Goal: Task Accomplishment & Management: Manage account settings

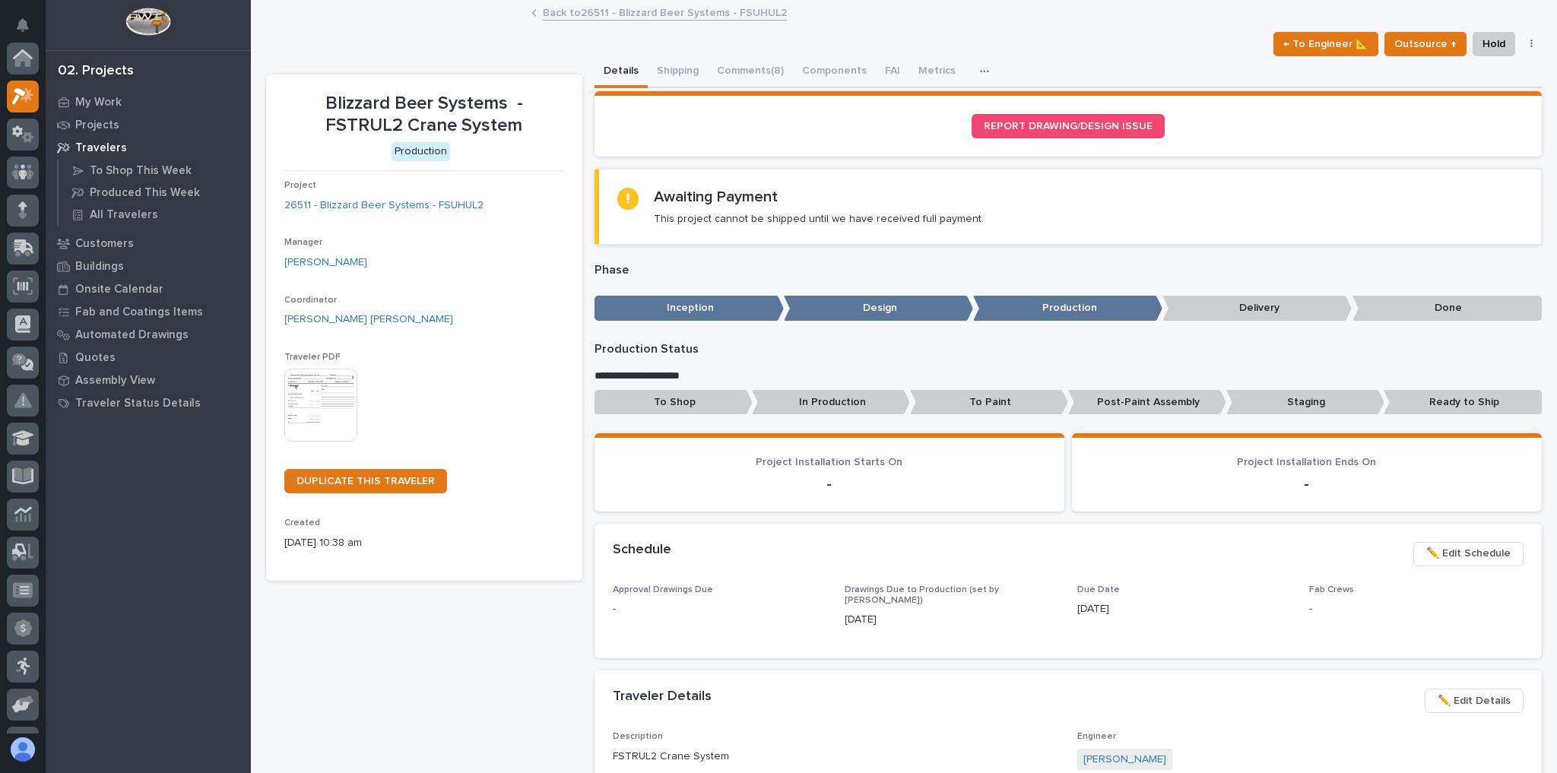
scroll to position [38, 0]
click at [617, 11] on link "Back to 26511 - Blizzard Beer Systems - FSUHUL2" at bounding box center [665, 11] width 244 height 17
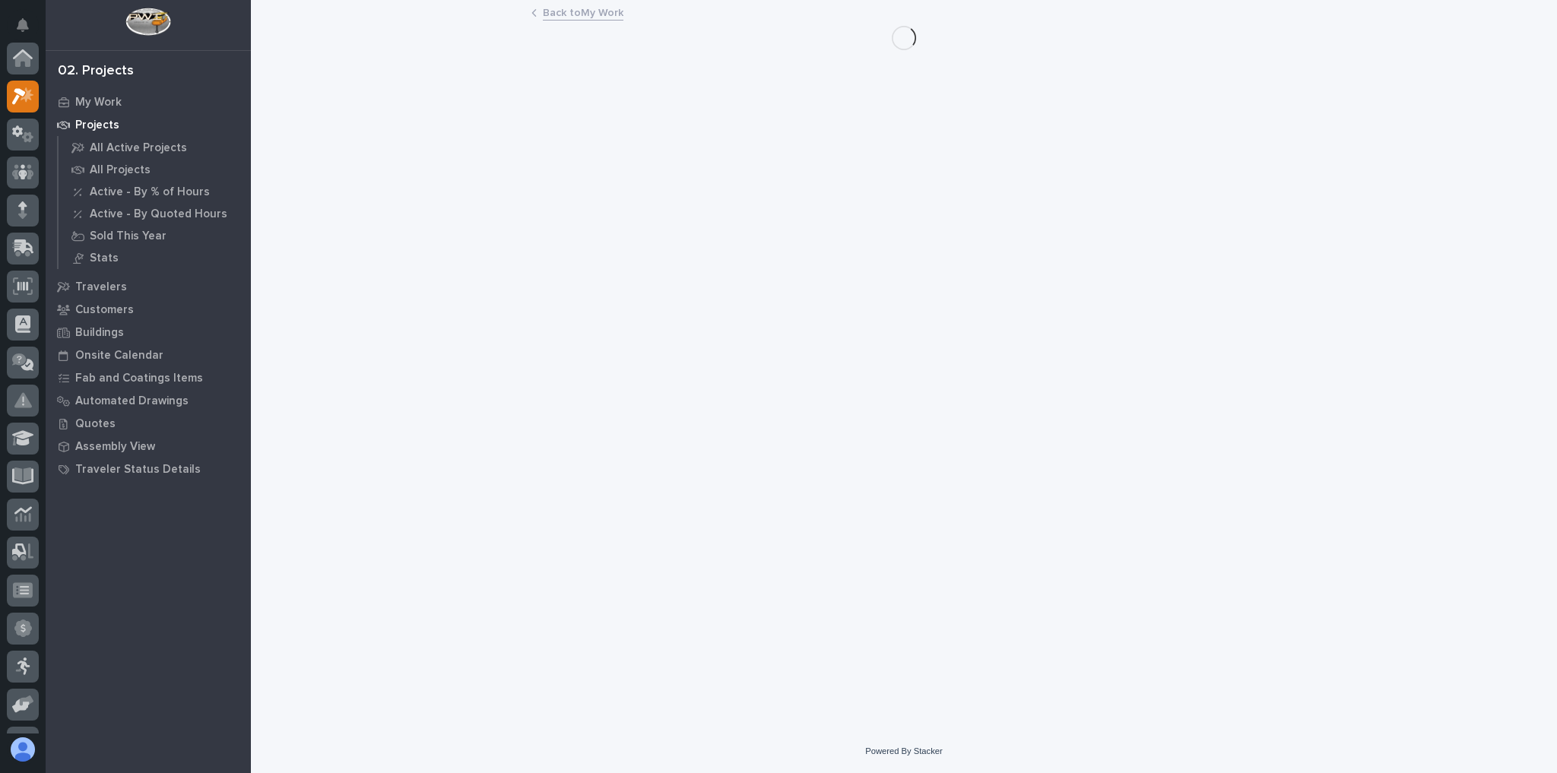
scroll to position [41, 0]
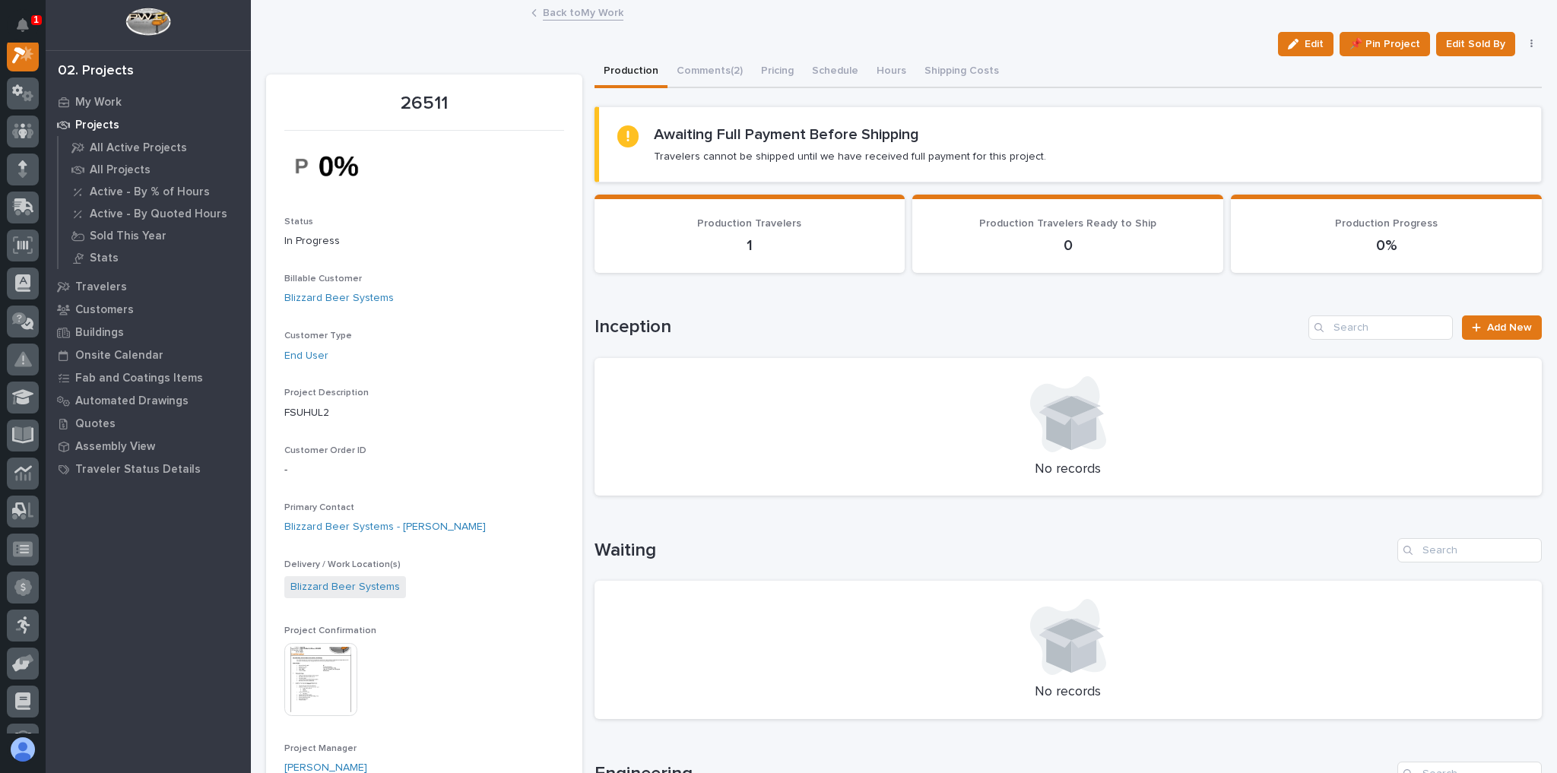
click at [553, 19] on link "Back to My Work" at bounding box center [583, 11] width 81 height 17
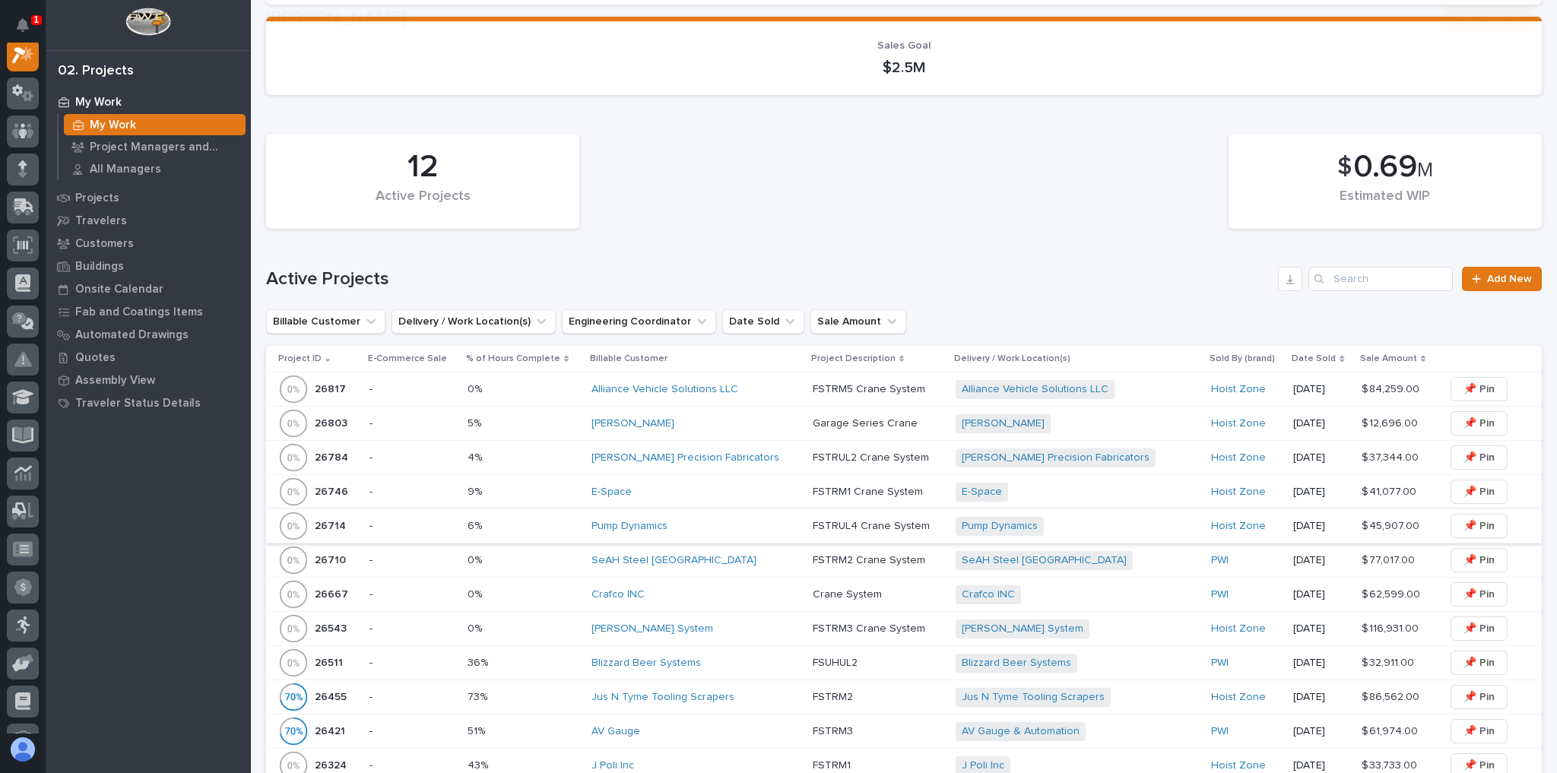
scroll to position [365, 0]
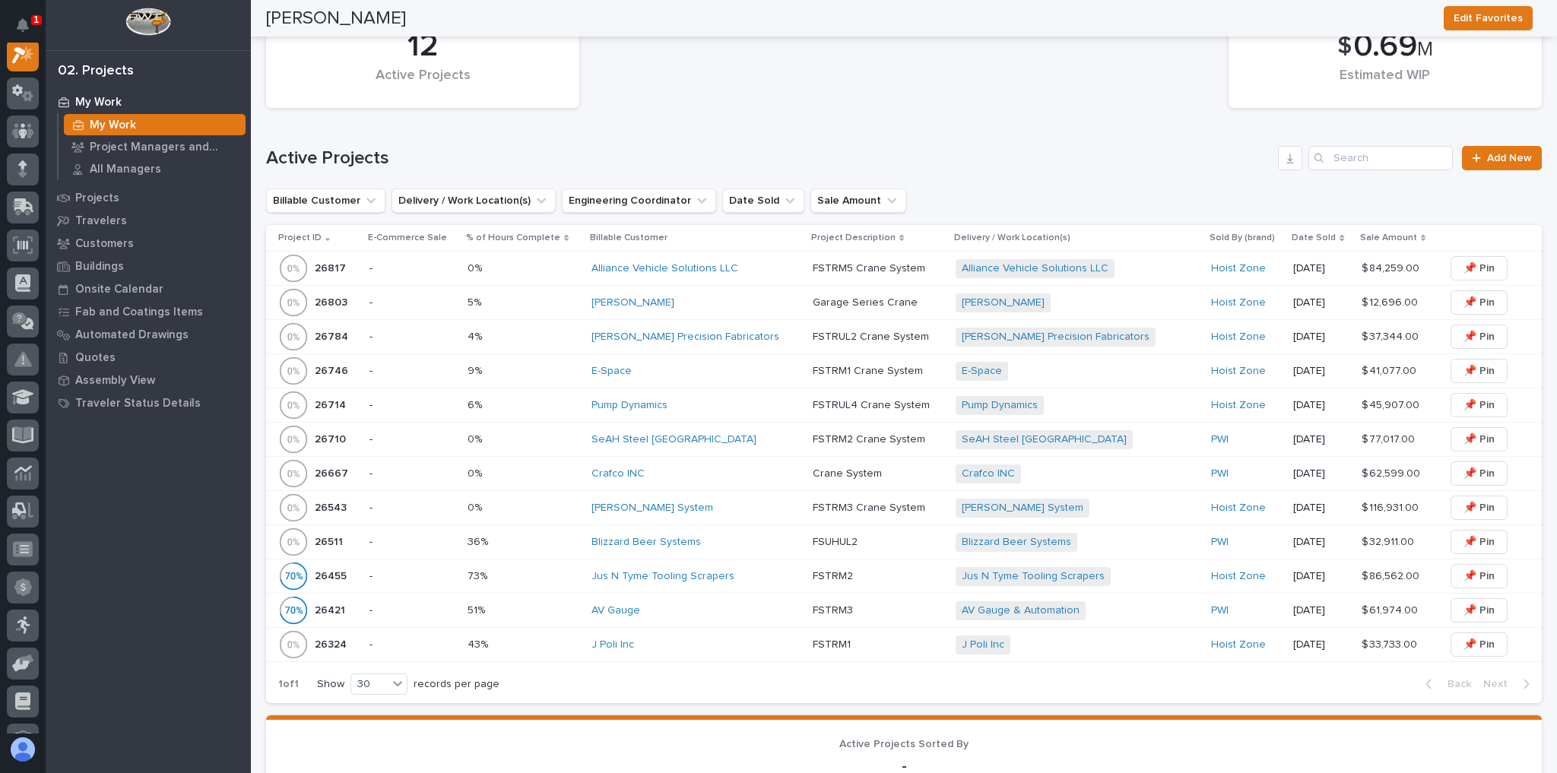
click at [750, 341] on div "Byers Precision Fabricators" at bounding box center [695, 337] width 209 height 13
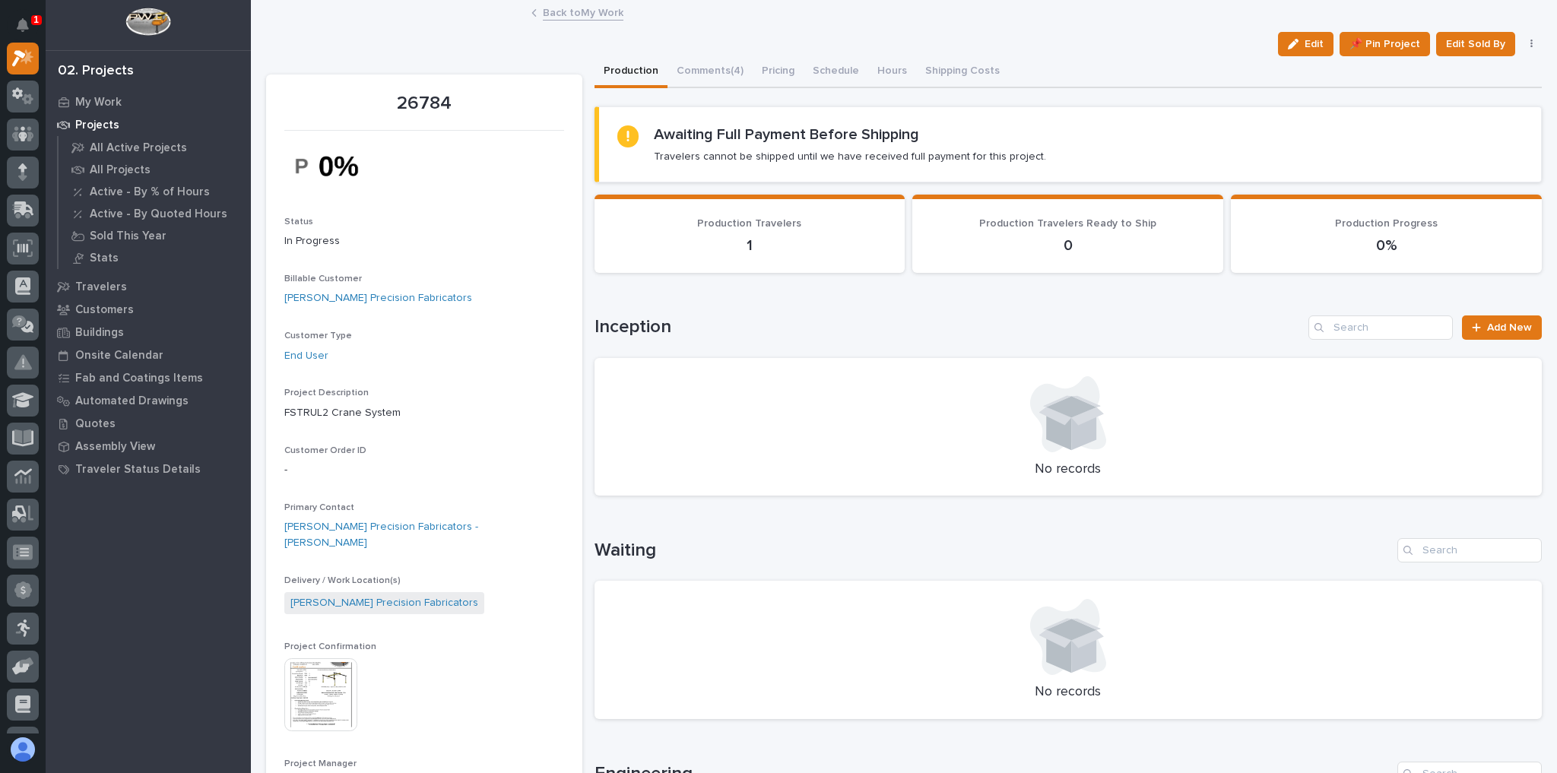
click at [579, 14] on link "Back to My Work" at bounding box center [583, 11] width 81 height 17
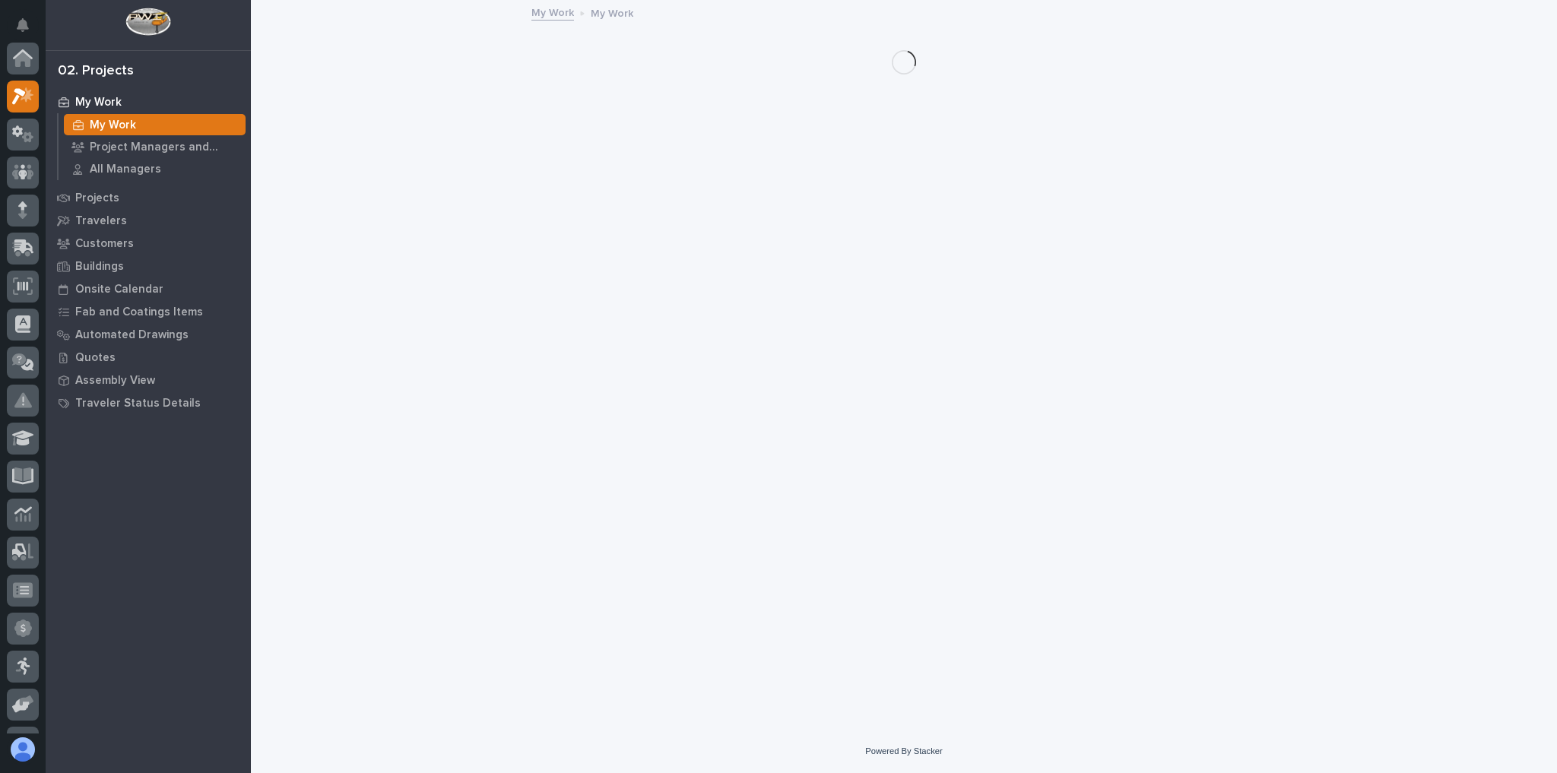
scroll to position [41, 0]
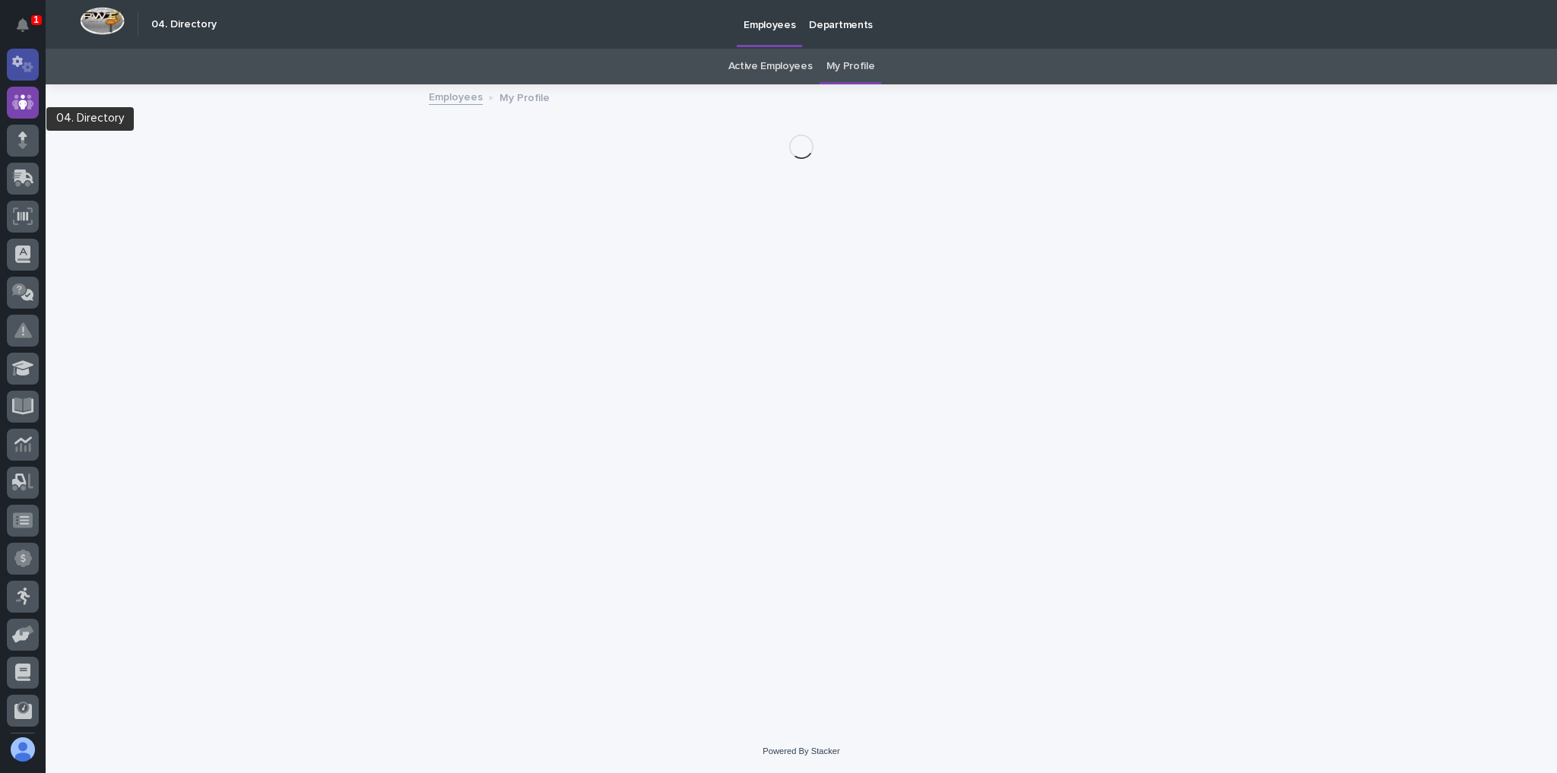
scroll to position [52, 0]
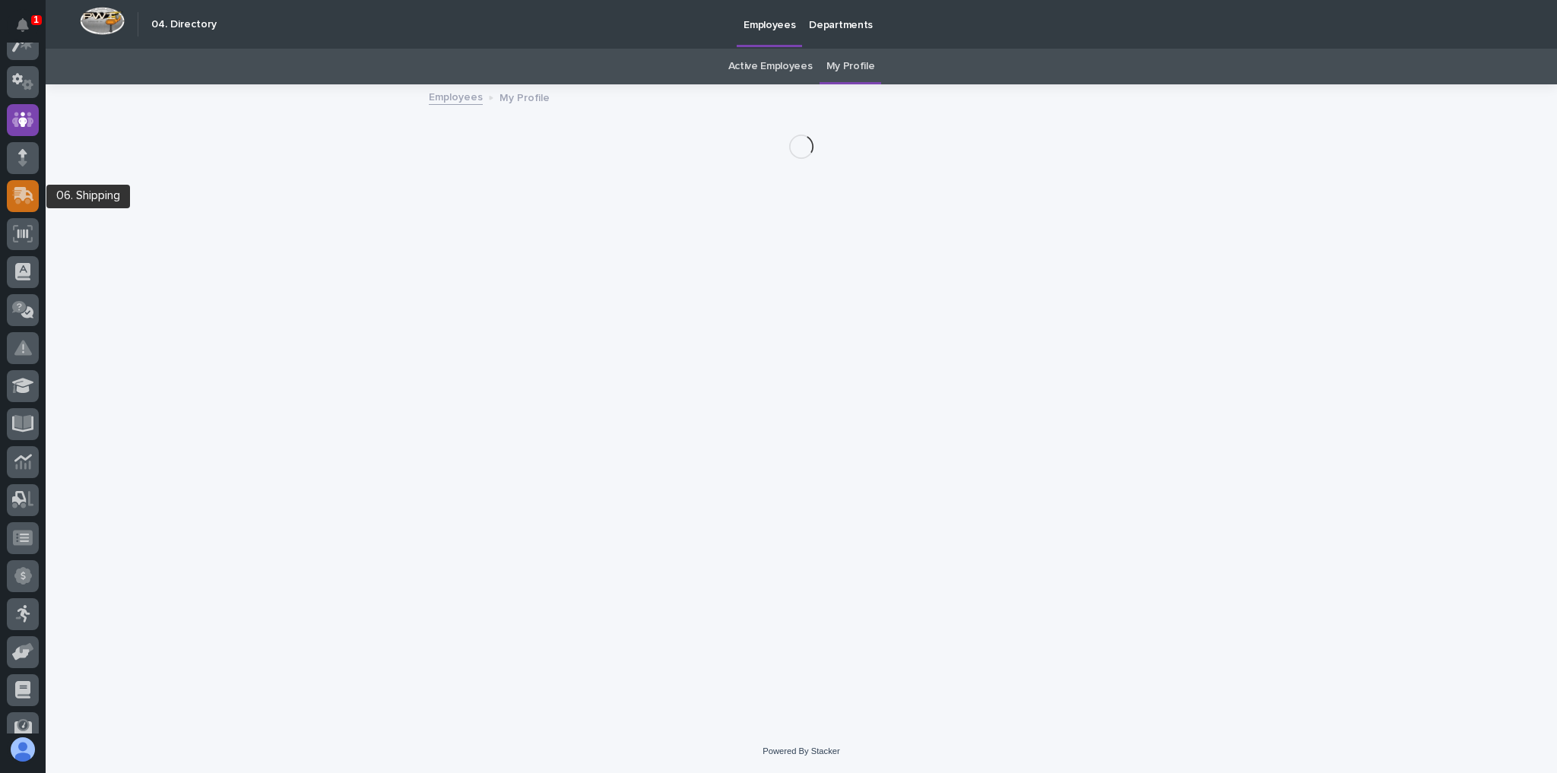
click at [24, 193] on icon at bounding box center [24, 194] width 20 height 14
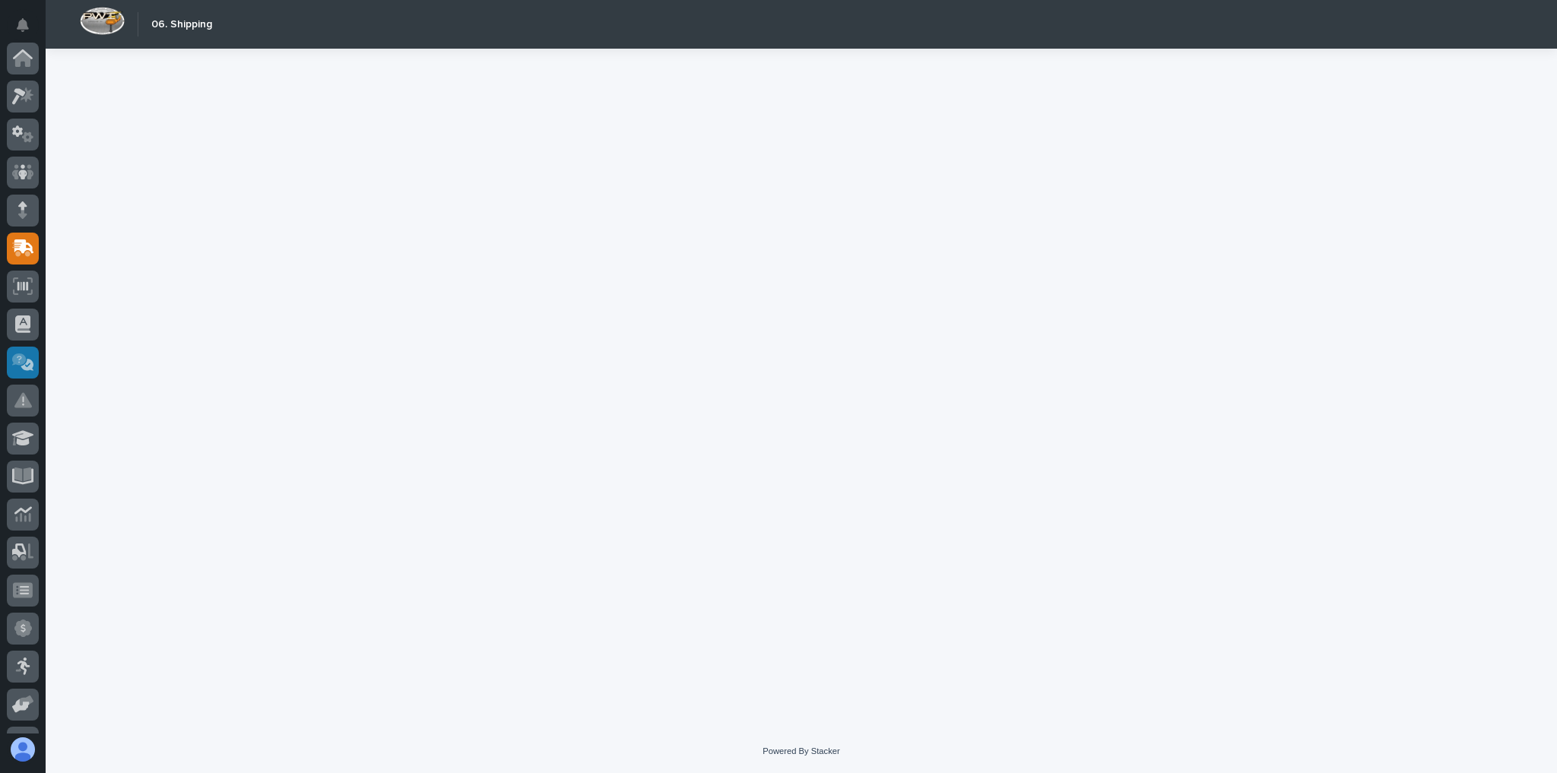
scroll to position [182, 0]
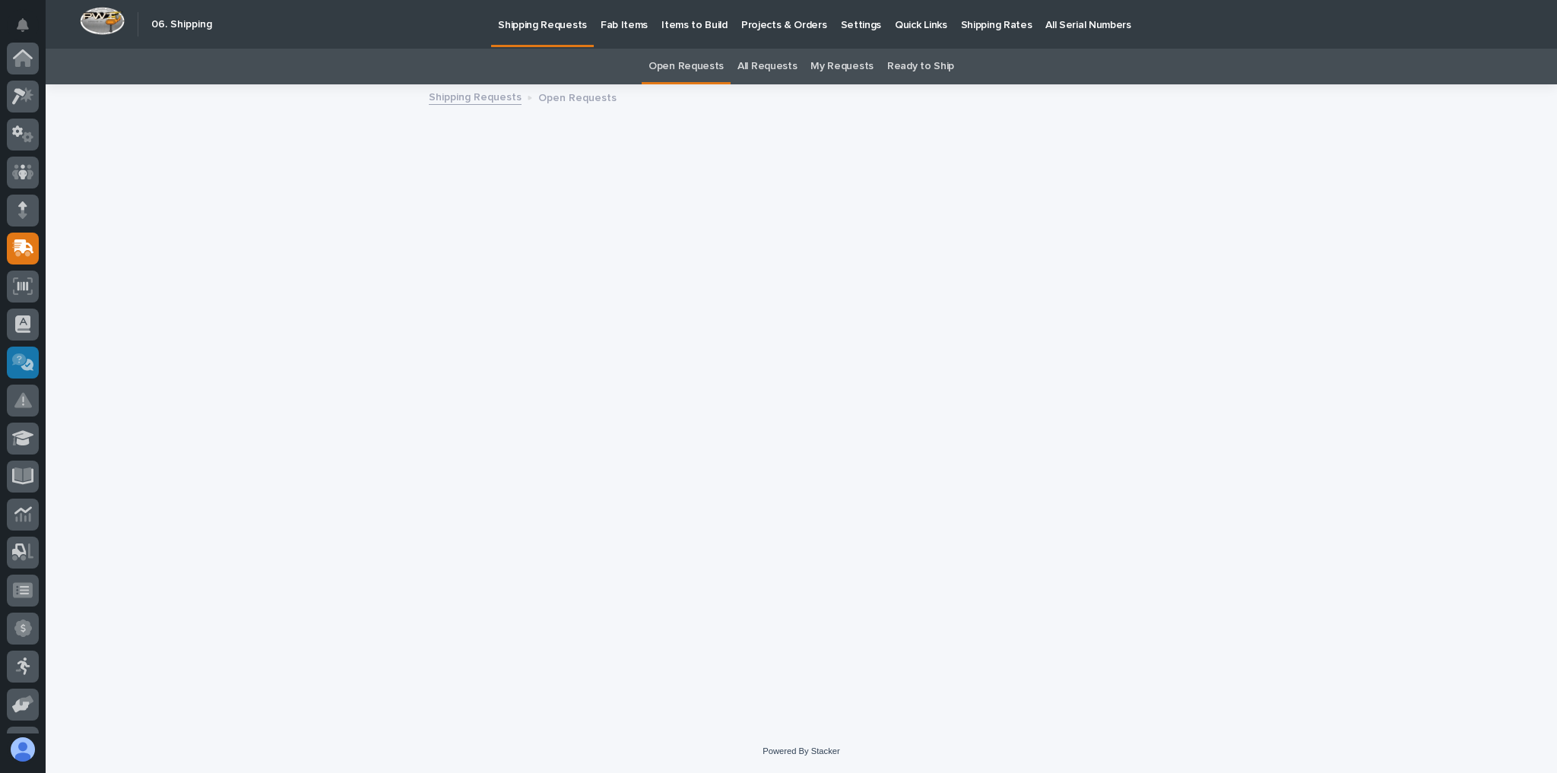
scroll to position [182, 0]
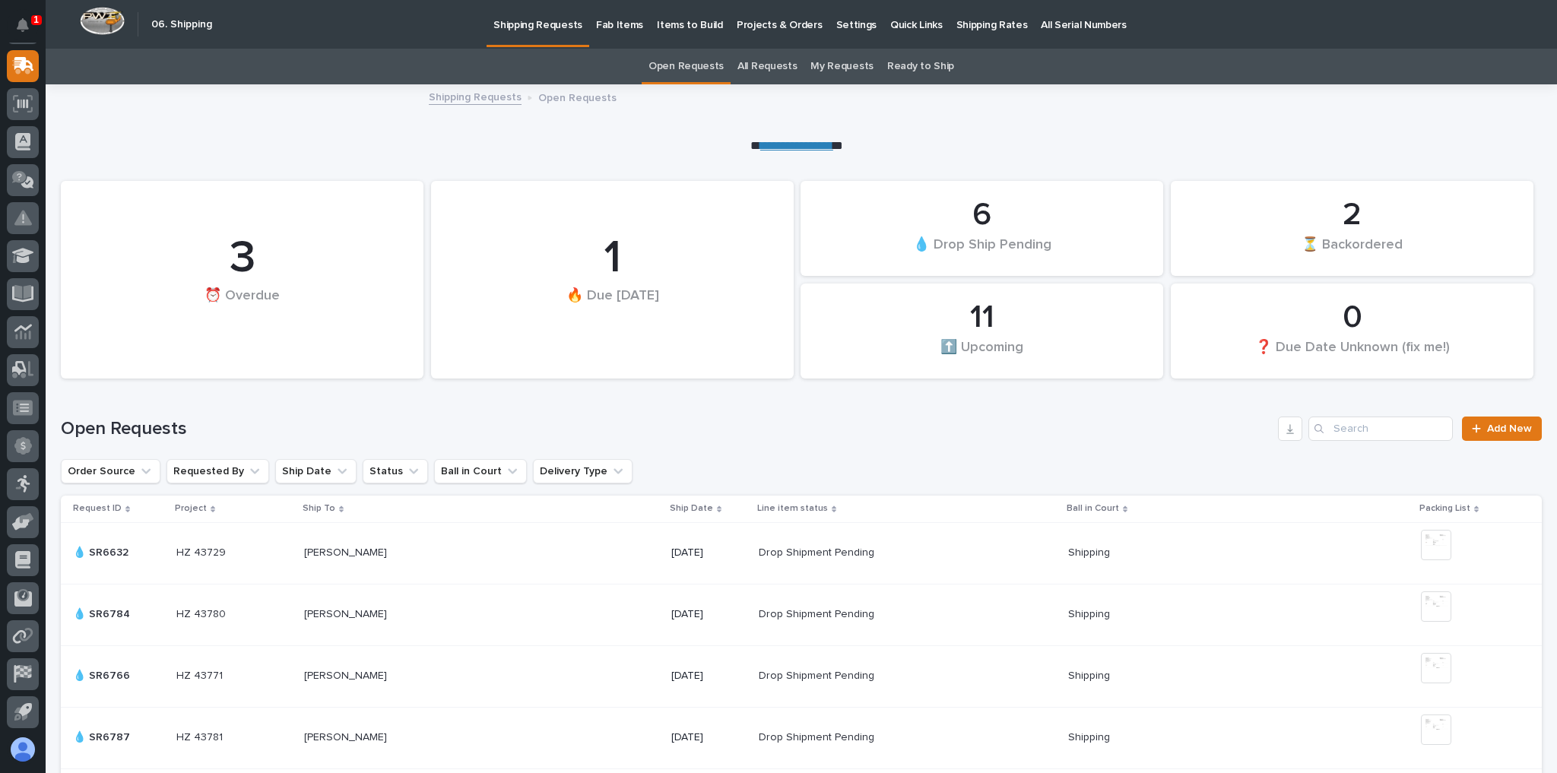
click at [977, 21] on p "Shipping Rates" at bounding box center [991, 16] width 71 height 32
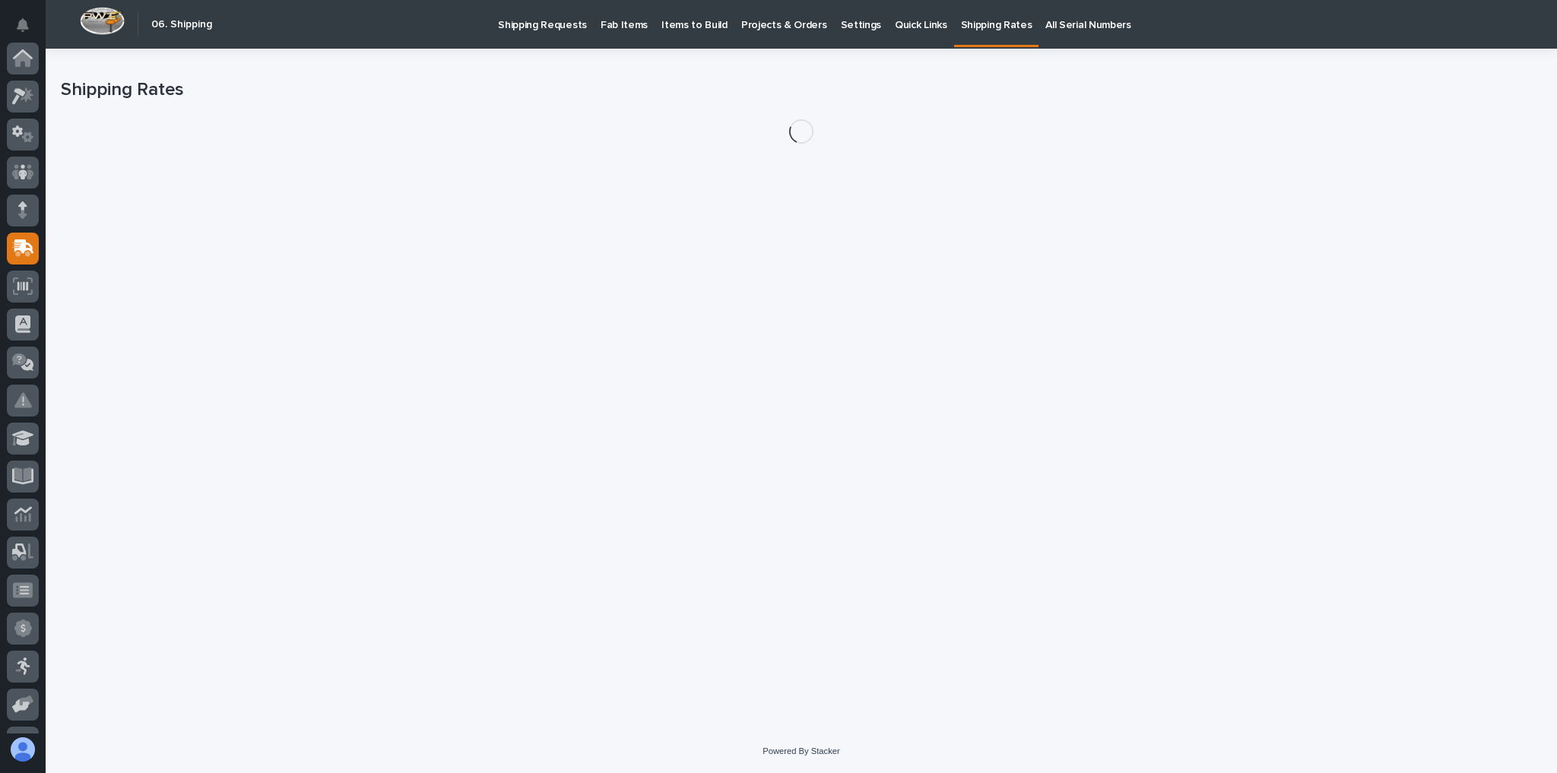
scroll to position [182, 0]
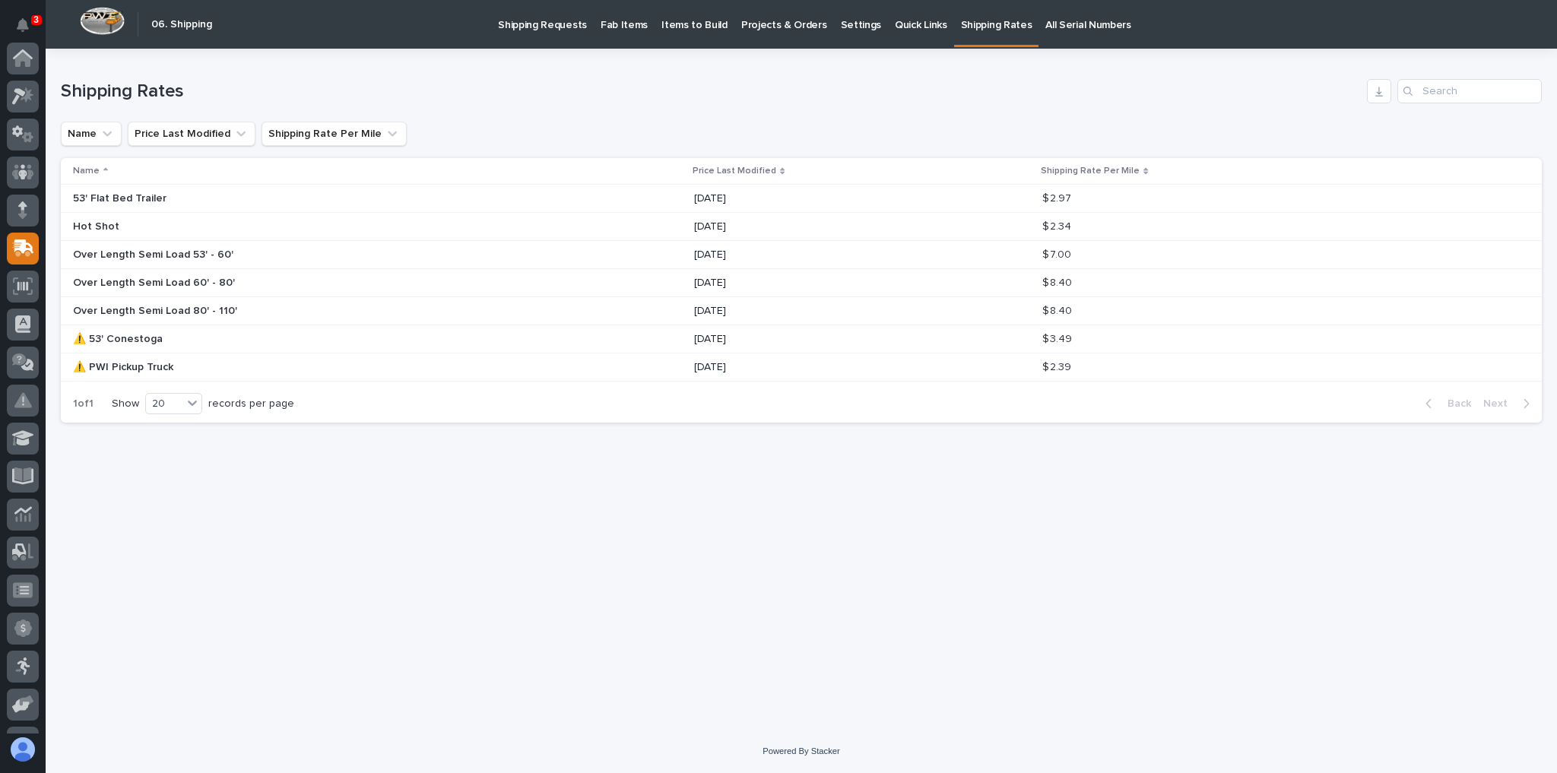
scroll to position [182, 0]
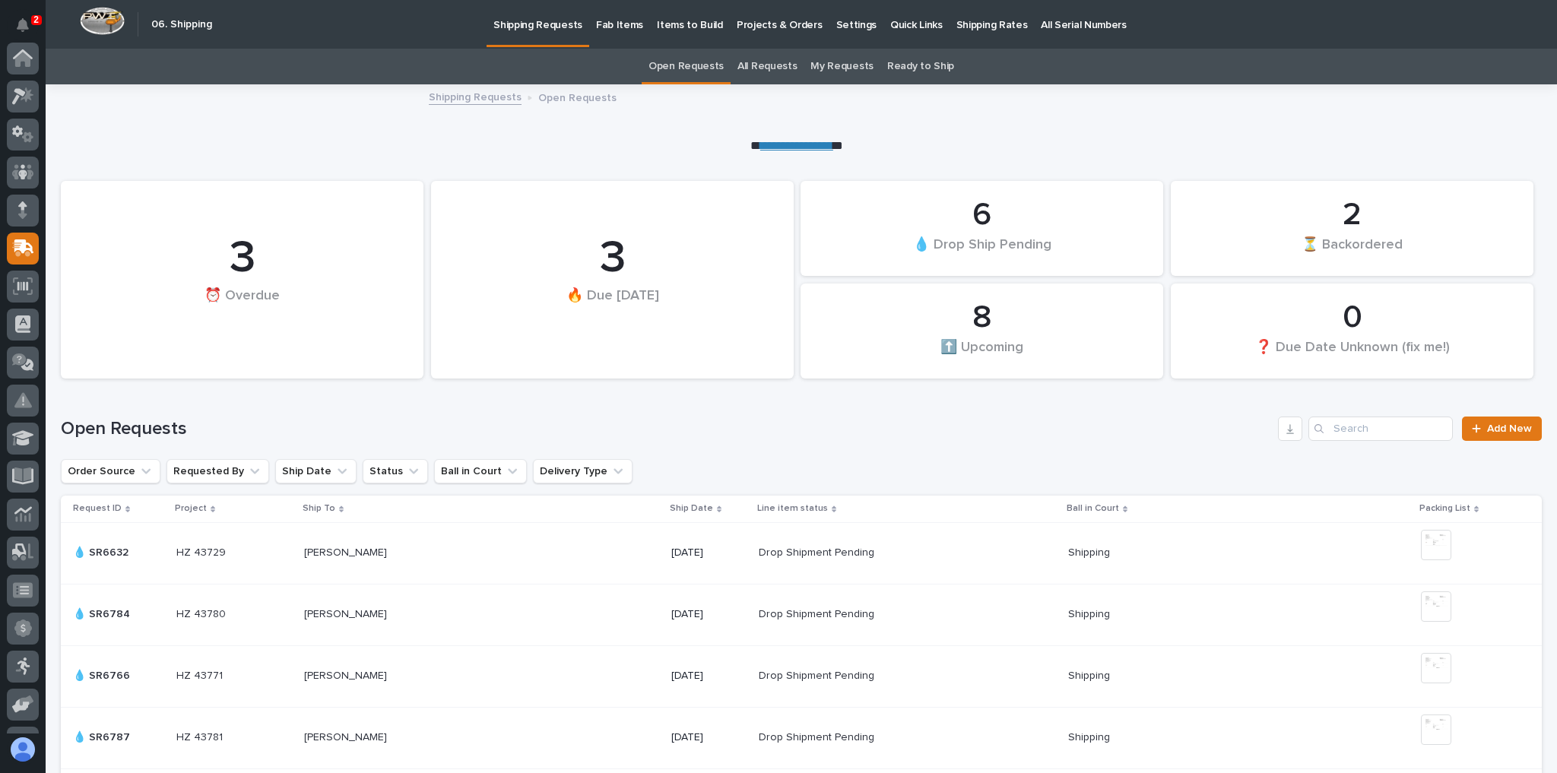
scroll to position [182, 0]
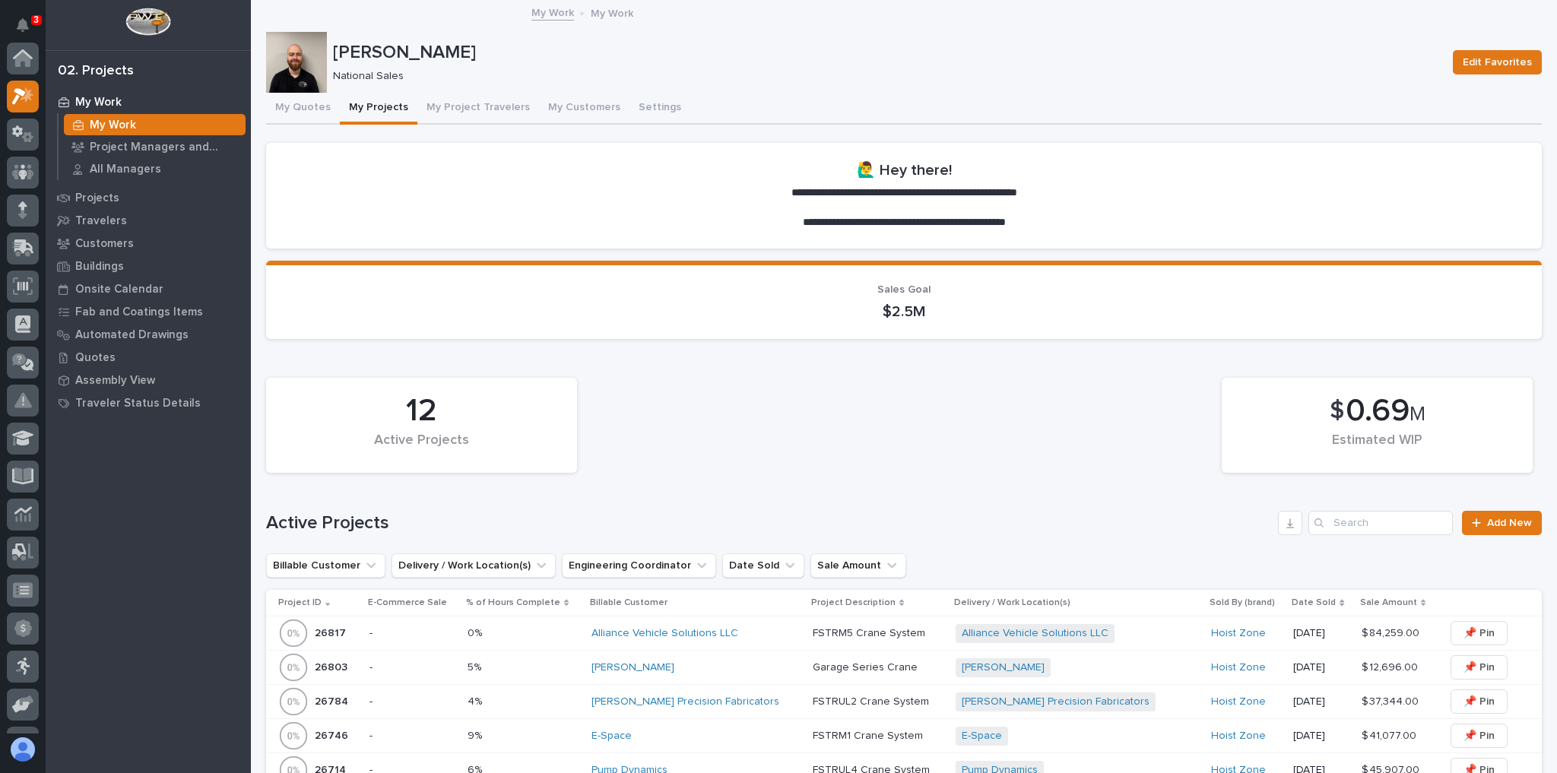
scroll to position [41, 0]
drag, startPoint x: 274, startPoint y: 99, endPoint x: 282, endPoint y: 100, distance: 8.5
click at [274, 100] on button "My Quotes" at bounding box center [303, 109] width 74 height 32
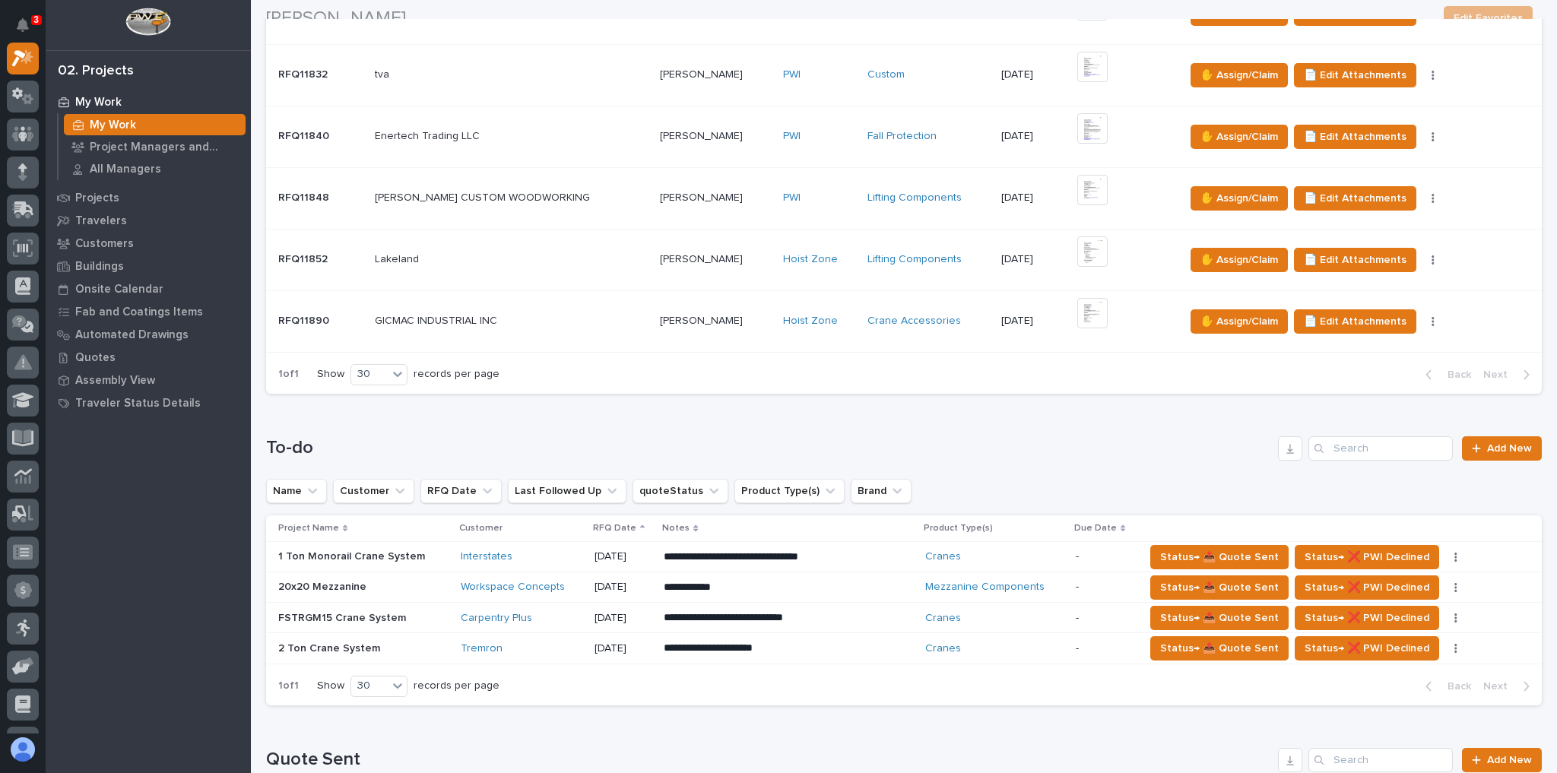
scroll to position [365, 0]
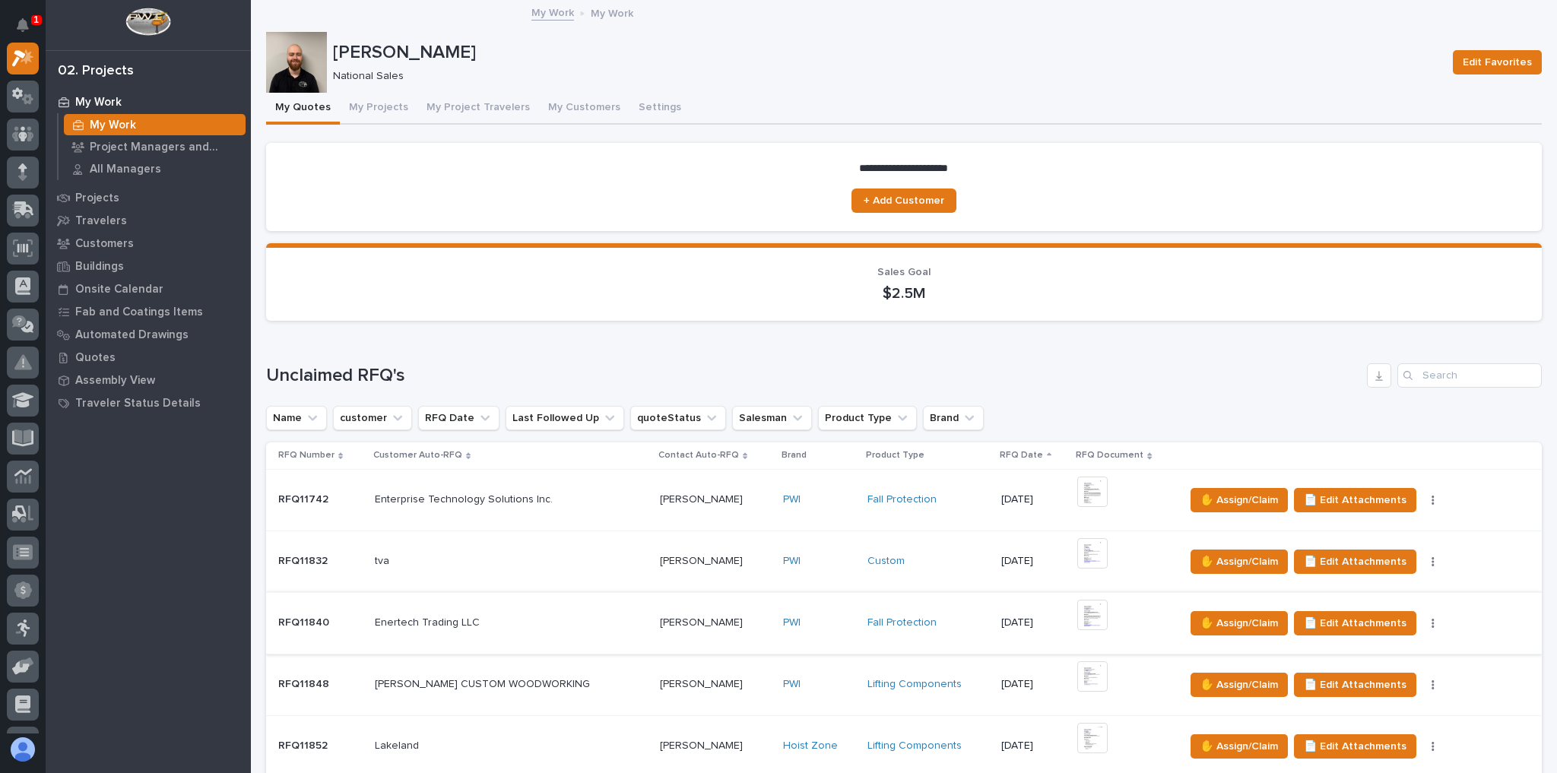
scroll to position [304, 0]
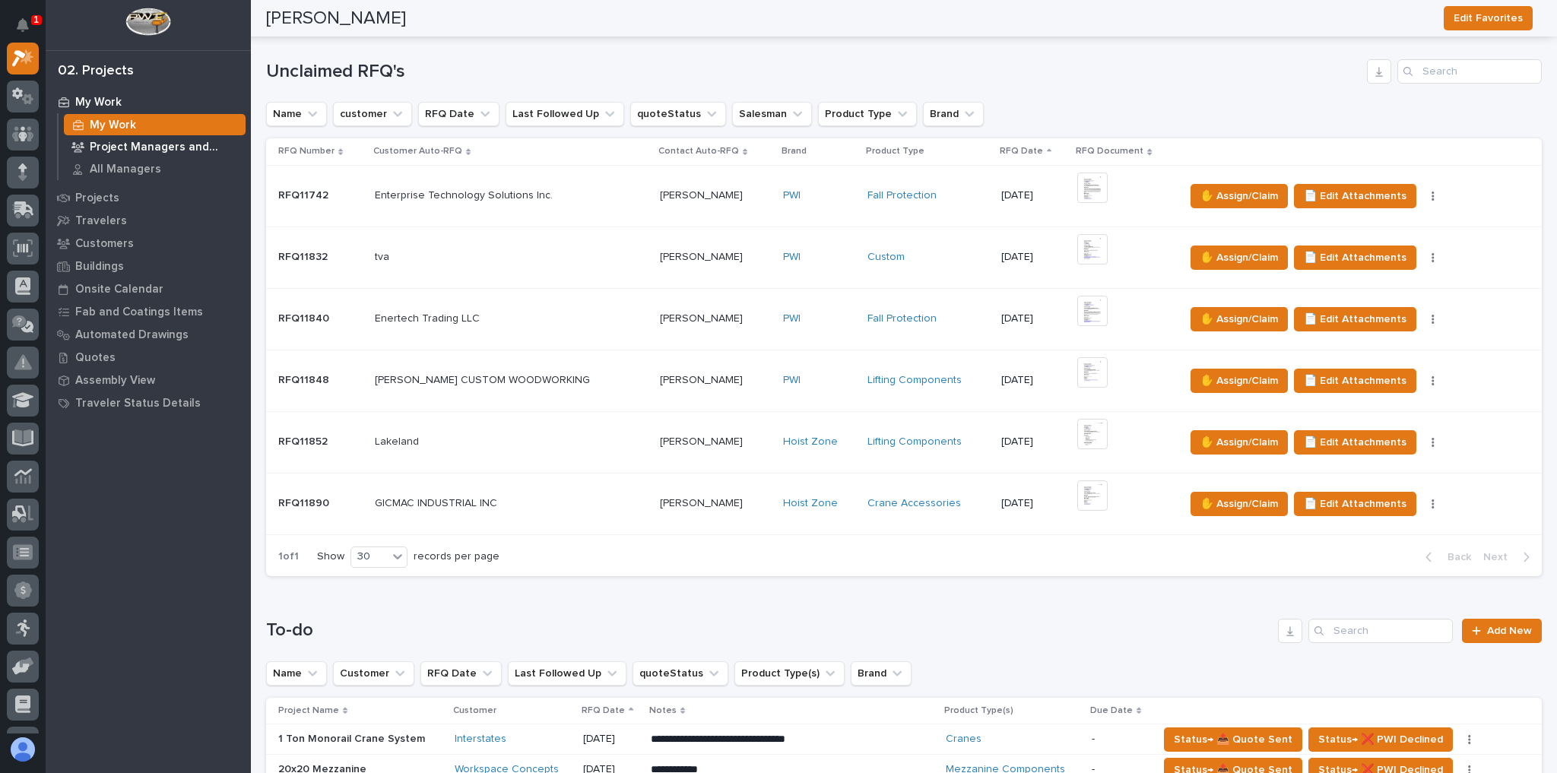
click at [124, 144] on p "Project Managers and Engineers" at bounding box center [165, 148] width 150 height 14
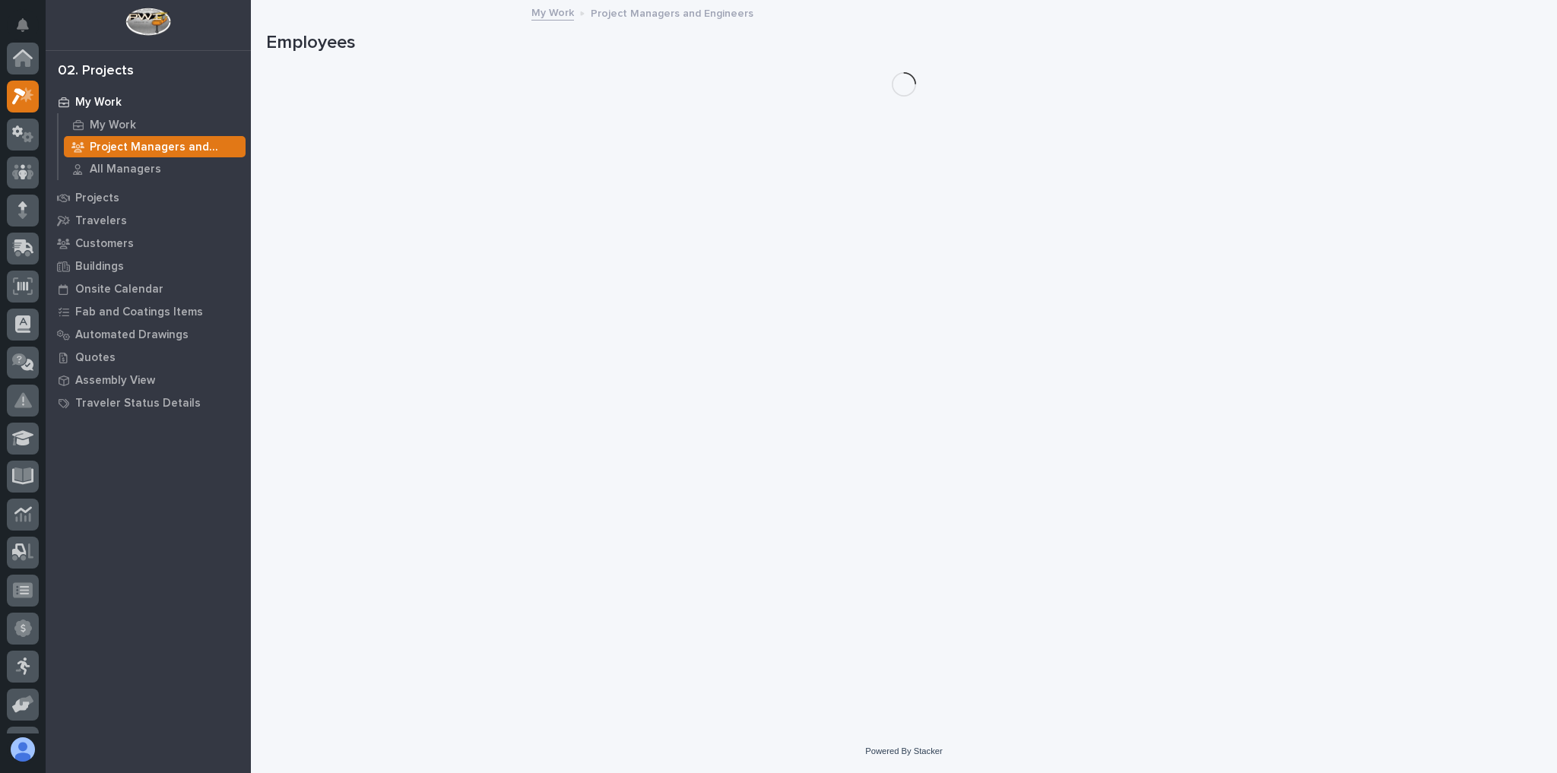
scroll to position [38, 0]
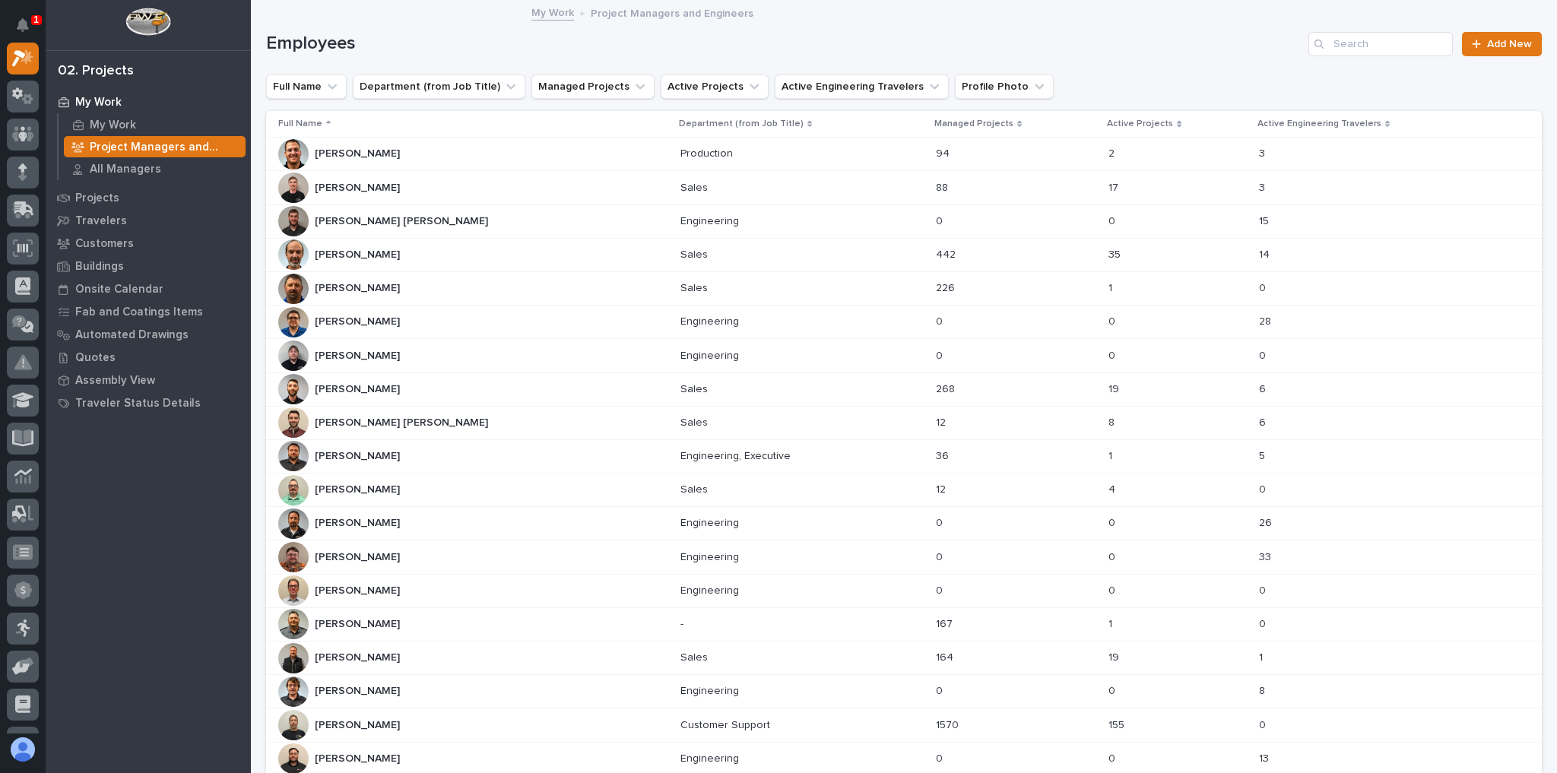
click at [426, 195] on div "Ashton Bontrager Ashton Bontrager" at bounding box center [473, 188] width 390 height 30
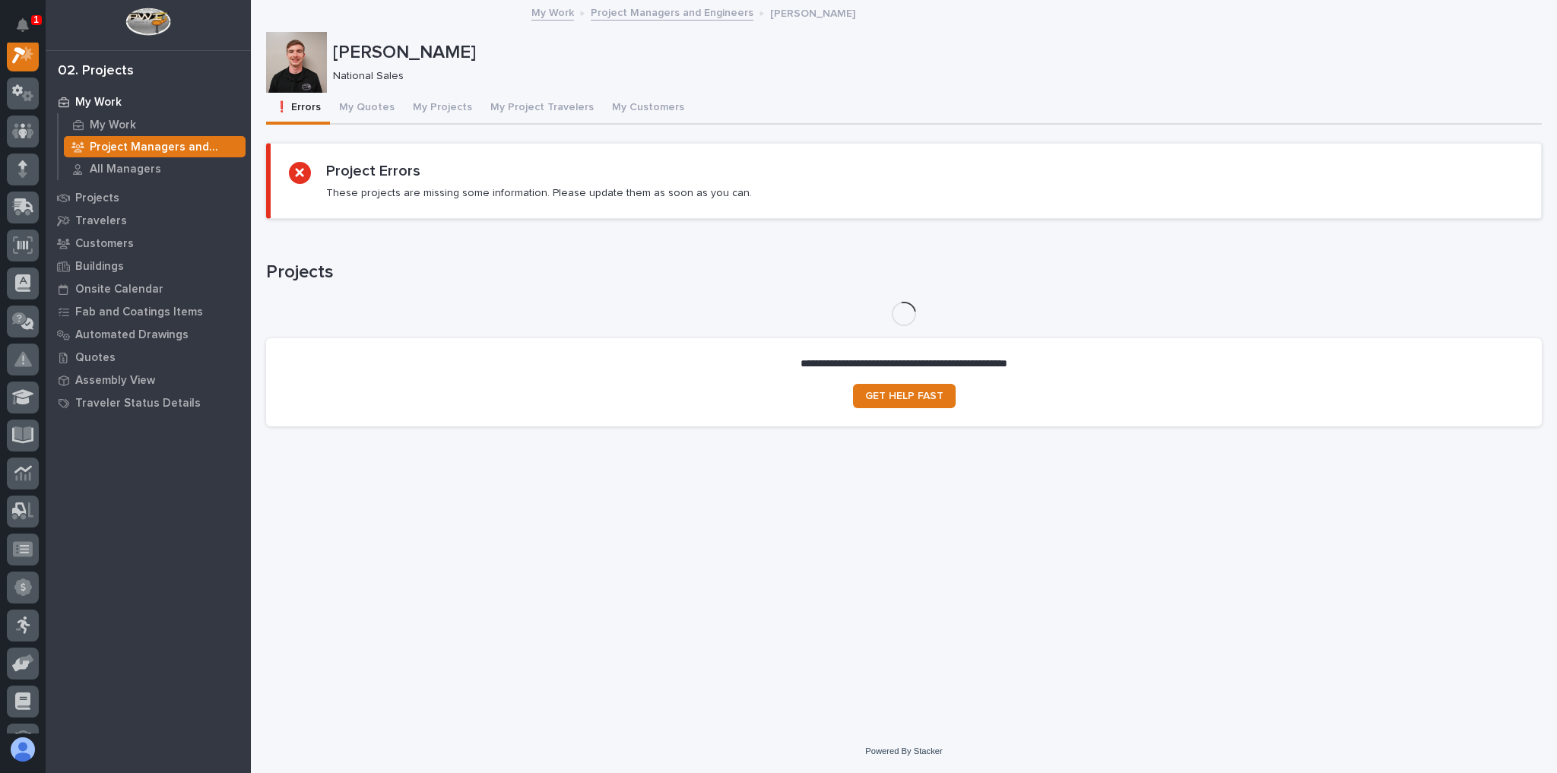
scroll to position [38, 0]
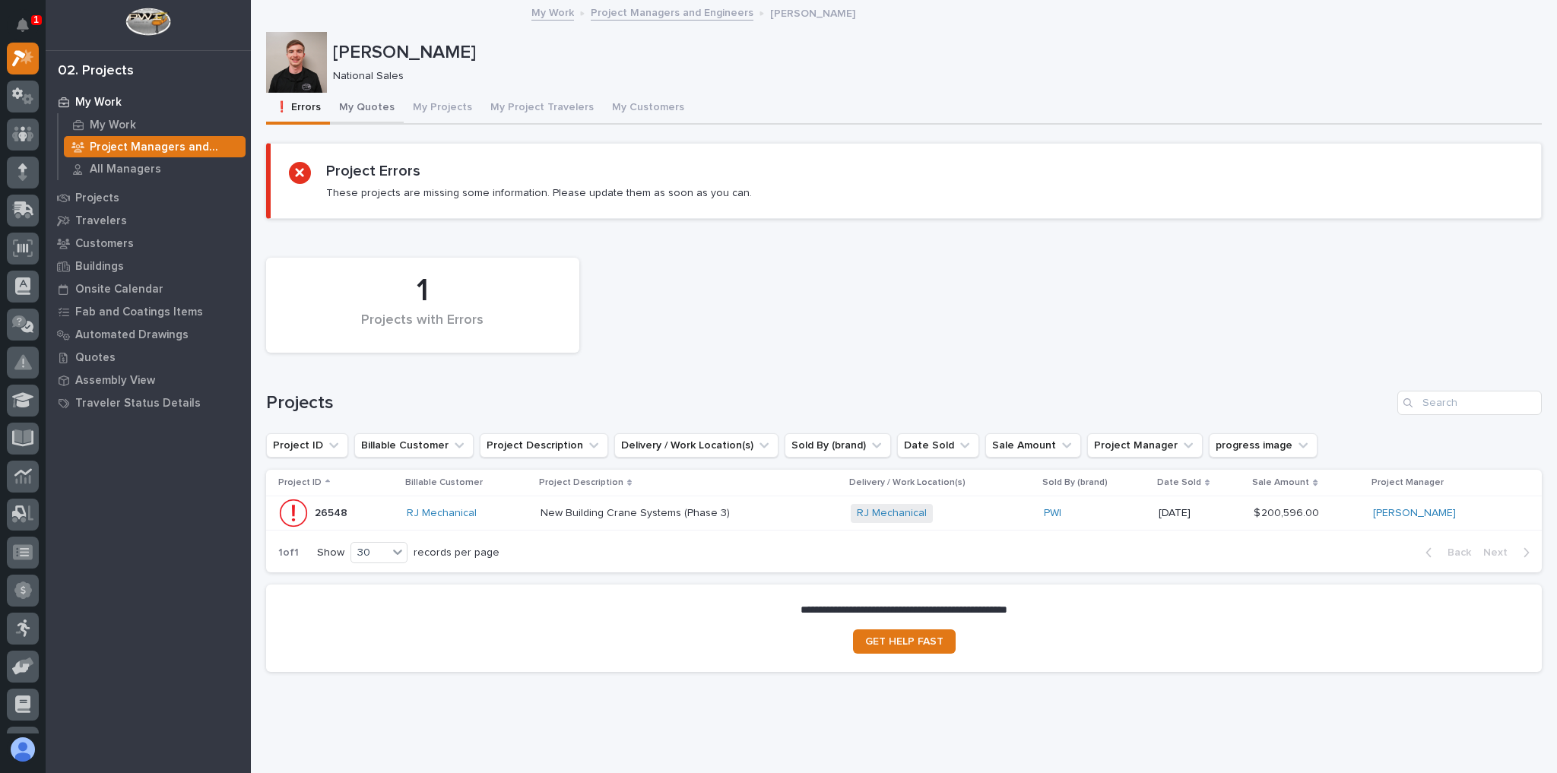
click at [359, 109] on button "My Quotes" at bounding box center [367, 109] width 74 height 32
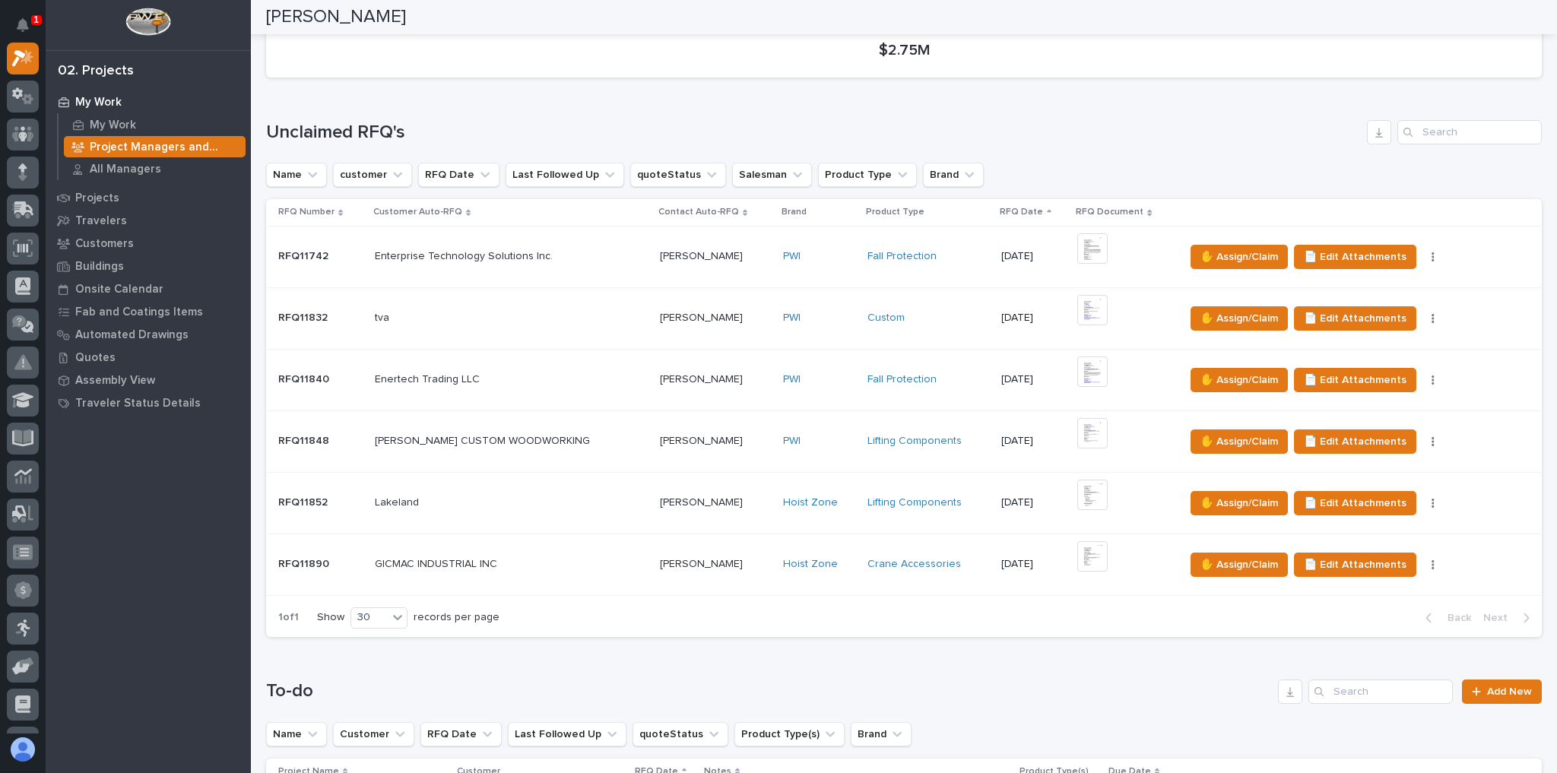
scroll to position [608, 0]
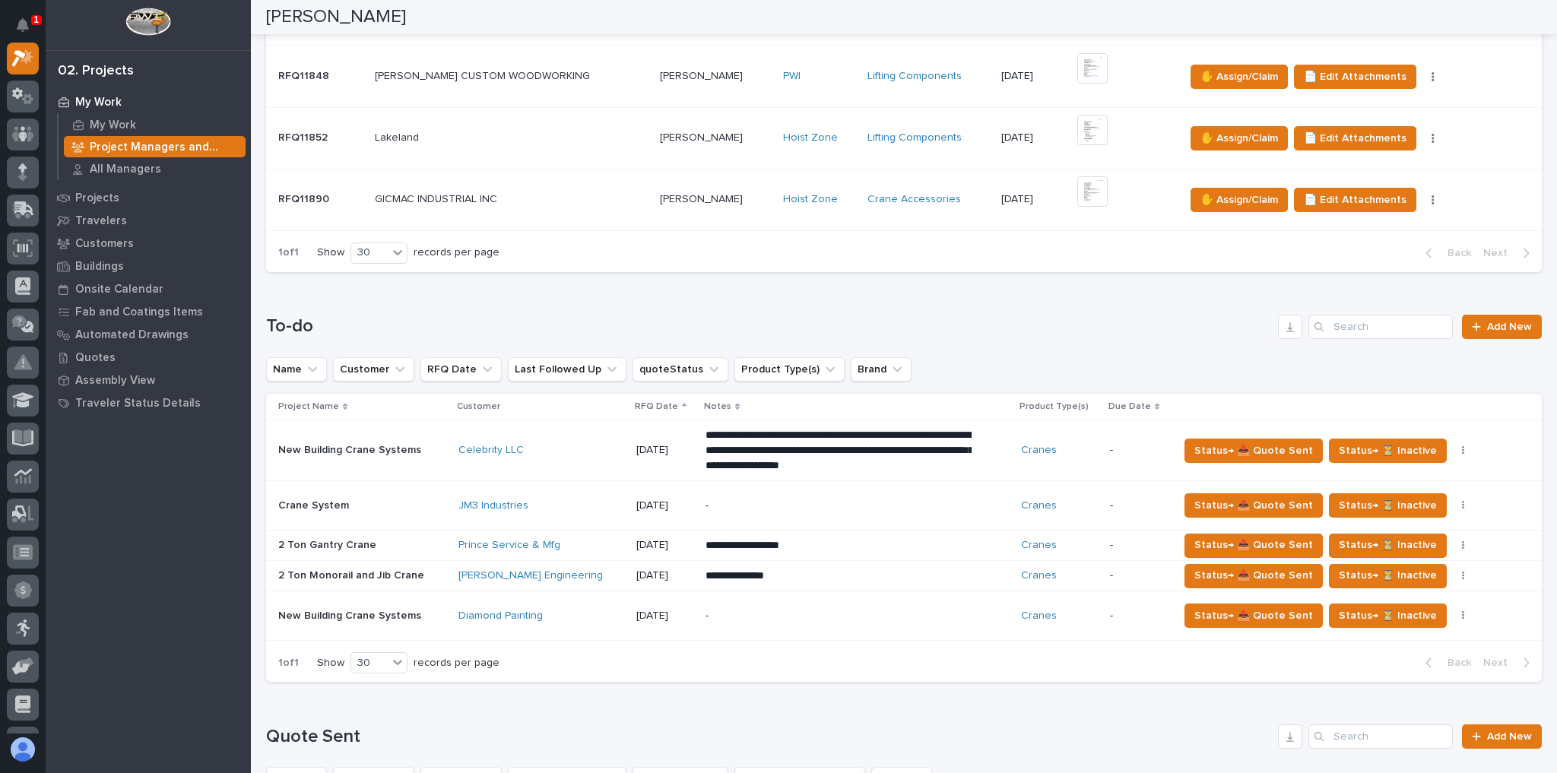
click at [705, 500] on p "-" at bounding box center [838, 505] width 266 height 13
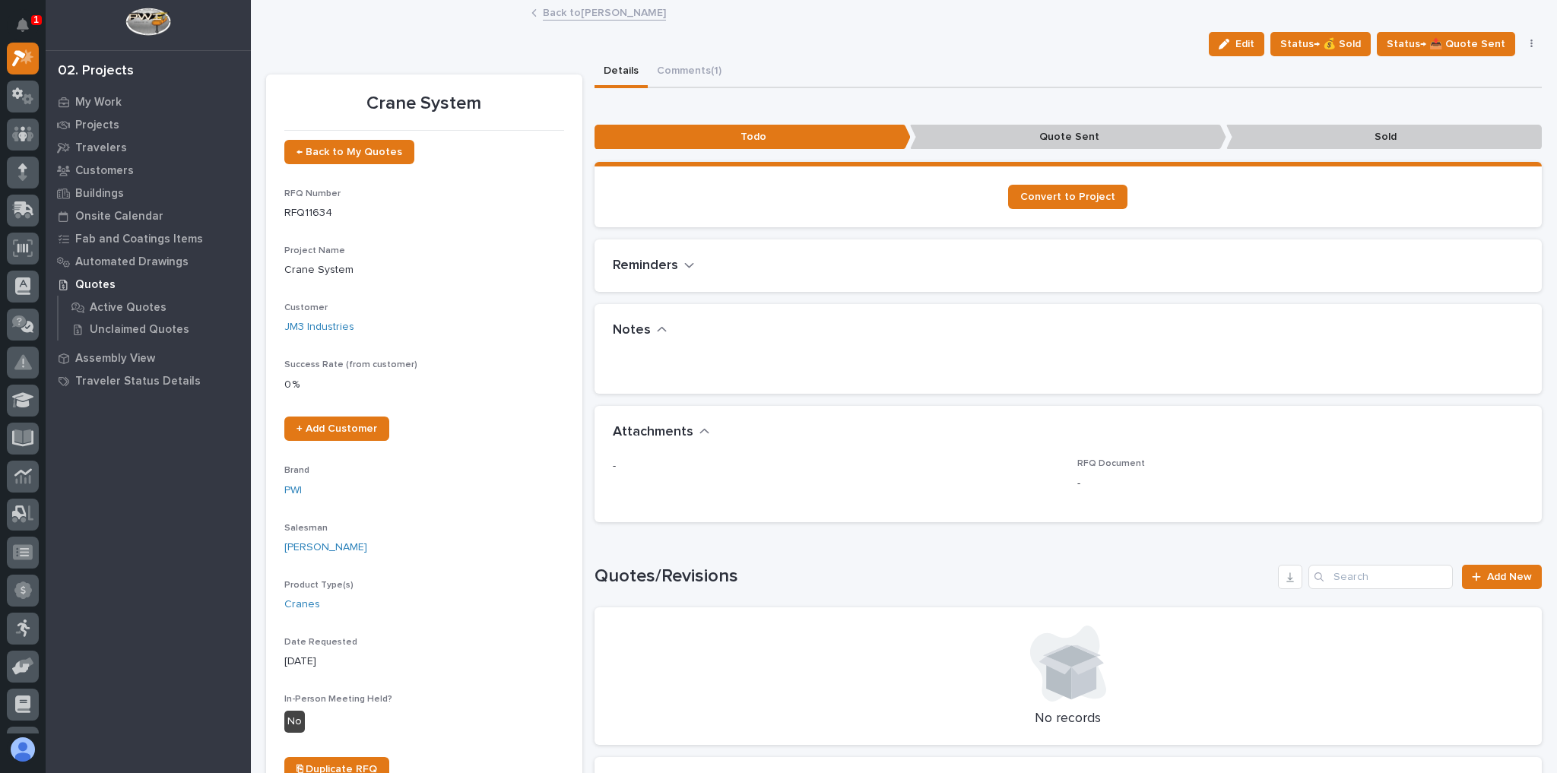
click at [580, 17] on link "Back to Ashton Bontrager" at bounding box center [604, 11] width 123 height 17
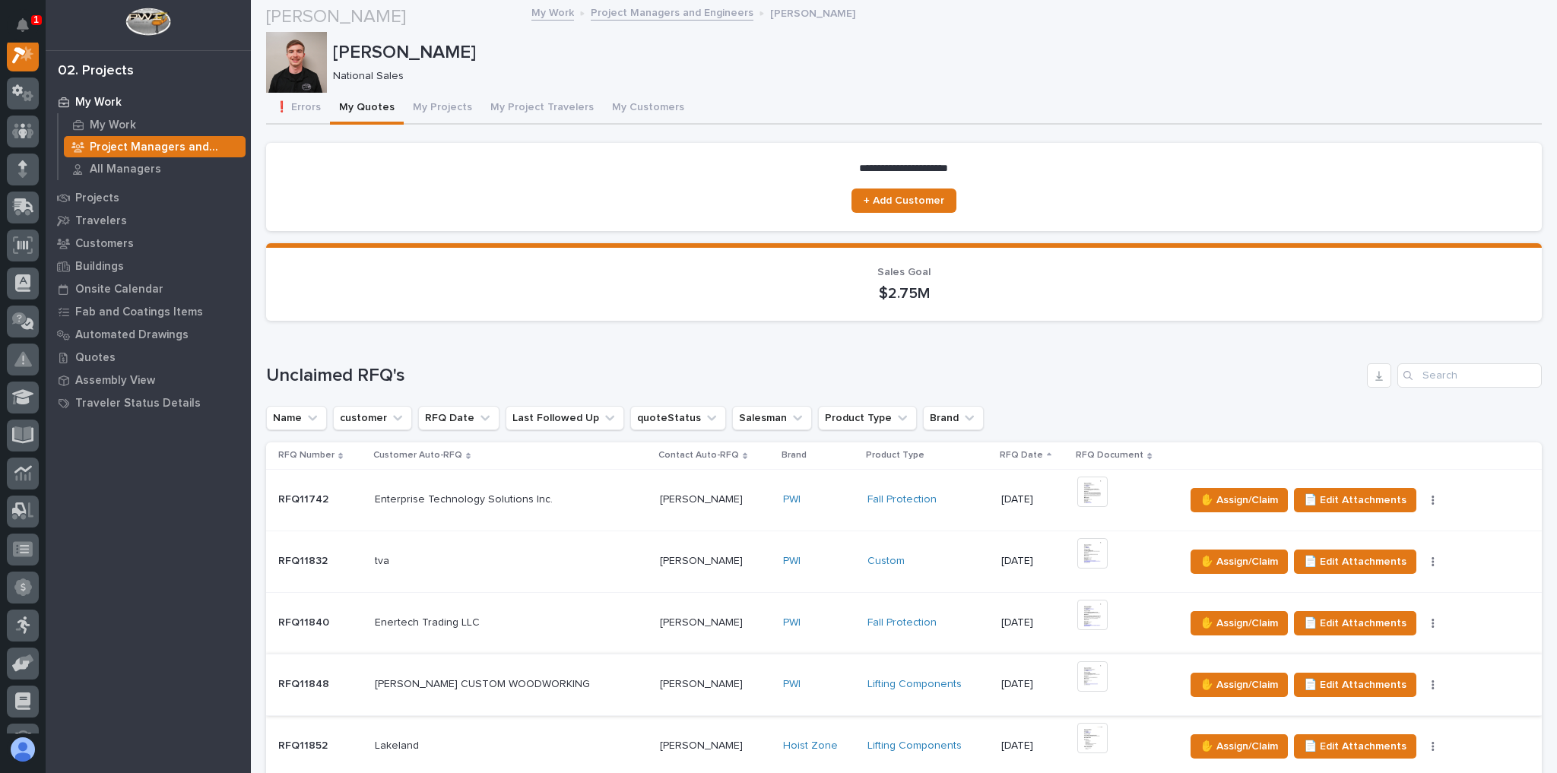
scroll to position [365, 0]
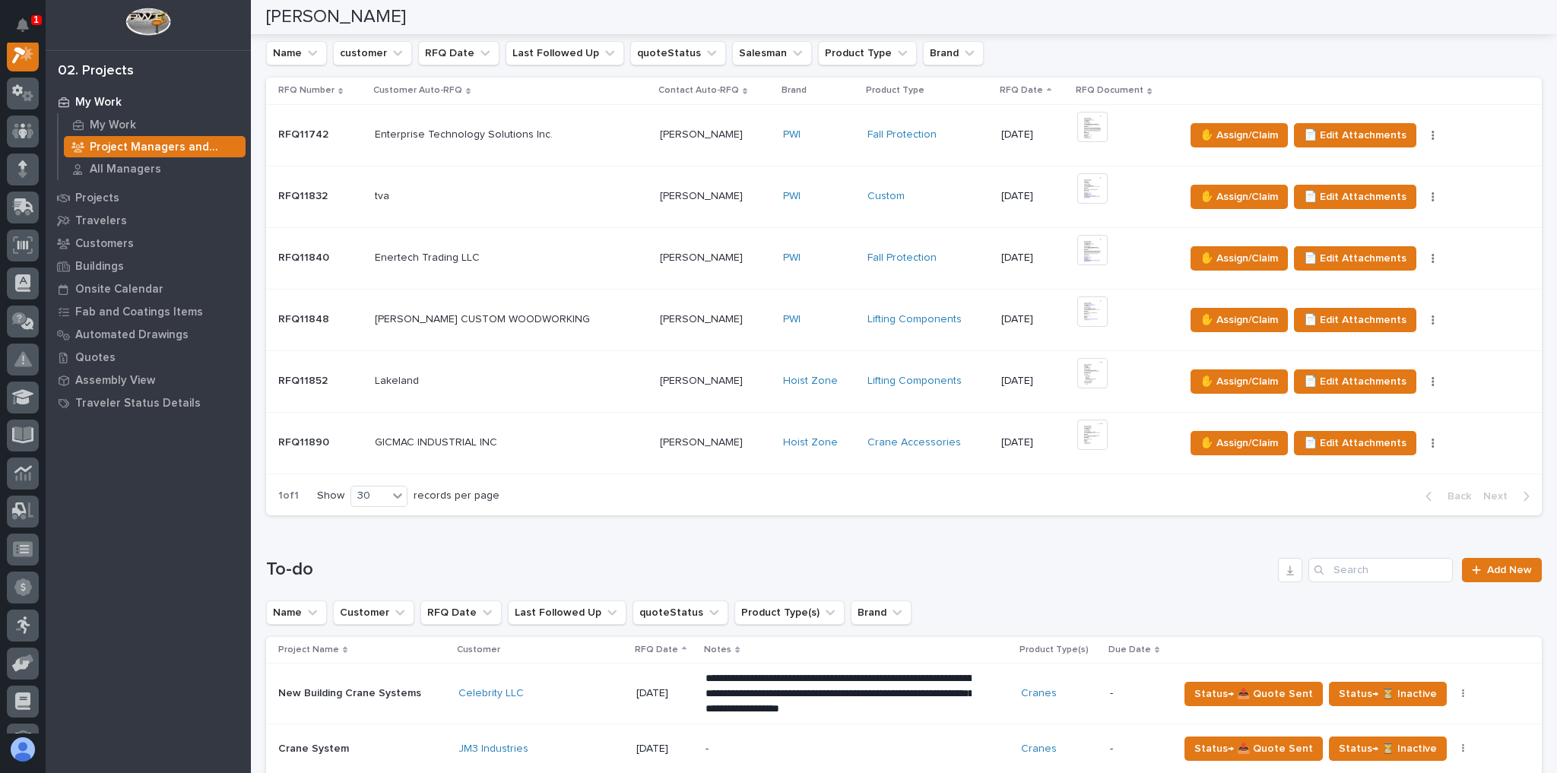
click at [604, 425] on td "GICMAC INDUSTRIAL INC GICMAC INDUSTRIAL INC" at bounding box center [511, 443] width 285 height 62
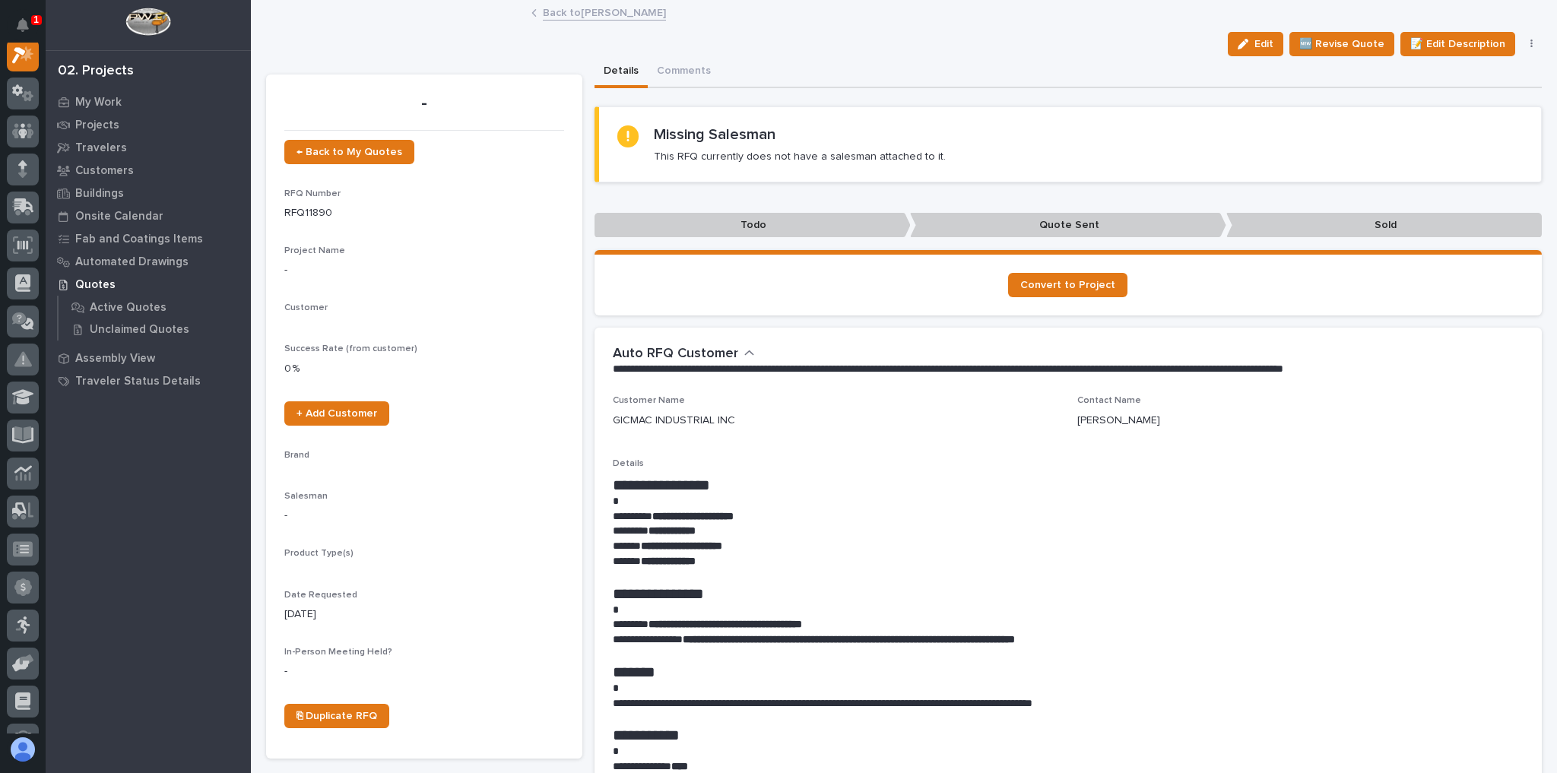
scroll to position [38, 0]
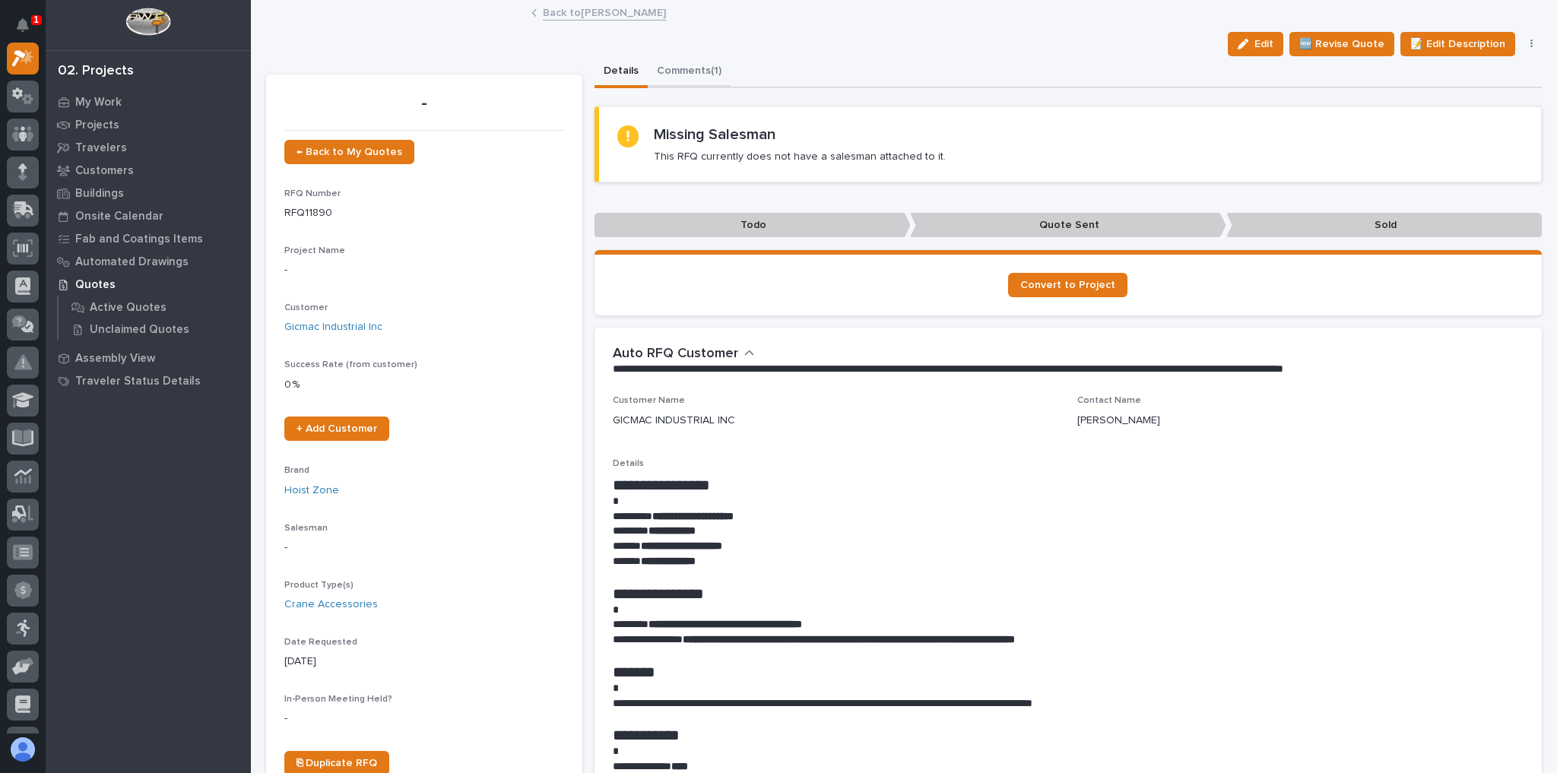
click at [679, 57] on button "Comments (1)" at bounding box center [689, 72] width 83 height 32
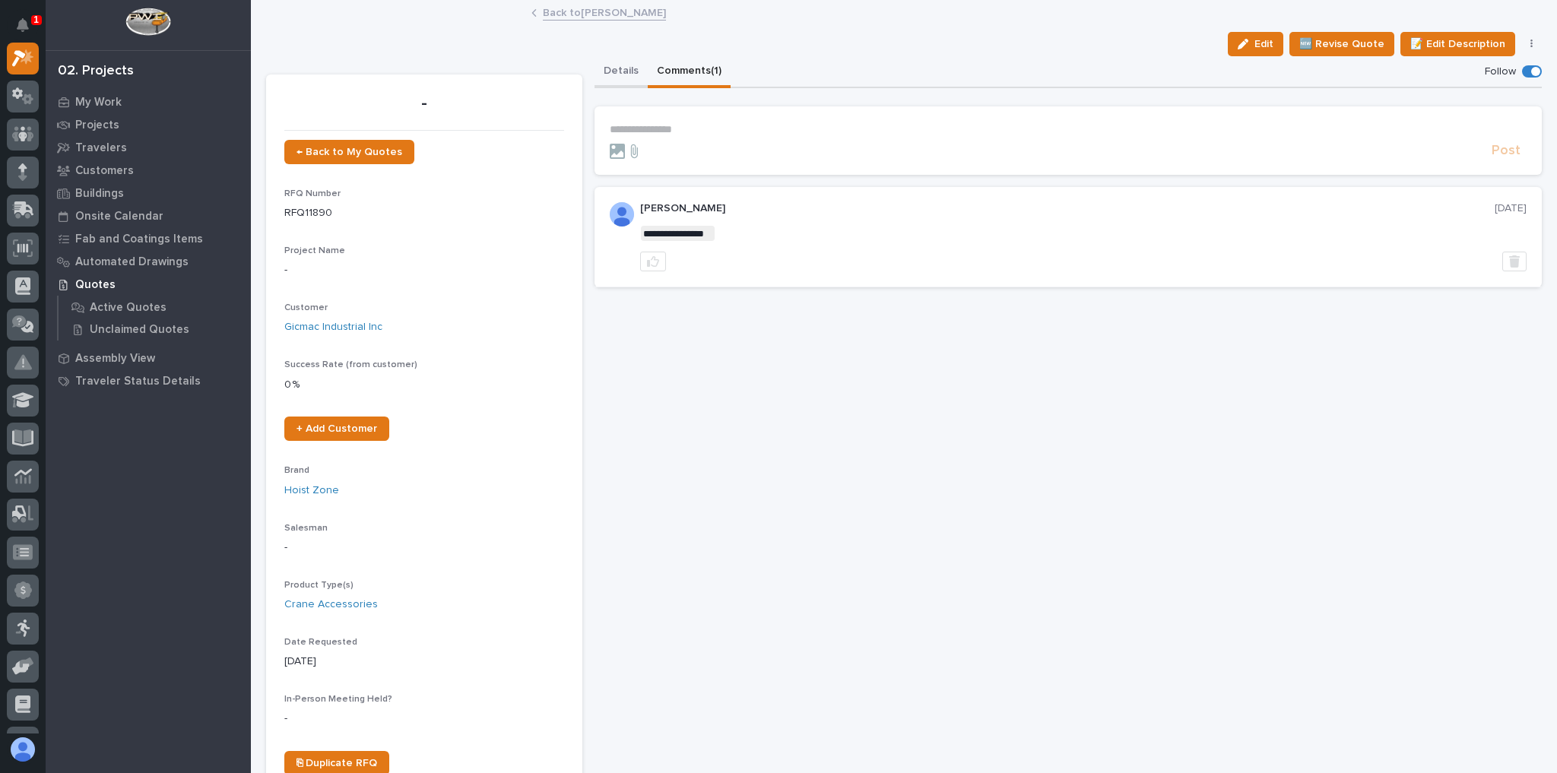
click at [620, 74] on button "Details" at bounding box center [620, 72] width 53 height 32
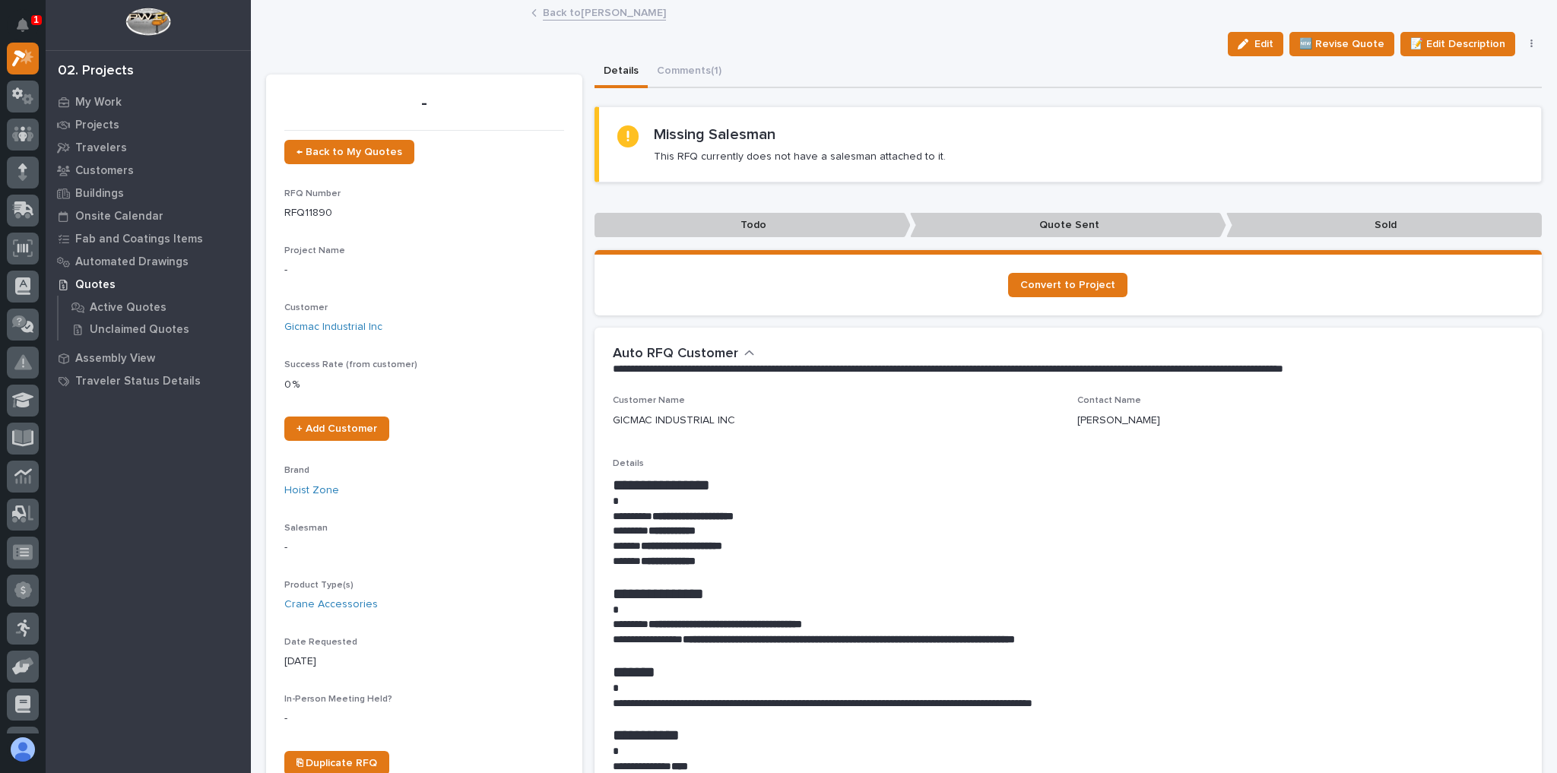
click at [1521, 47] on button "button" at bounding box center [1531, 44] width 21 height 11
click at [1490, 93] on button "✋ Assign/Claim" at bounding box center [1466, 99] width 135 height 24
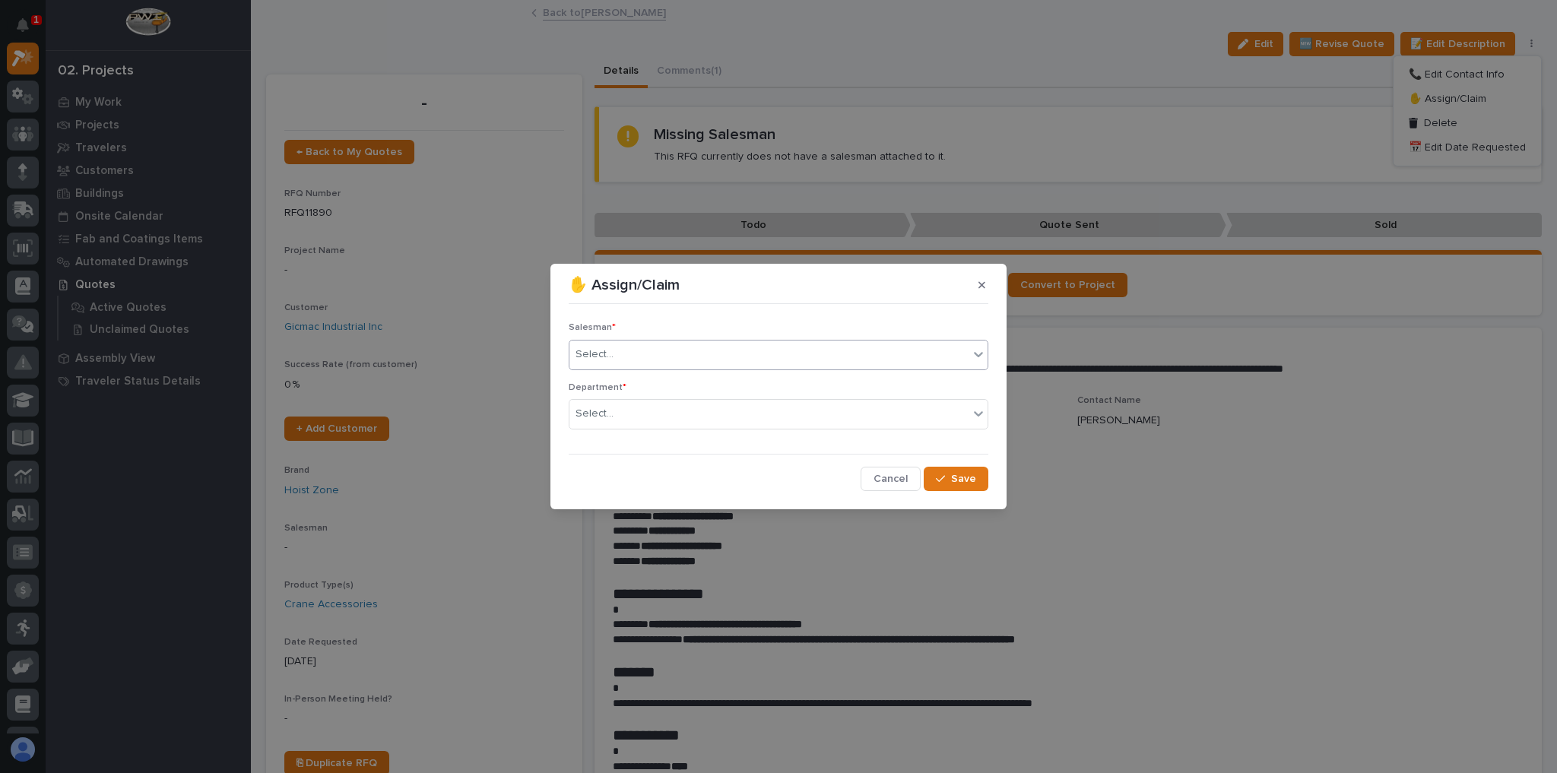
click at [752, 344] on div "Select..." at bounding box center [779, 355] width 420 height 30
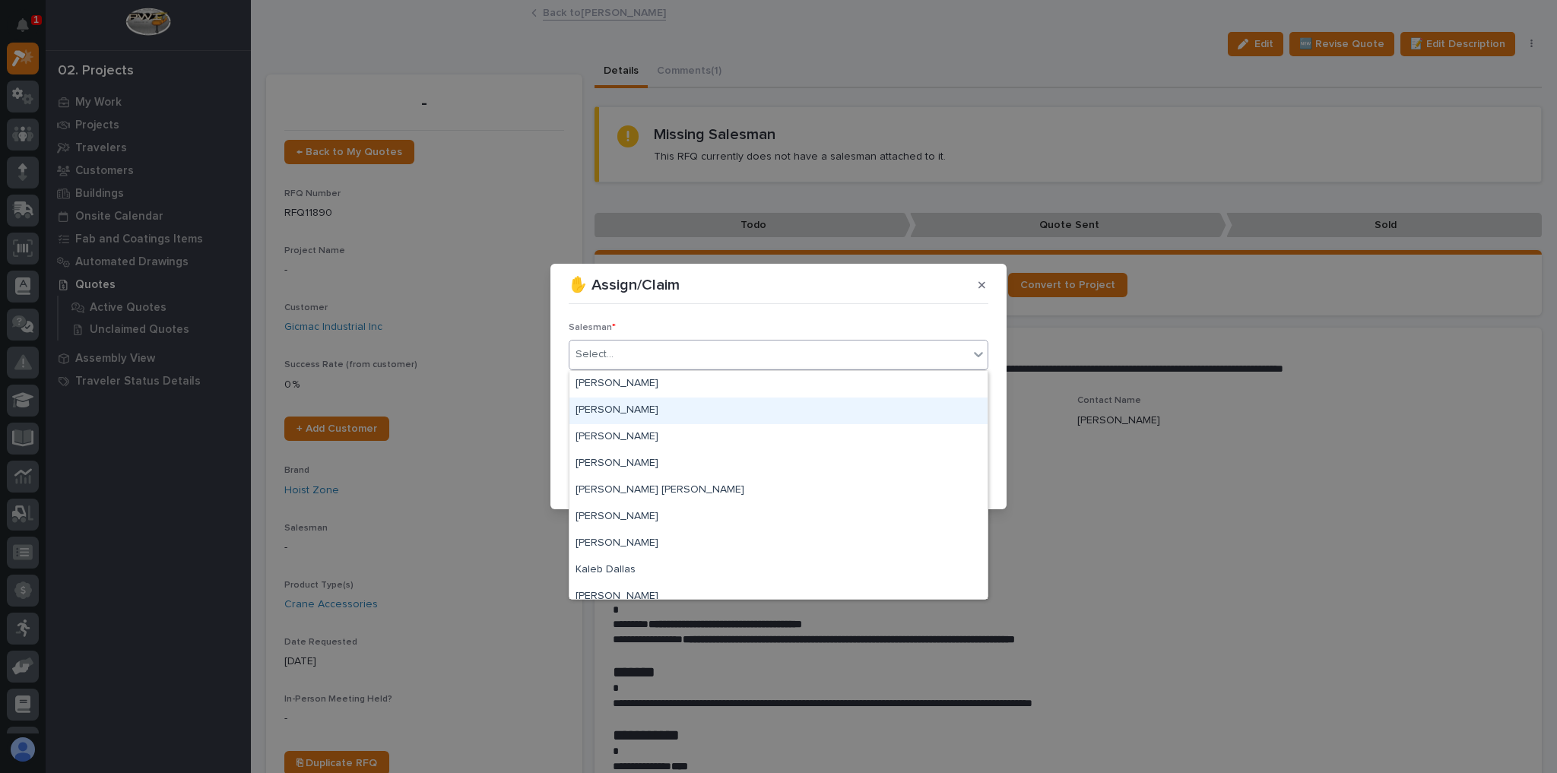
scroll to position [330, 0]
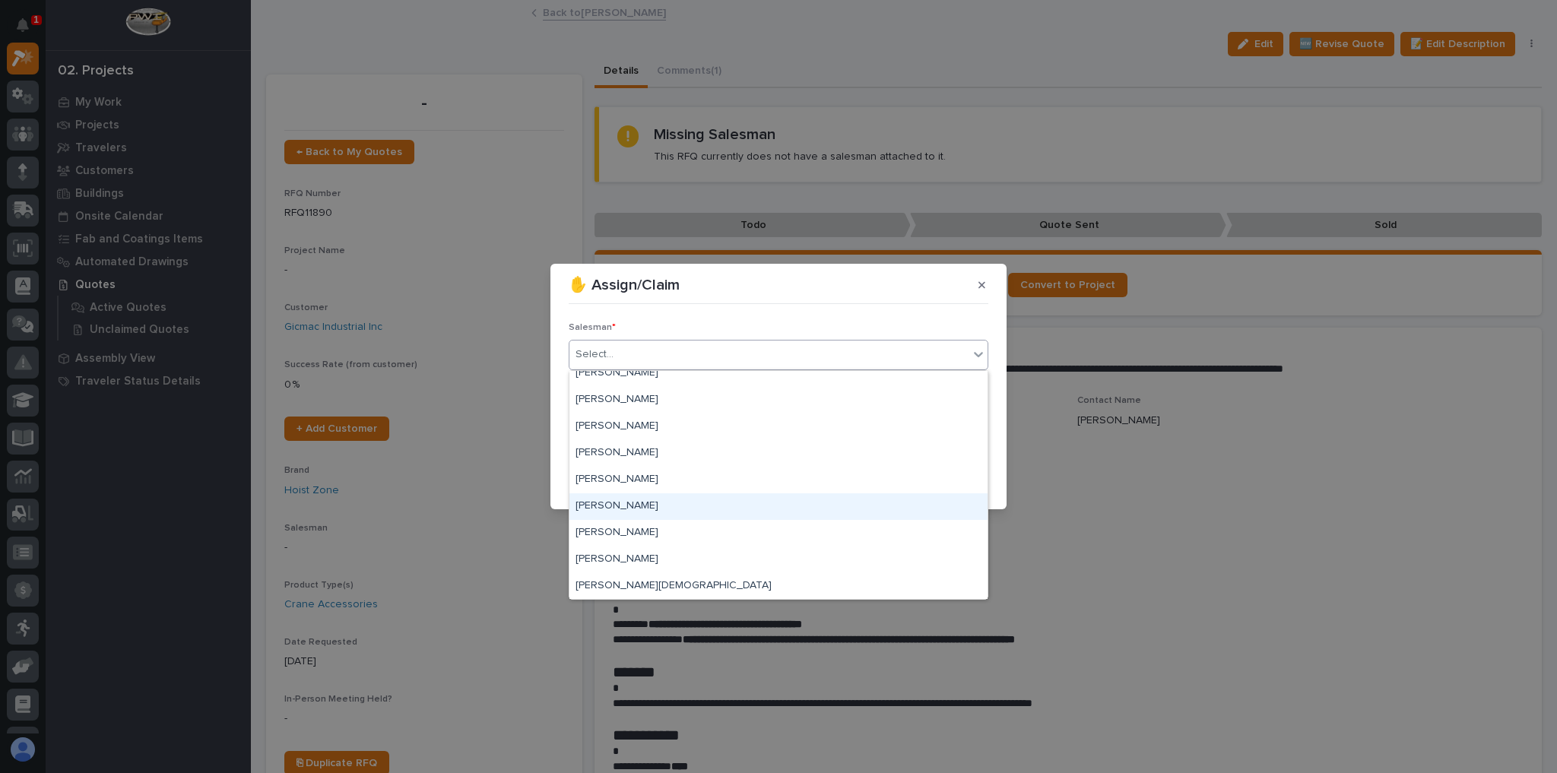
click at [687, 494] on div "[PERSON_NAME]" at bounding box center [778, 506] width 418 height 27
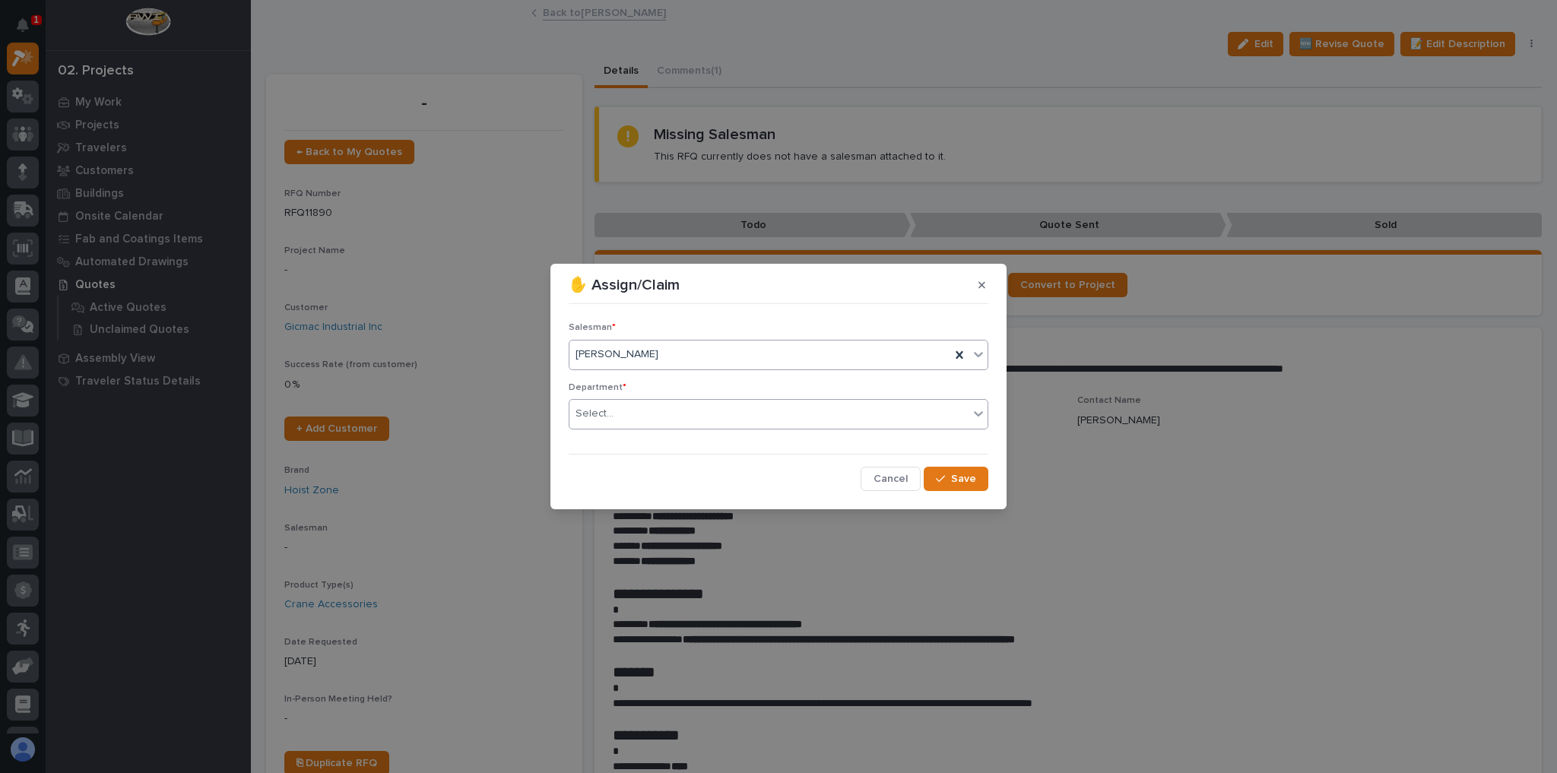
click at [639, 425] on div "Select..." at bounding box center [768, 413] width 399 height 25
click at [641, 439] on span "National Sales" at bounding box center [613, 441] width 77 height 17
click at [951, 485] on button "Save" at bounding box center [956, 479] width 65 height 24
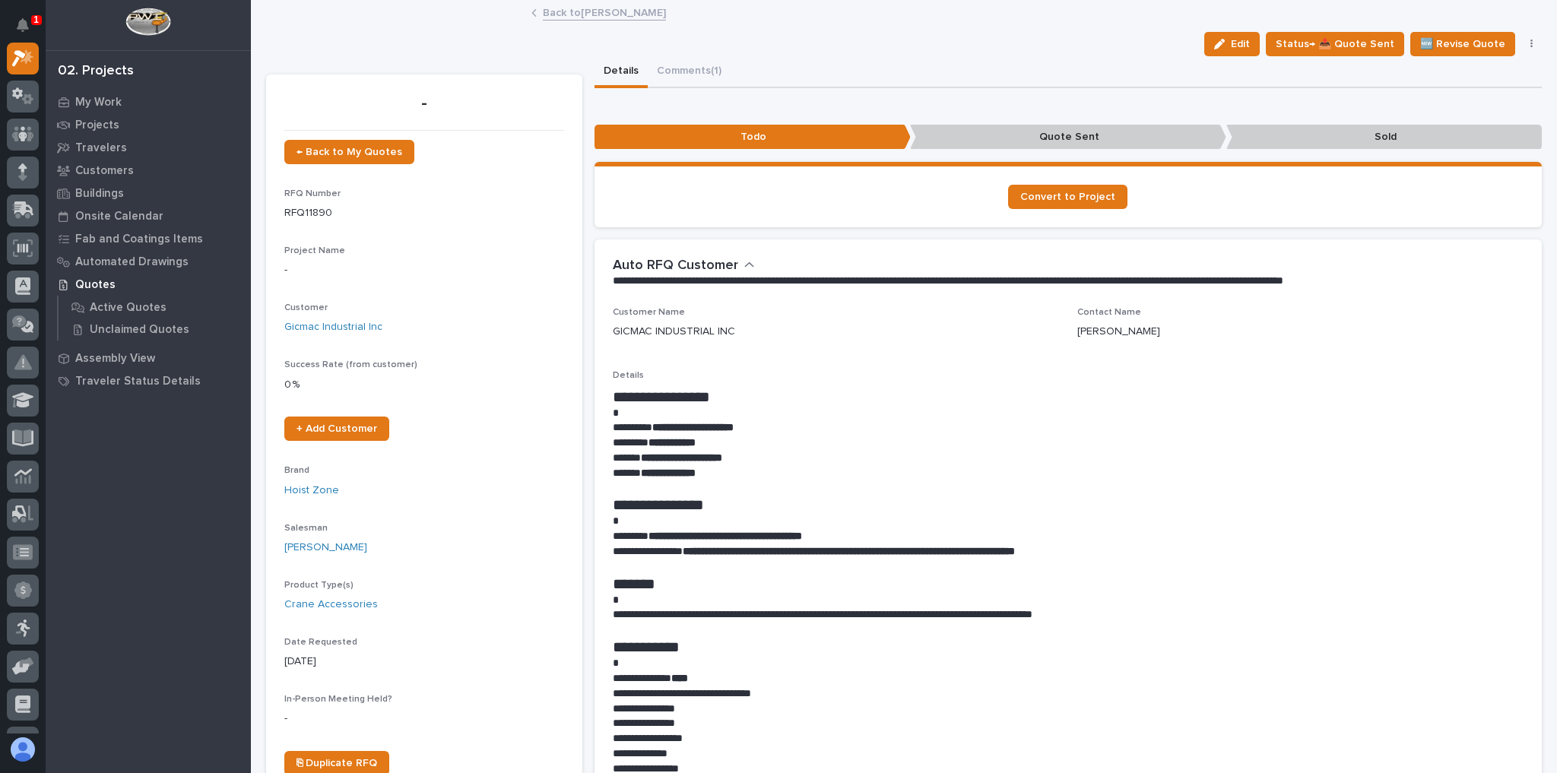
click at [625, 10] on link "Back to Ashton Bontrager" at bounding box center [604, 11] width 123 height 17
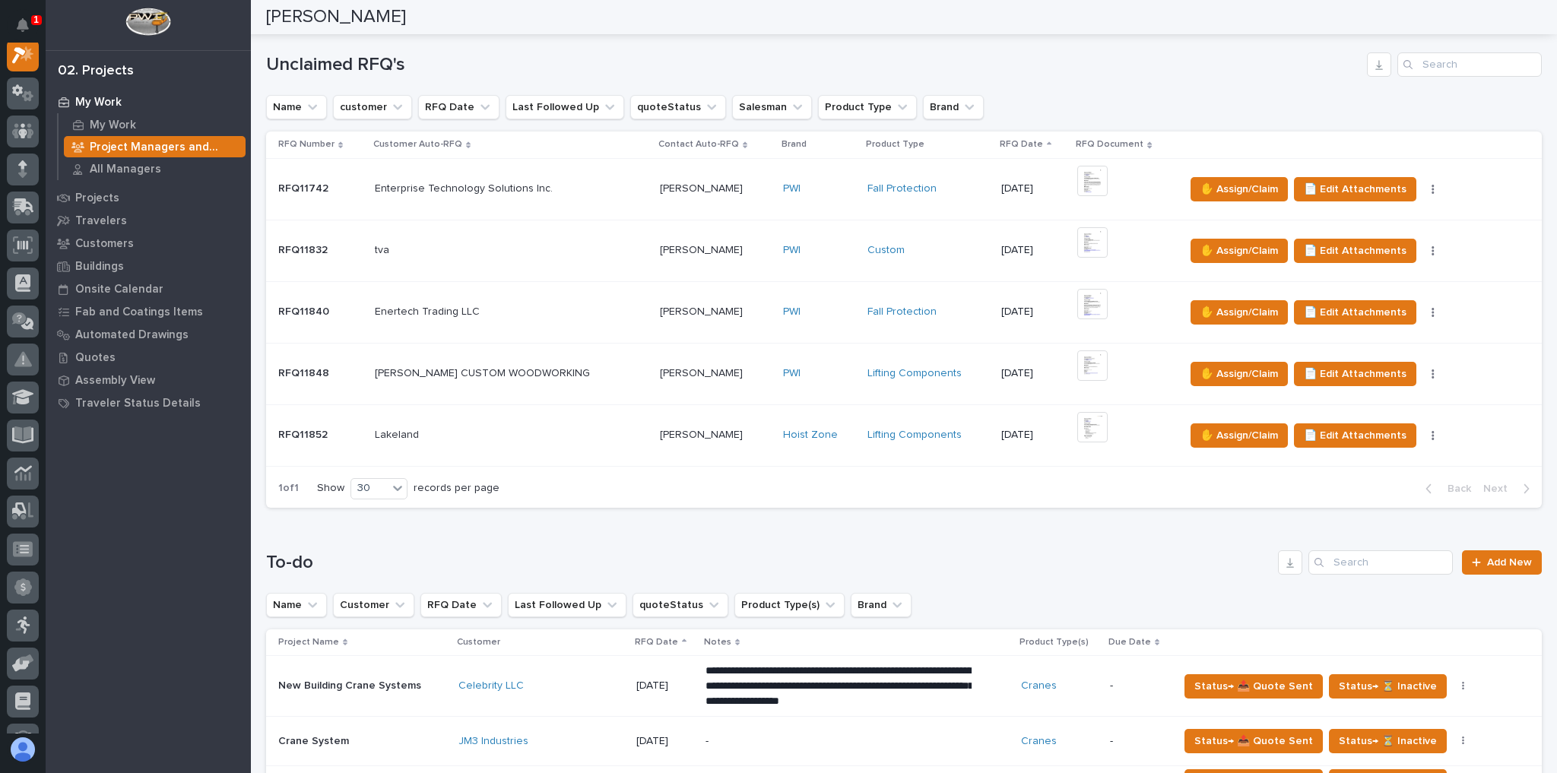
scroll to position [122, 0]
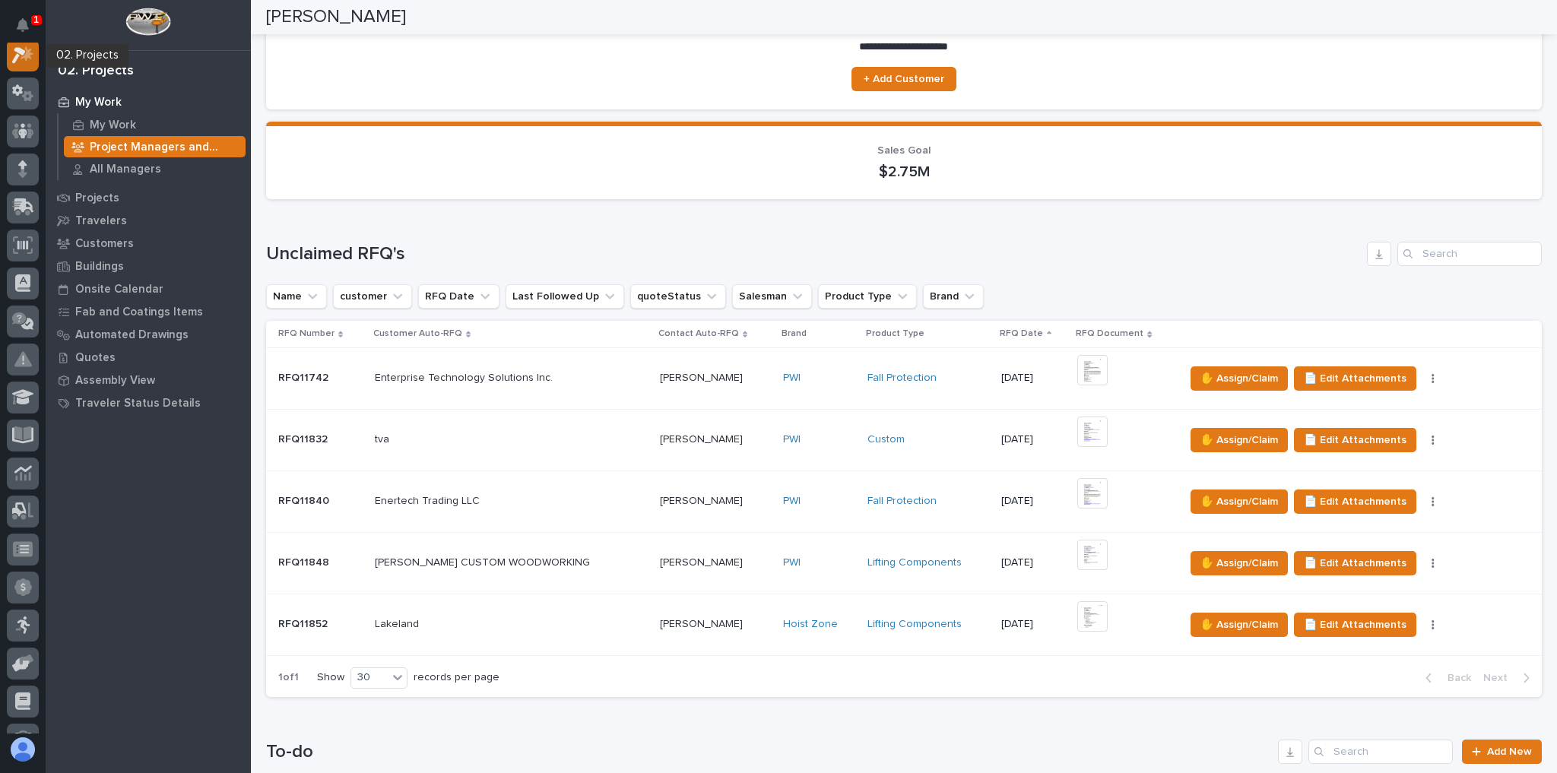
click at [37, 64] on link at bounding box center [23, 56] width 32 height 32
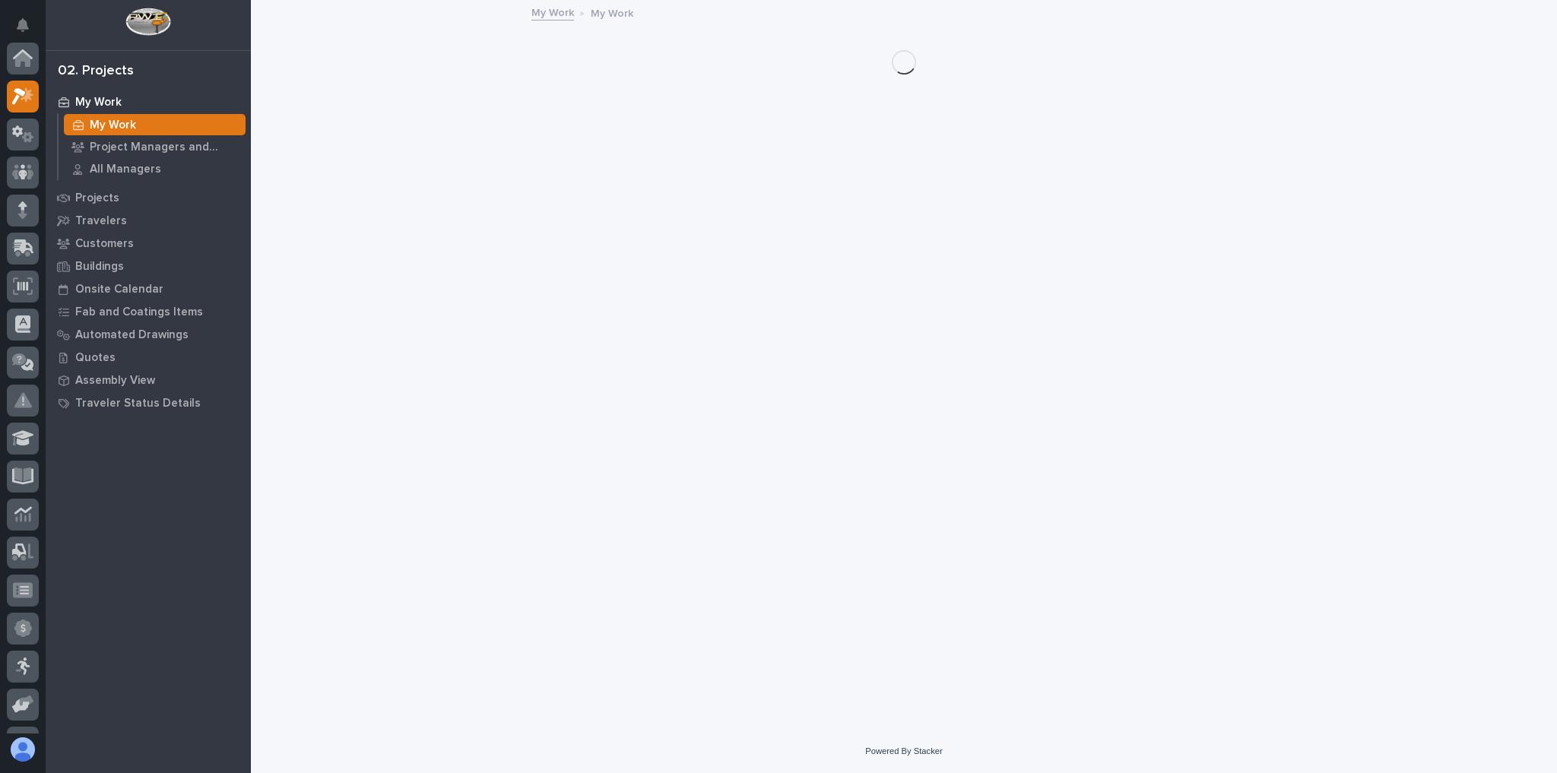
scroll to position [38, 0]
click at [14, 59] on icon at bounding box center [23, 57] width 22 height 17
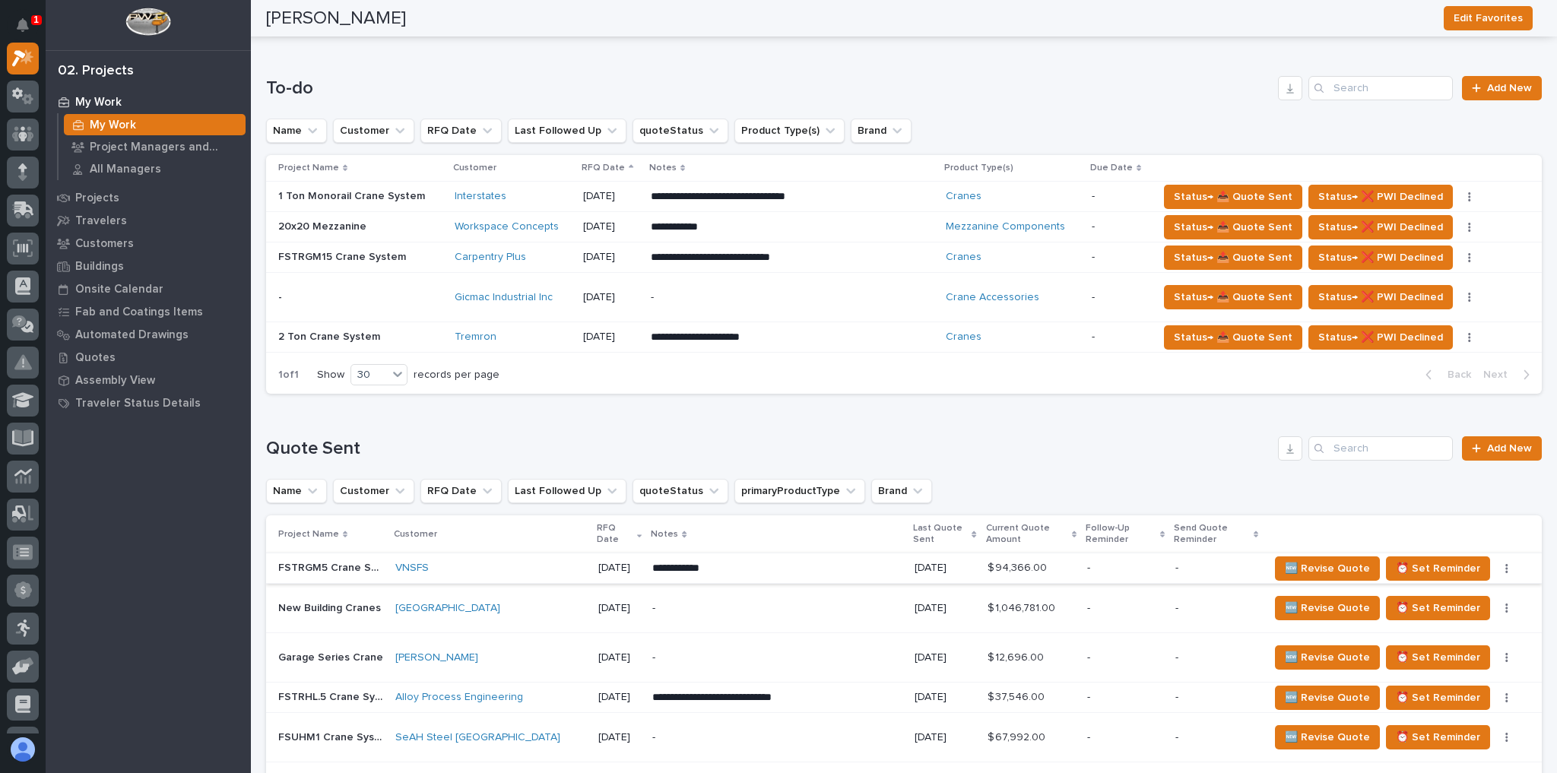
scroll to position [718, 0]
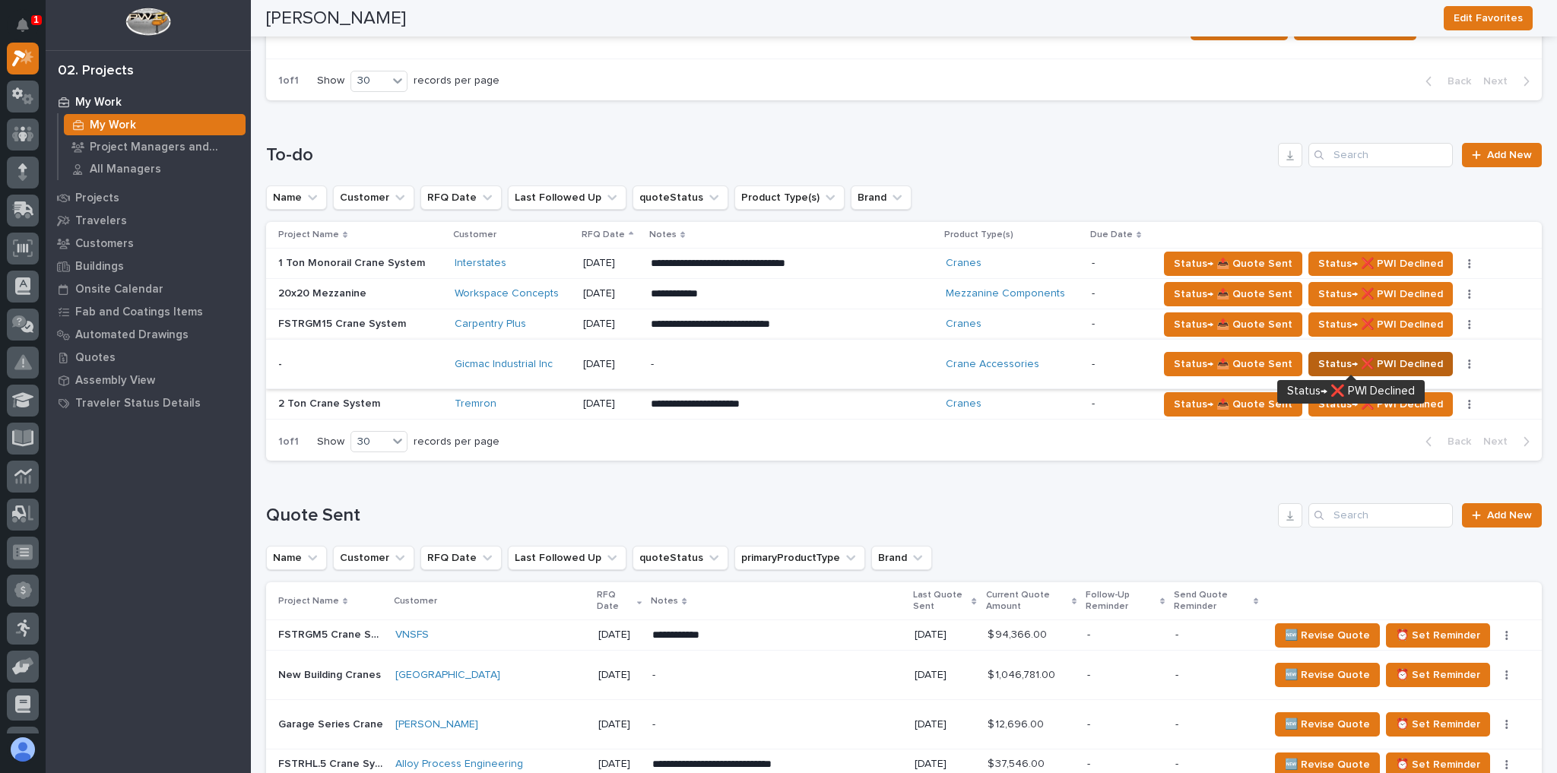
click at [1399, 364] on span "Status→ ❌ PWI Declined" at bounding box center [1380, 364] width 125 height 18
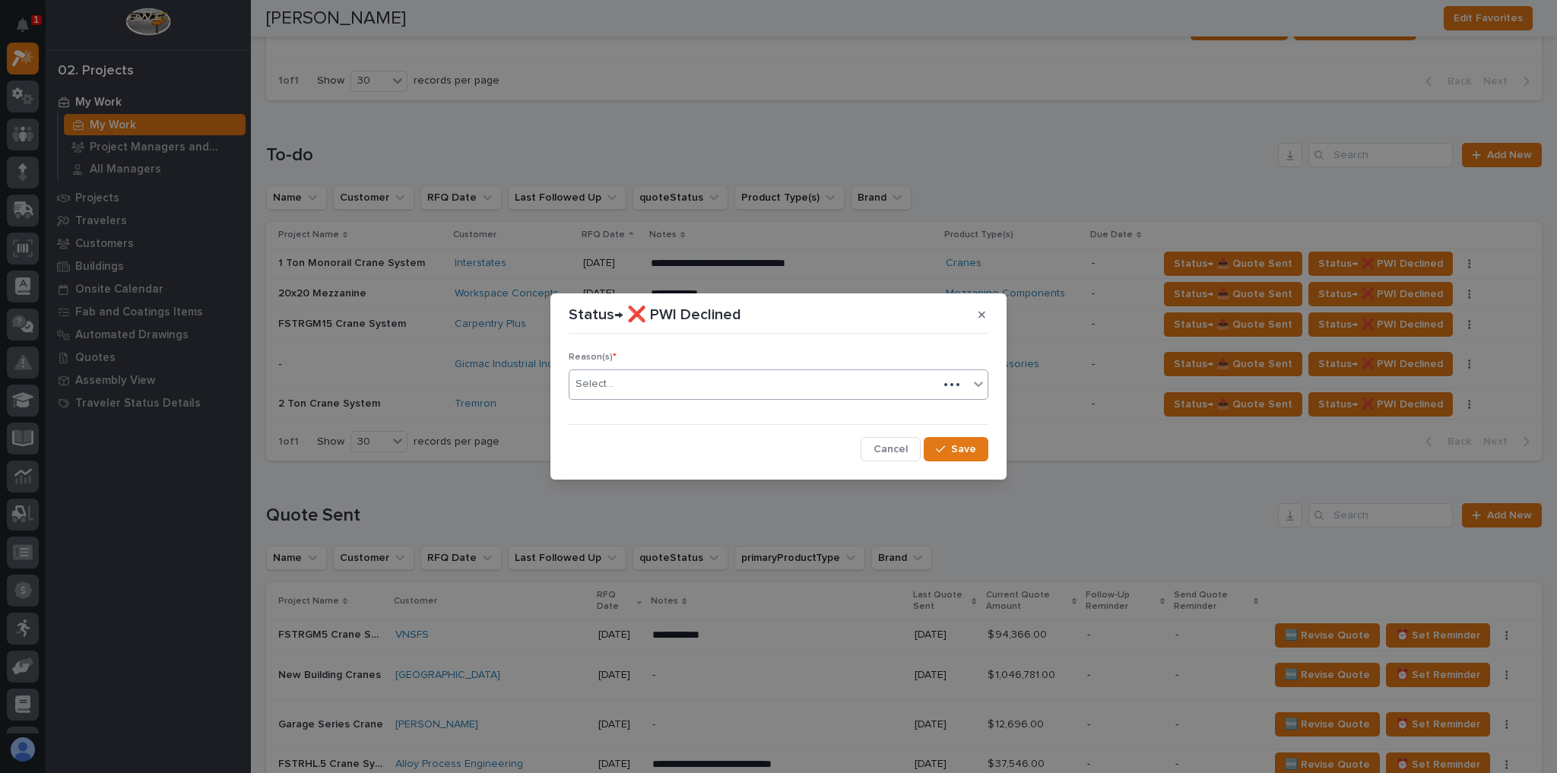
click at [705, 397] on div "Select..." at bounding box center [779, 384] width 420 height 30
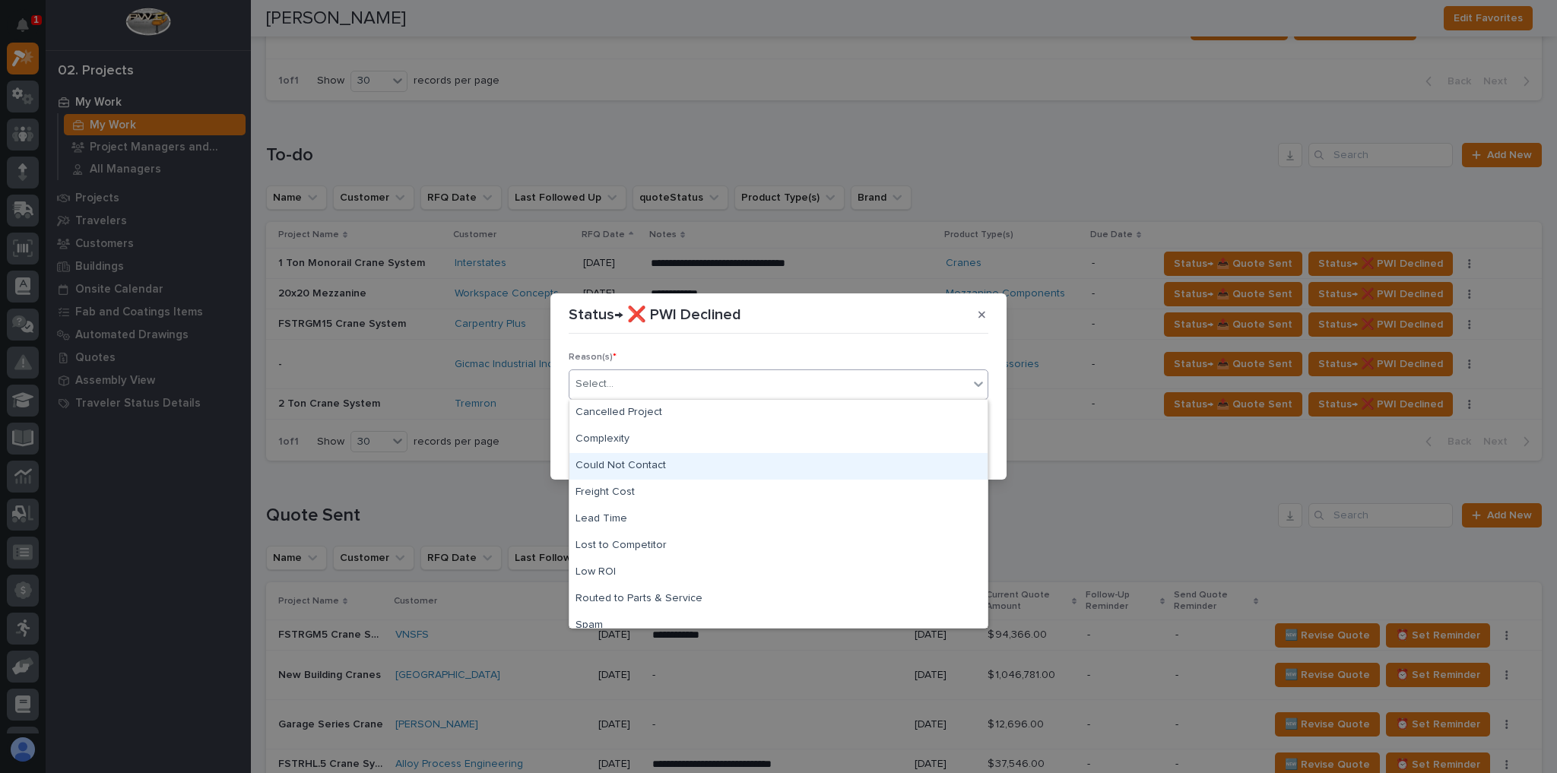
scroll to position [37, 0]
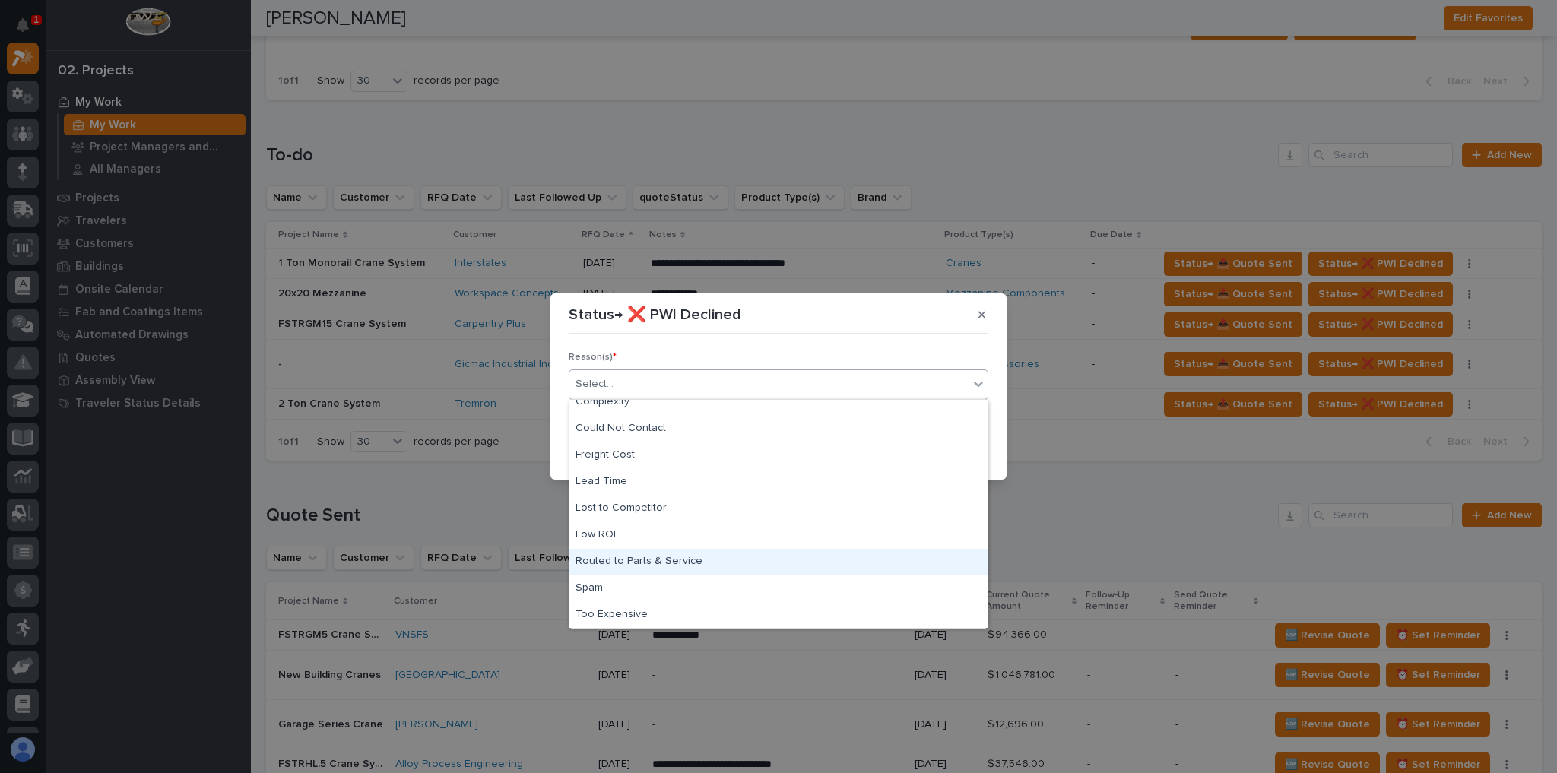
click at [659, 567] on div "Routed to Parts & Service" at bounding box center [778, 562] width 418 height 27
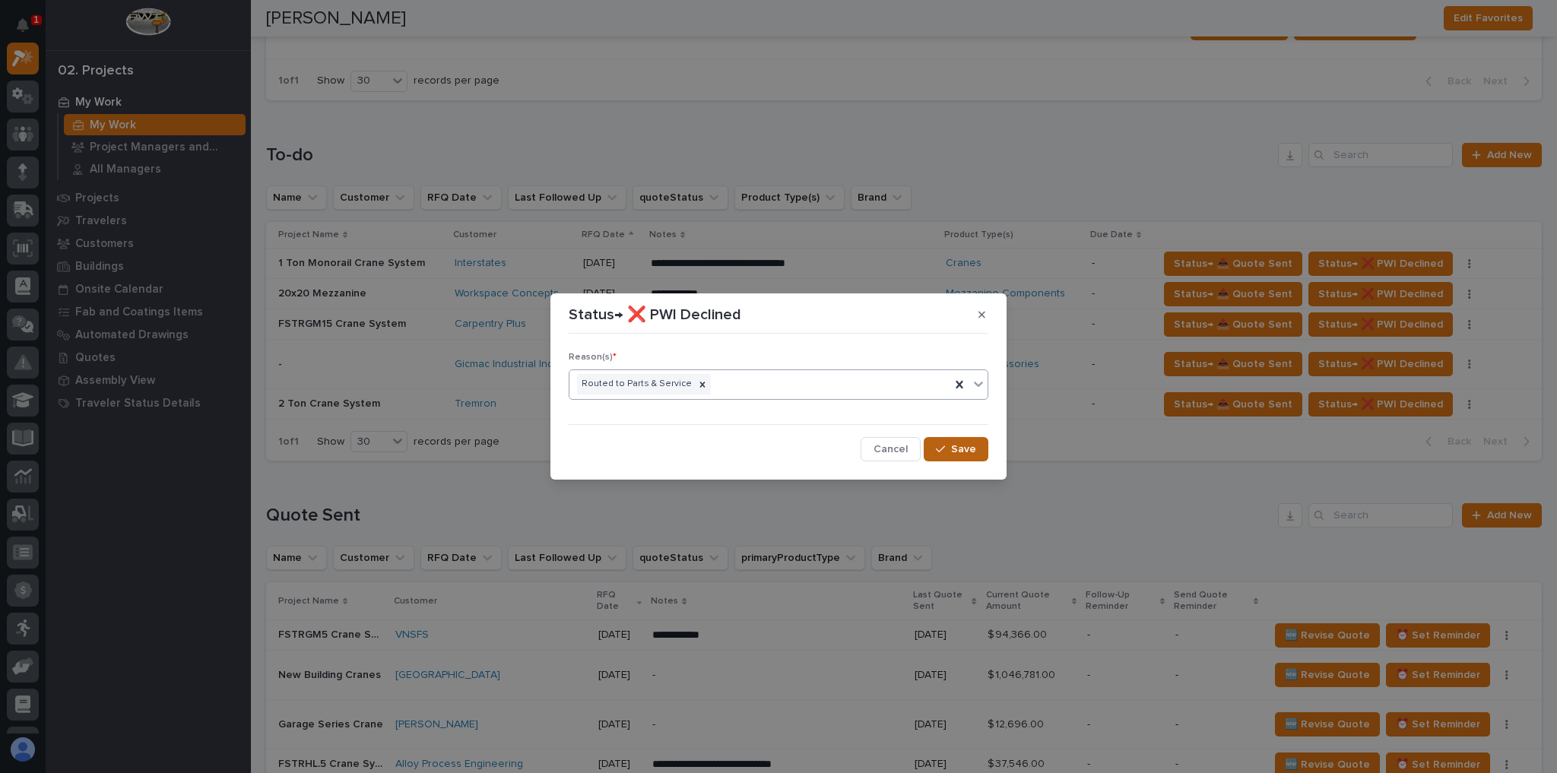
click at [937, 449] on icon "button" at bounding box center [940, 449] width 9 height 11
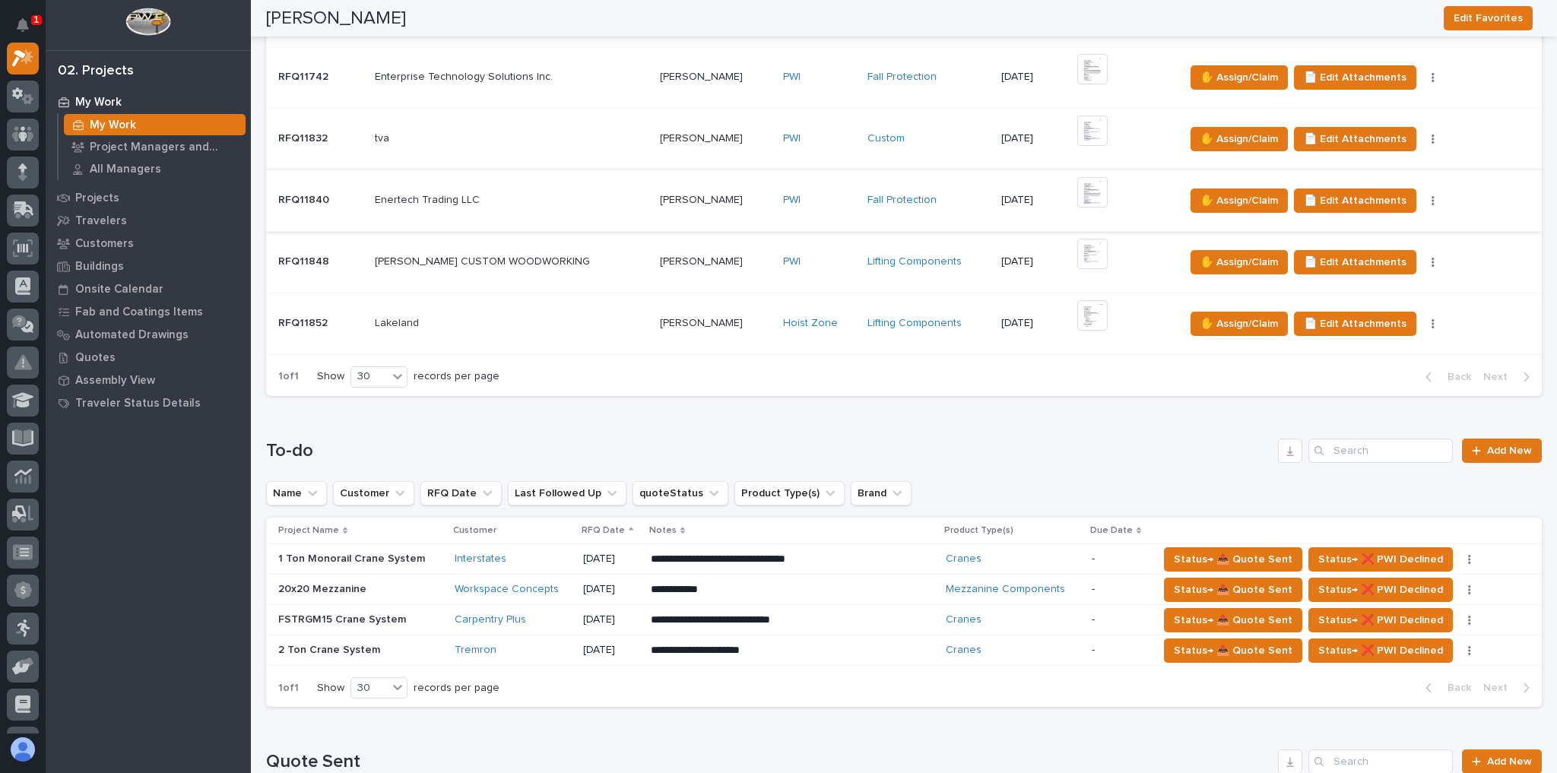
scroll to position [414, 0]
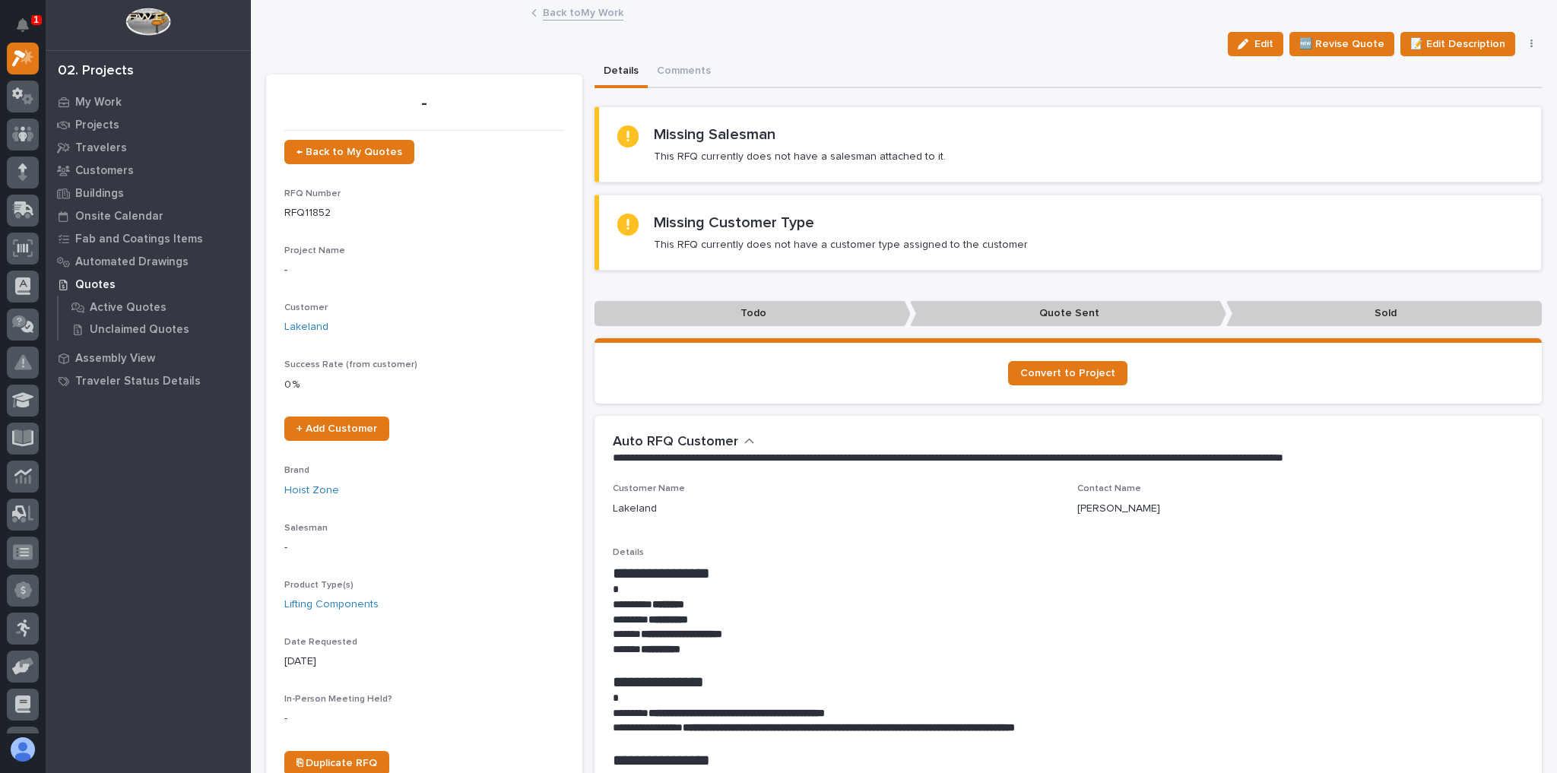
click at [597, 7] on link "Back to My Work" at bounding box center [583, 11] width 81 height 17
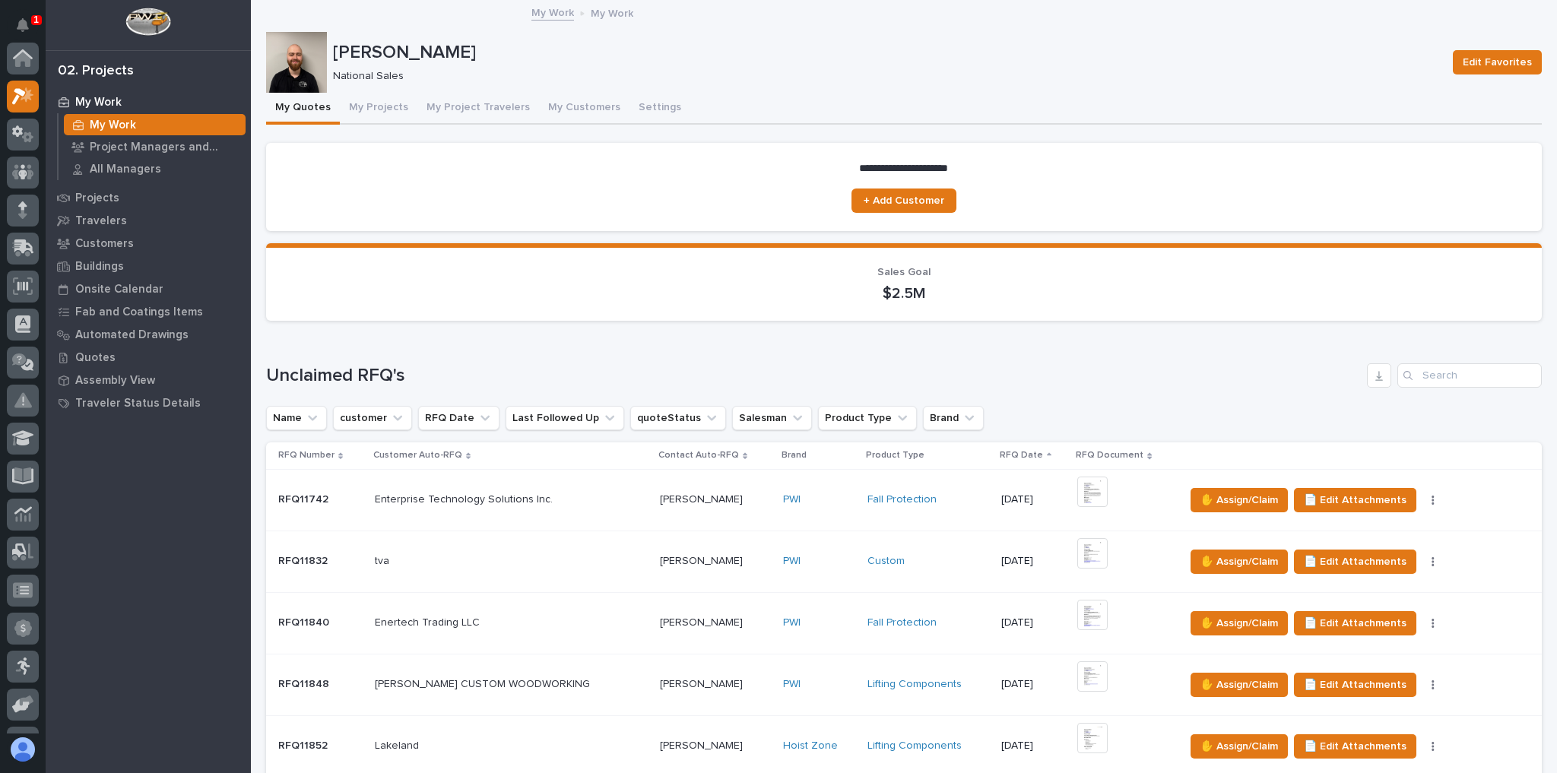
scroll to position [41, 0]
click at [940, 678] on div "Lifting Components" at bounding box center [928, 684] width 122 height 13
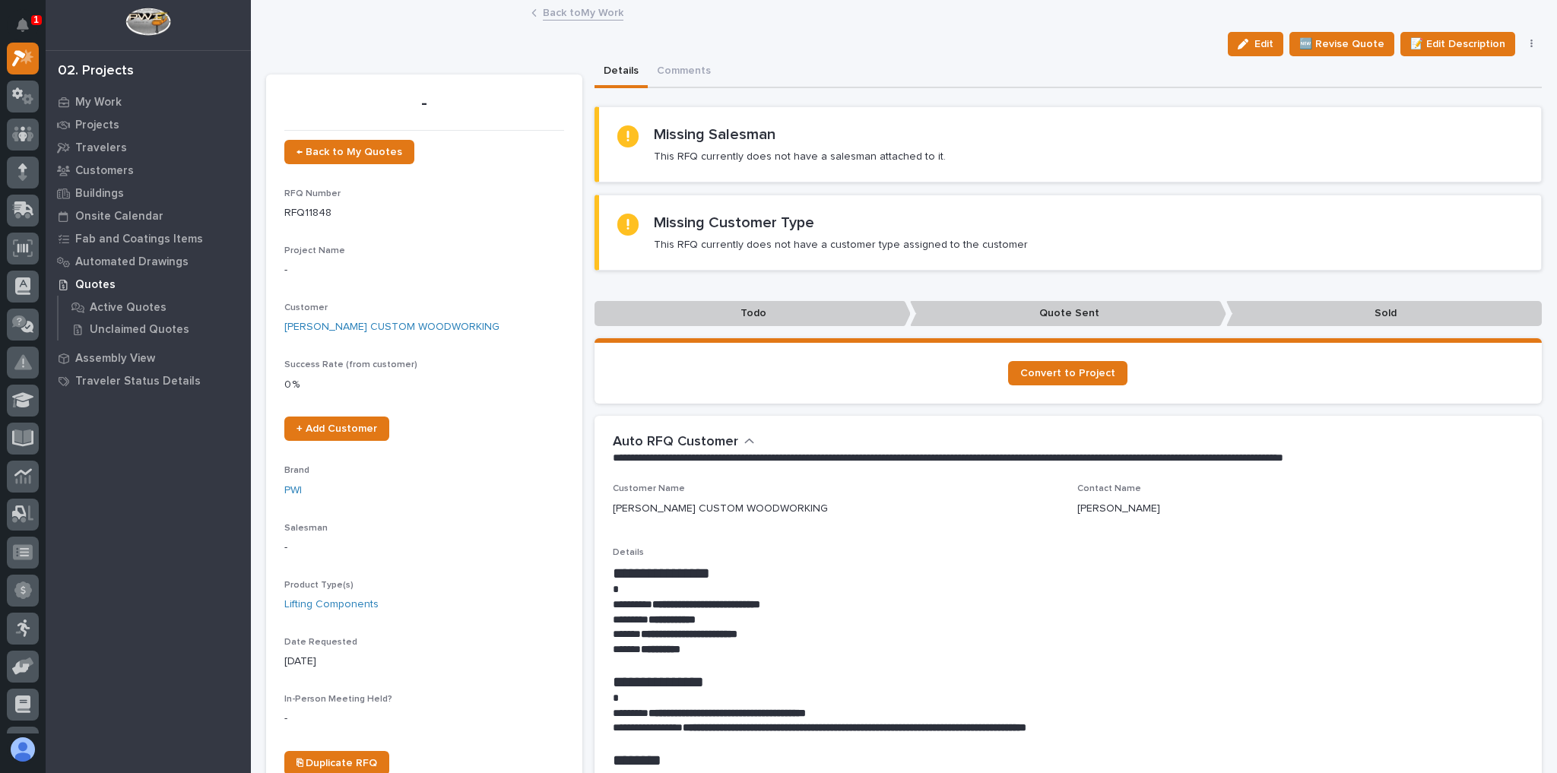
click at [586, 23] on div "Back to My Work" at bounding box center [904, 13] width 760 height 21
click at [582, 15] on link "Back to My Work" at bounding box center [583, 11] width 81 height 17
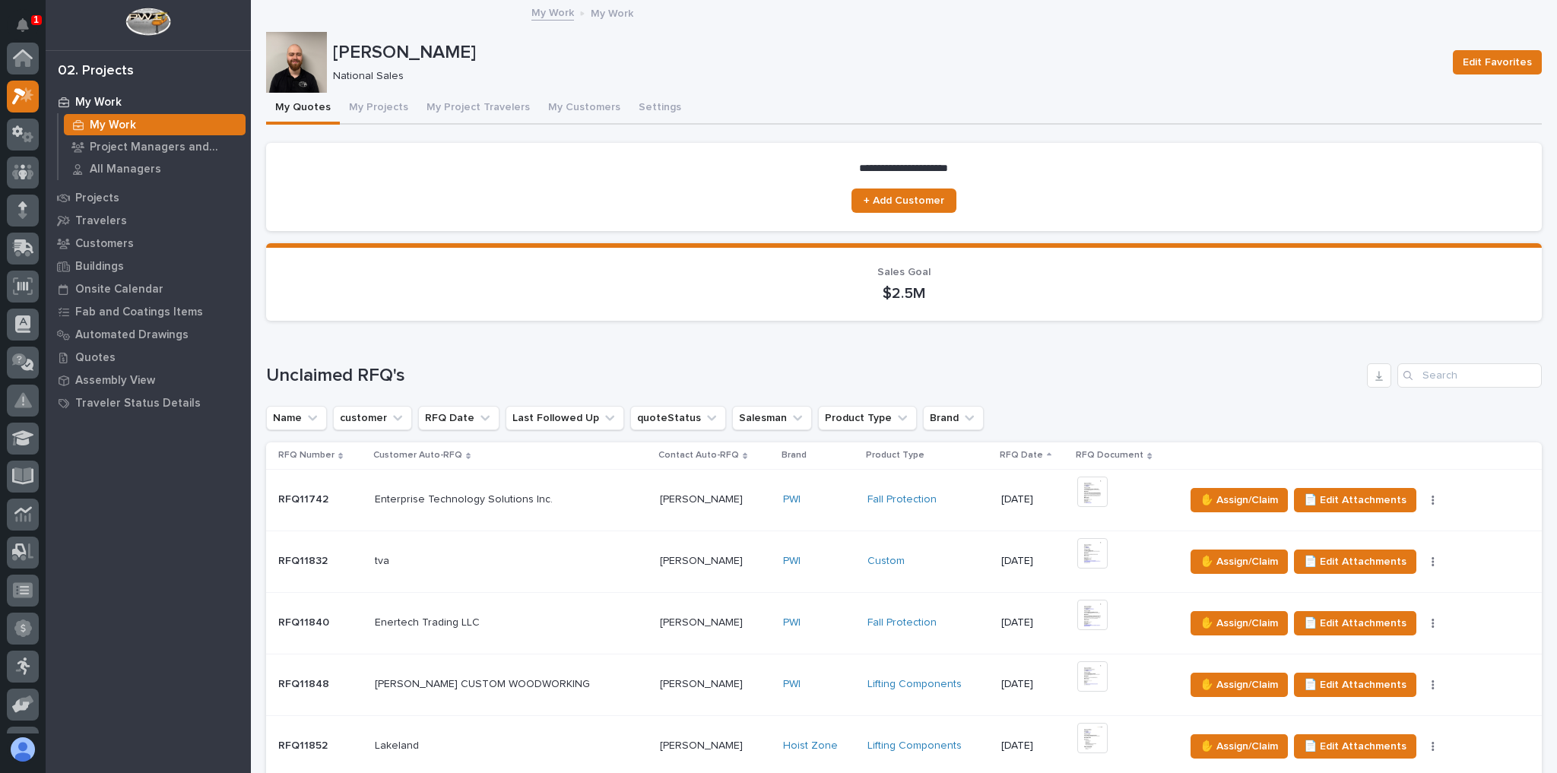
scroll to position [41, 0]
click at [565, 616] on p at bounding box center [511, 622] width 273 height 13
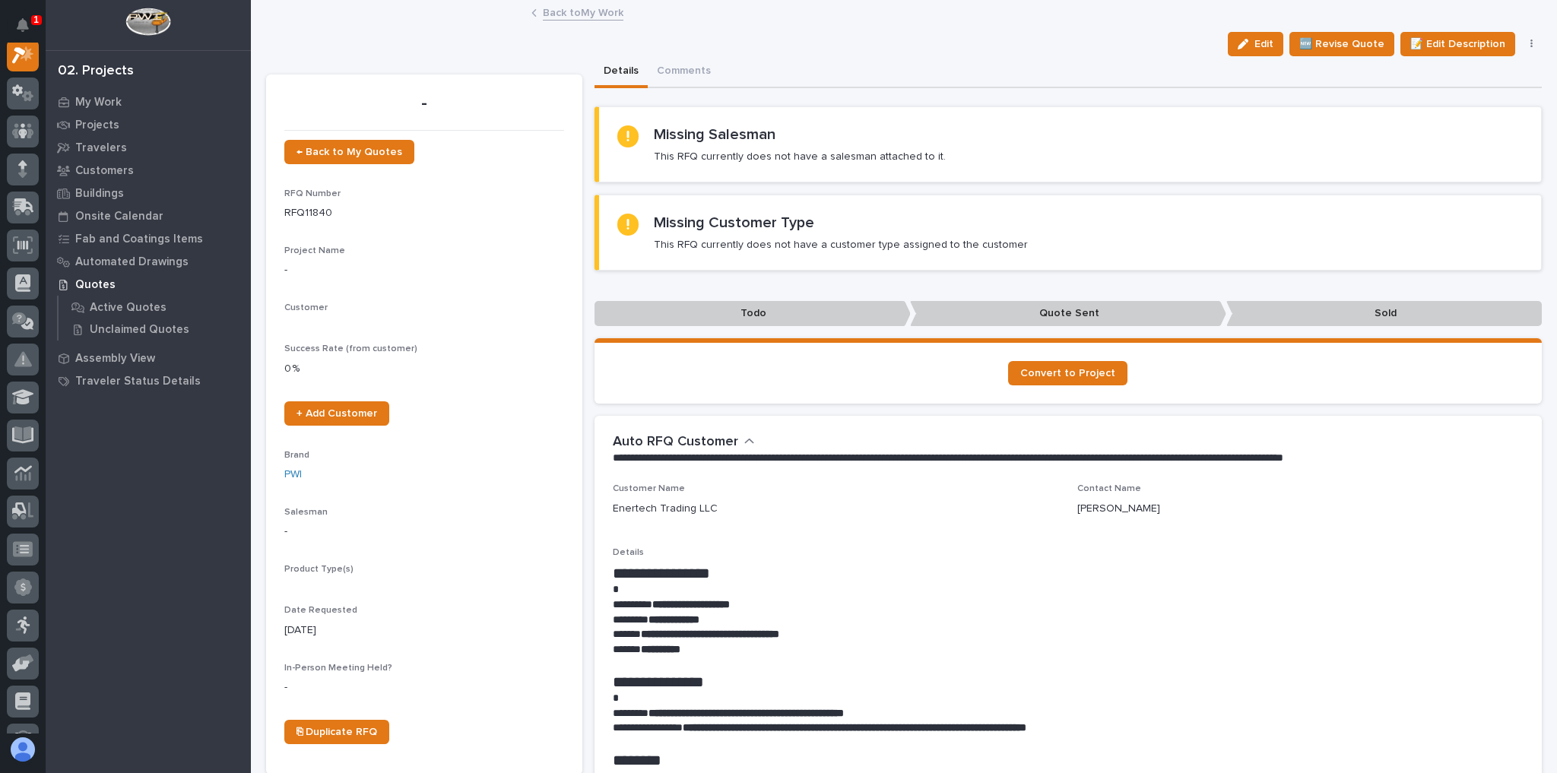
scroll to position [38, 0]
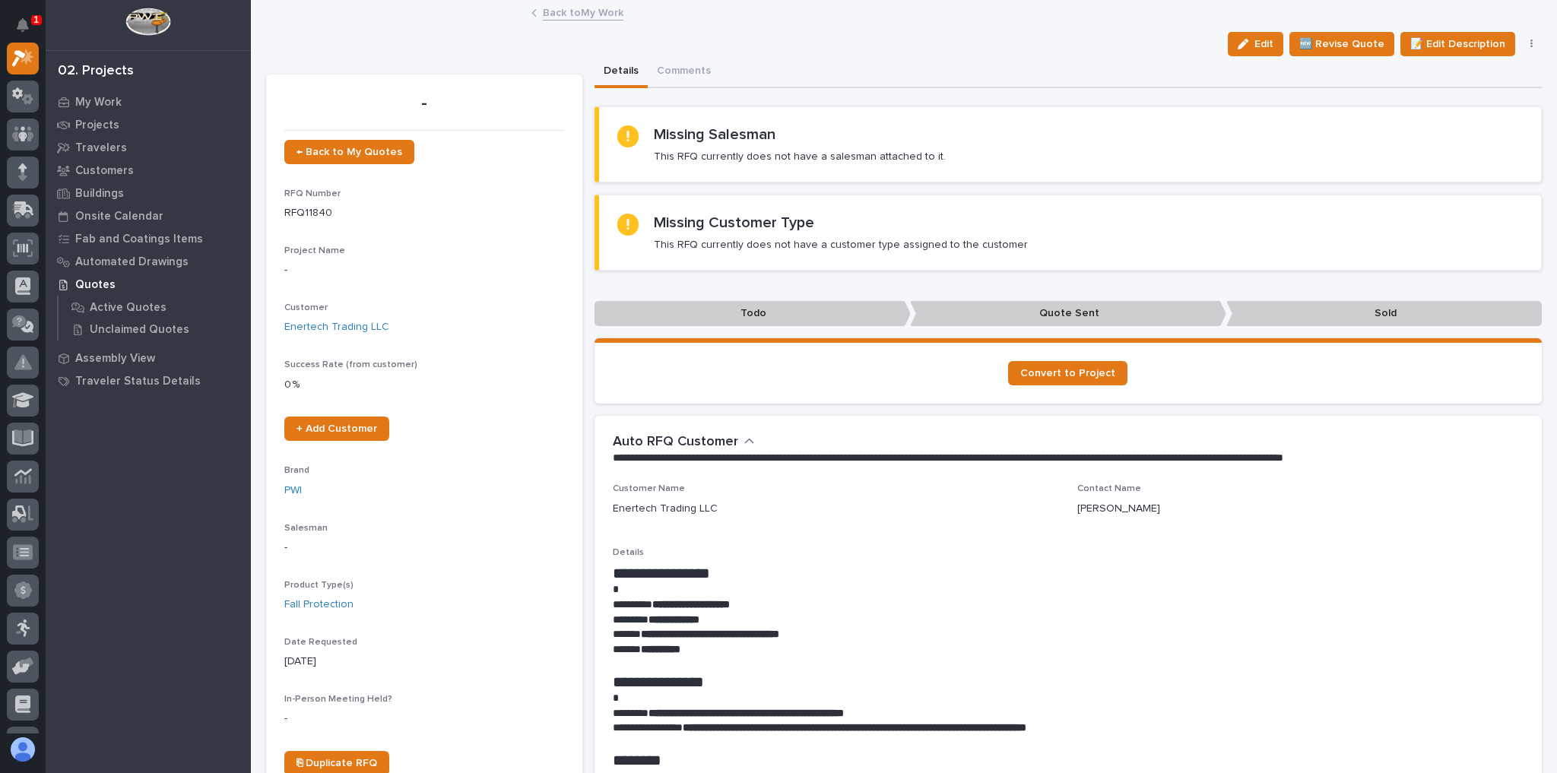
click at [601, 547] on div "**********" at bounding box center [1068, 770] width 948 height 575
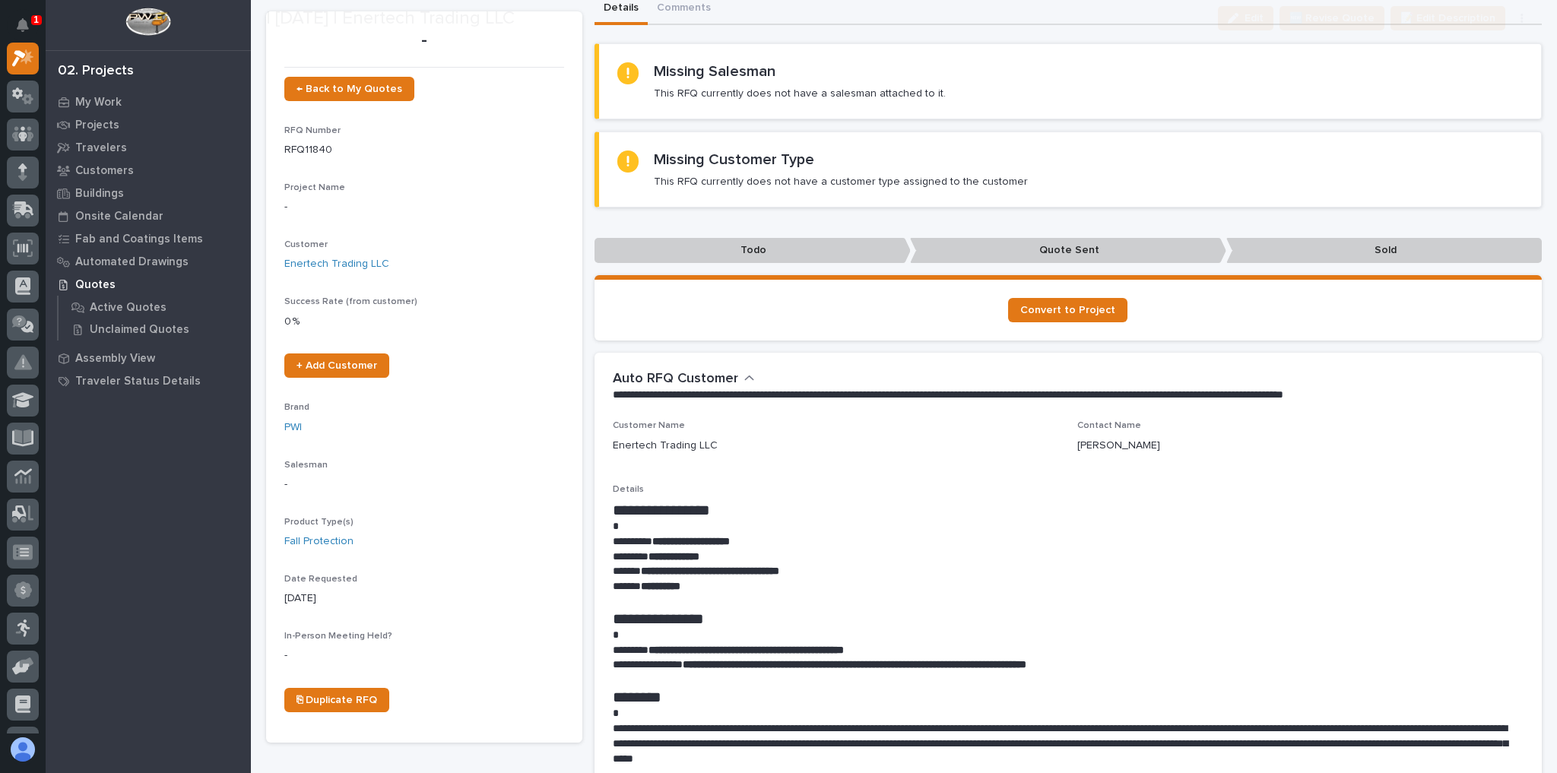
scroll to position [122, 0]
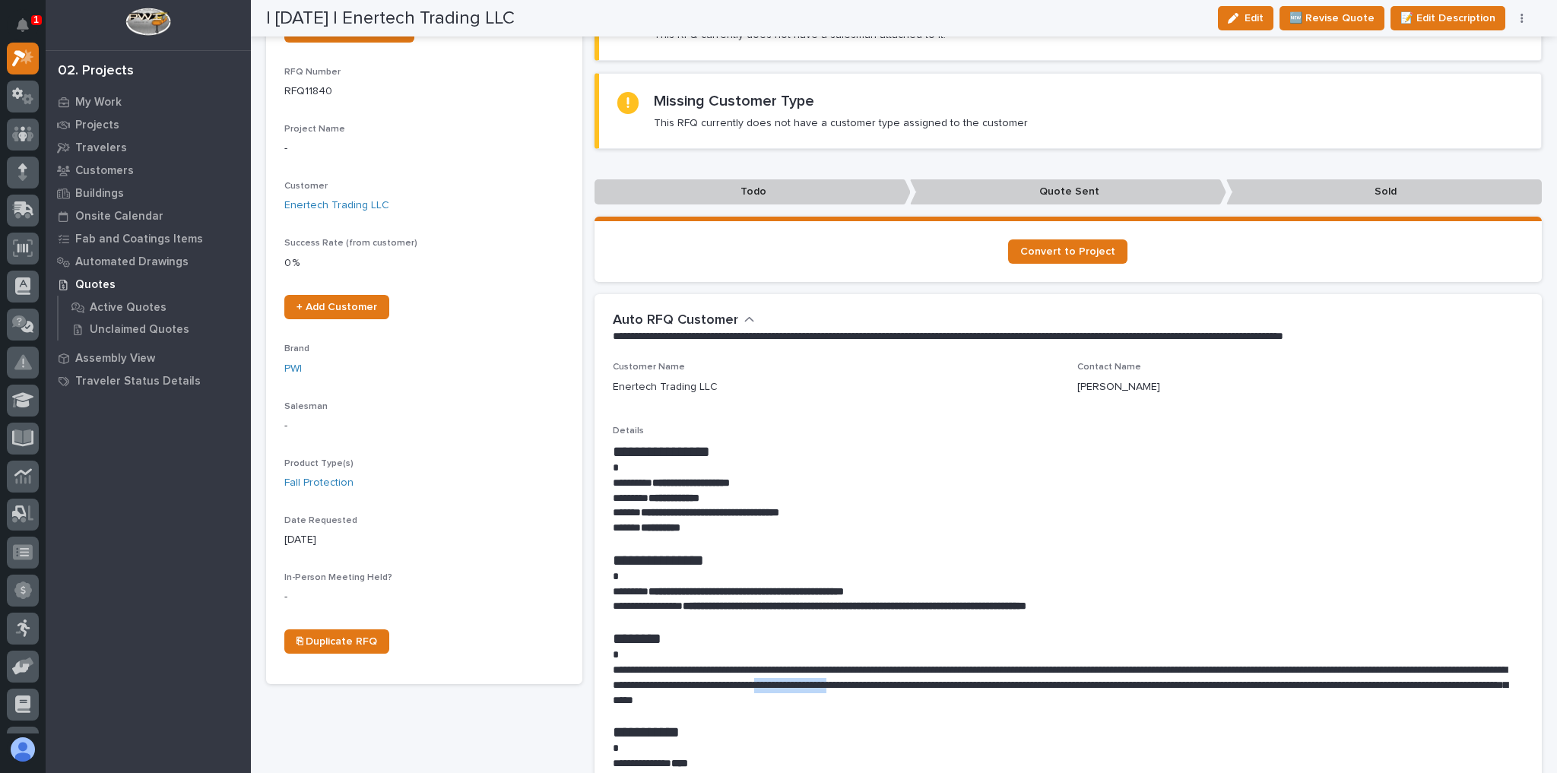
drag, startPoint x: 940, startPoint y: 682, endPoint x: 1036, endPoint y: 686, distance: 95.9
click at [1036, 686] on p "**********" at bounding box center [1065, 686] width 904 height 46
copy p "**********"
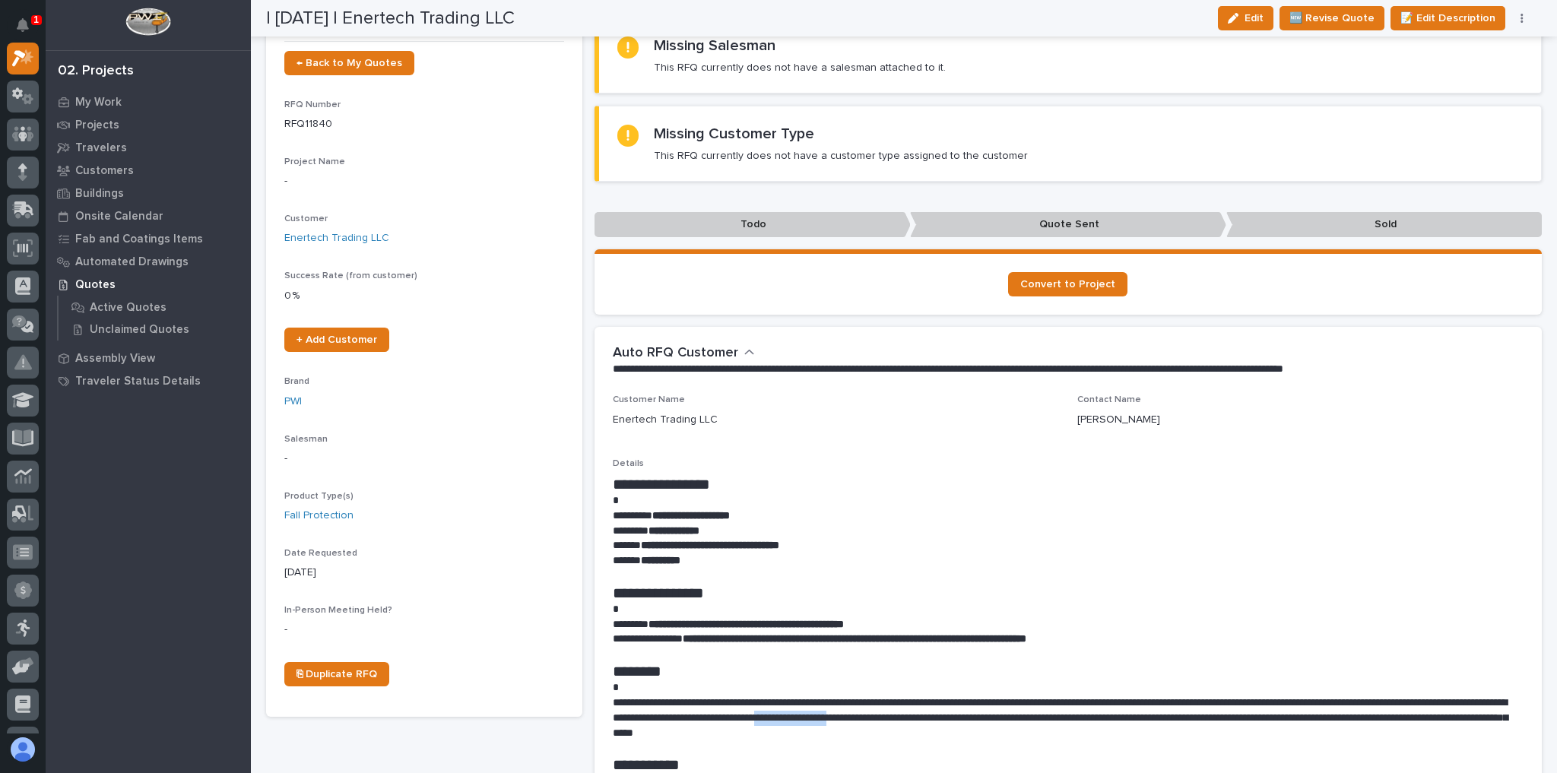
scroll to position [0, 0]
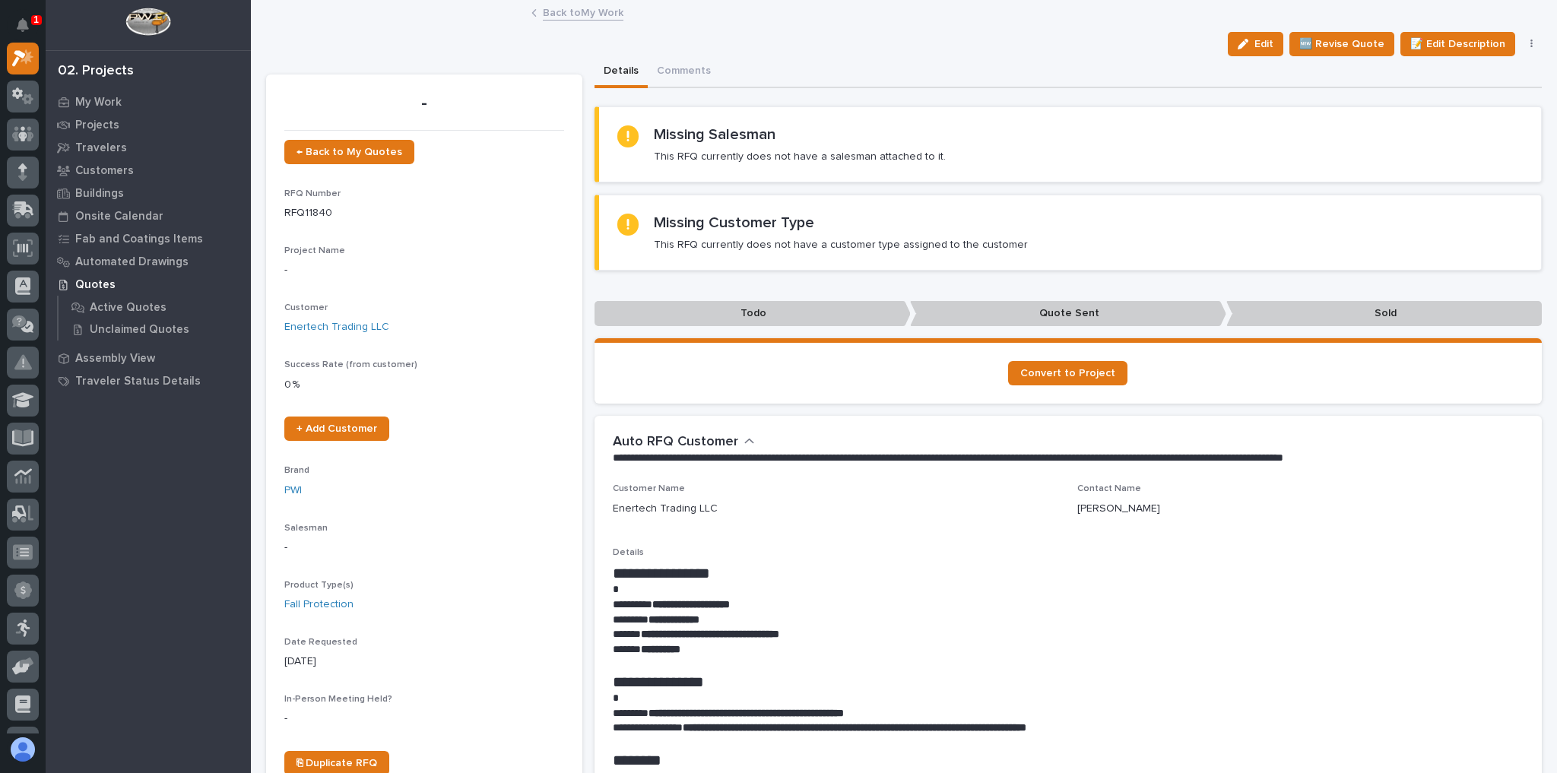
click at [595, 11] on link "Back to My Work" at bounding box center [583, 11] width 81 height 17
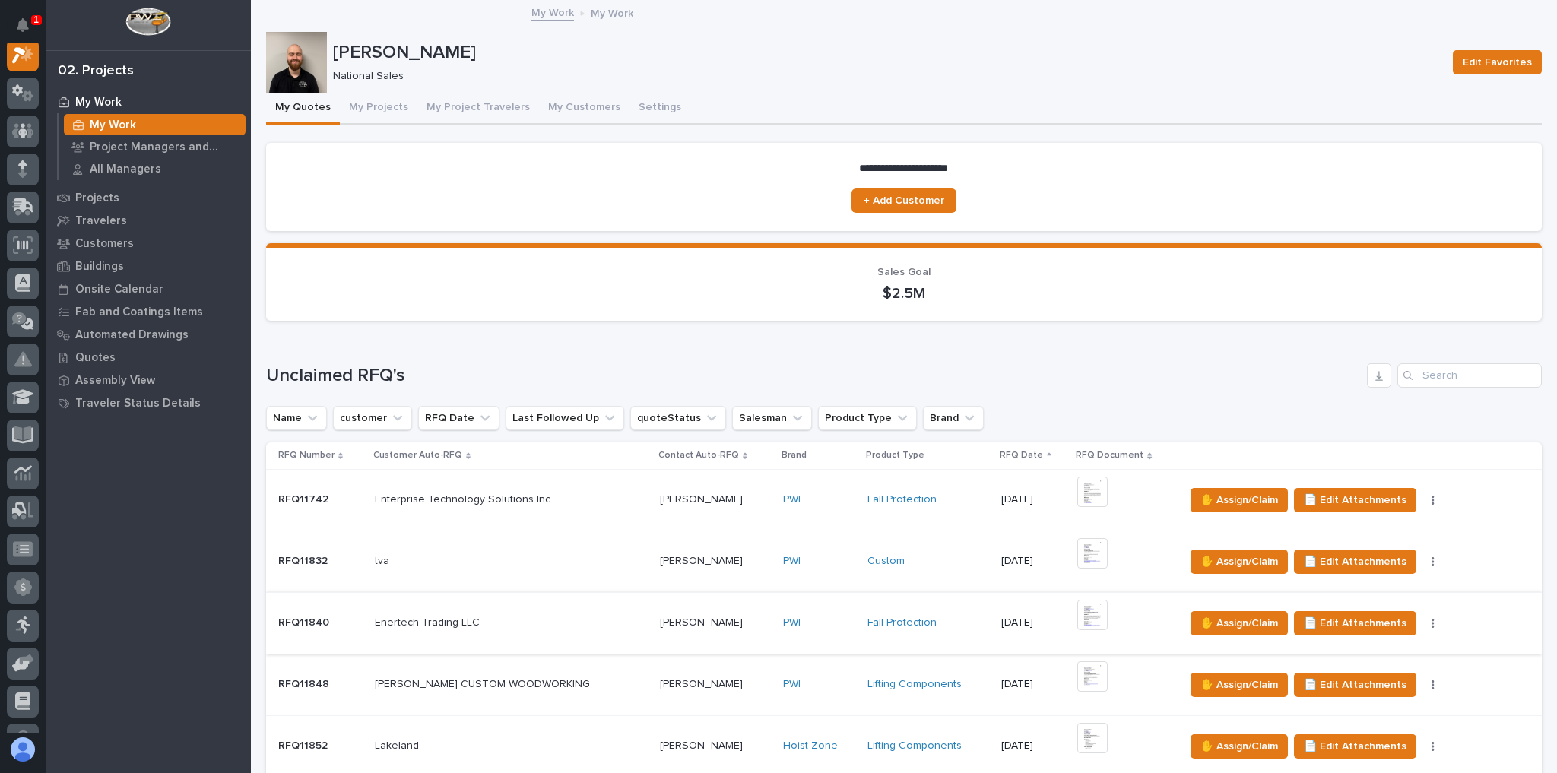
scroll to position [61, 0]
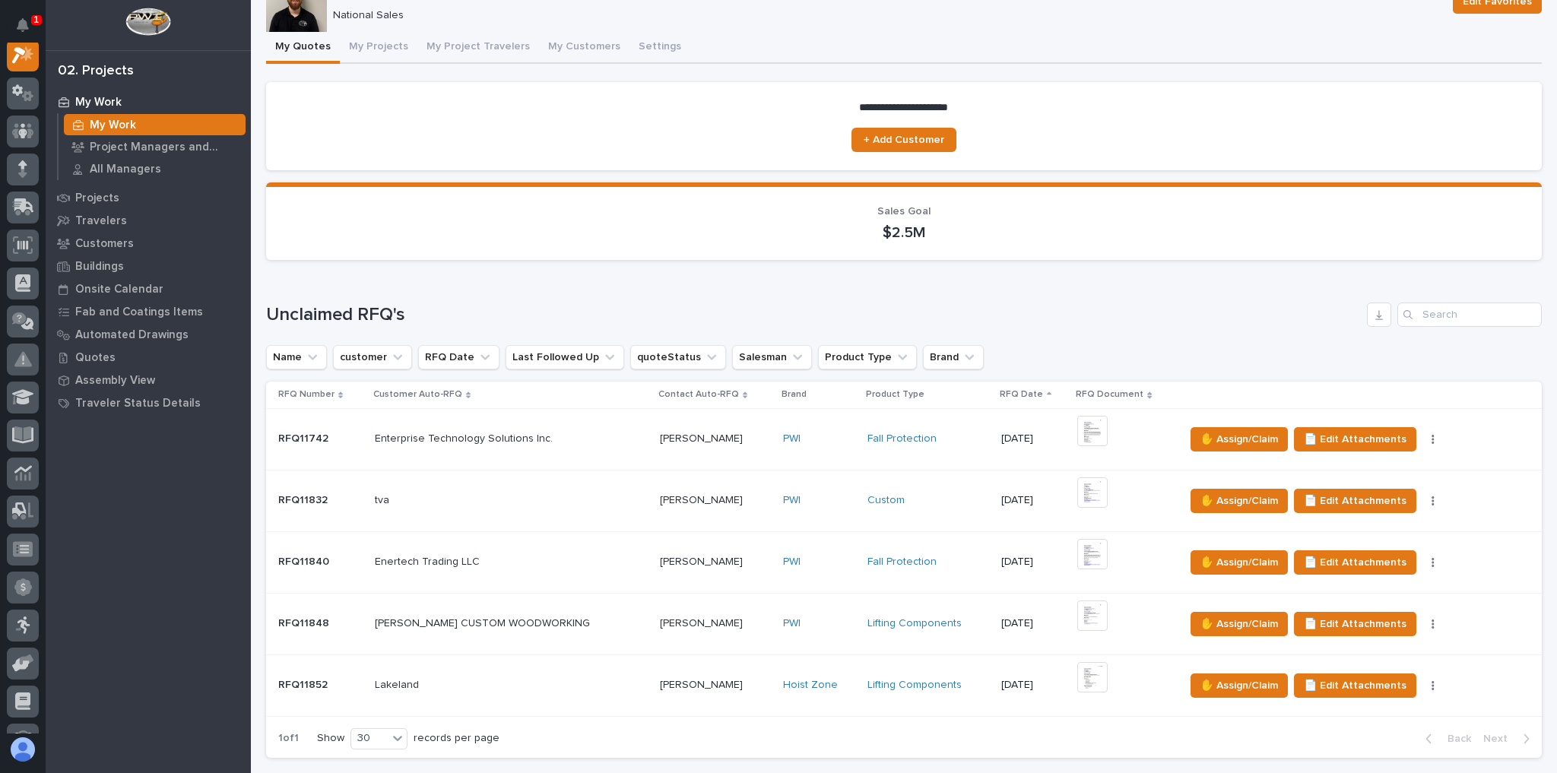
click at [537, 550] on div "Enertech Trading LLC Enertech Trading LLC" at bounding box center [511, 562] width 273 height 25
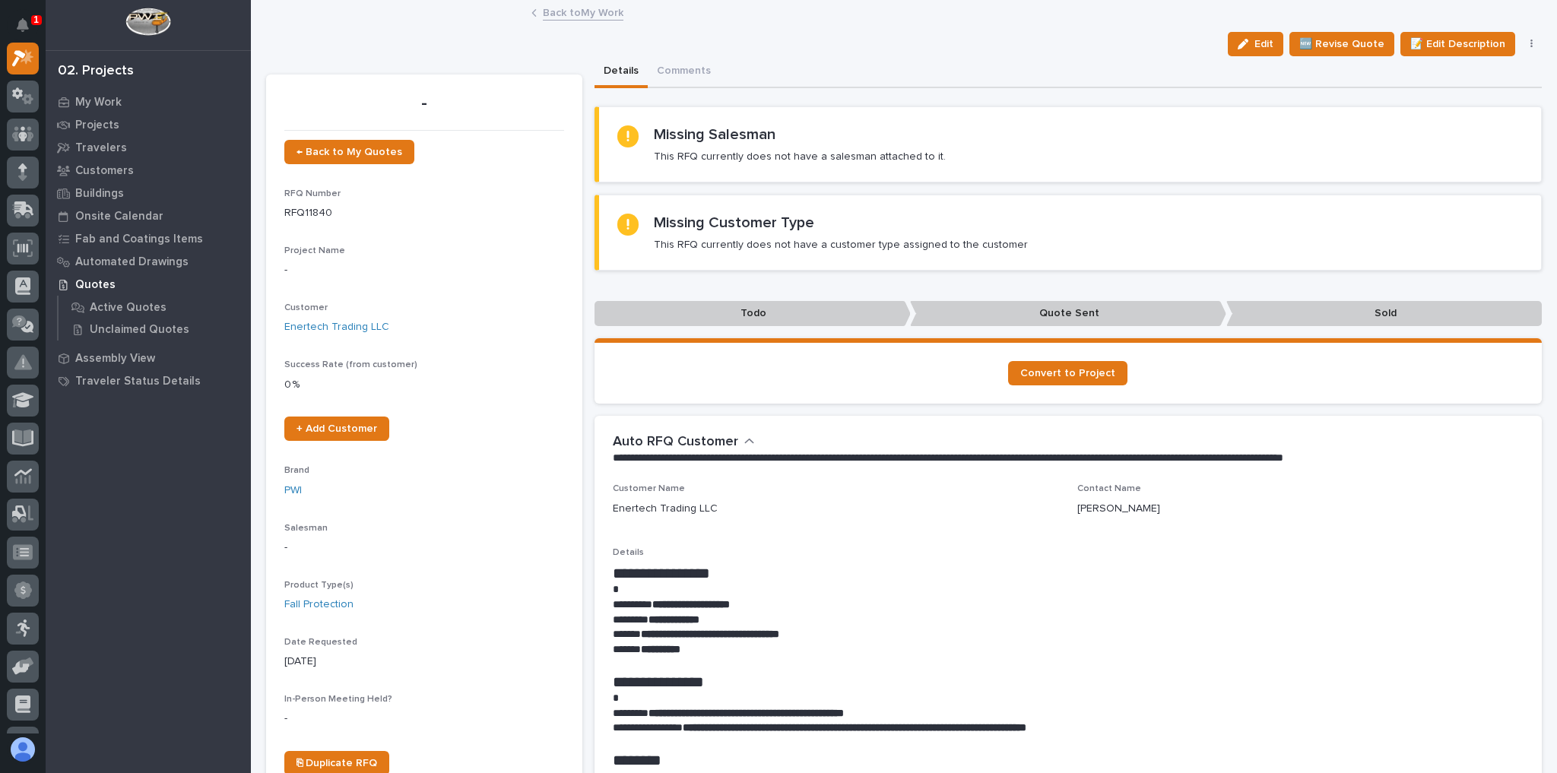
click at [564, 11] on link "Back to My Work" at bounding box center [583, 11] width 81 height 17
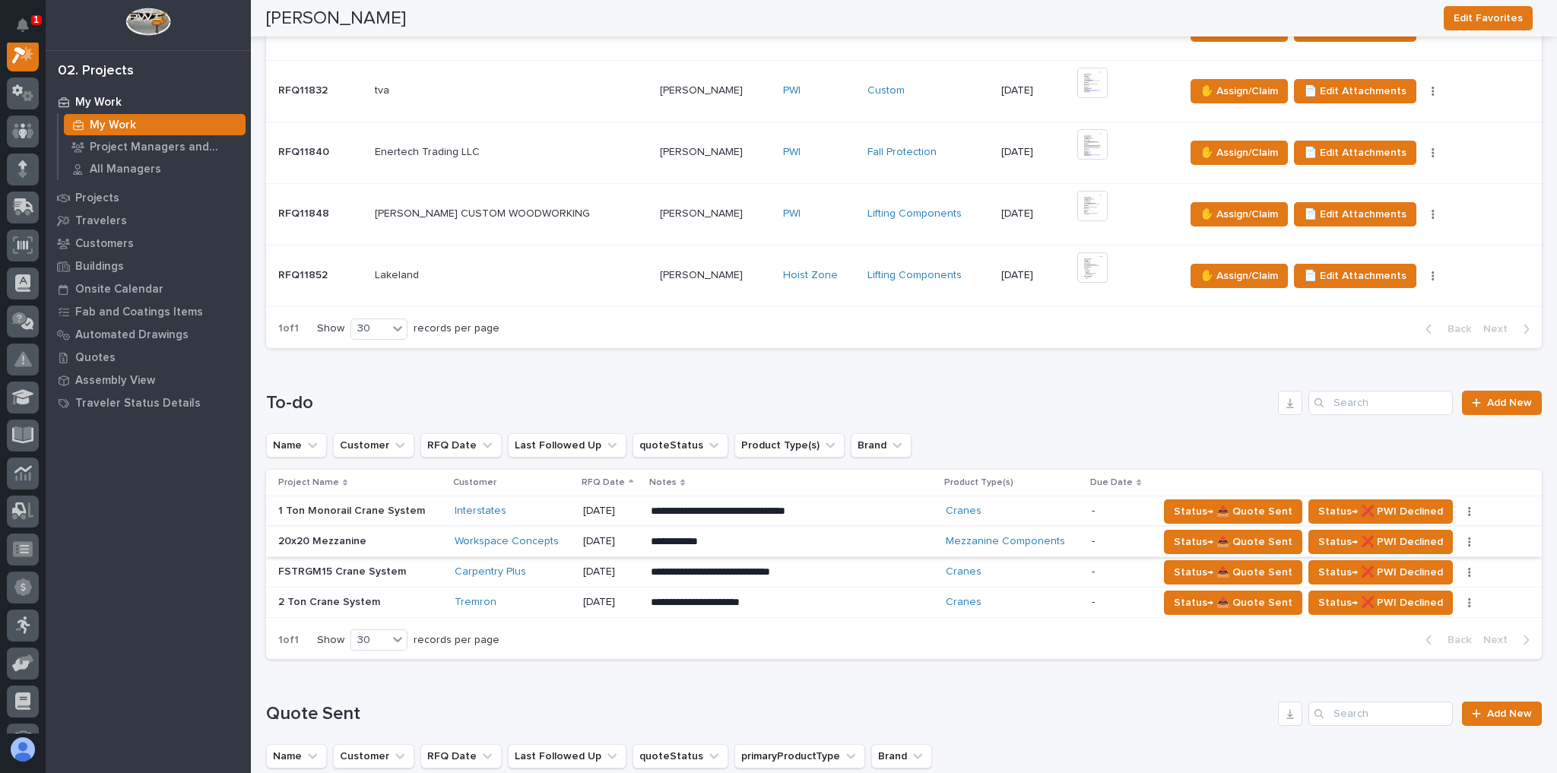
scroll to position [304, 0]
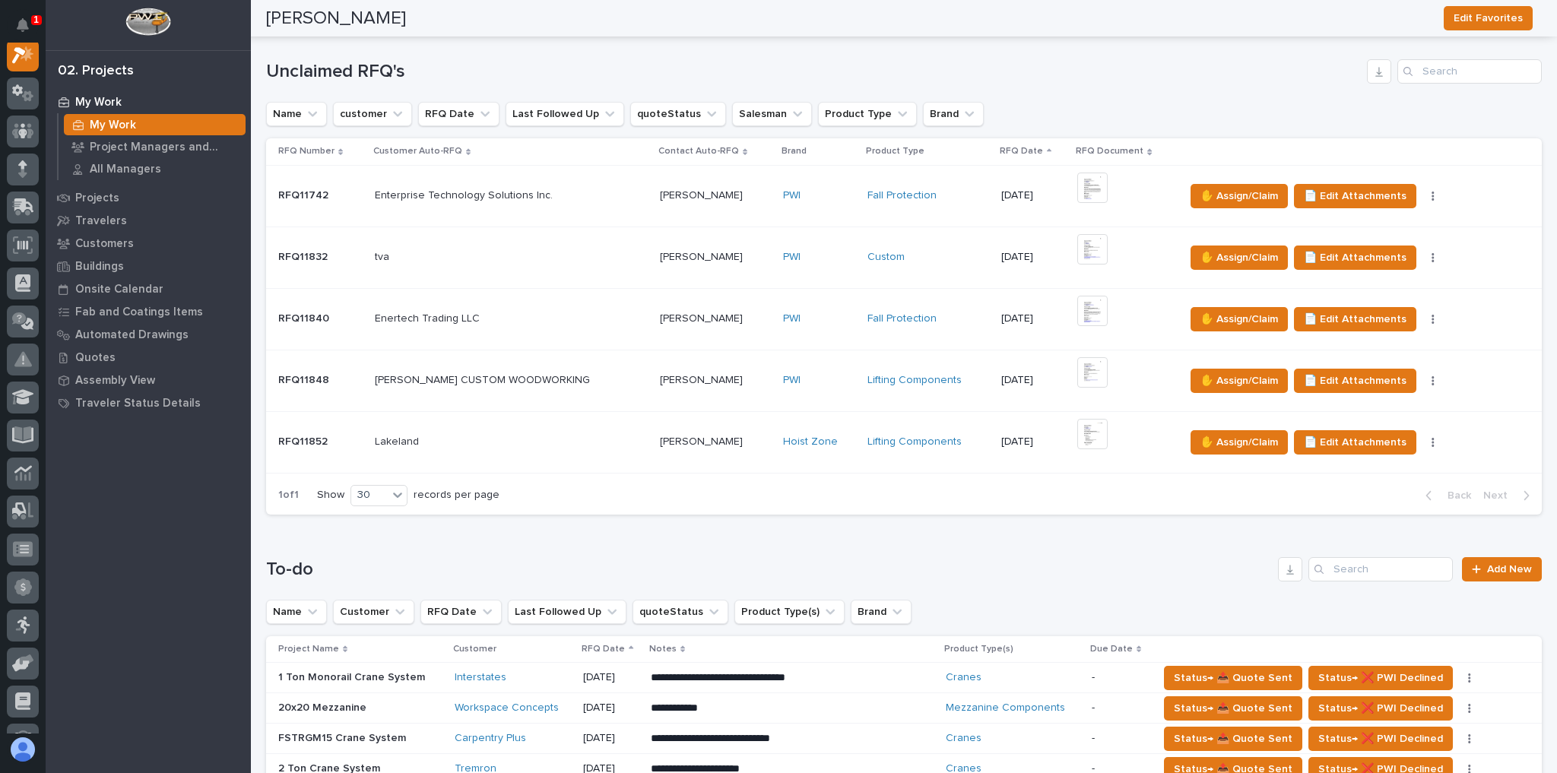
click at [560, 245] on div "tva tva" at bounding box center [511, 257] width 273 height 25
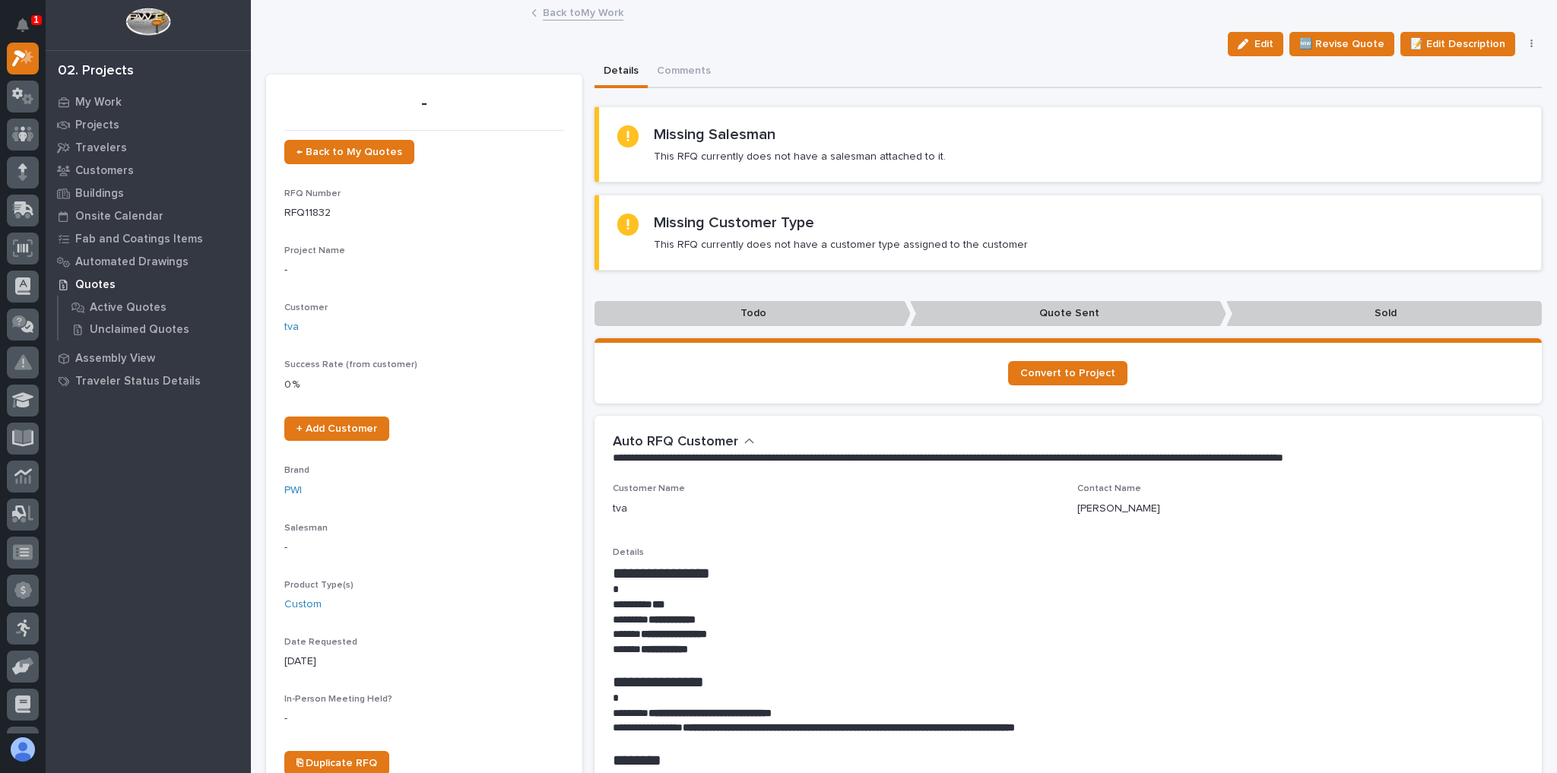
click at [543, 10] on link "Back to My Work" at bounding box center [583, 11] width 81 height 17
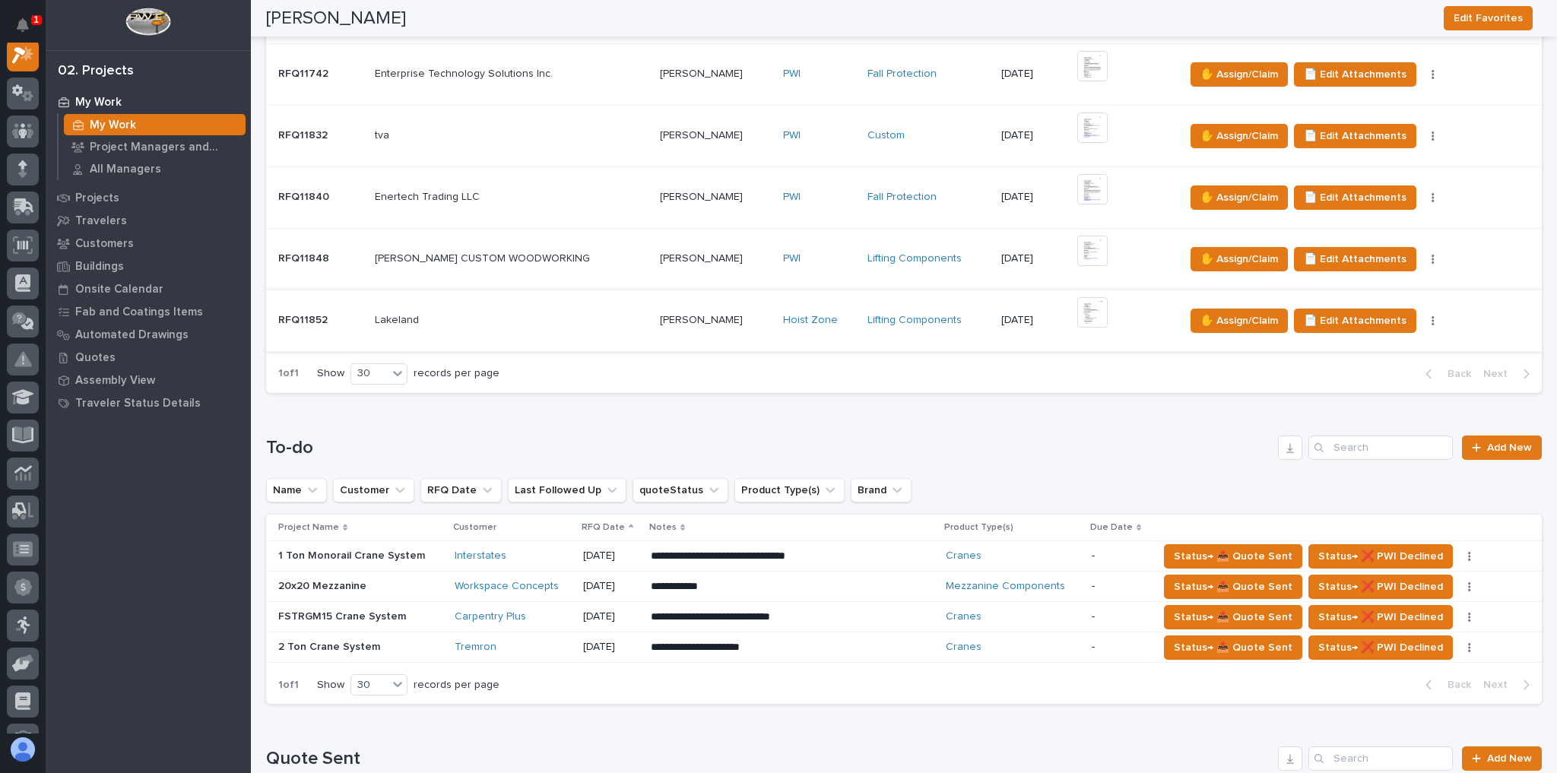
scroll to position [182, 0]
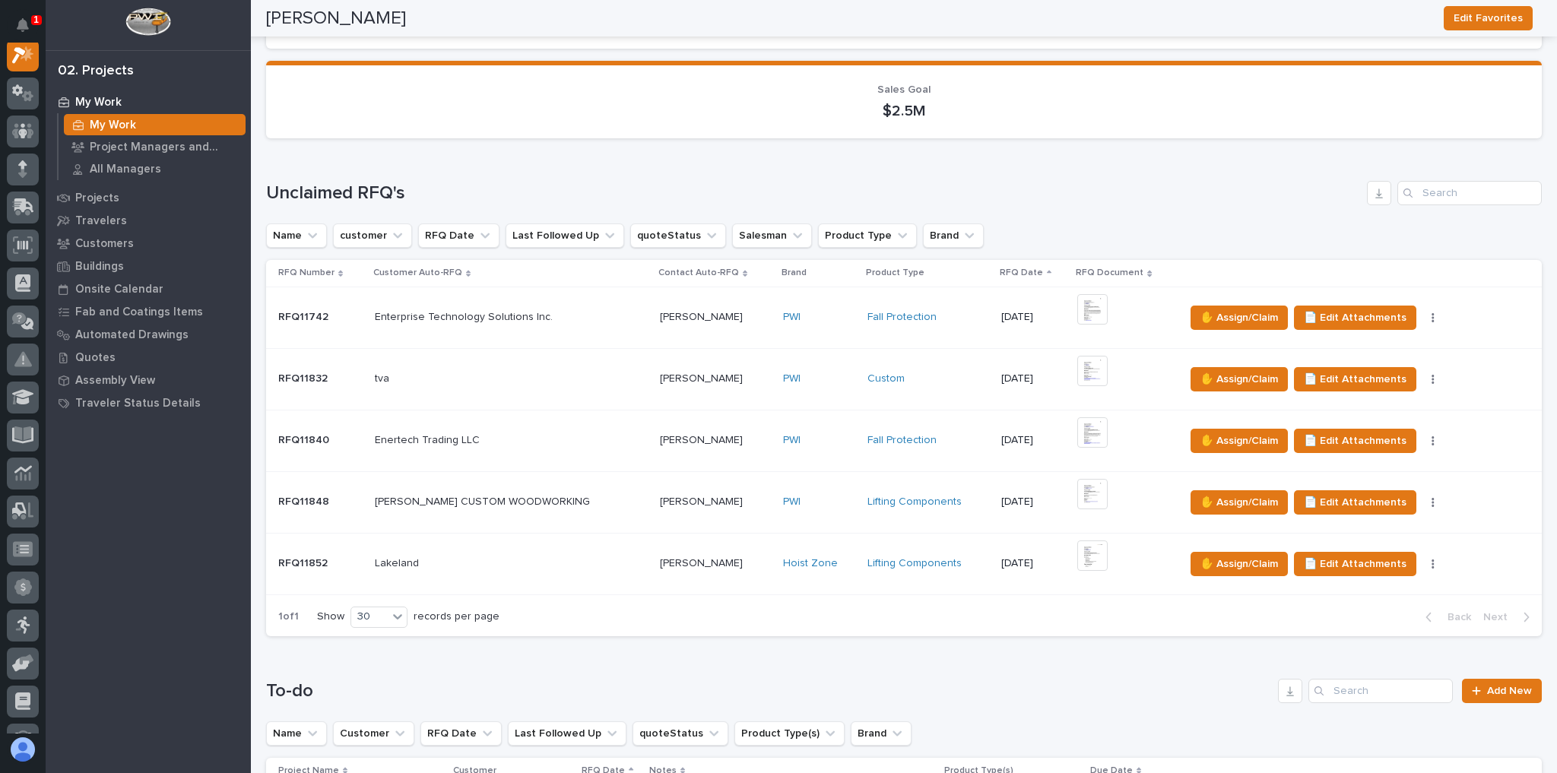
click at [562, 303] on td "Enterprise Technology Solutions Inc. Enterprise Technology Solutions Inc." at bounding box center [511, 318] width 285 height 62
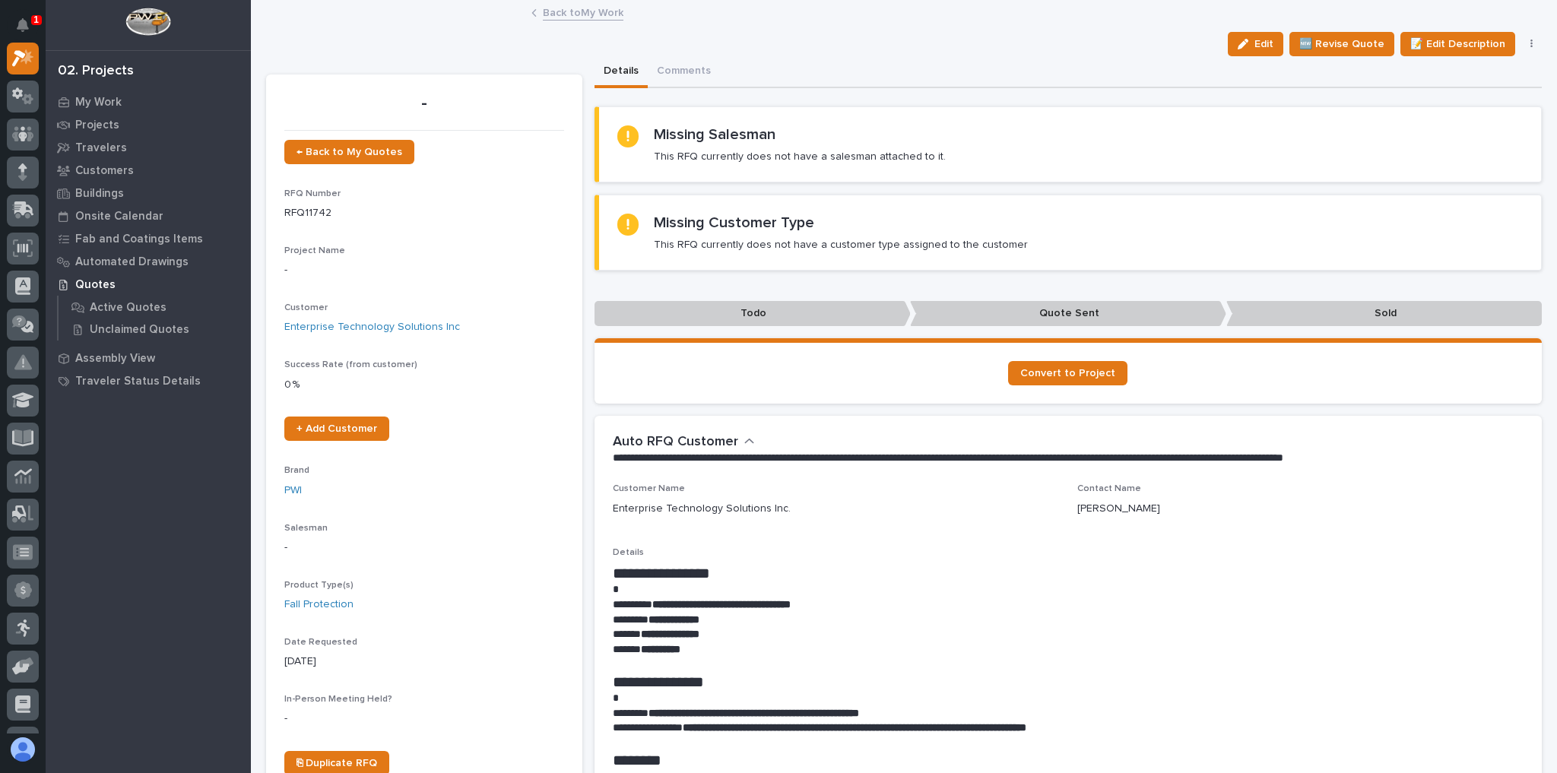
click at [579, 14] on link "Back to My Work" at bounding box center [583, 11] width 81 height 17
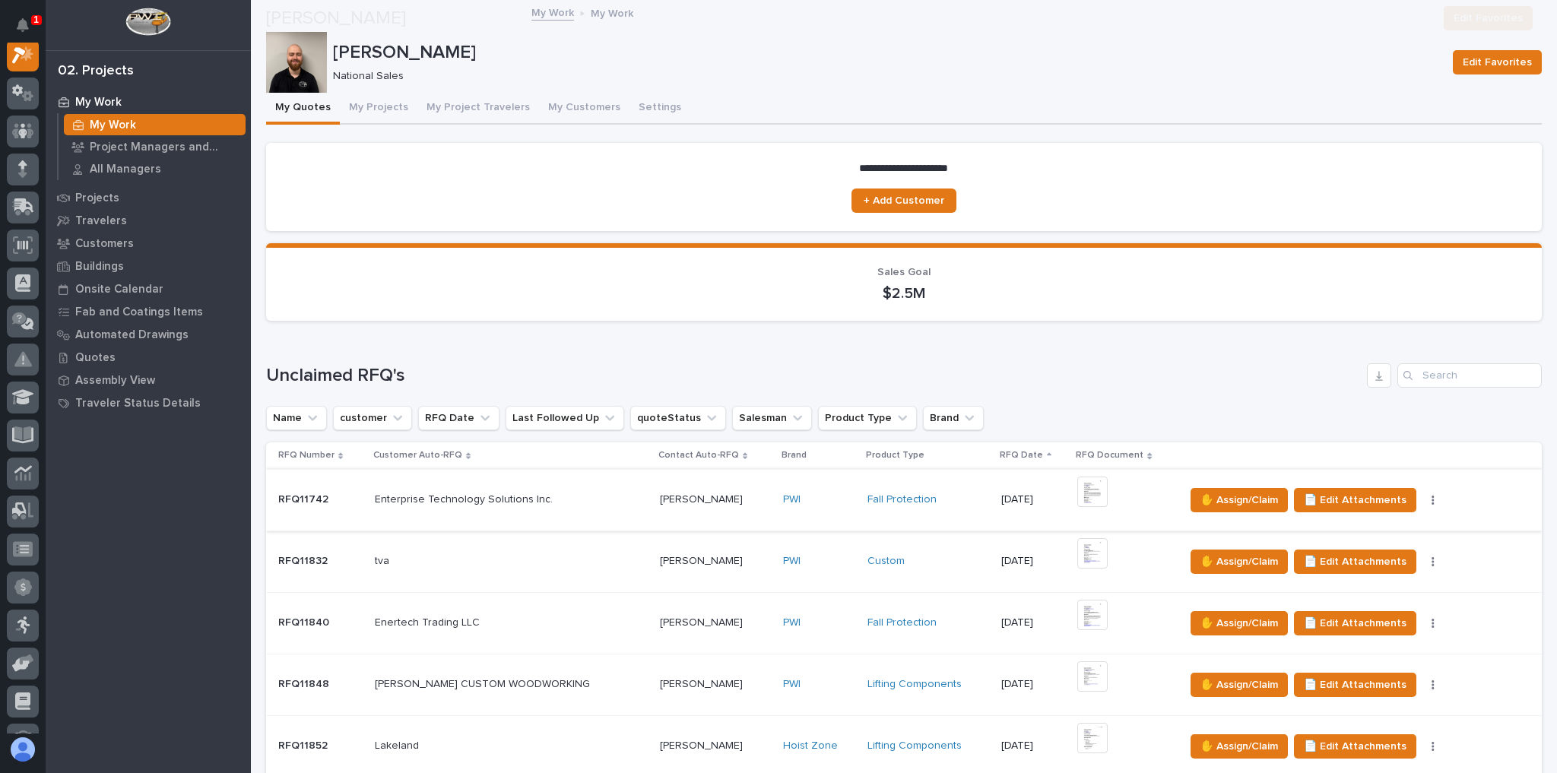
scroll to position [243, 0]
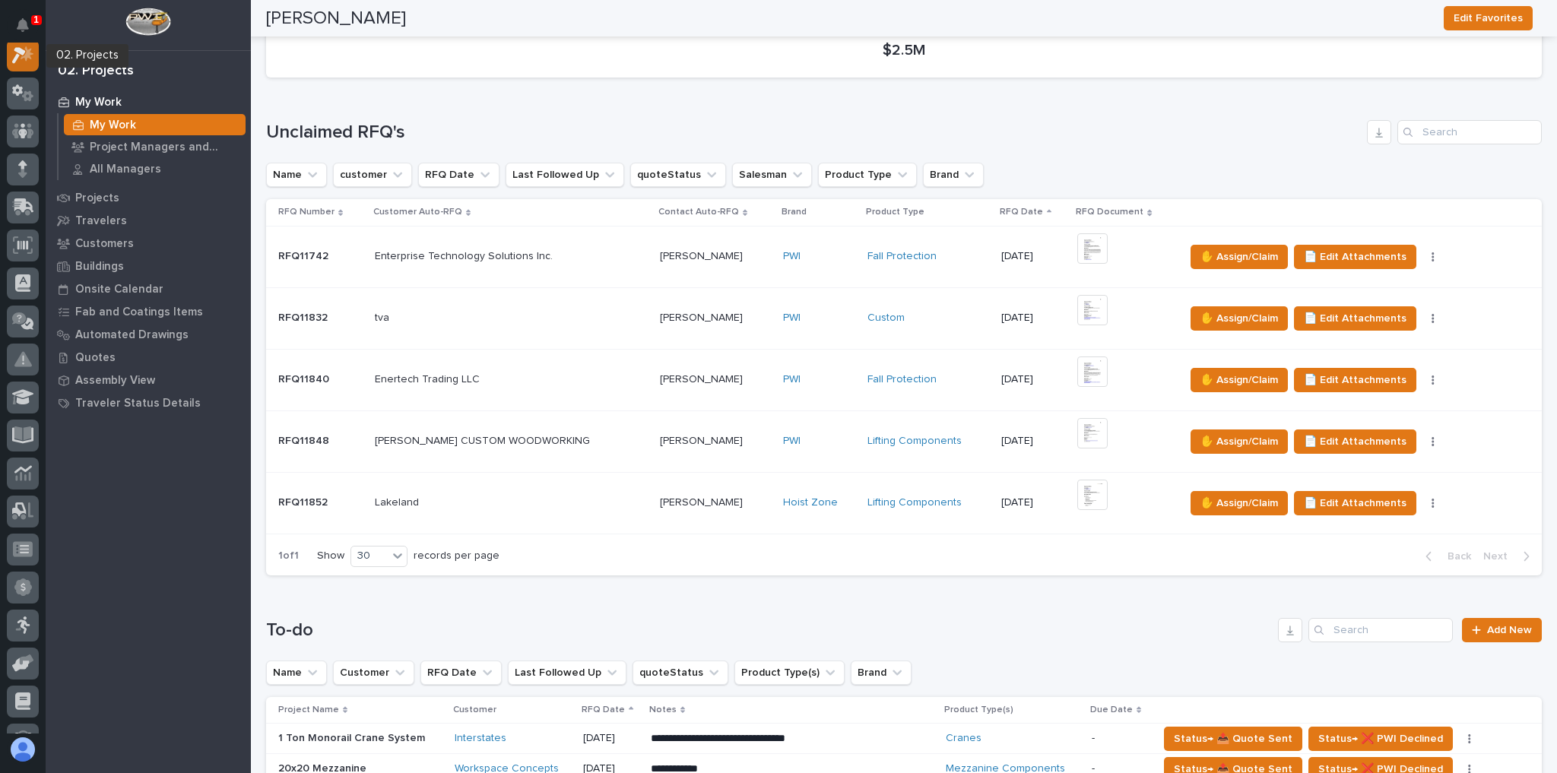
click at [21, 60] on icon at bounding box center [23, 54] width 22 height 17
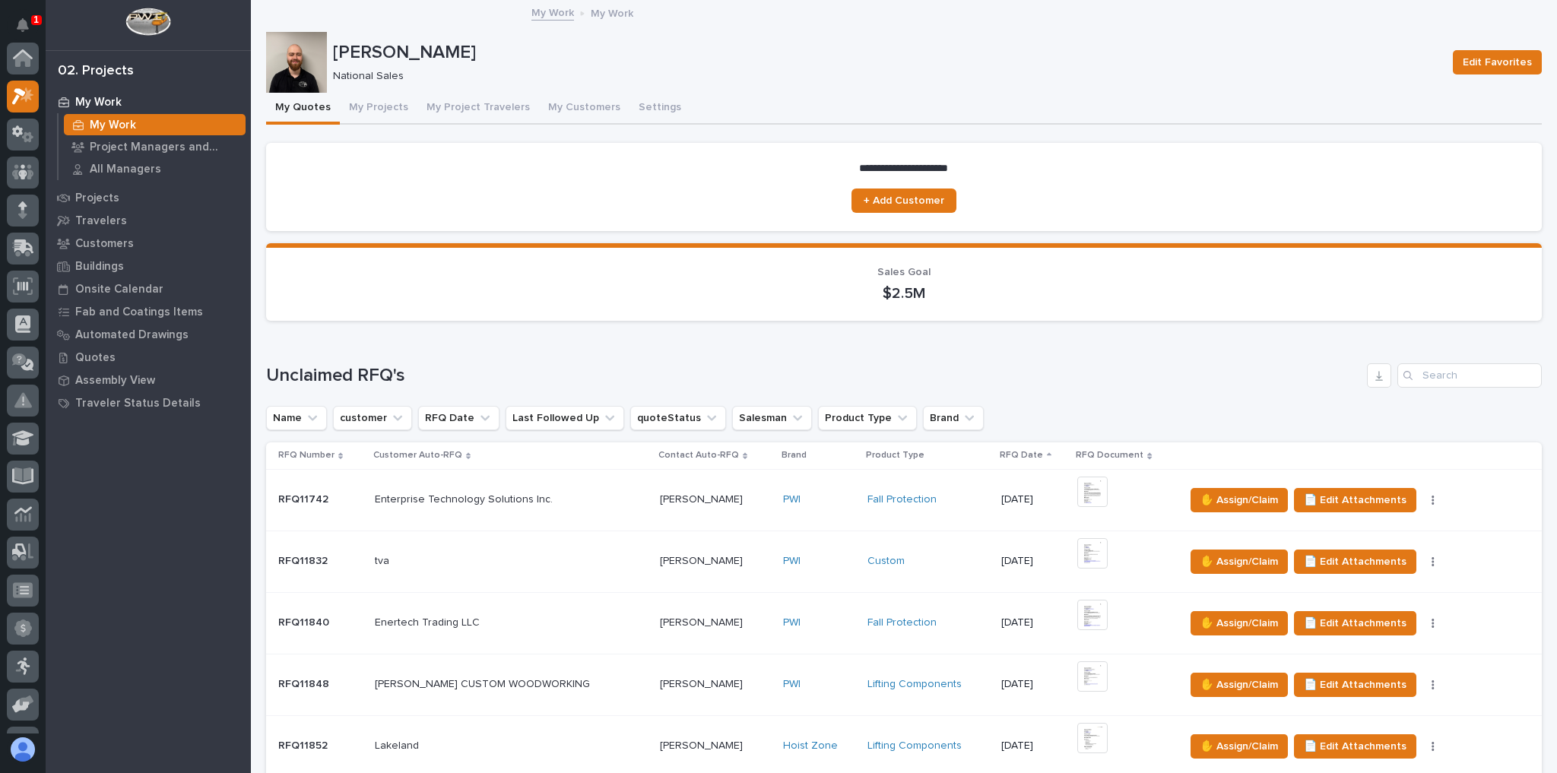
scroll to position [38, 0]
click at [33, 30] on button "Notifications" at bounding box center [23, 25] width 32 height 32
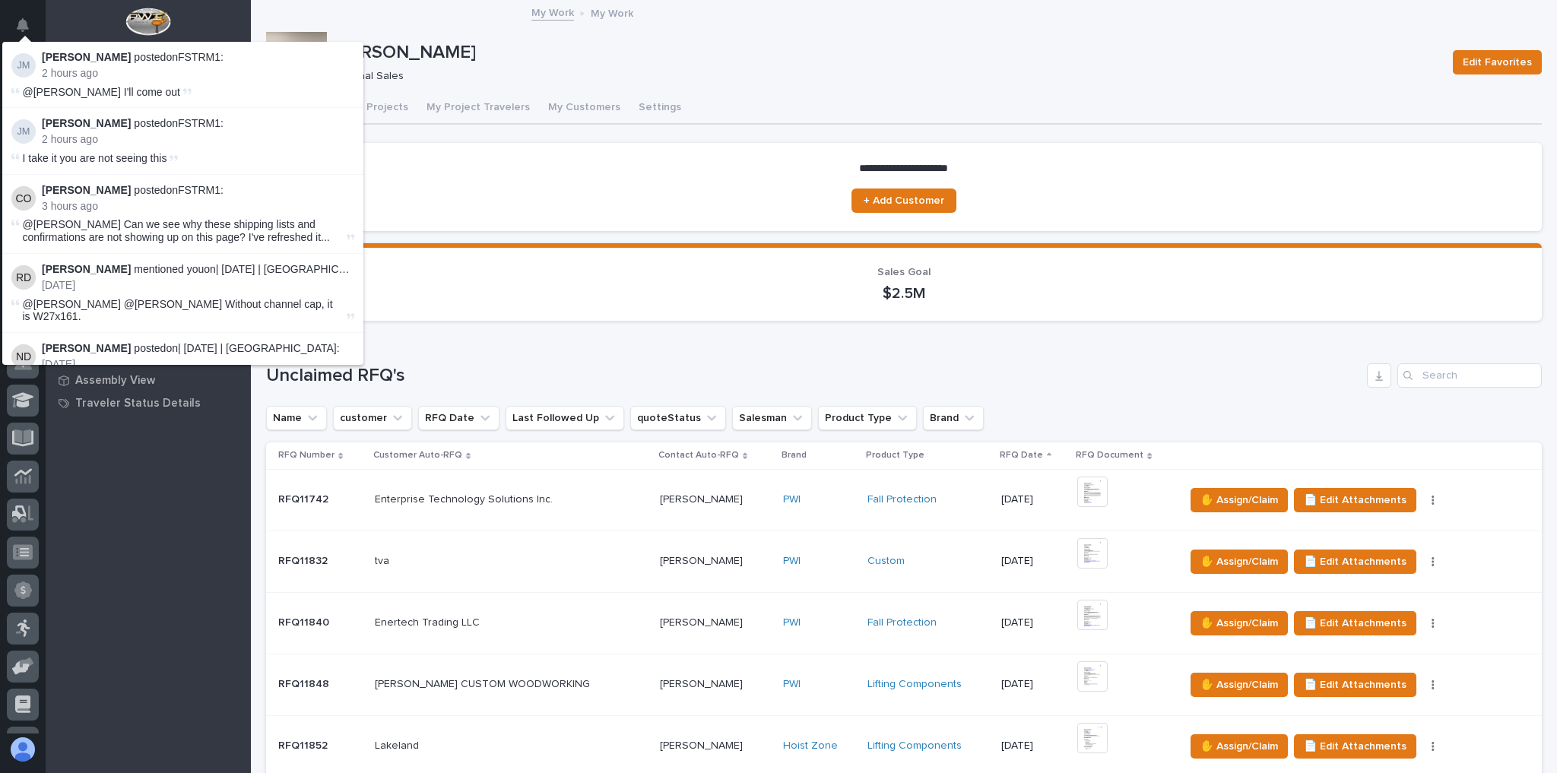
click at [82, 16] on div at bounding box center [148, 25] width 205 height 50
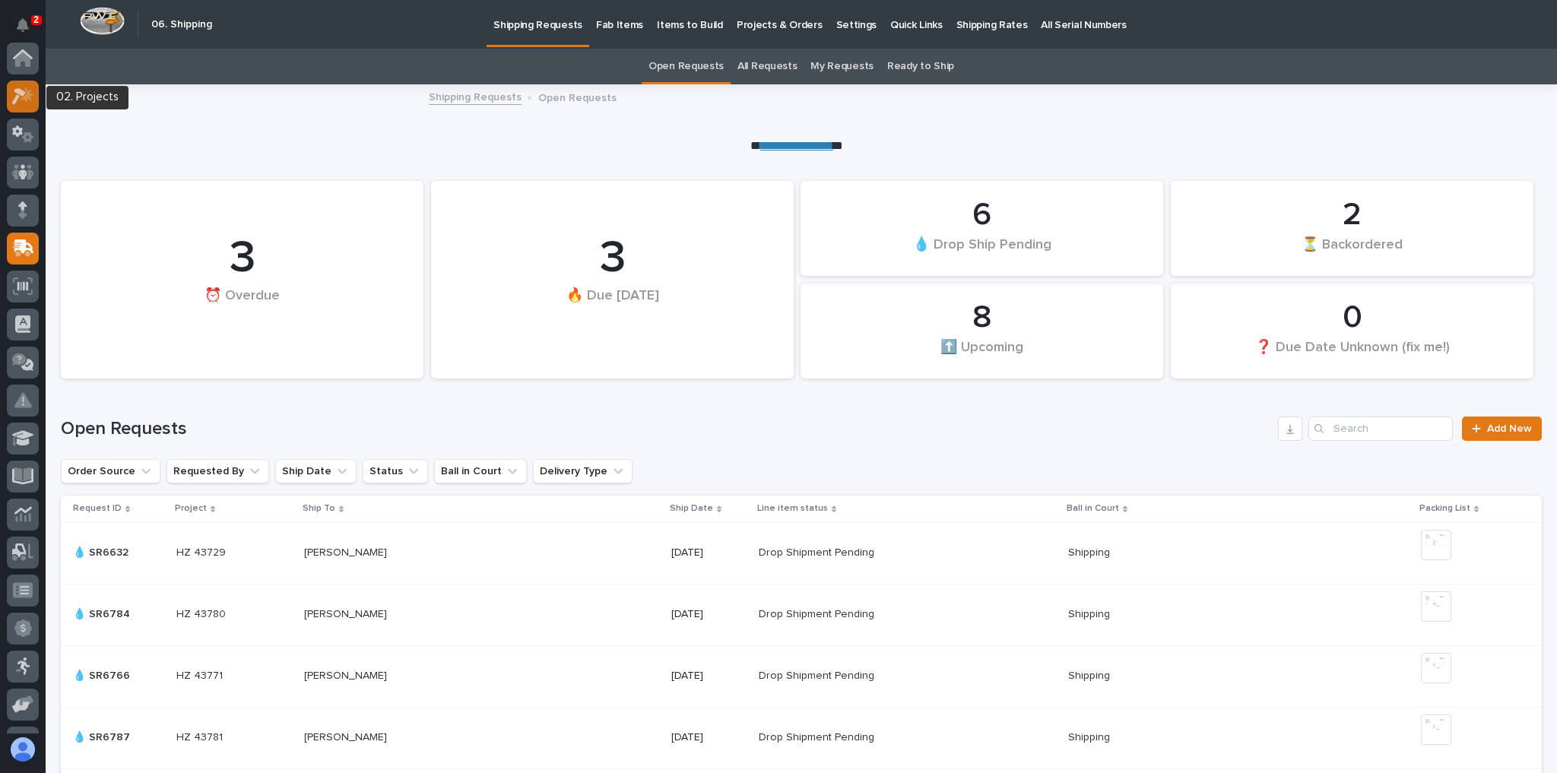
click at [35, 94] on div at bounding box center [23, 97] width 32 height 32
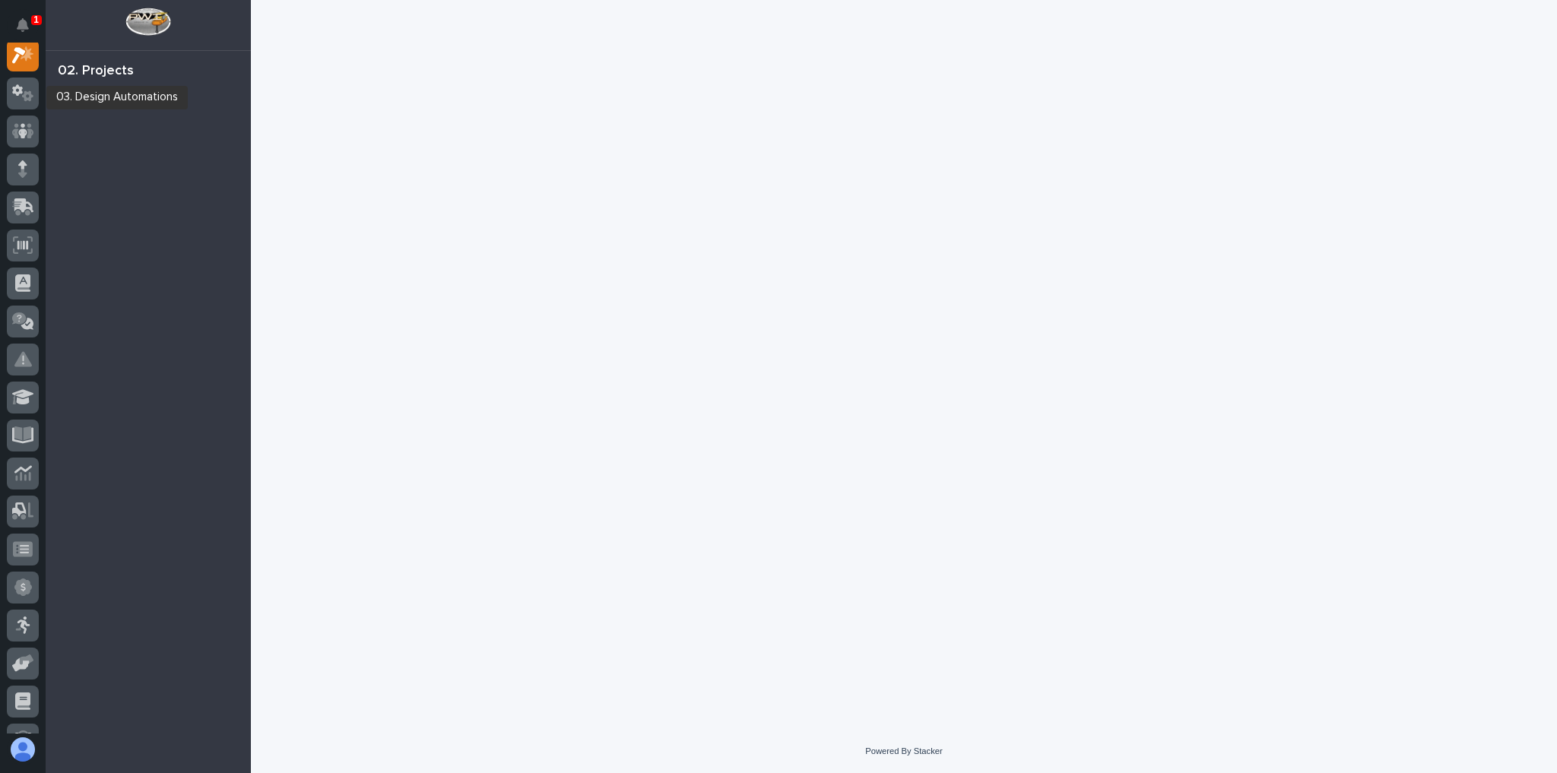
scroll to position [38, 0]
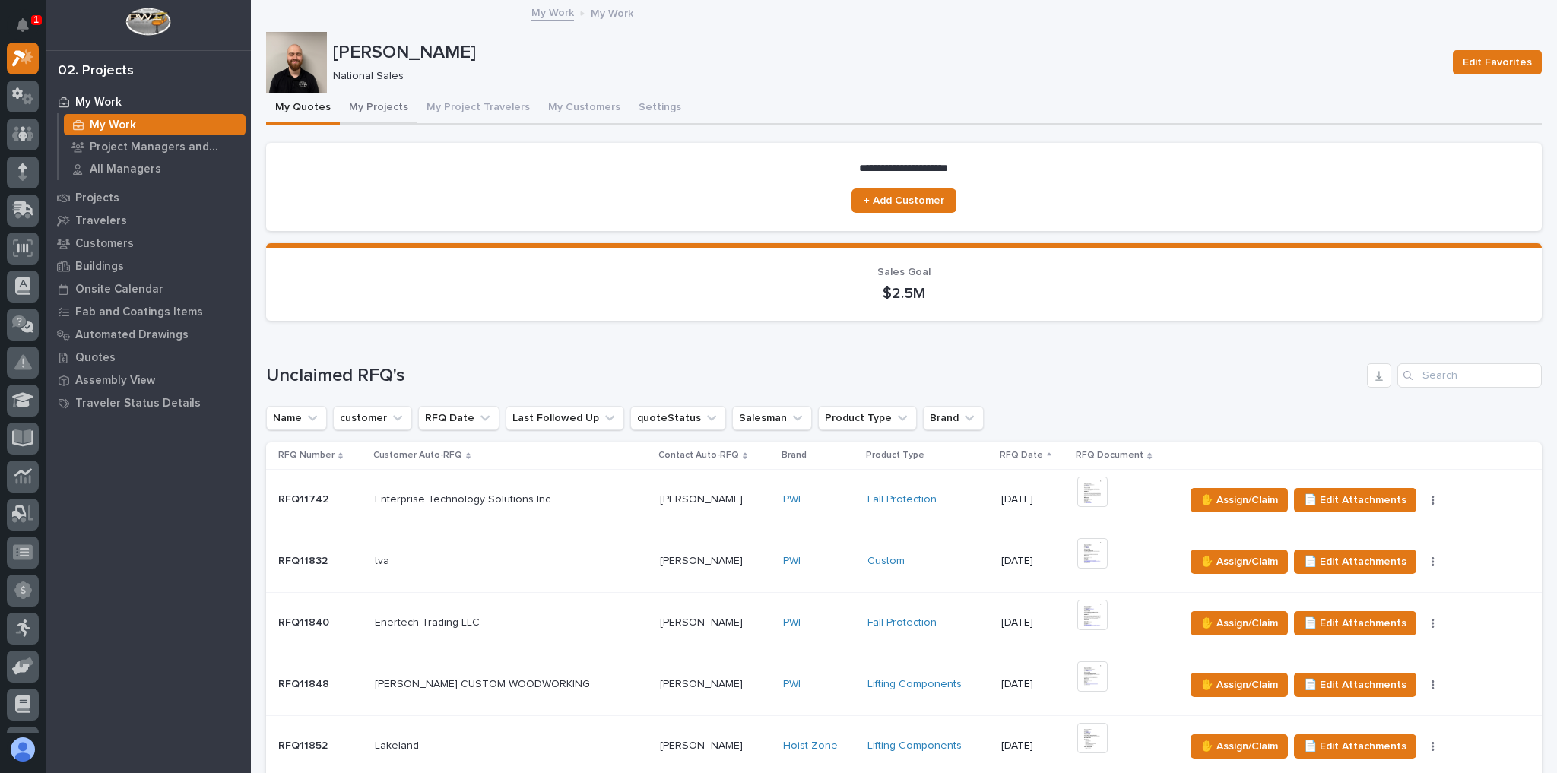
scroll to position [304, 0]
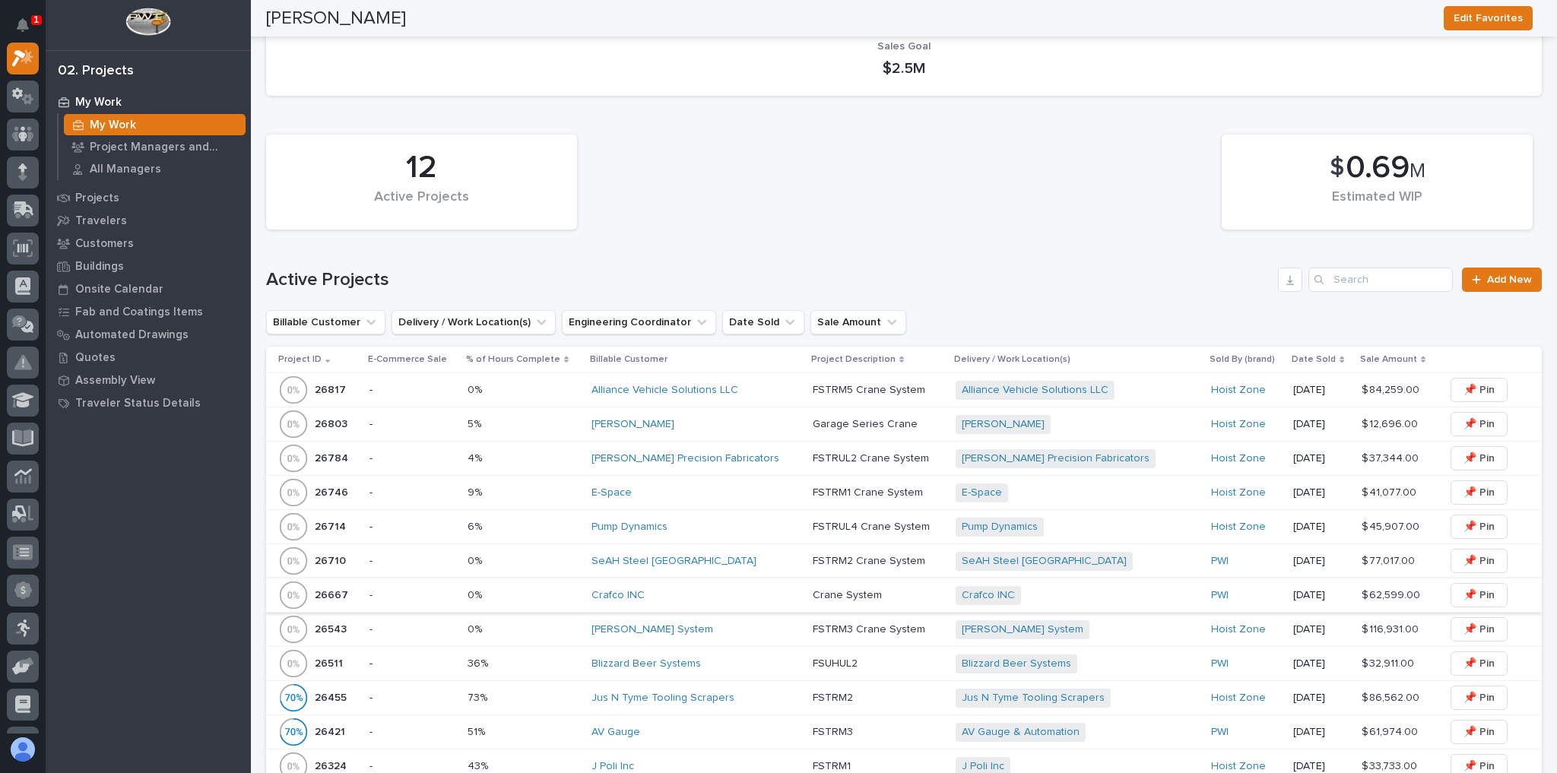
scroll to position [426, 0]
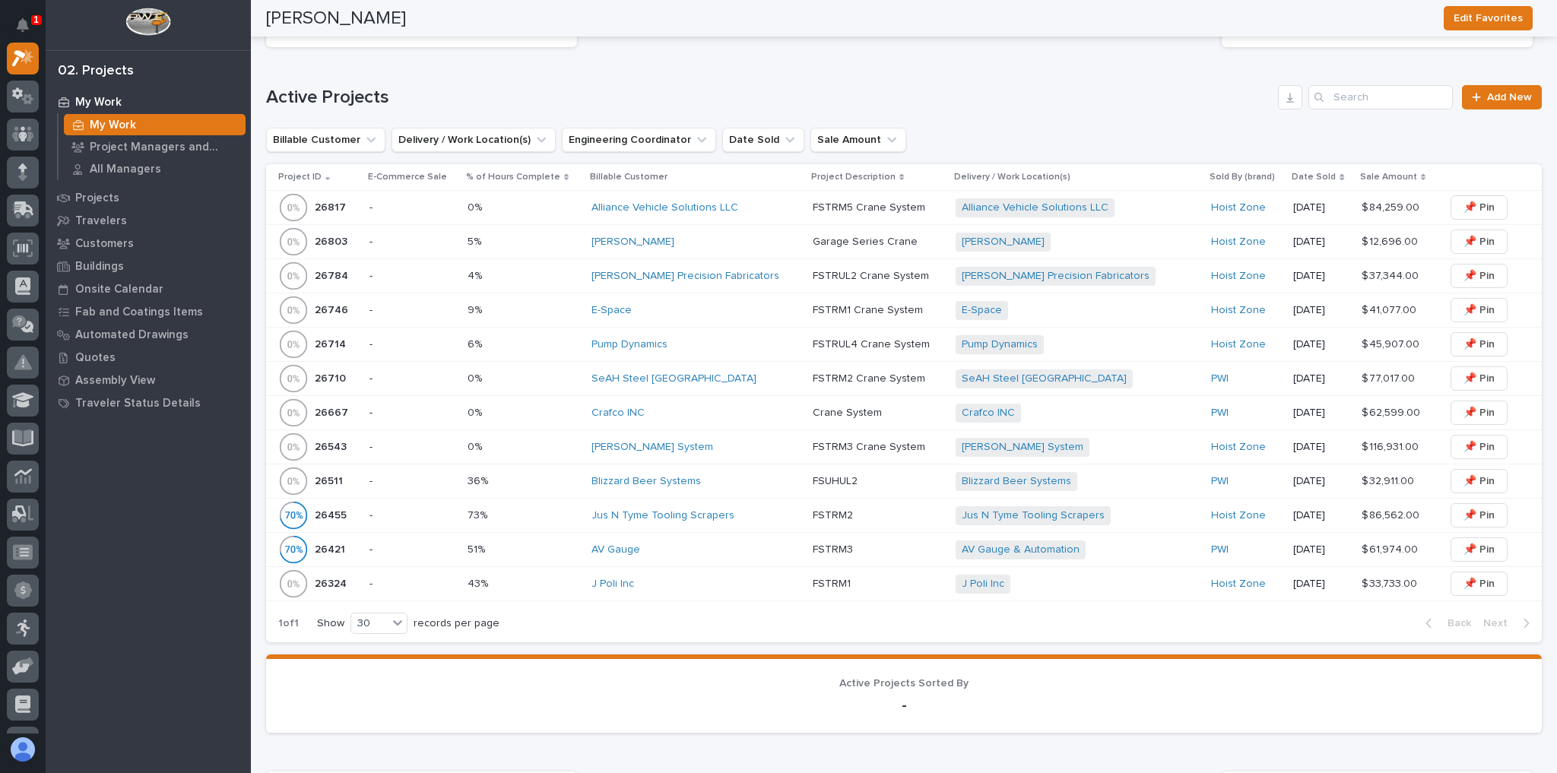
click at [892, 483] on div "FSUHUL2 FSUHUL2" at bounding box center [878, 481] width 131 height 25
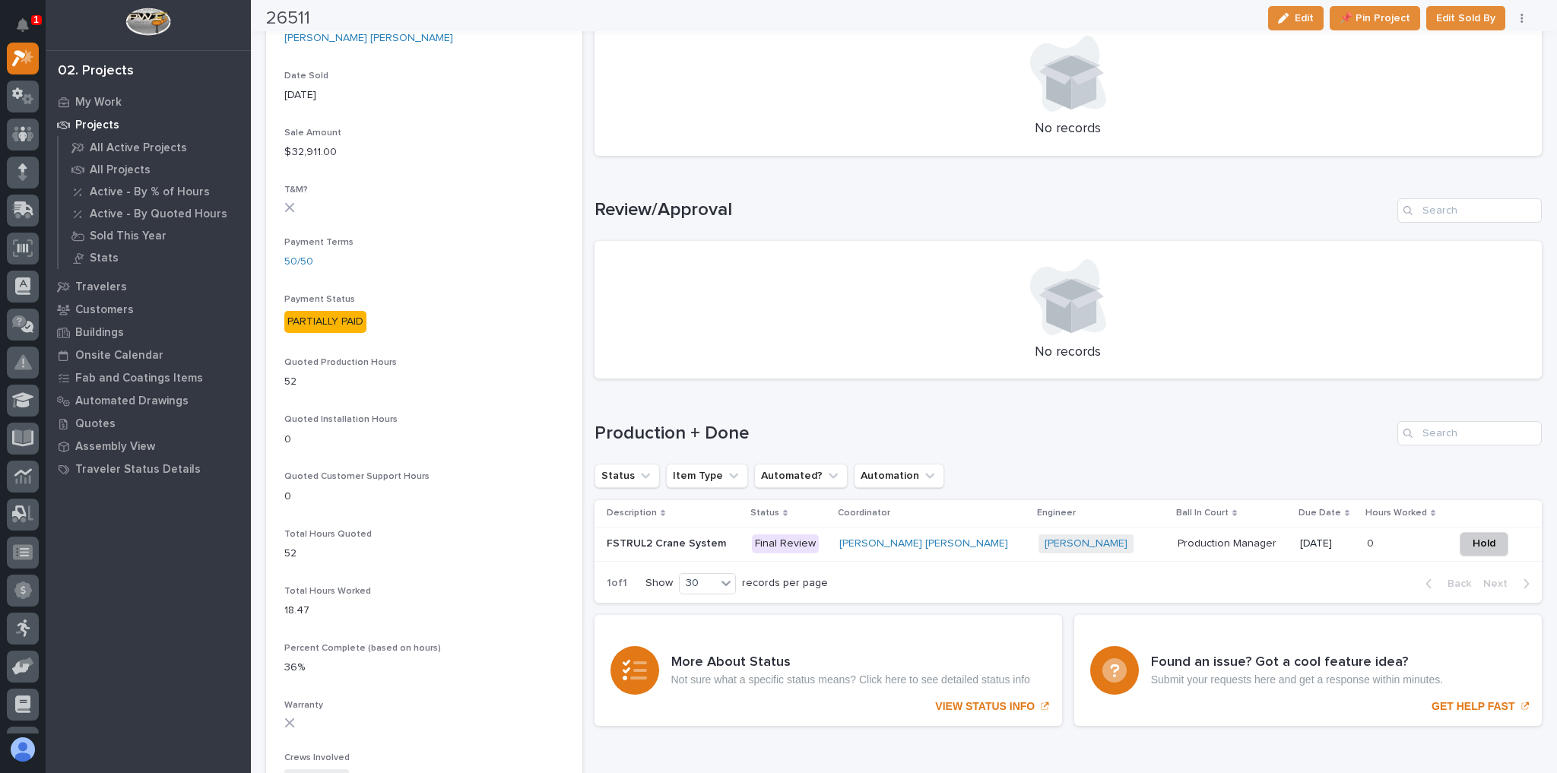
scroll to position [791, 0]
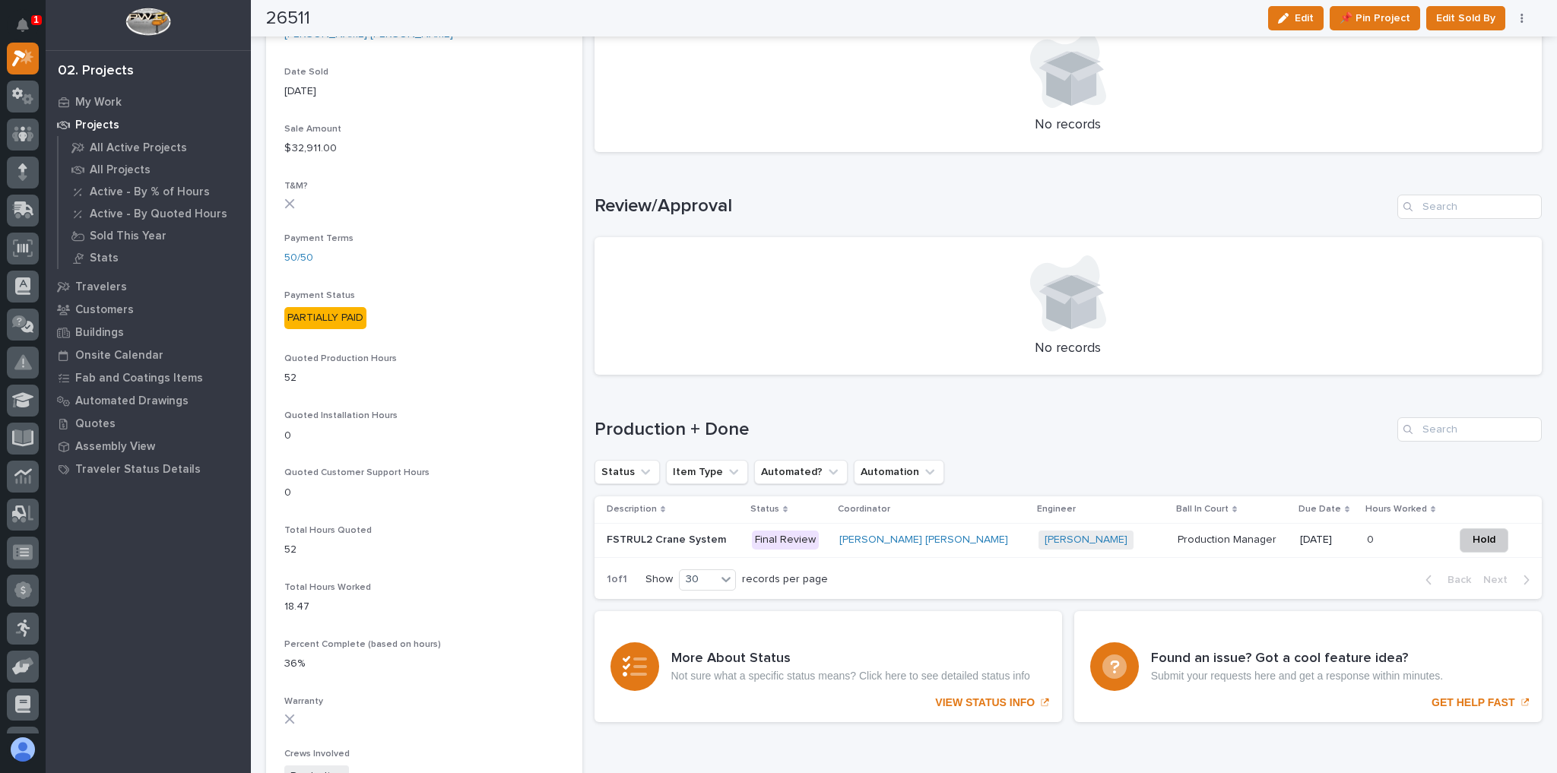
click at [1075, 537] on div "Jacob Stayton + 0" at bounding box center [1101, 540] width 127 height 19
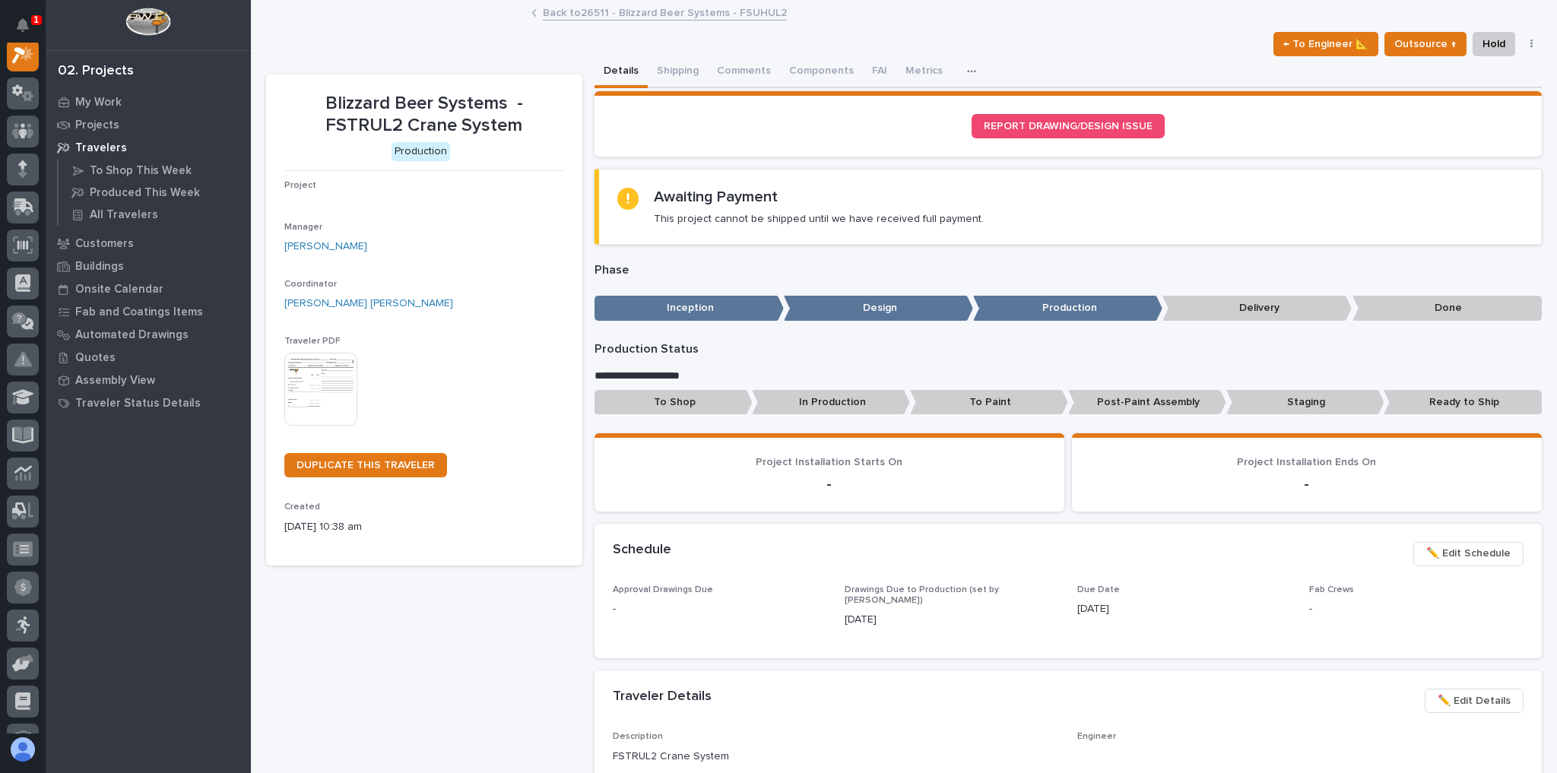
scroll to position [38, 0]
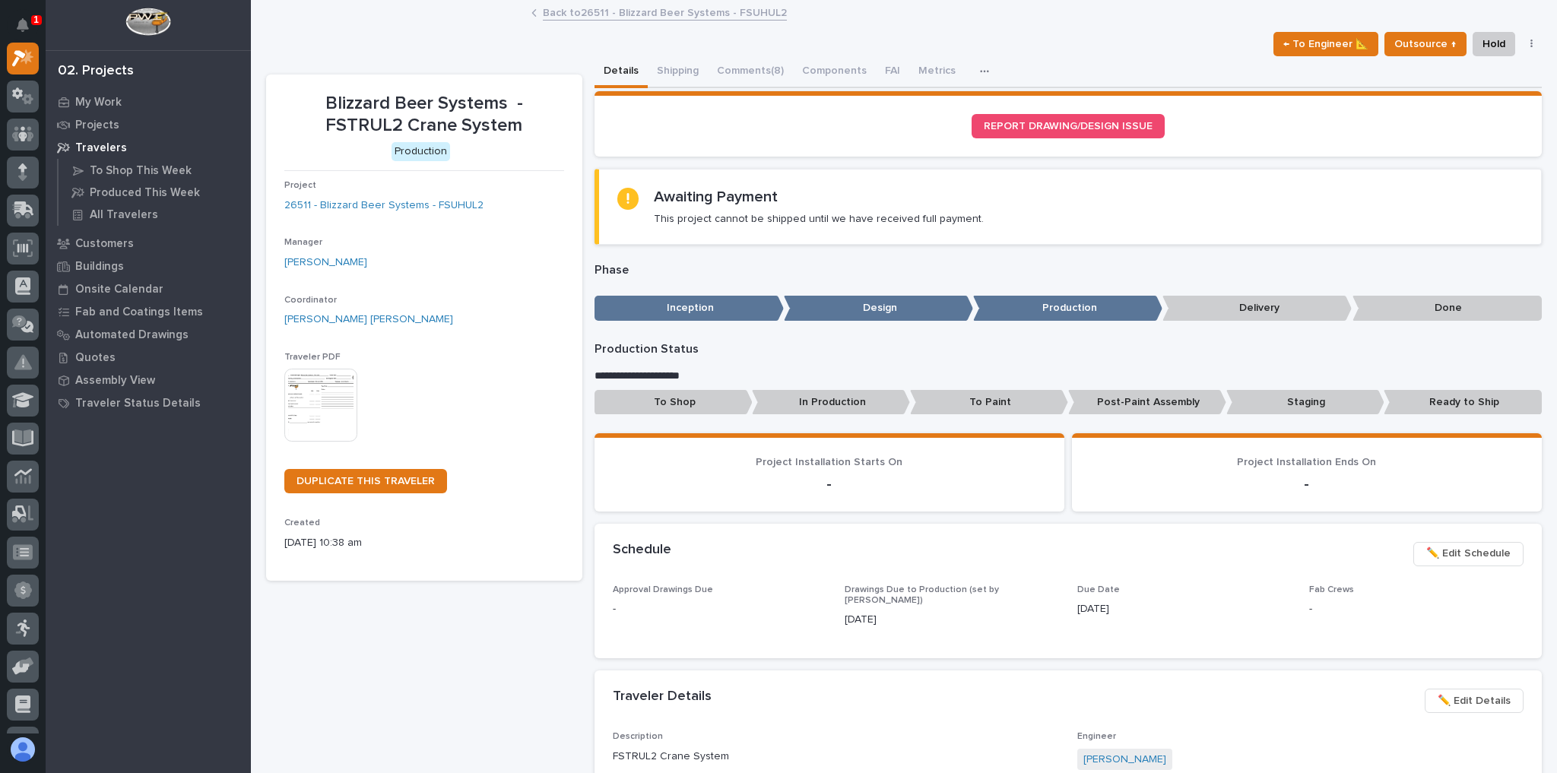
click at [1466, 553] on span "✏️ Edit Schedule" at bounding box center [1468, 553] width 84 height 18
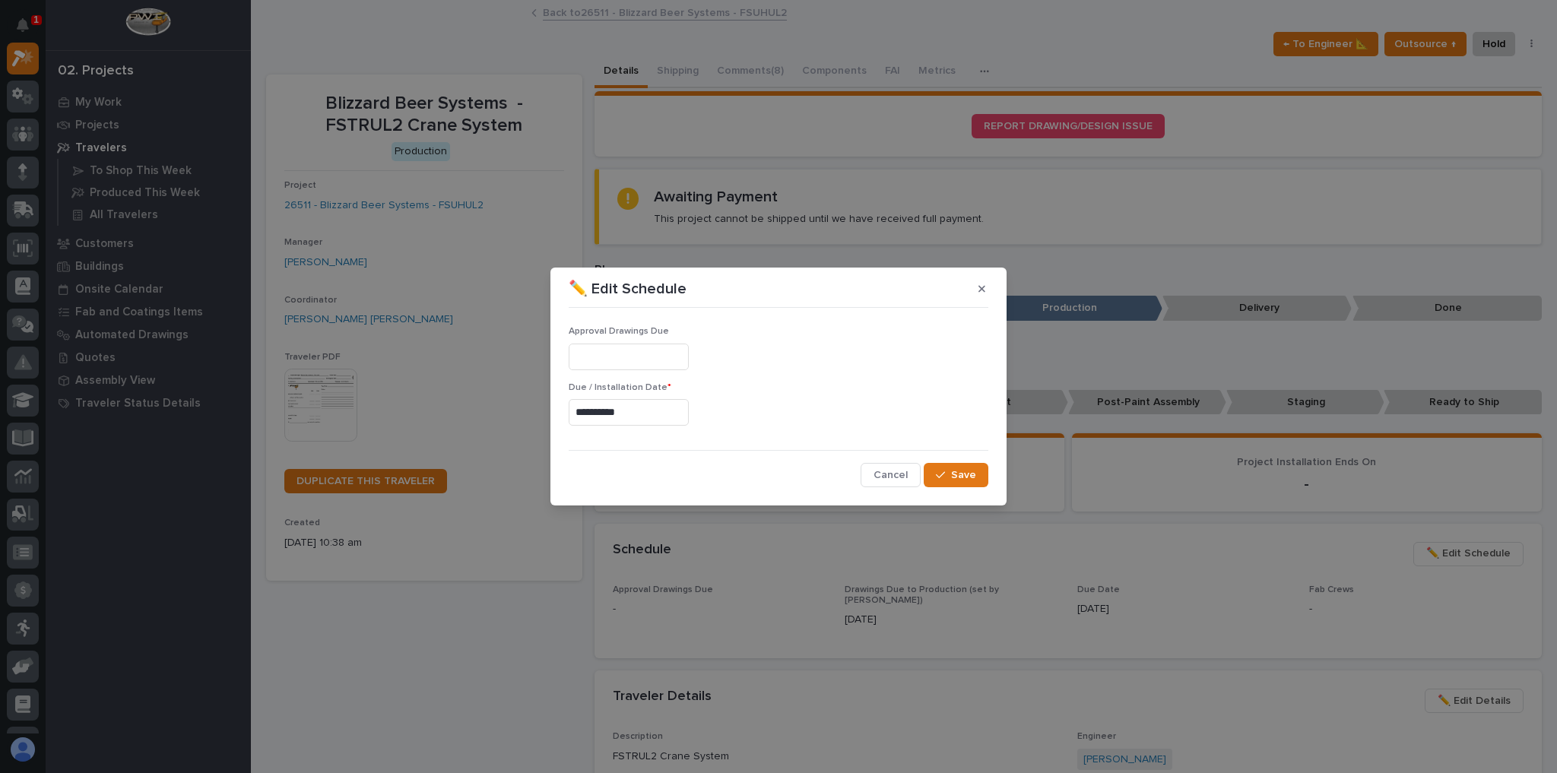
click at [643, 417] on input "**********" at bounding box center [629, 412] width 120 height 27
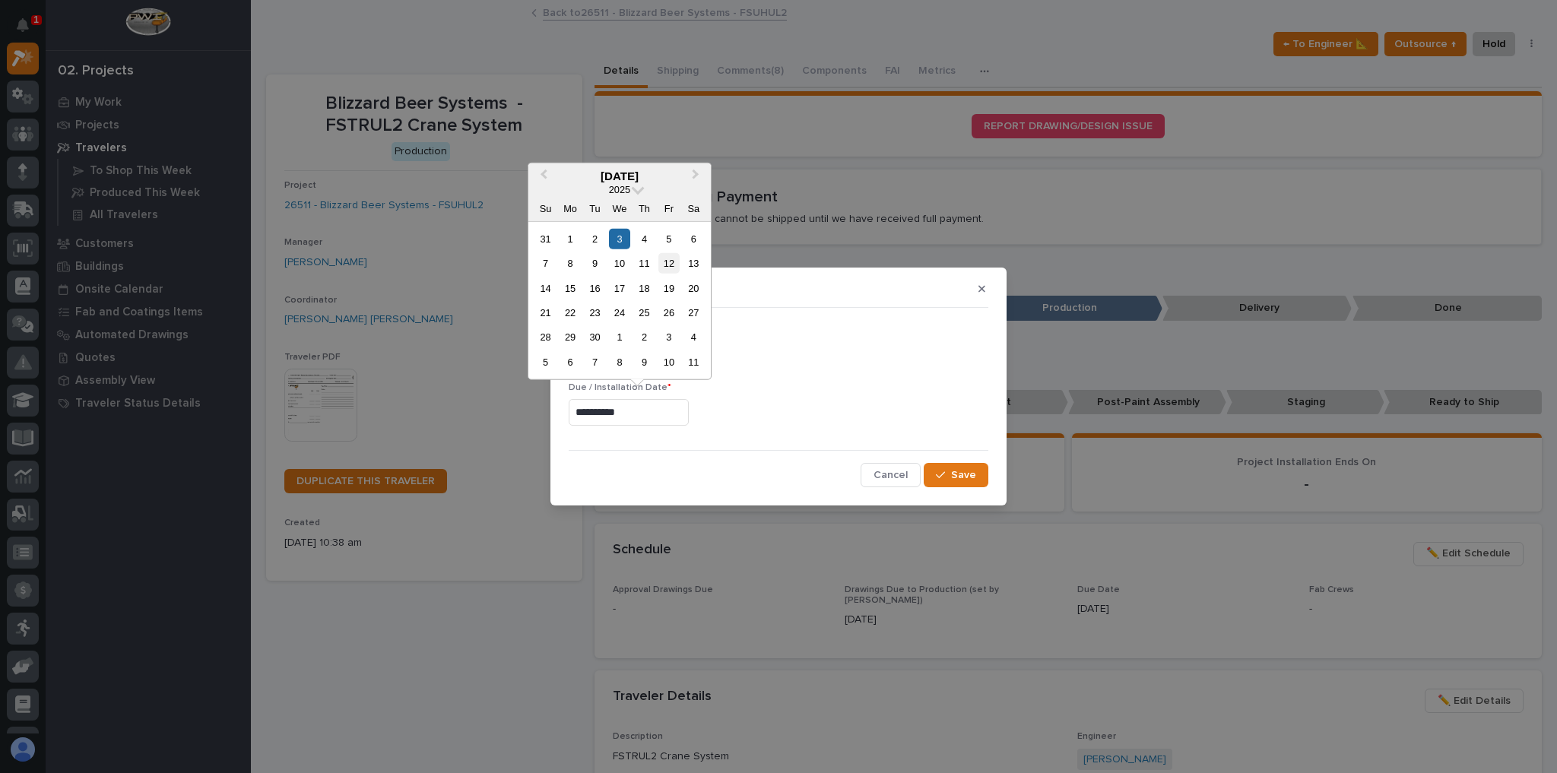
click at [667, 261] on div "12" at bounding box center [668, 263] width 21 height 21
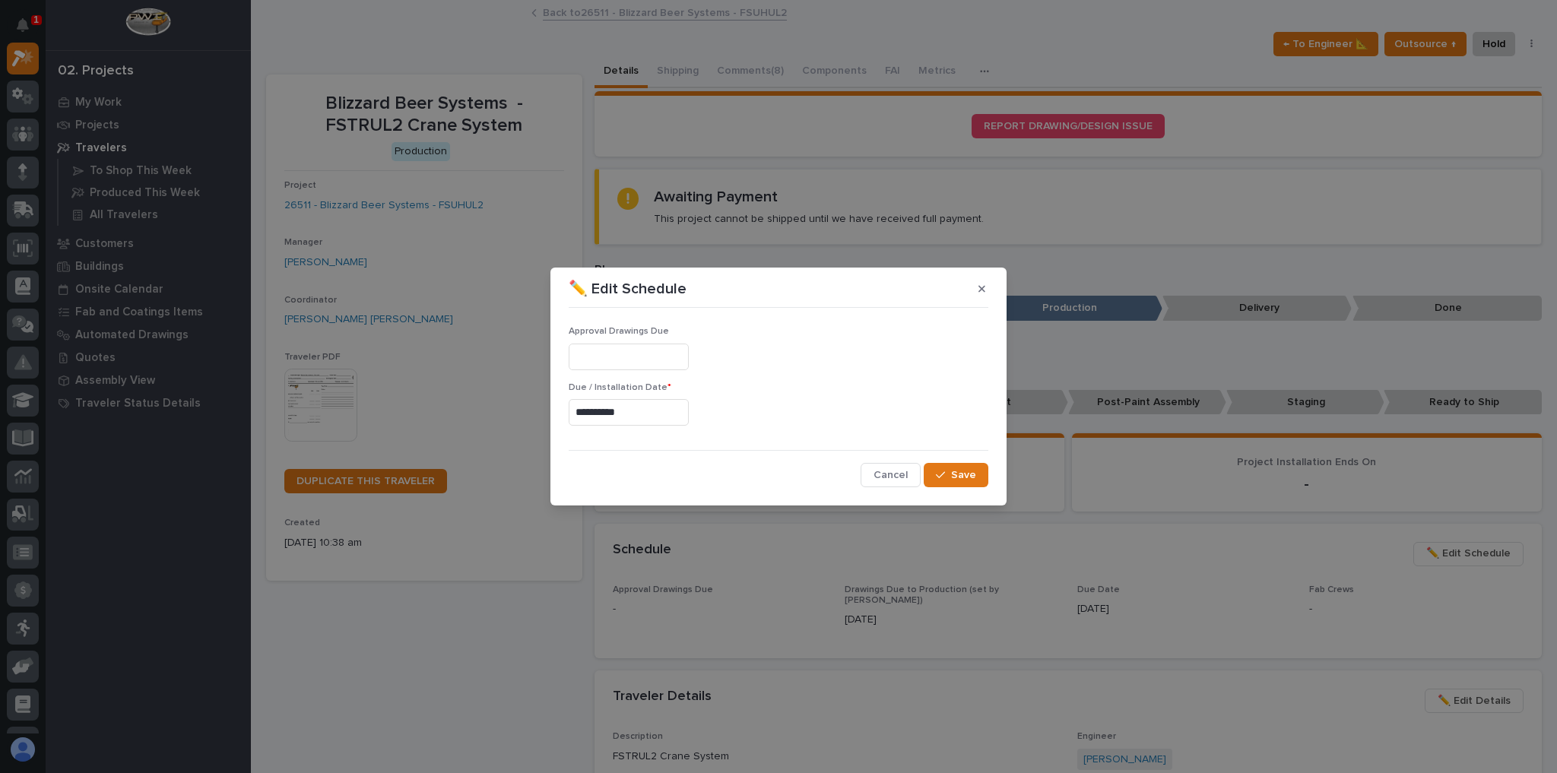
type input "**********"
click at [947, 477] on div "button" at bounding box center [943, 475] width 15 height 11
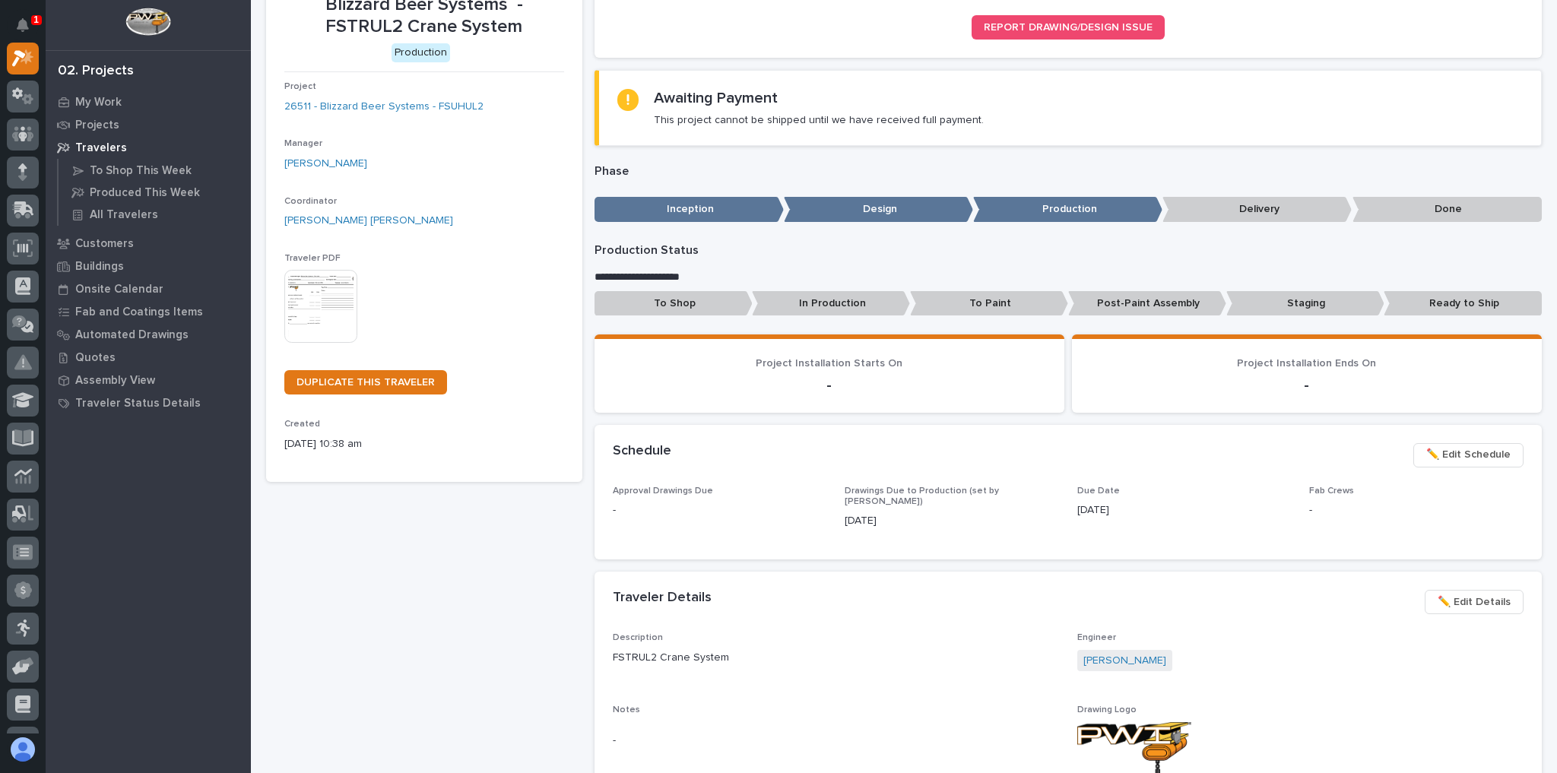
scroll to position [304, 0]
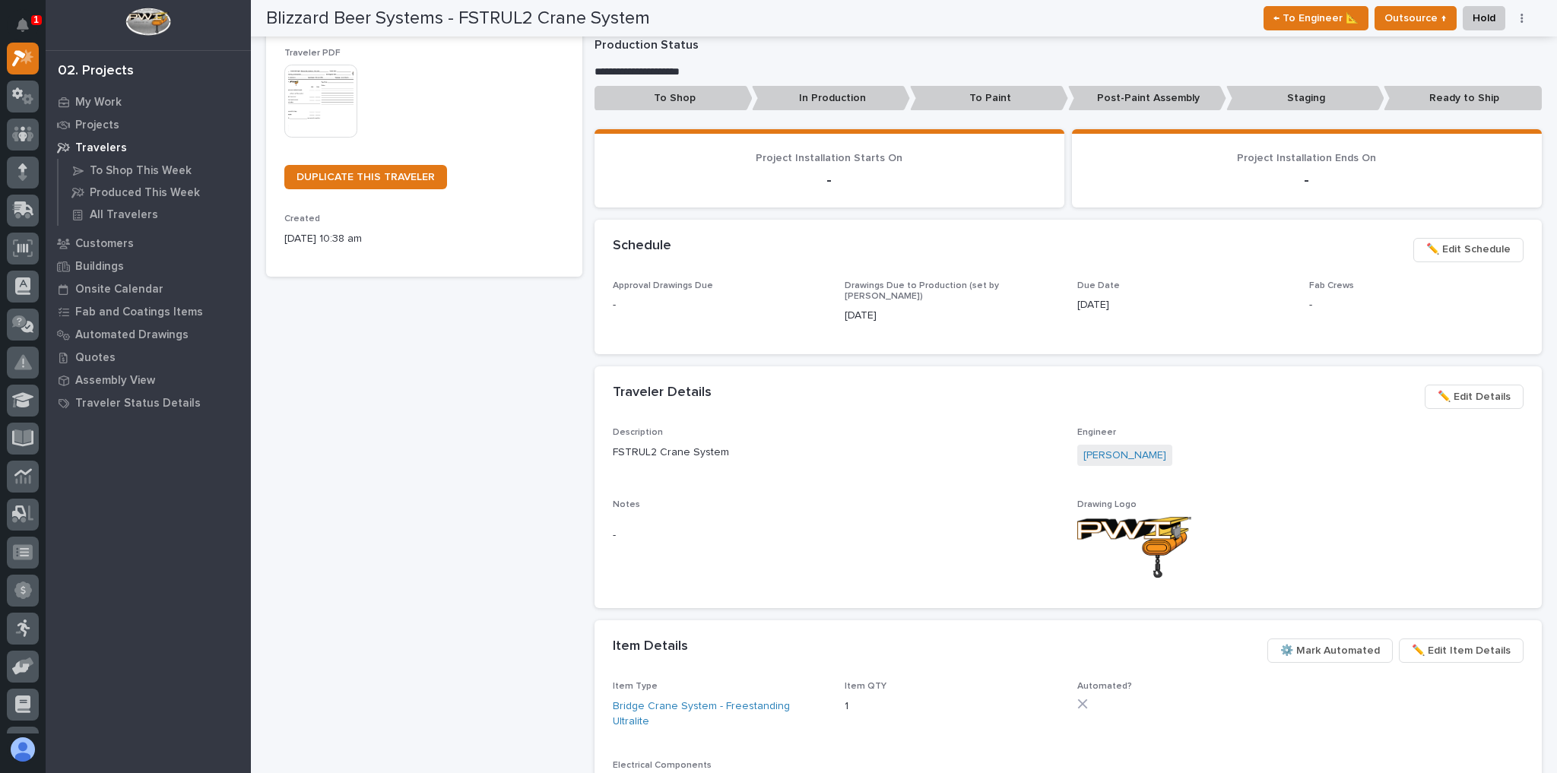
click at [1476, 249] on span "✏️ Edit Schedule" at bounding box center [1468, 249] width 84 height 18
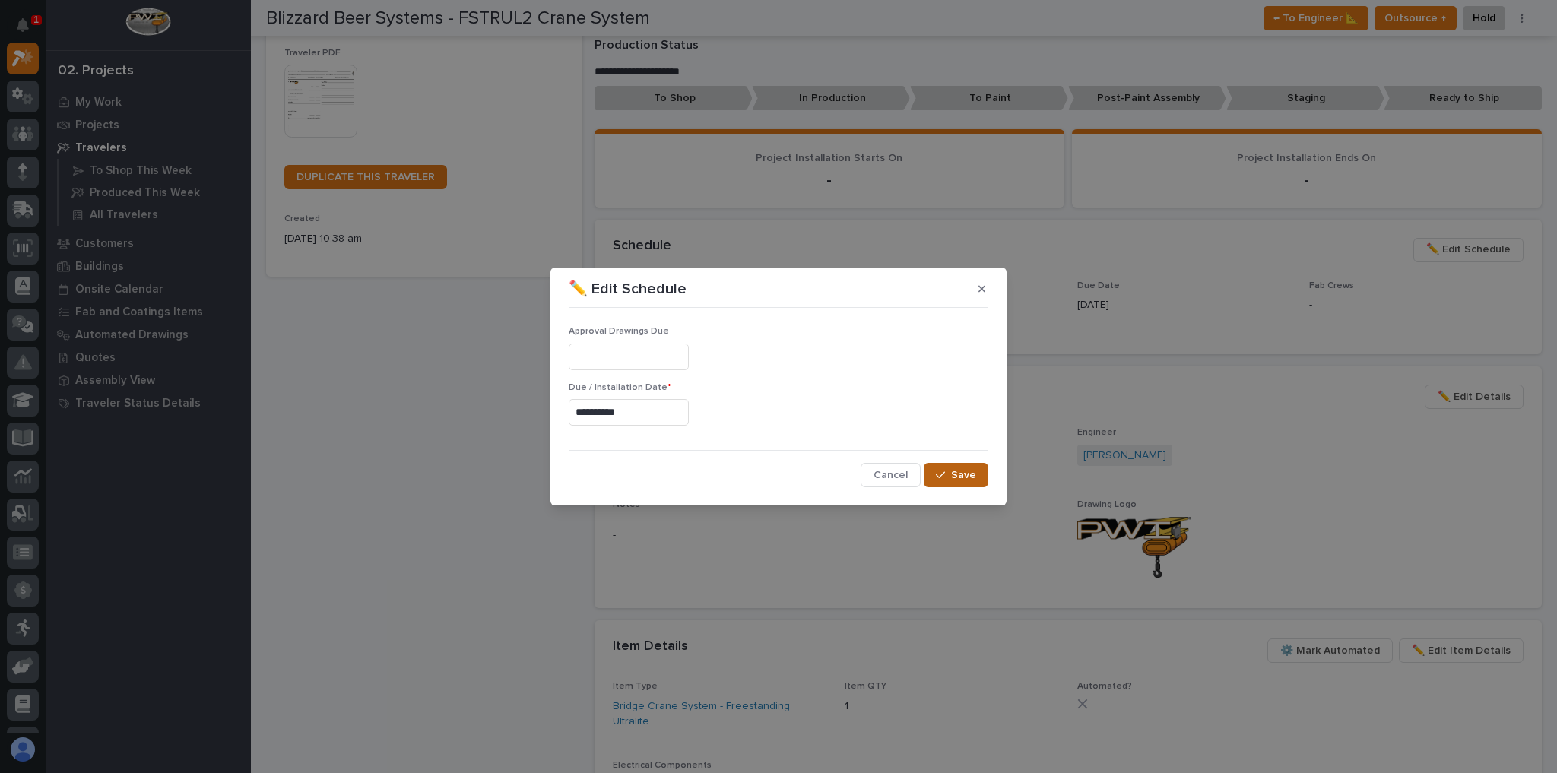
click at [977, 480] on button "Save" at bounding box center [956, 475] width 65 height 24
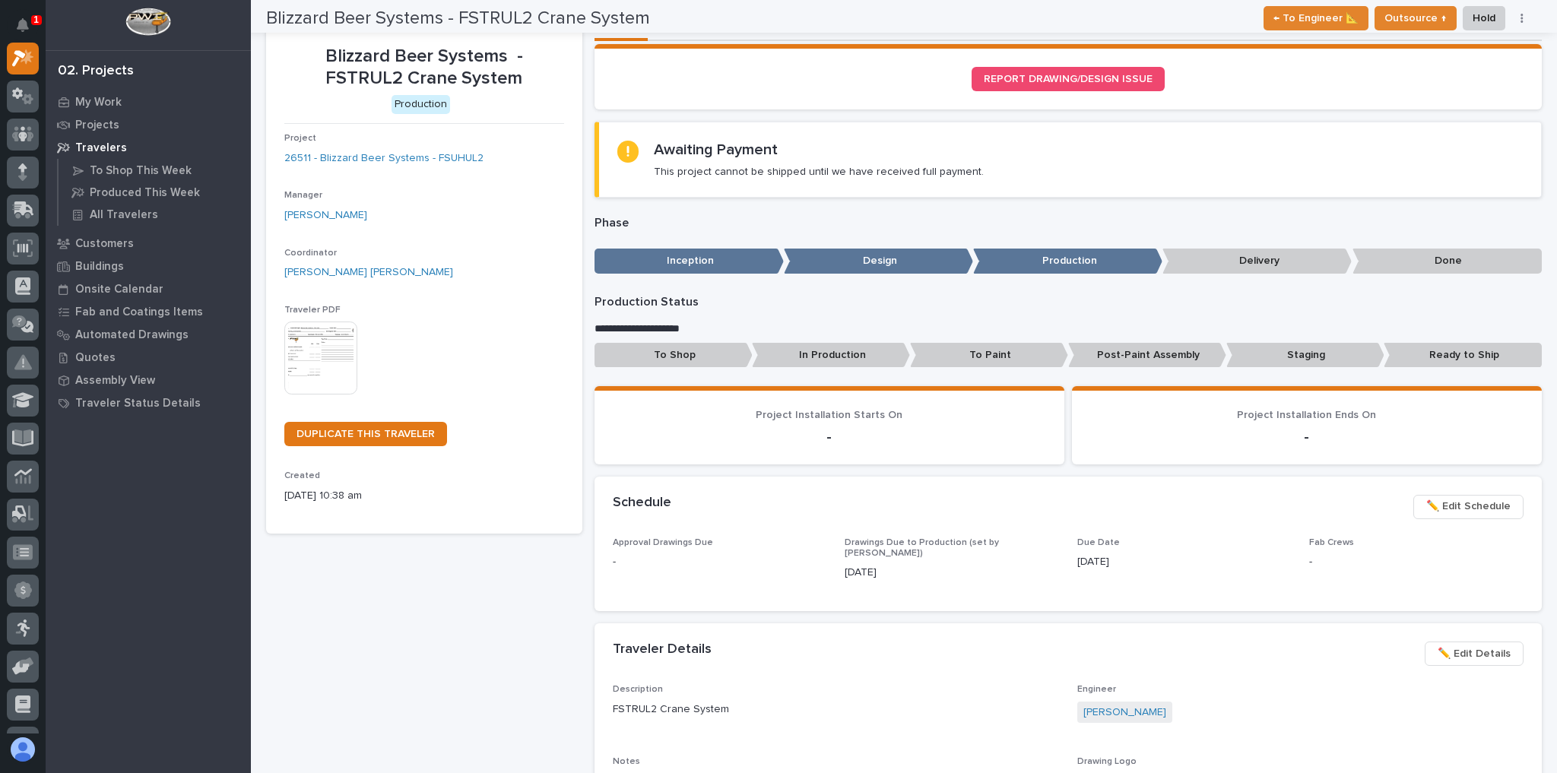
scroll to position [0, 0]
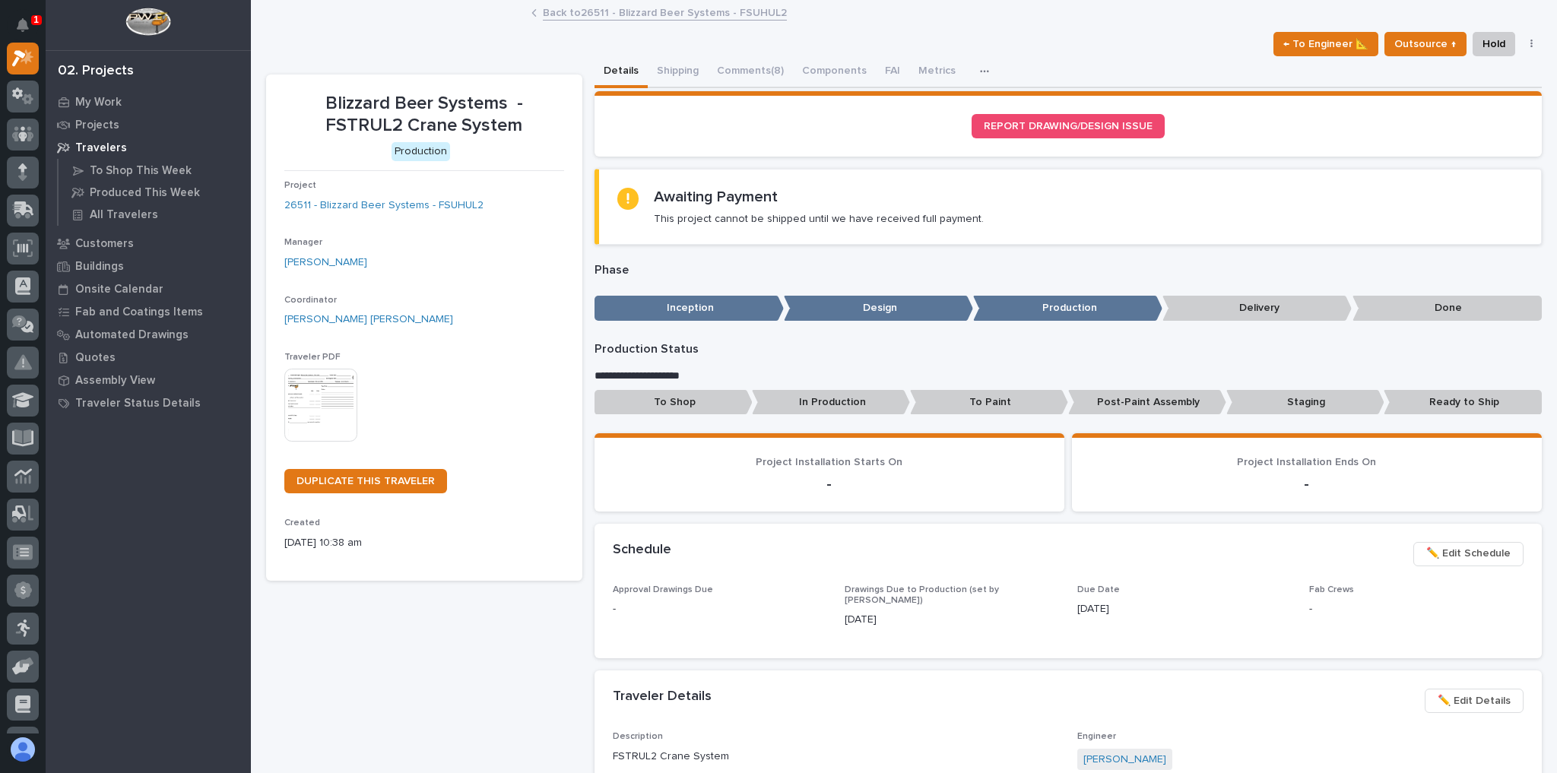
click at [613, 14] on link "Back to 26511 - Blizzard Beer Systems - FSUHUL2" at bounding box center [665, 11] width 244 height 17
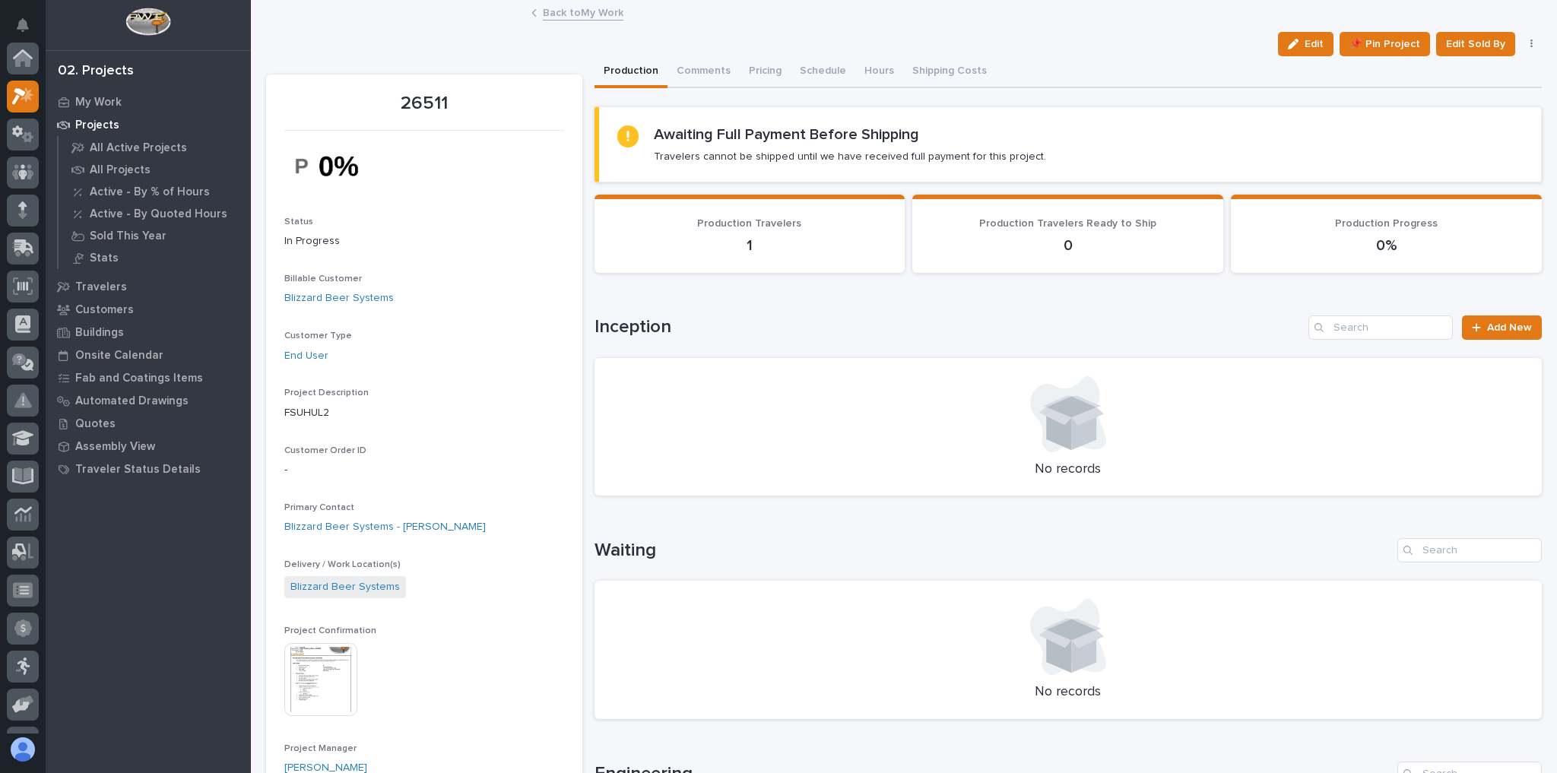
scroll to position [41, 0]
click at [593, 11] on link "Back to My Work" at bounding box center [583, 11] width 81 height 17
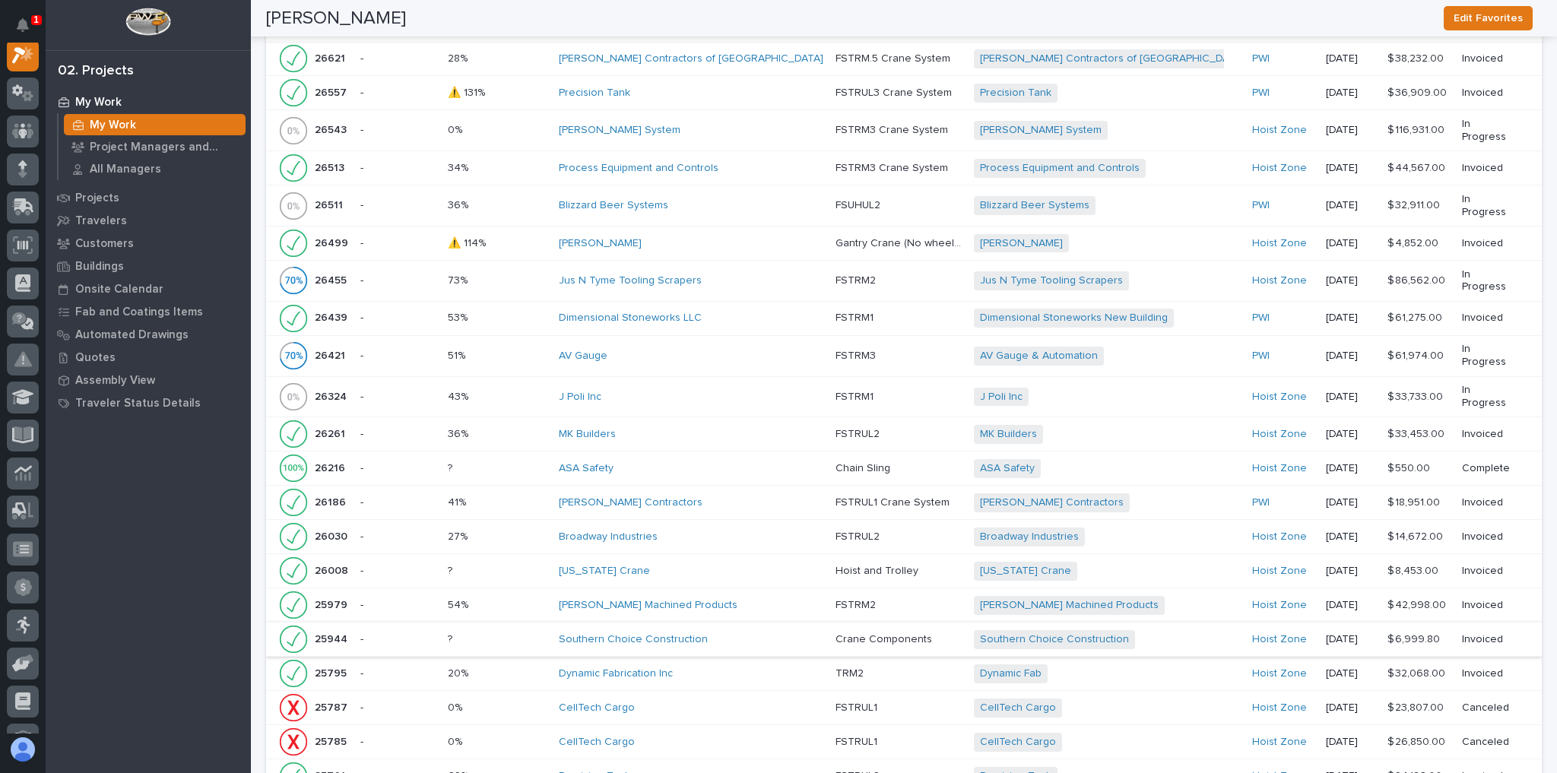
scroll to position [1824, 0]
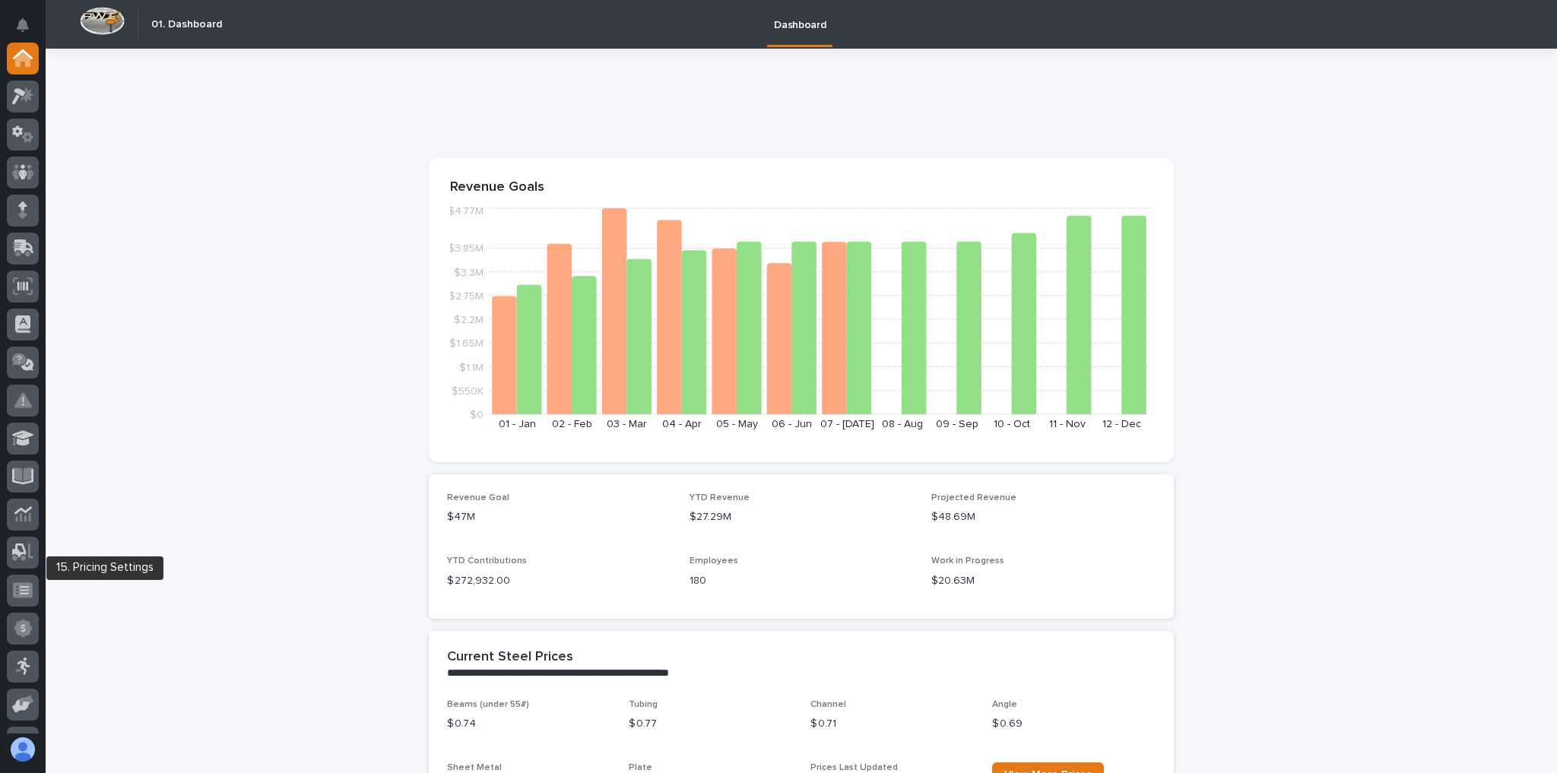
scroll to position [182, 0]
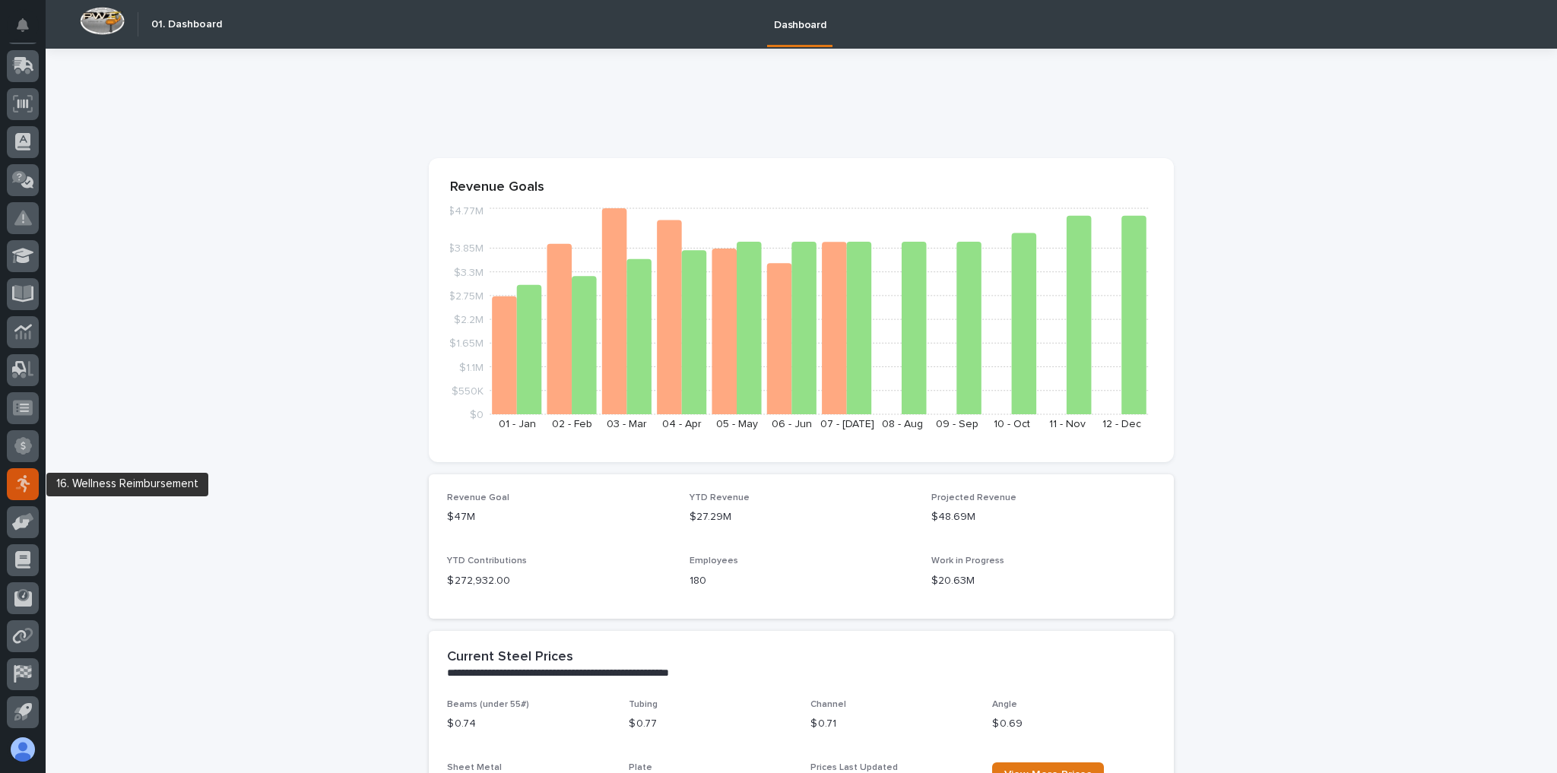
click at [27, 480] on icon at bounding box center [22, 483] width 15 height 17
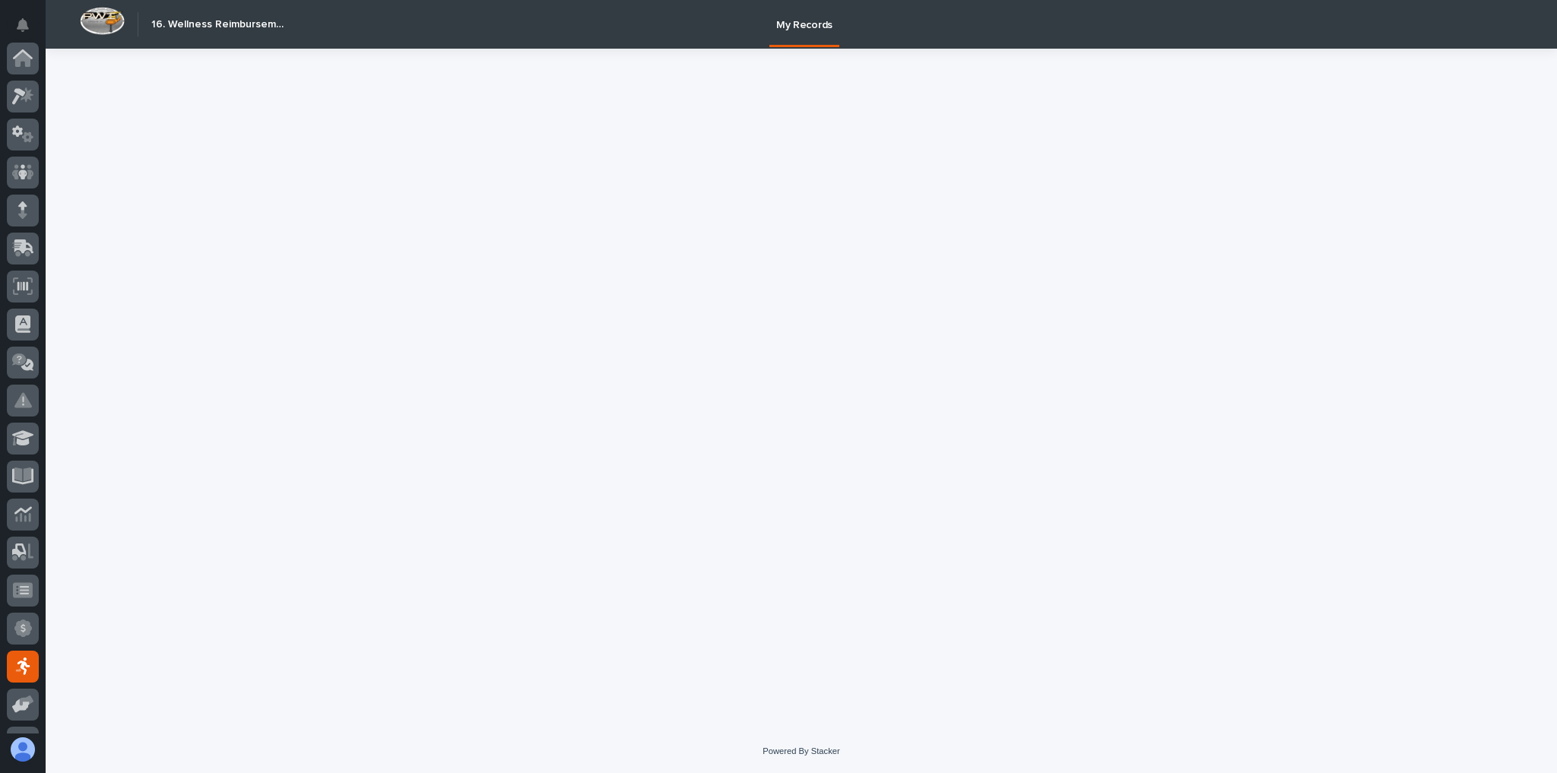
scroll to position [182, 0]
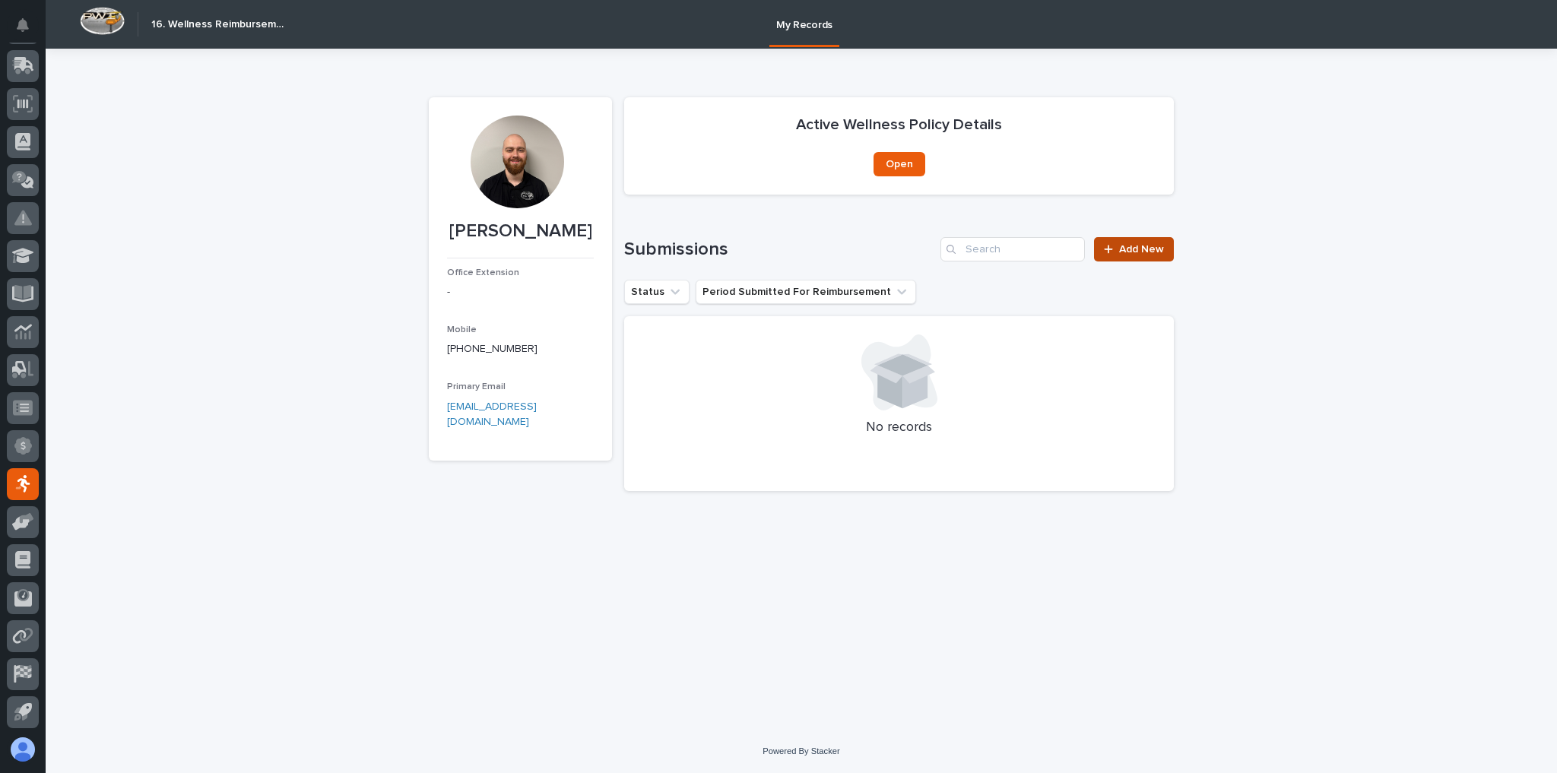
click at [1125, 255] on link "Add New" at bounding box center [1134, 249] width 80 height 24
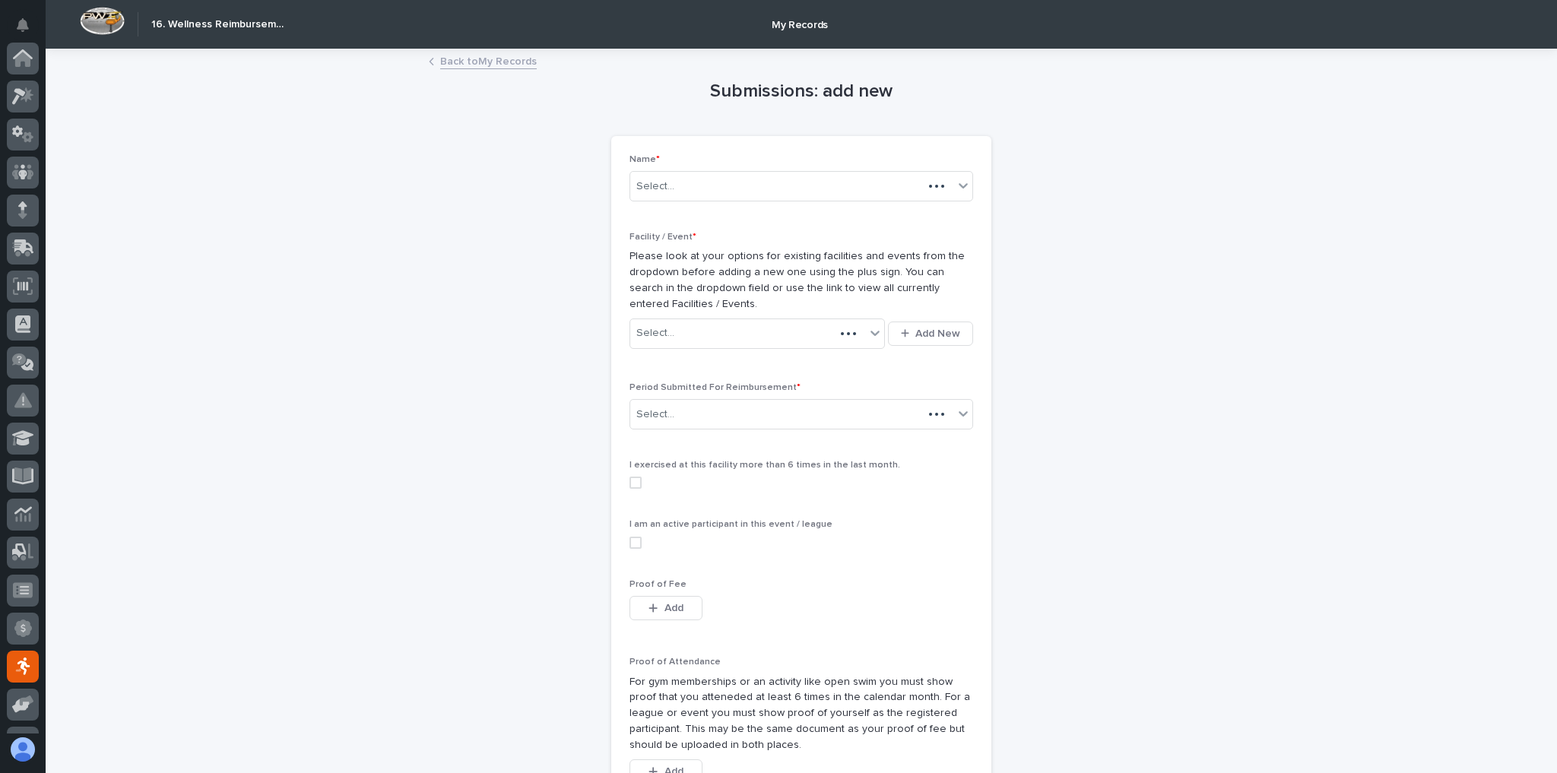
scroll to position [182, 0]
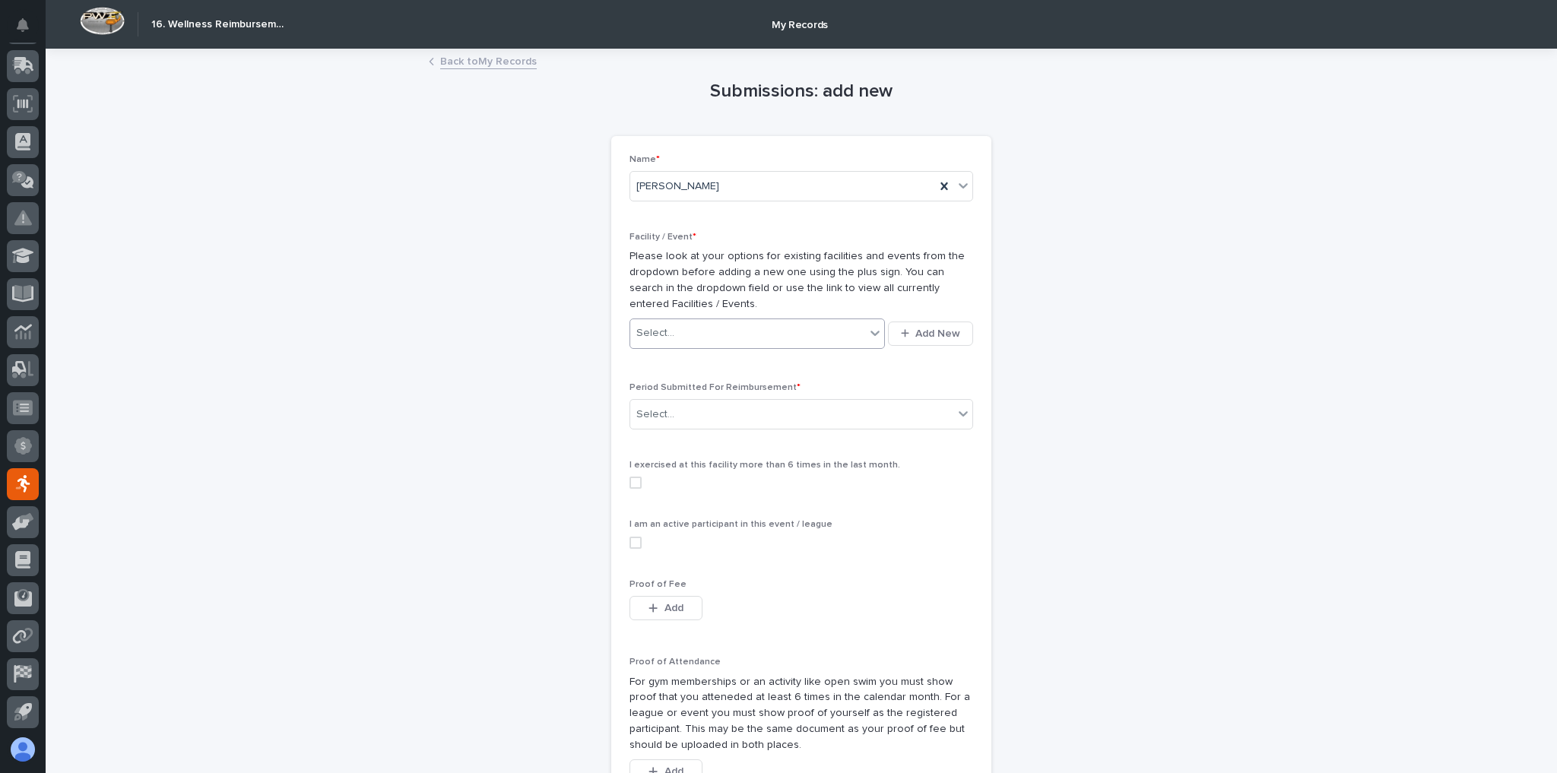
click at [684, 321] on div "Select..." at bounding box center [747, 333] width 235 height 25
type input "***"
click at [677, 411] on div "Select..." at bounding box center [791, 414] width 323 height 25
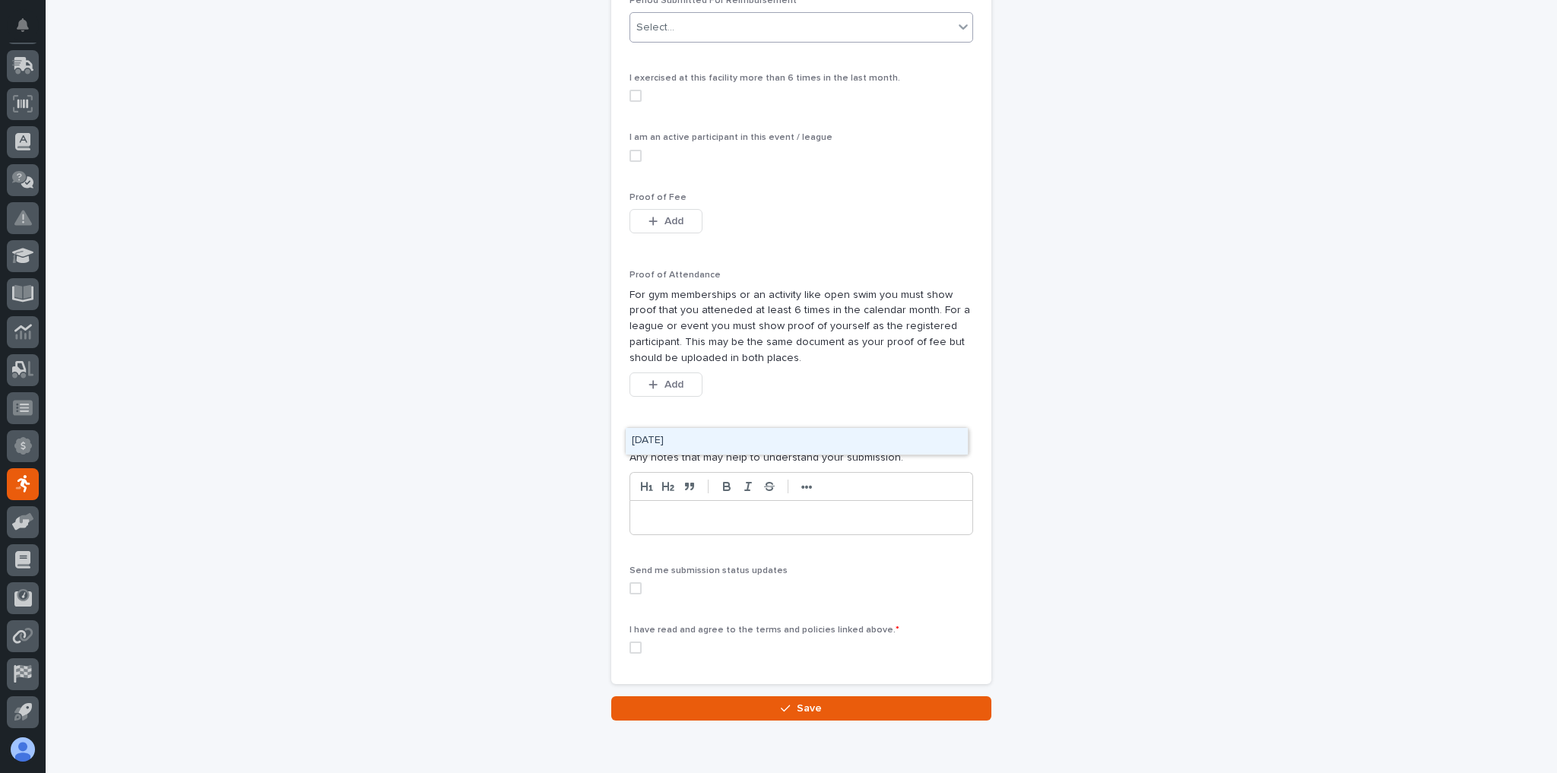
scroll to position [426, 0]
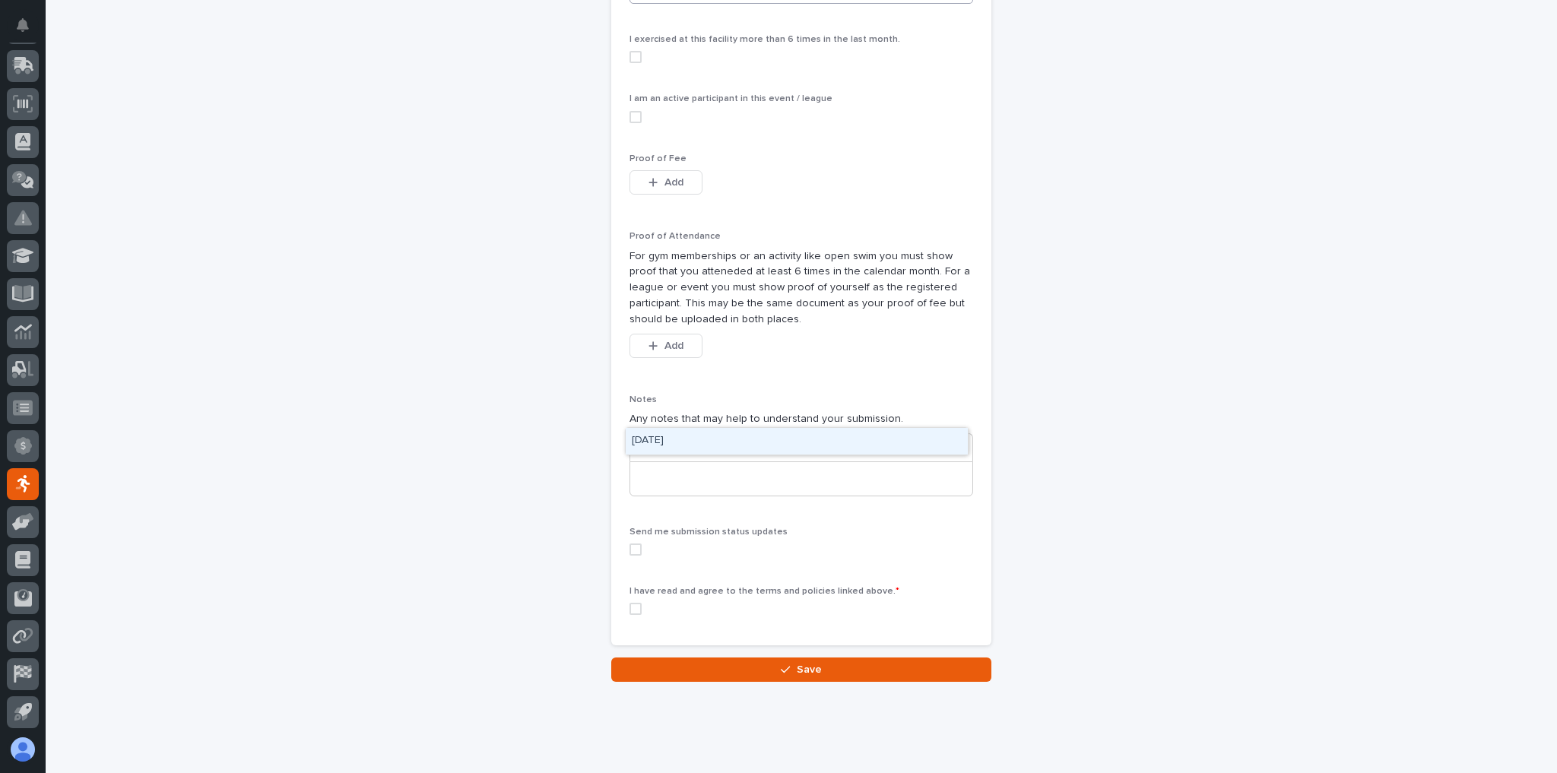
click at [429, 320] on div "Submissions: add new Loading... Saving… Loading... Saving… Loading... Saving… N…" at bounding box center [801, 153] width 745 height 1058
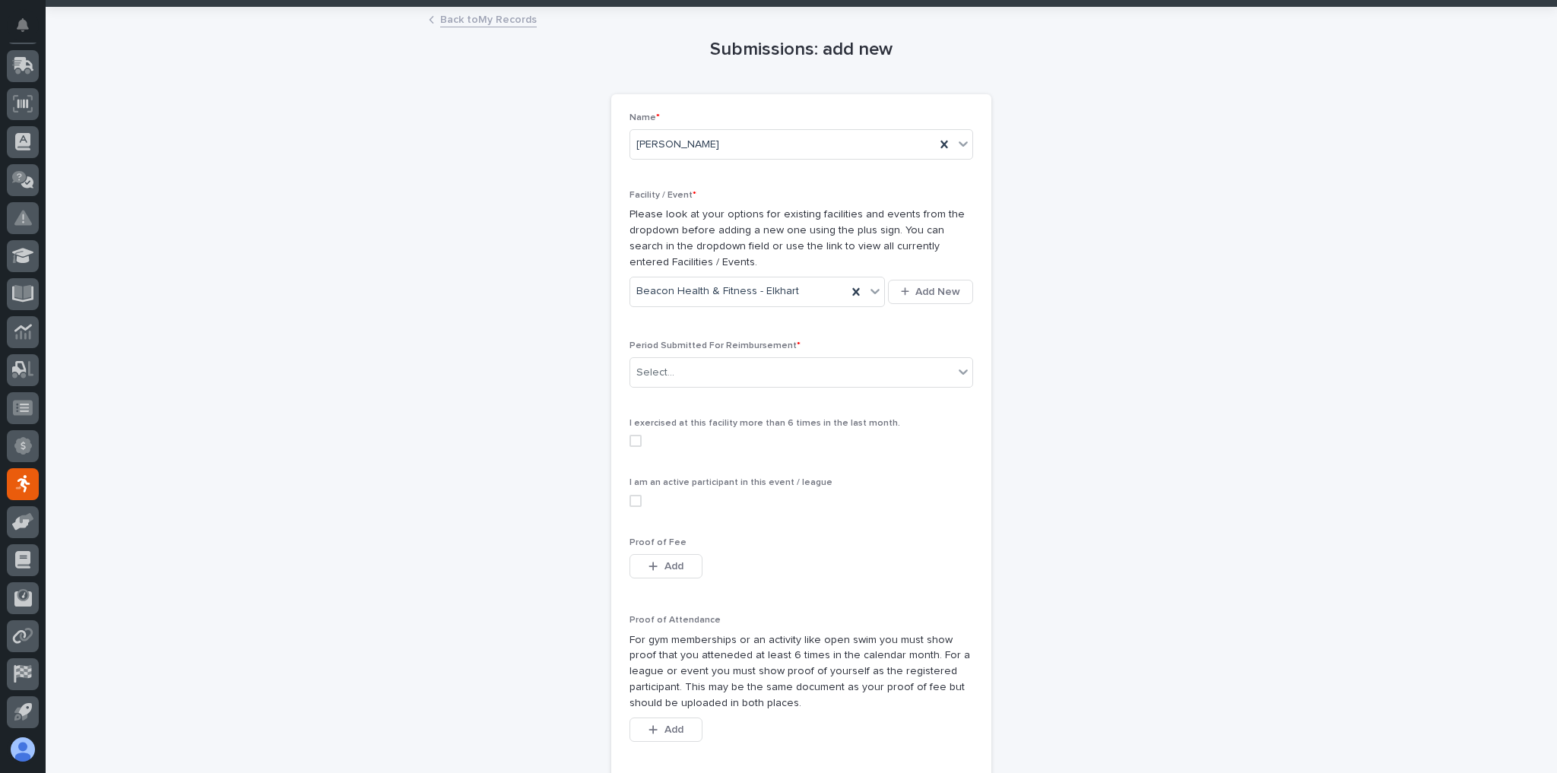
scroll to position [0, 0]
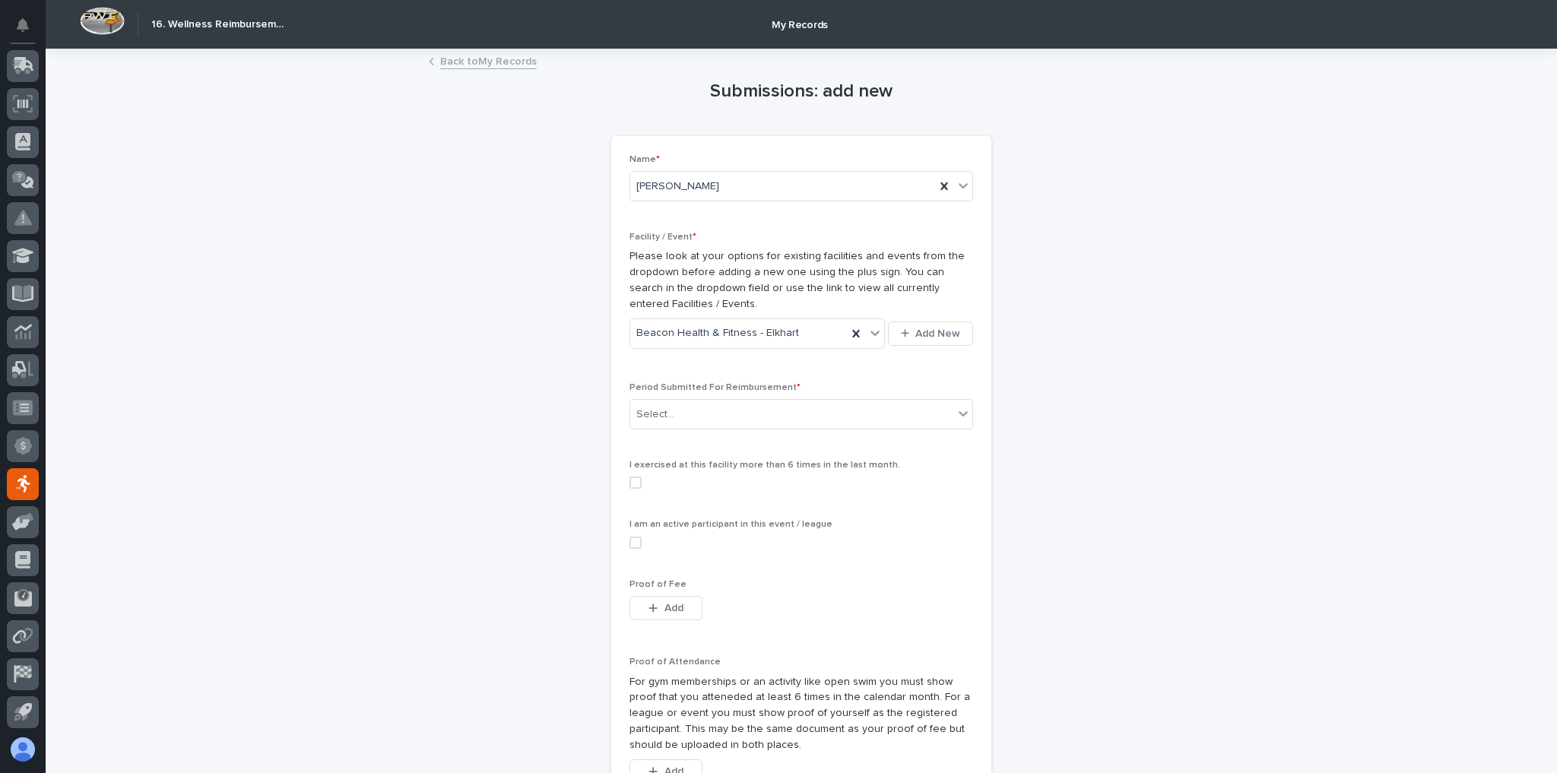
click at [630, 481] on span at bounding box center [635, 483] width 12 height 12
click at [632, 481] on polyline at bounding box center [635, 483] width 7 height 6
click at [667, 603] on span "Add" at bounding box center [673, 608] width 19 height 11
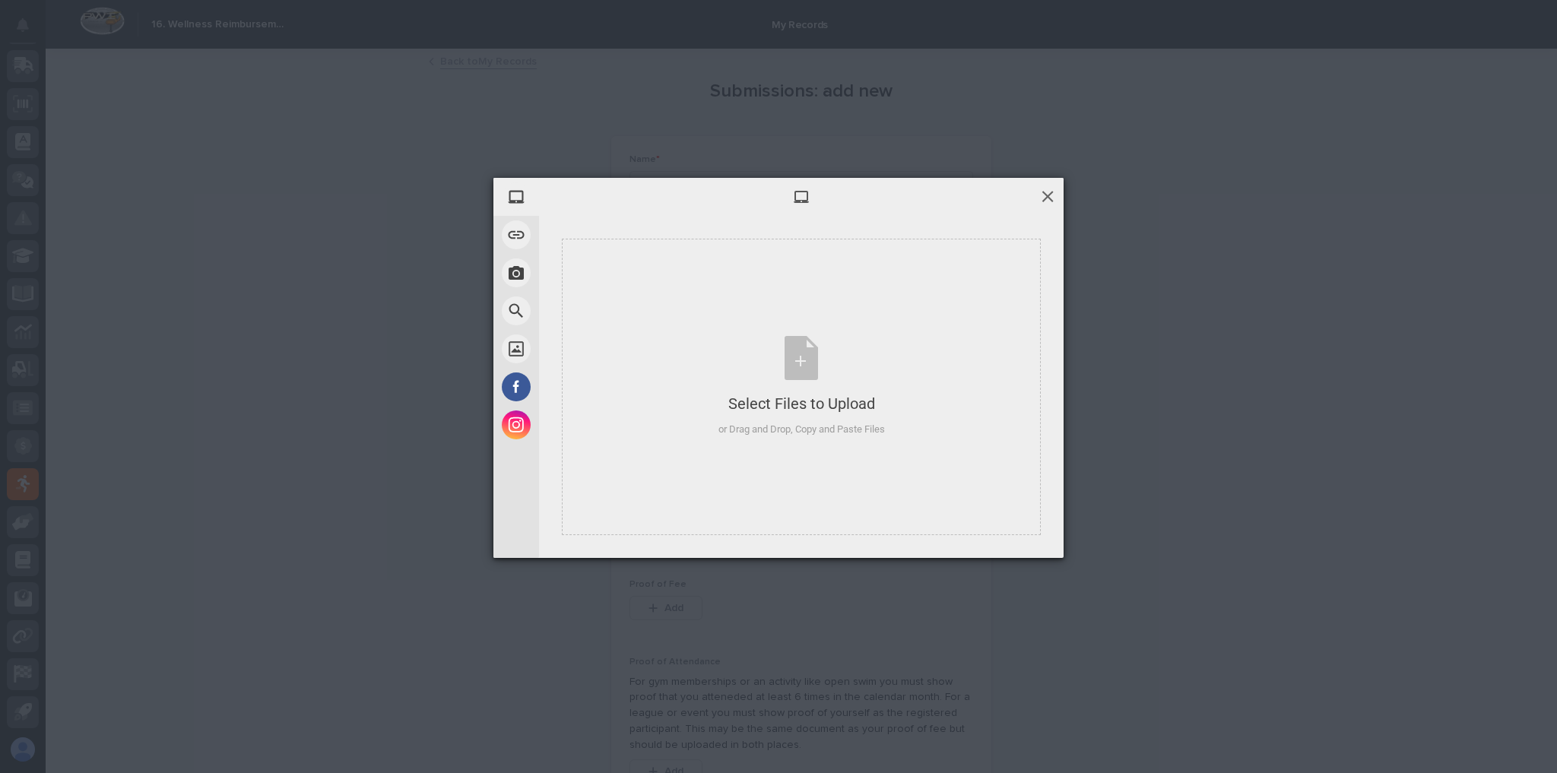
click at [1051, 199] on span at bounding box center [1047, 196] width 17 height 17
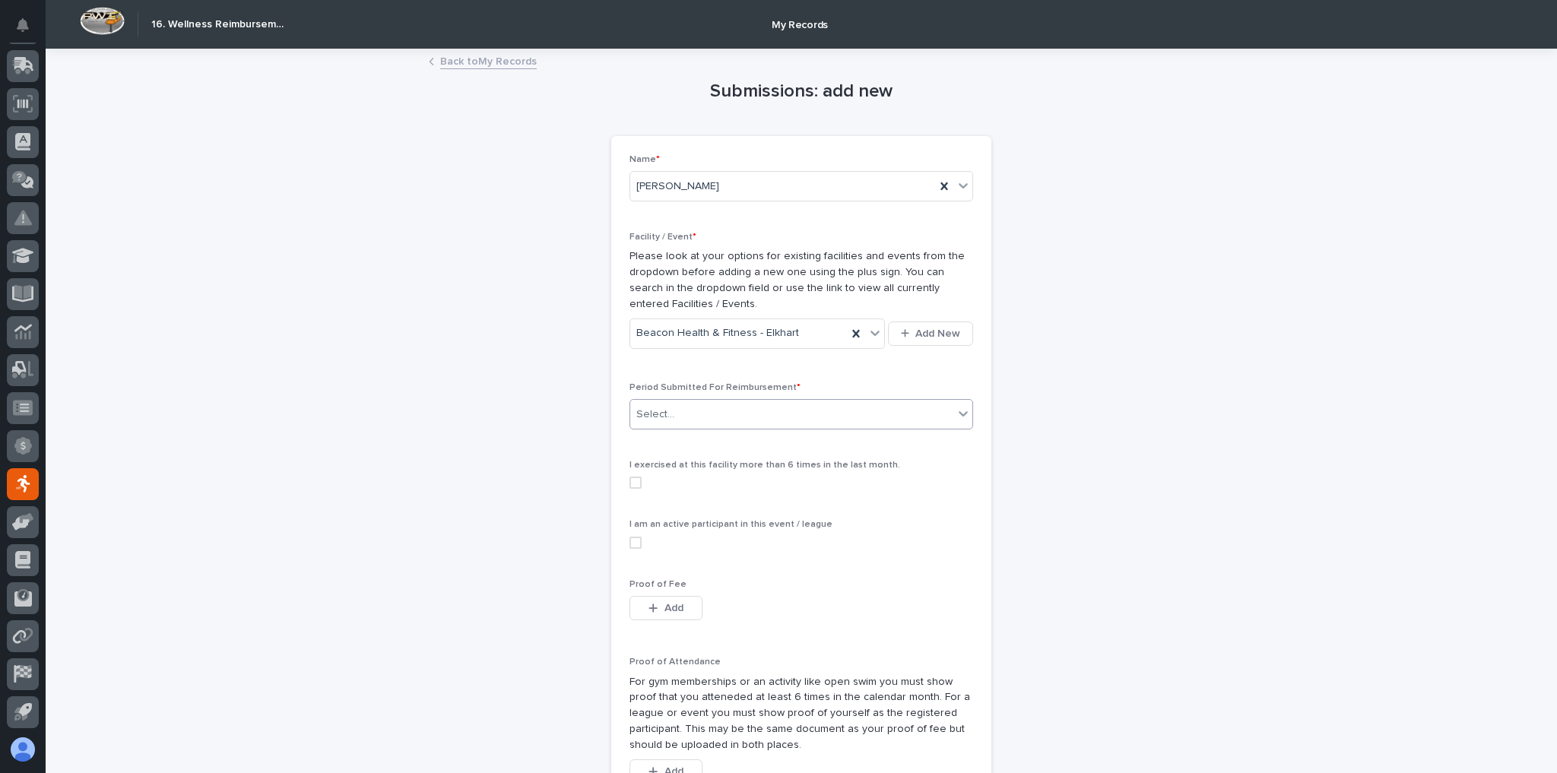
click at [697, 412] on div "Select..." at bounding box center [791, 414] width 323 height 25
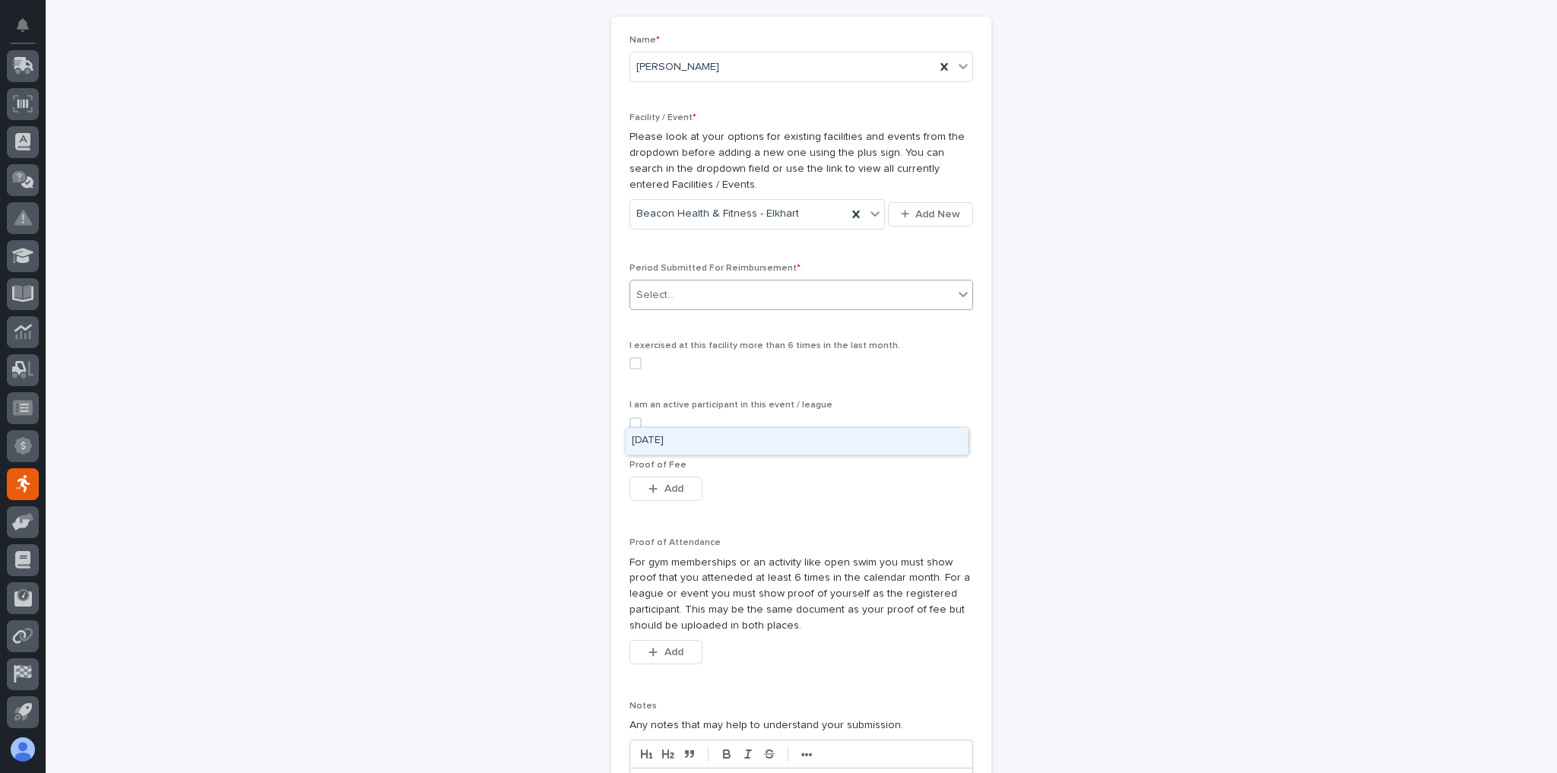
scroll to position [122, 0]
click at [664, 648] on span "Add" at bounding box center [673, 650] width 19 height 11
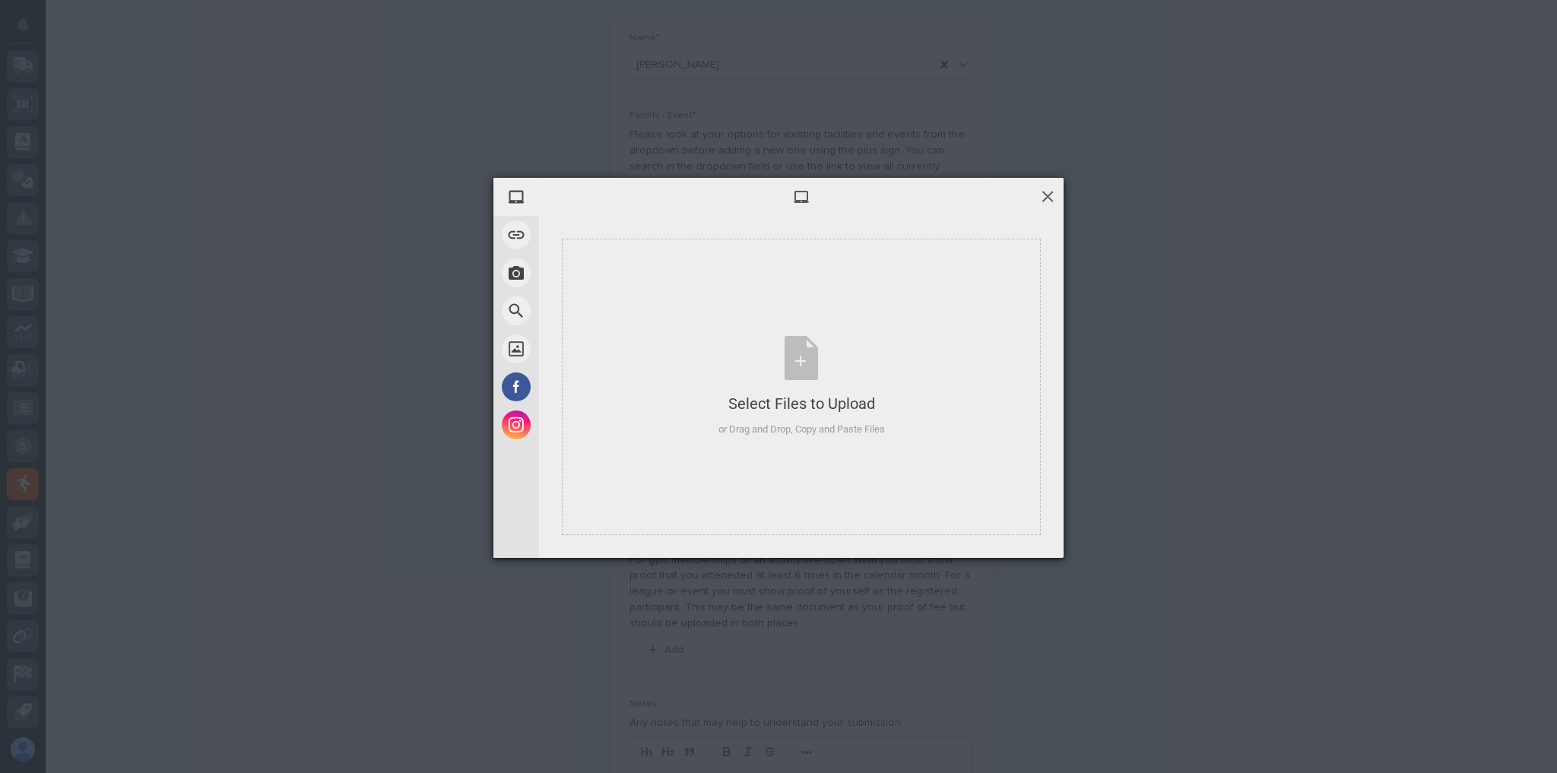
click at [1051, 199] on span at bounding box center [1047, 196] width 17 height 17
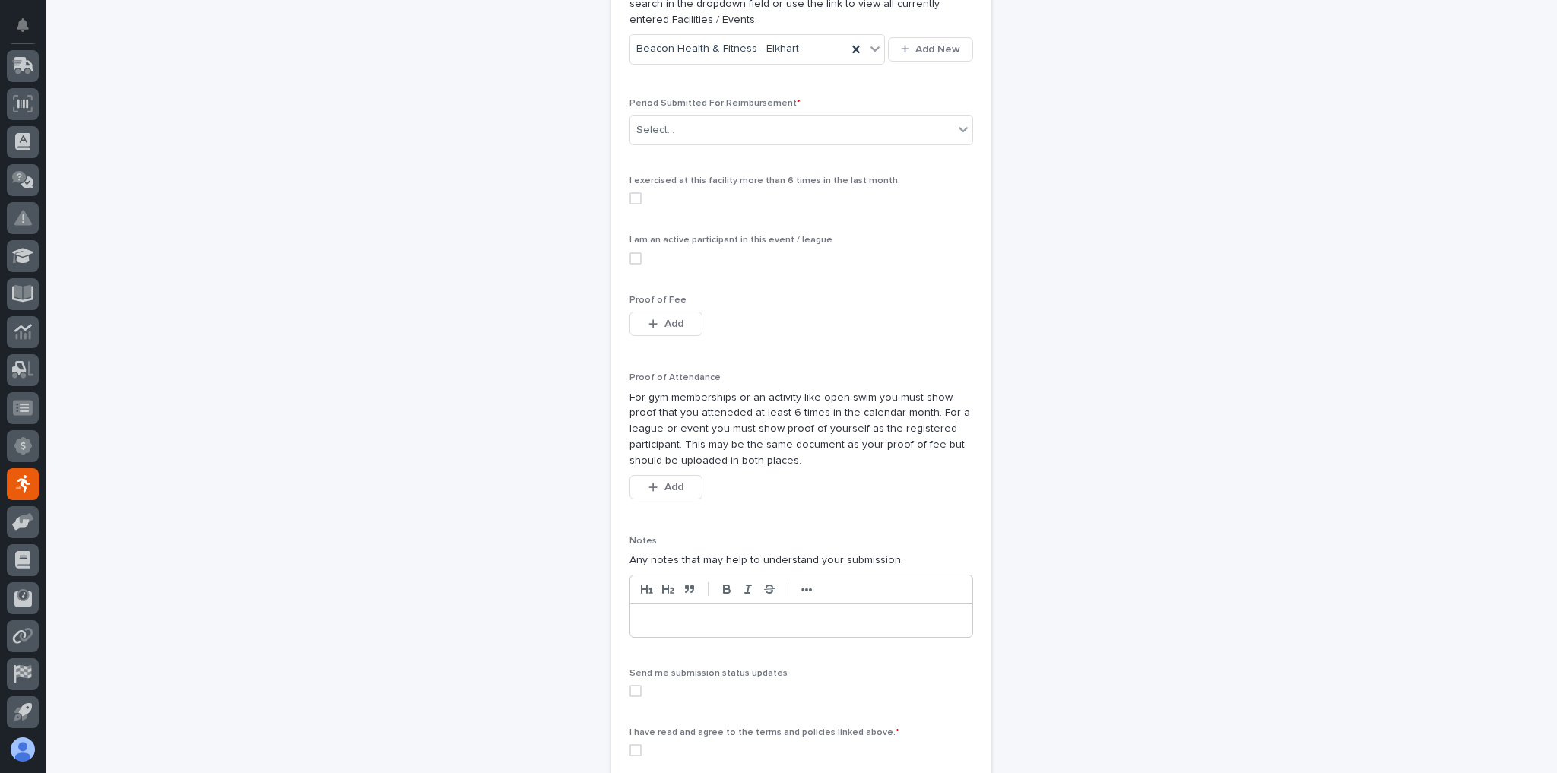
scroll to position [0, 0]
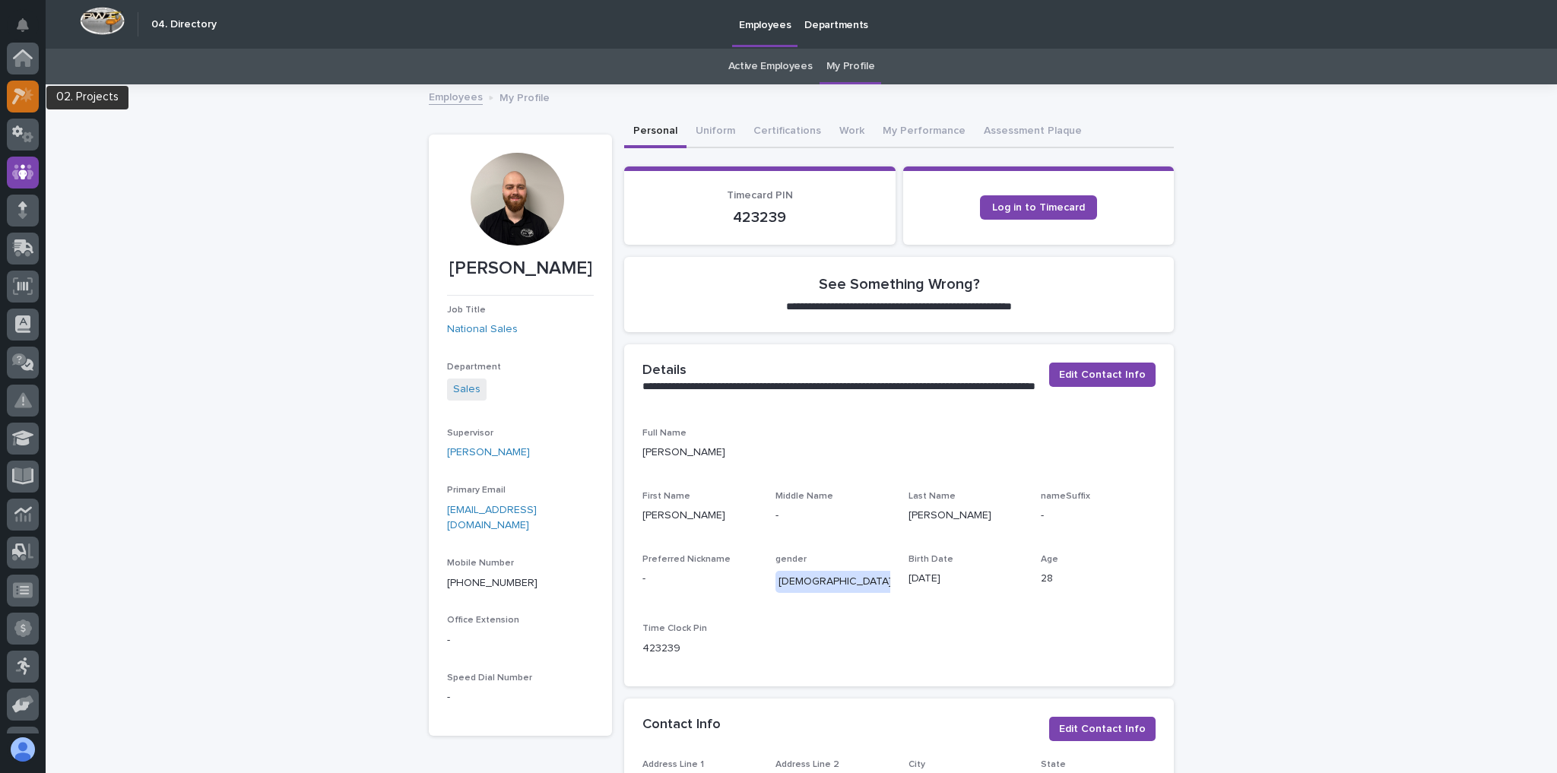
click at [28, 96] on icon at bounding box center [27, 94] width 13 height 15
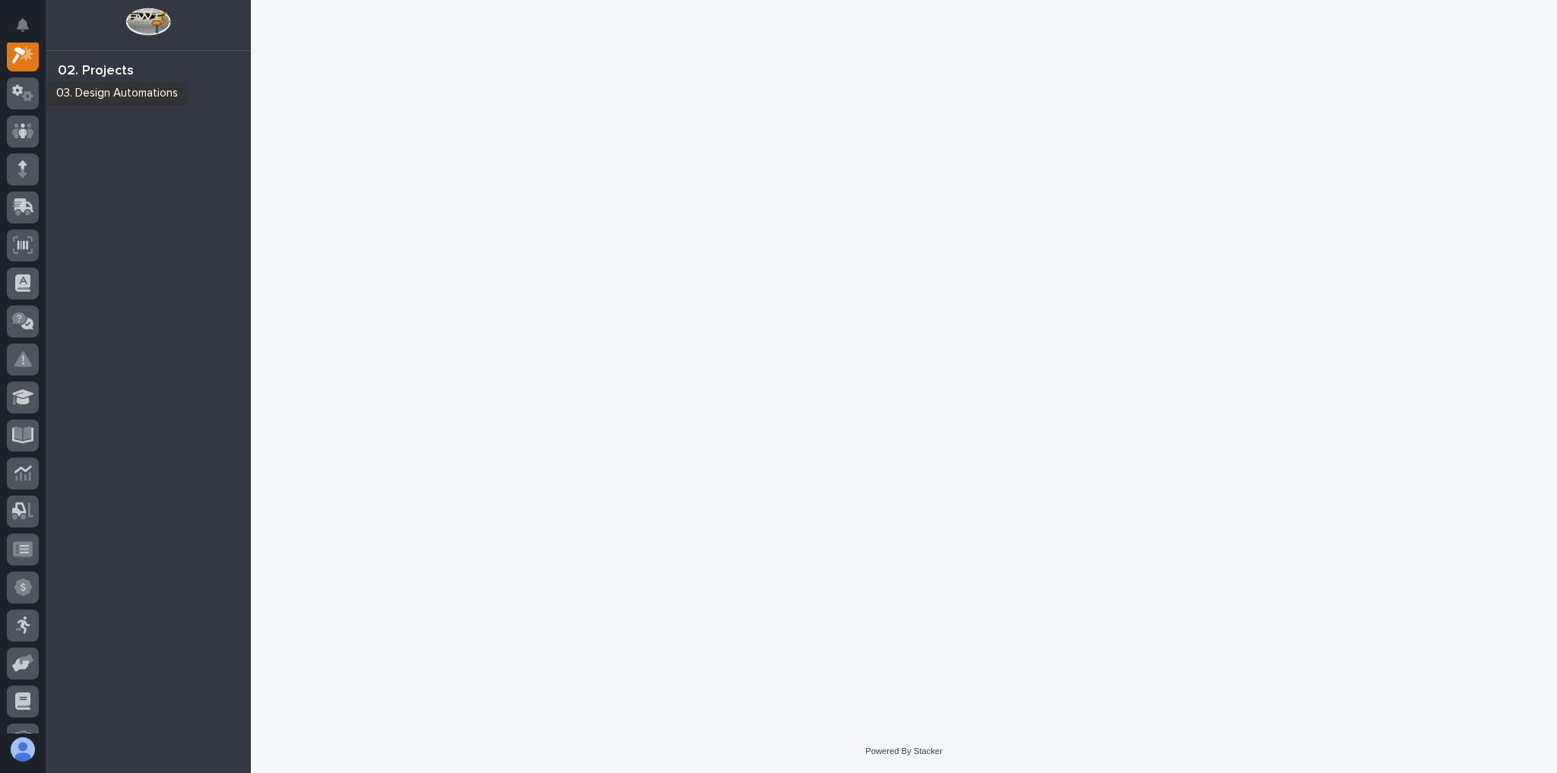
scroll to position [38, 0]
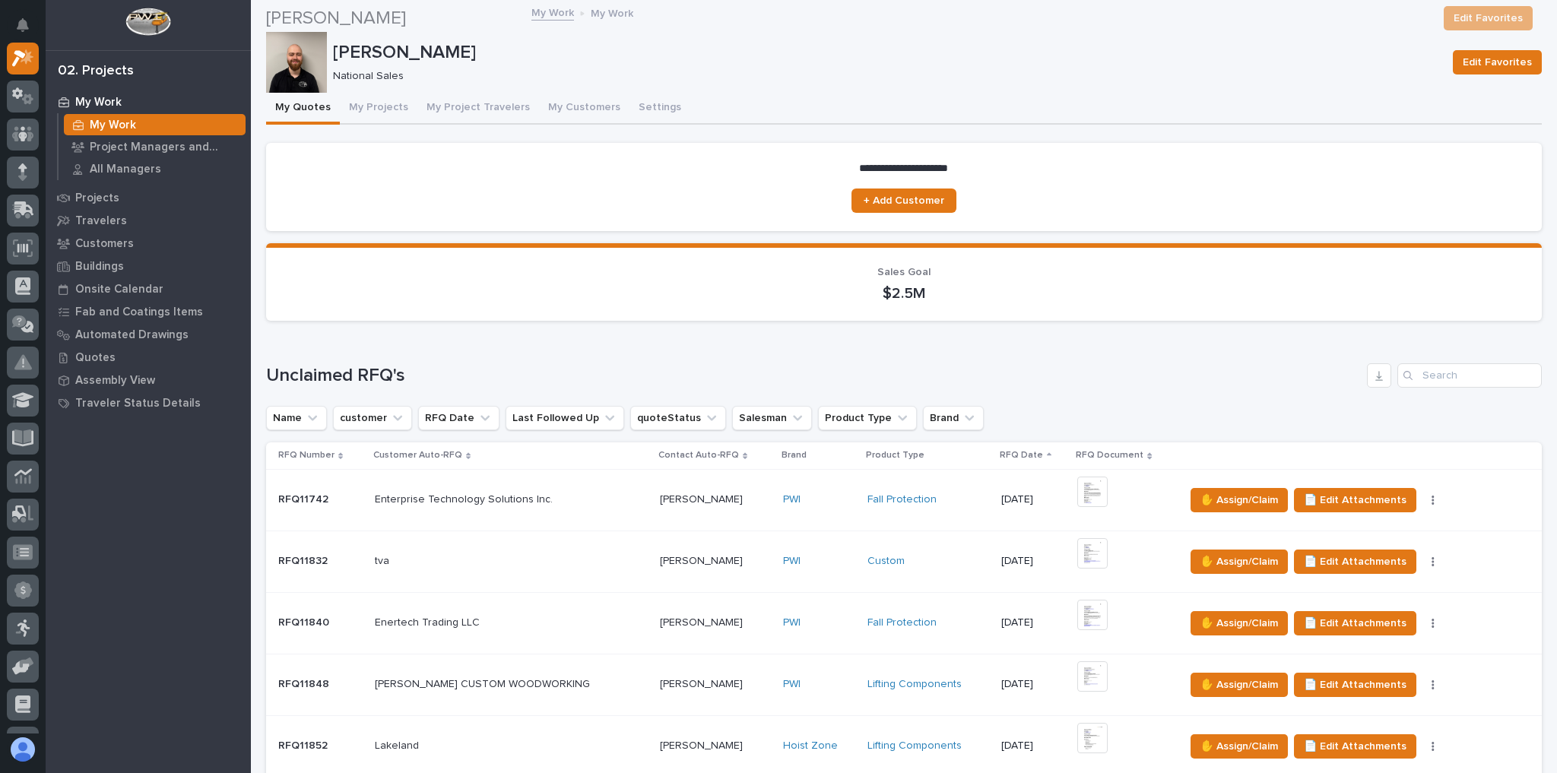
click at [525, 734] on div "[GEOGRAPHIC_DATA]" at bounding box center [511, 746] width 273 height 25
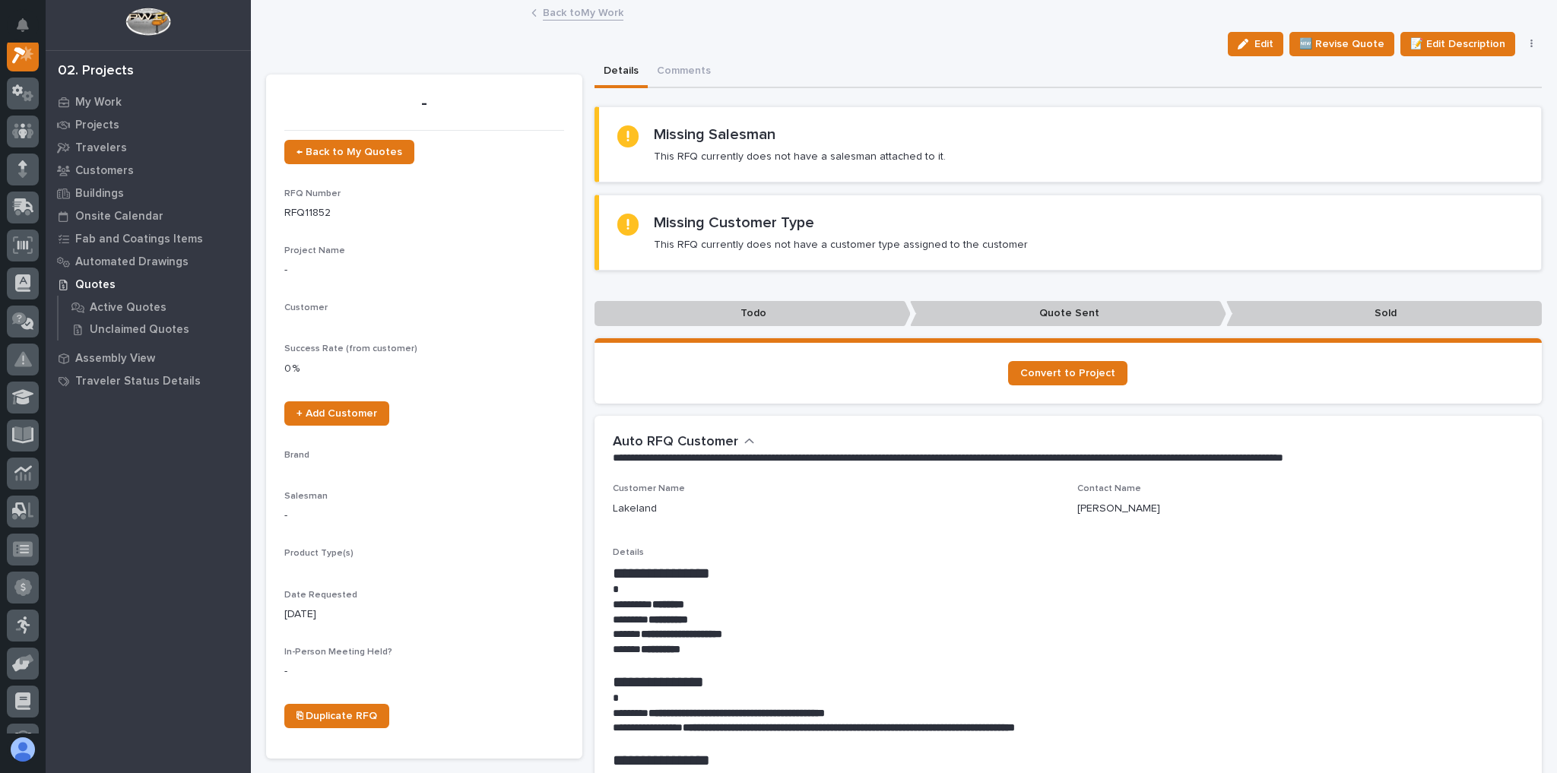
scroll to position [38, 0]
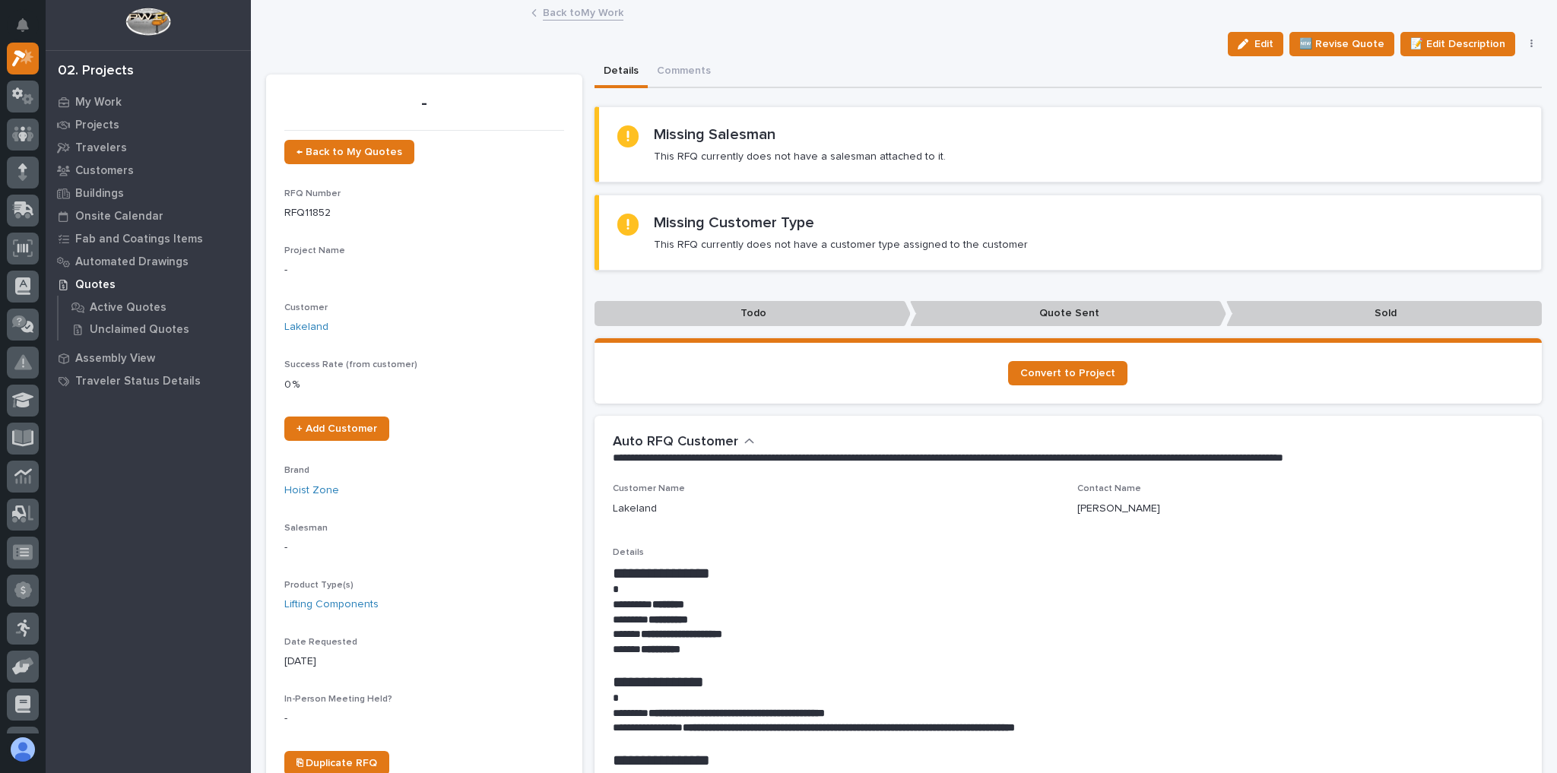
click at [564, 10] on link "Back to My Work" at bounding box center [583, 11] width 81 height 17
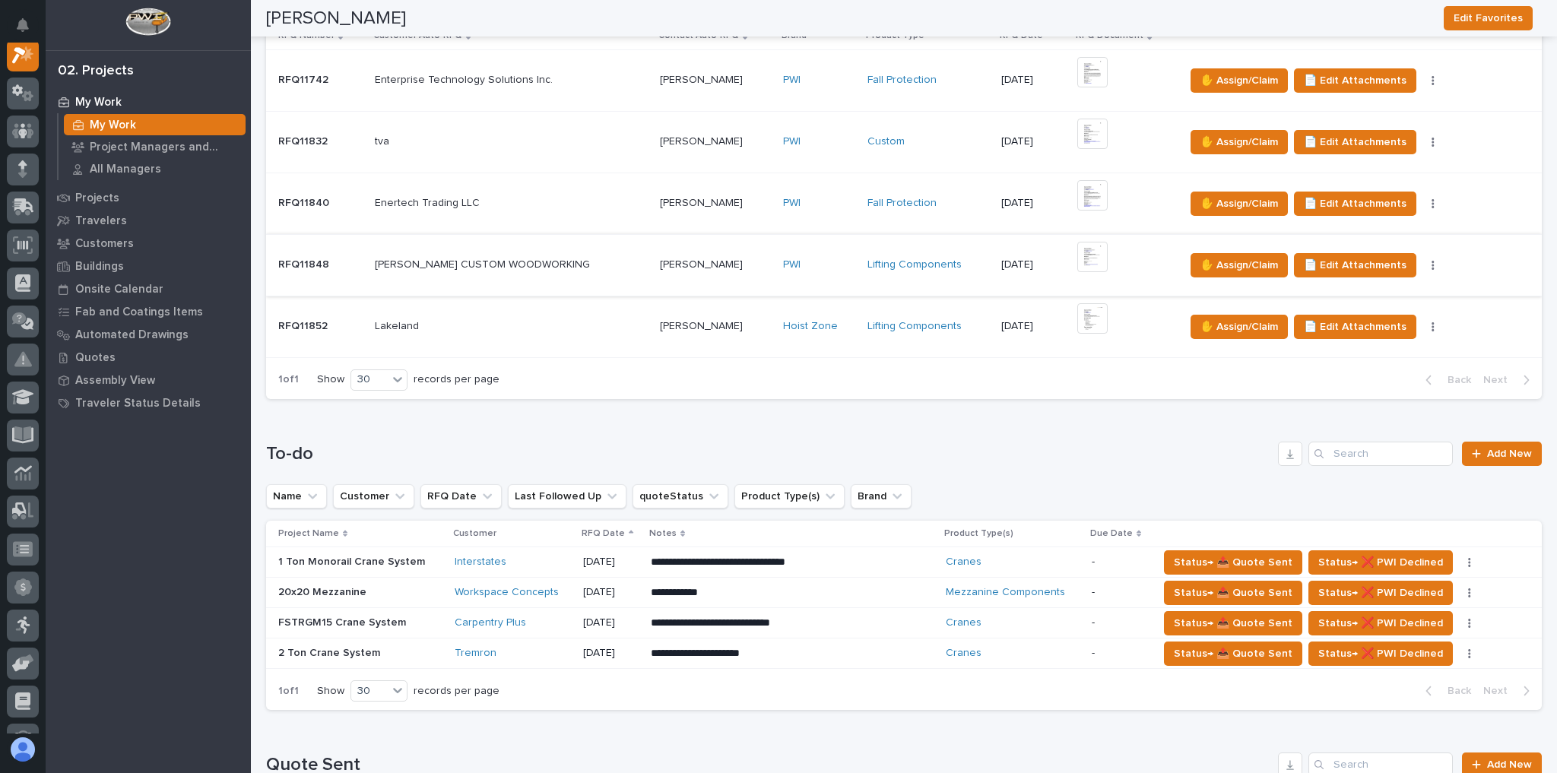
scroll to position [426, 0]
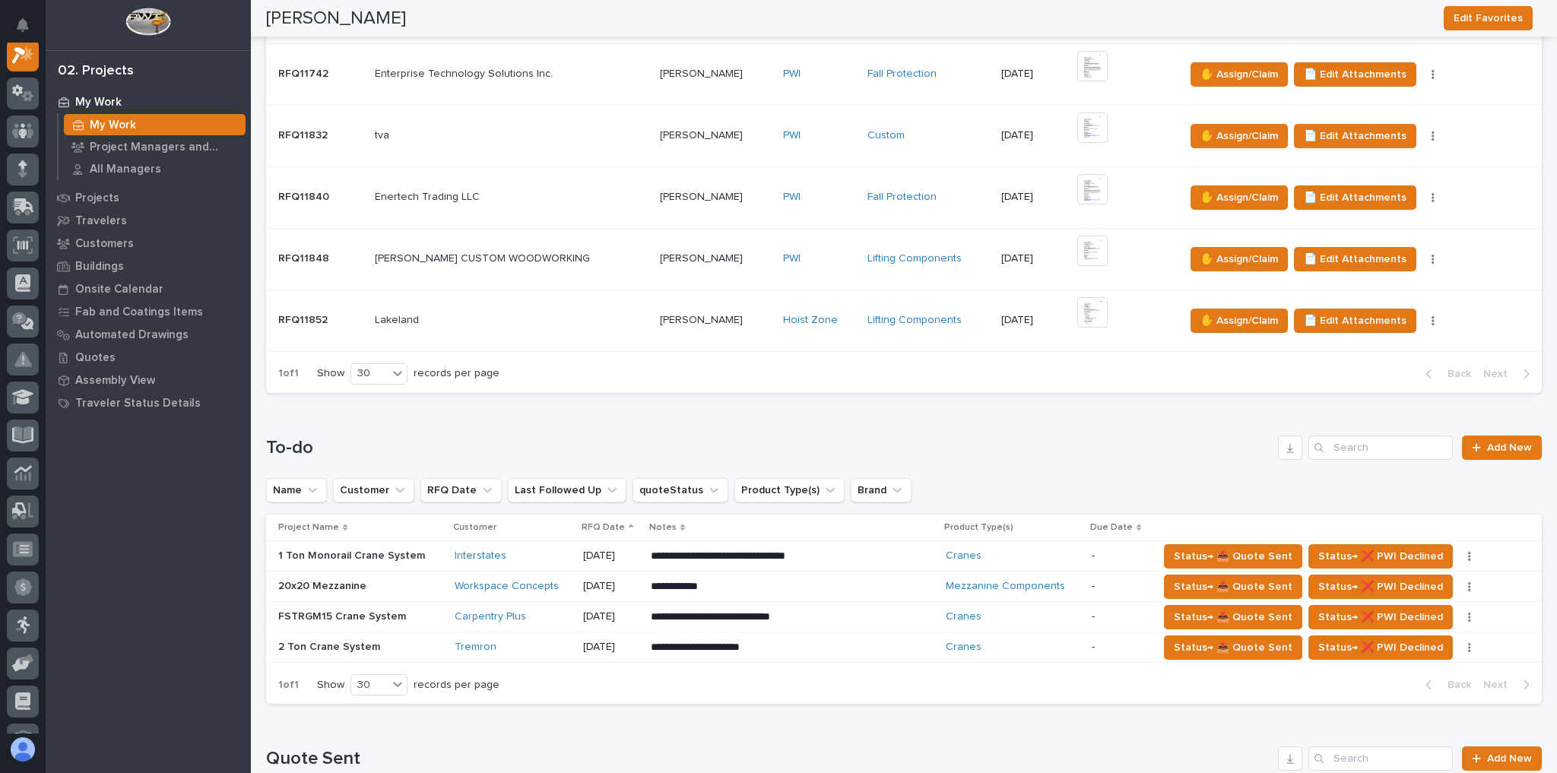
click at [563, 610] on div "Carpentry Plus" at bounding box center [513, 616] width 116 height 13
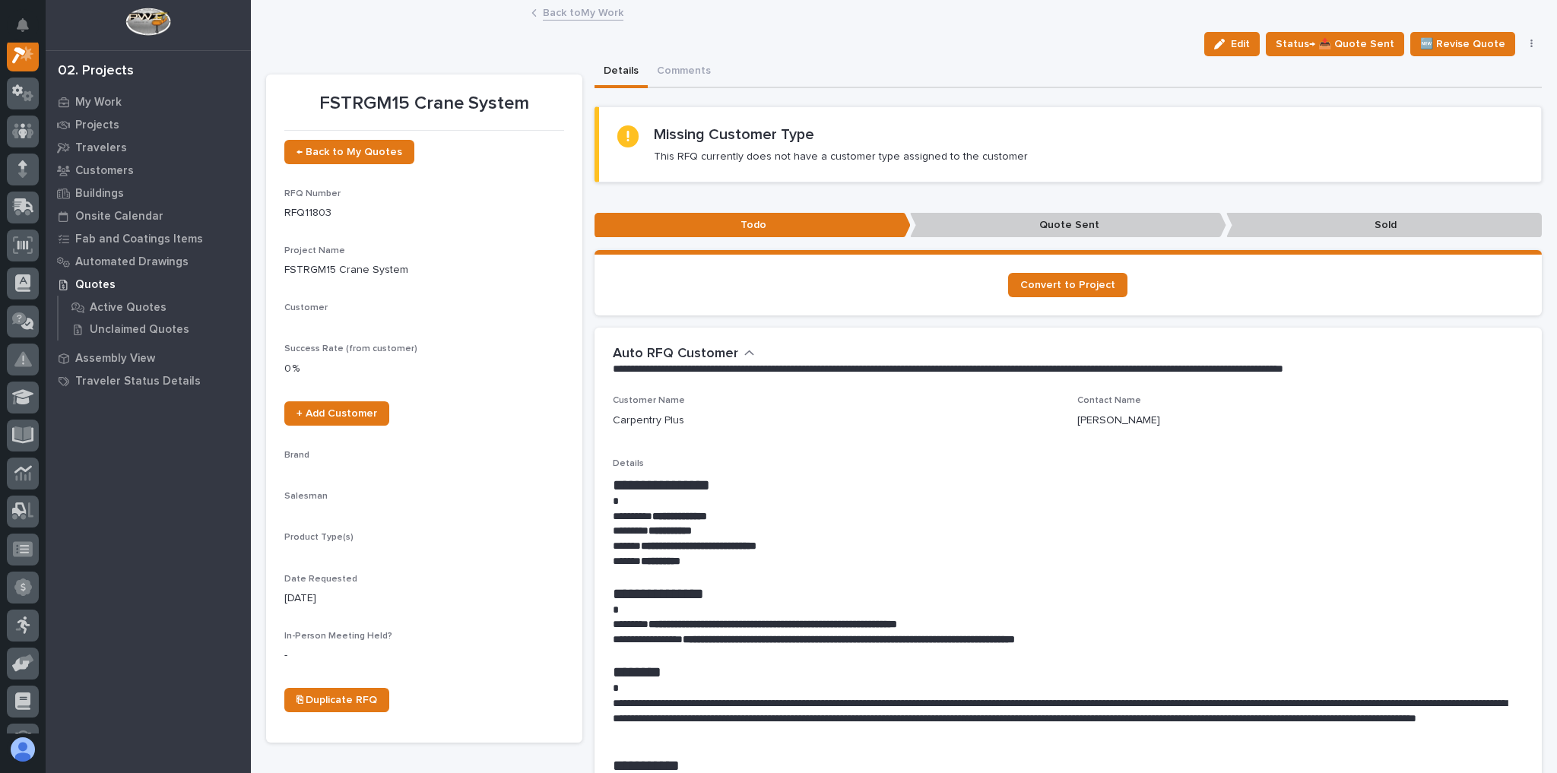
scroll to position [38, 0]
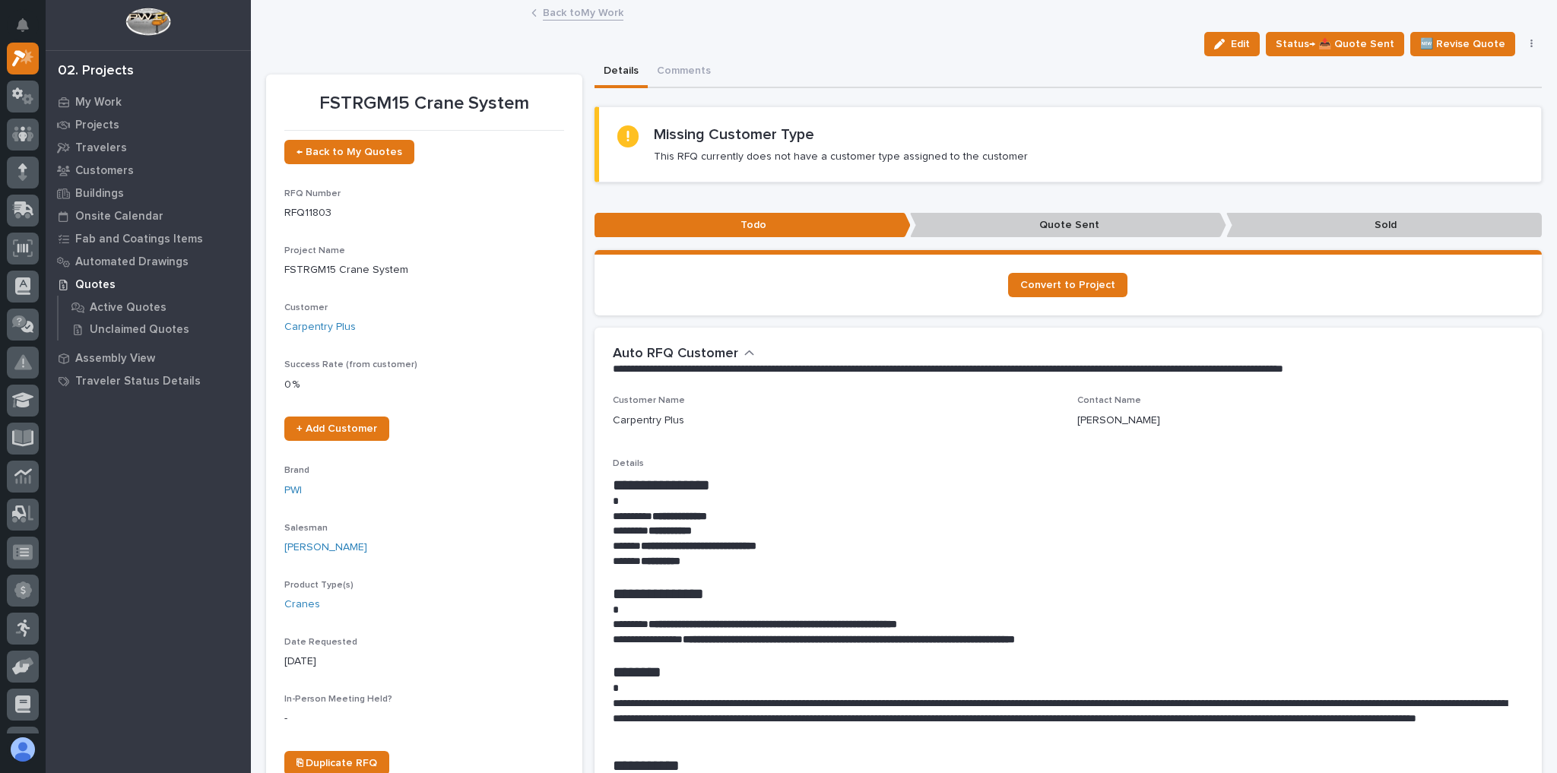
click at [609, 14] on link "Back to My Work" at bounding box center [583, 11] width 81 height 17
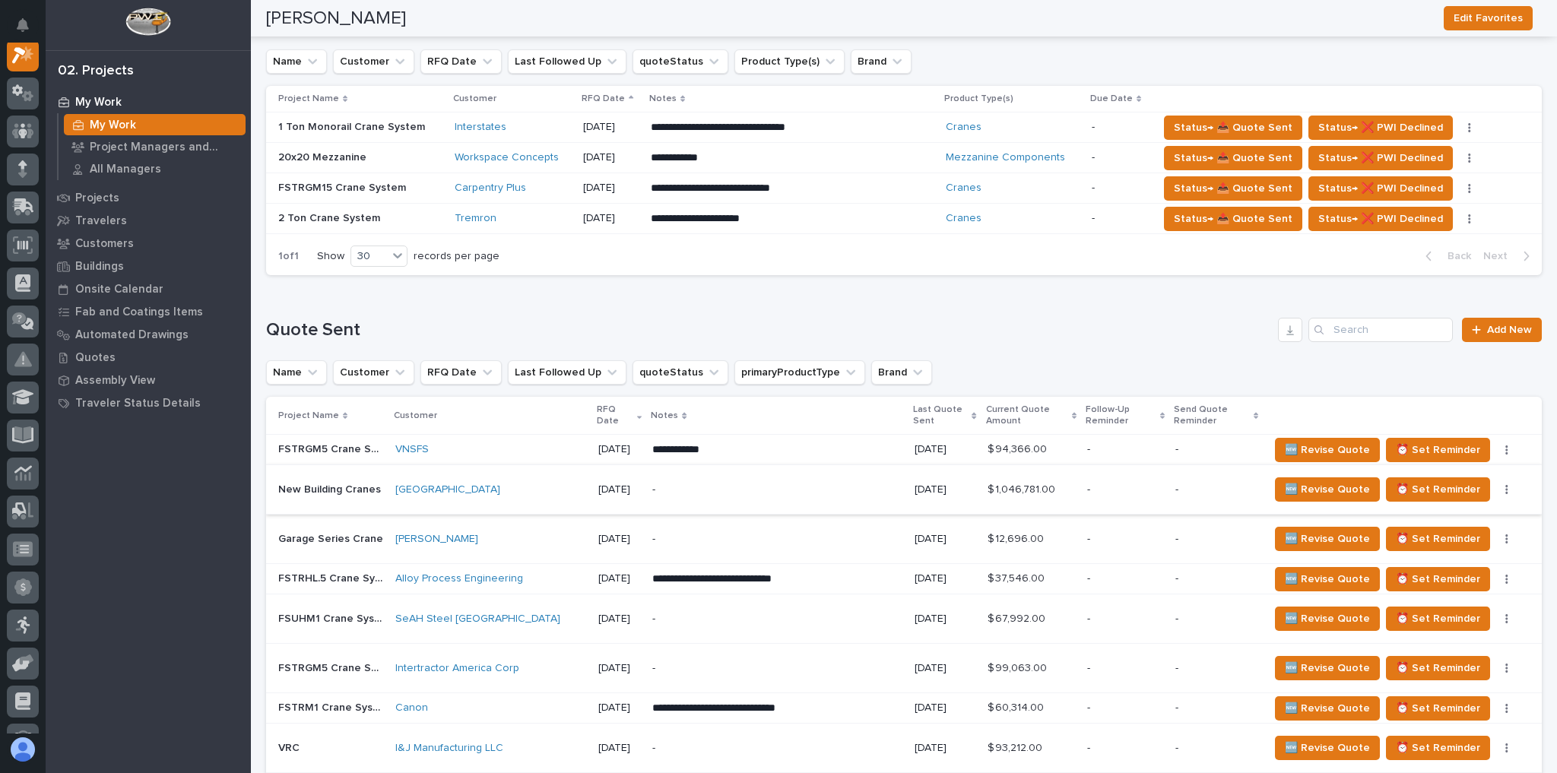
scroll to position [973, 0]
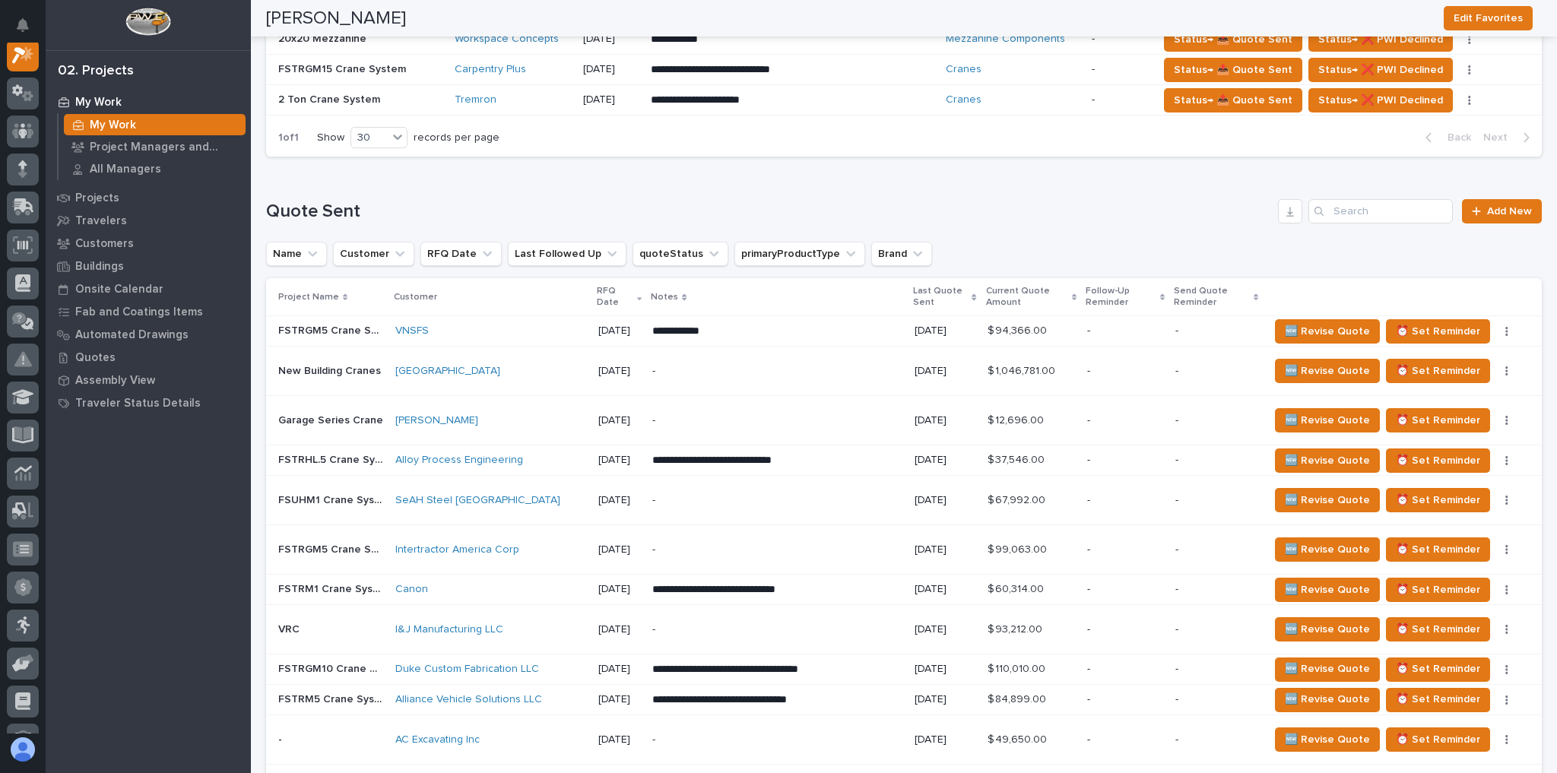
click at [521, 327] on div "VNSFS" at bounding box center [490, 331] width 191 height 13
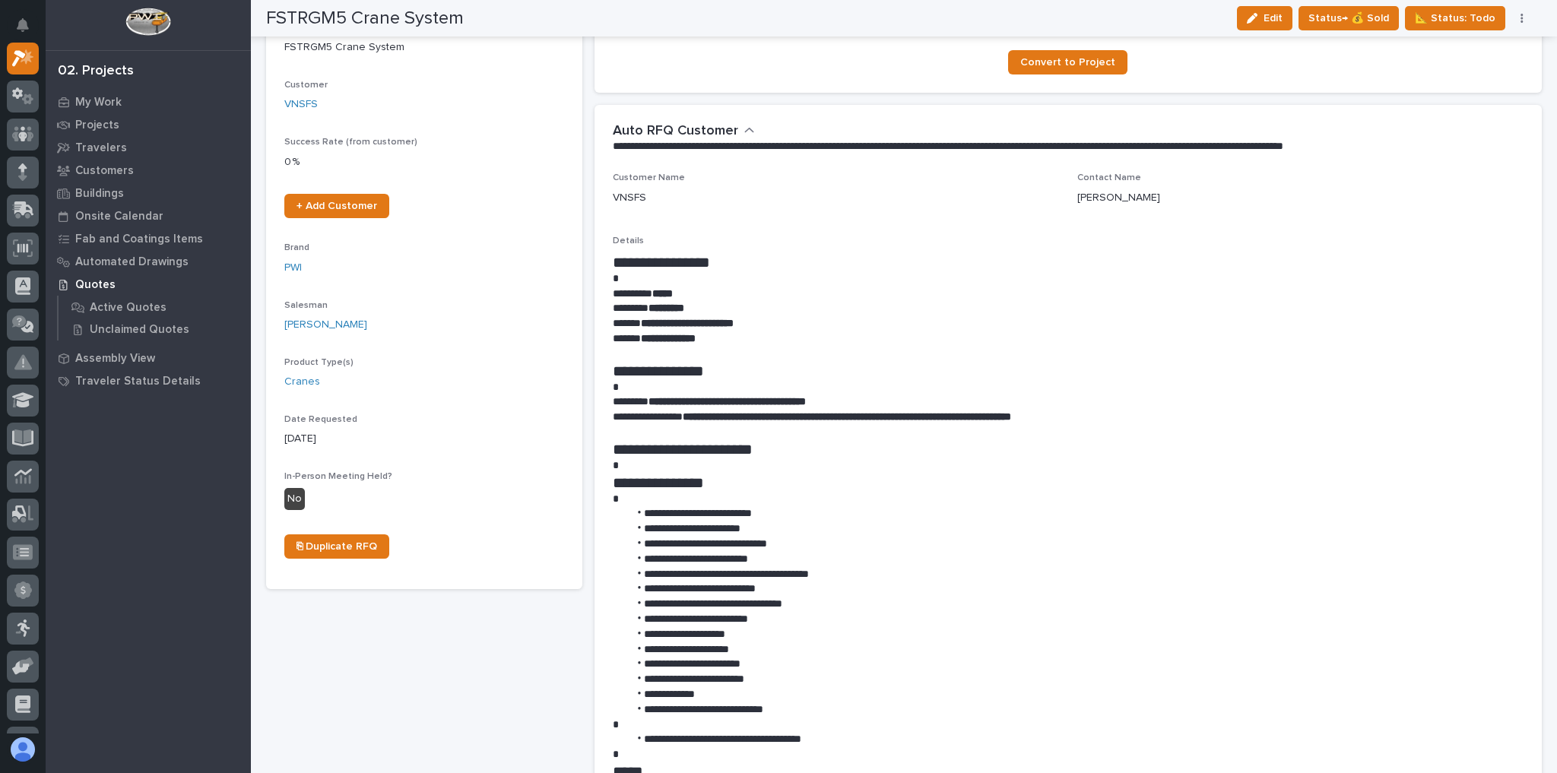
scroll to position [243, 0]
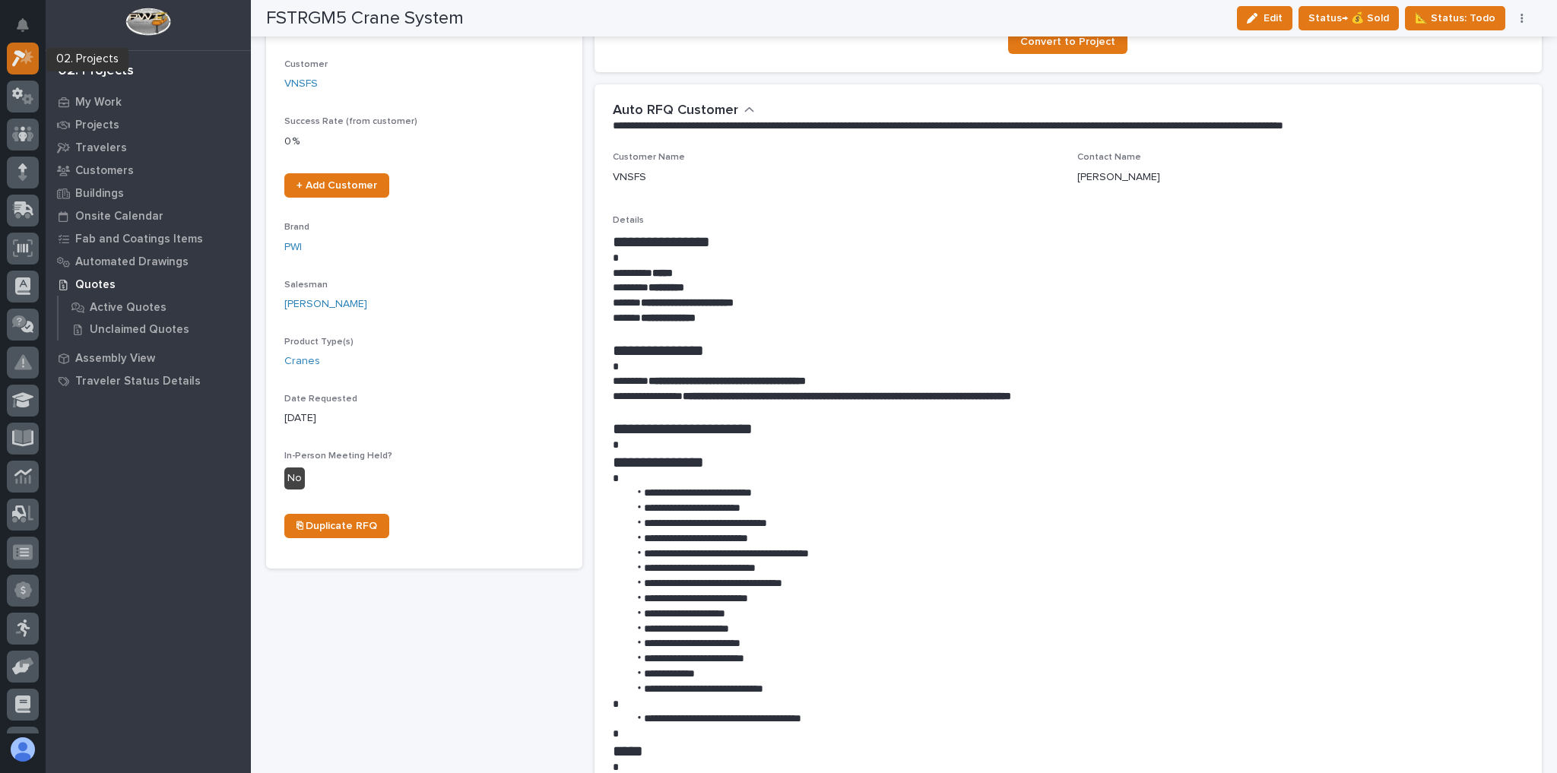
click at [16, 54] on icon at bounding box center [19, 58] width 14 height 17
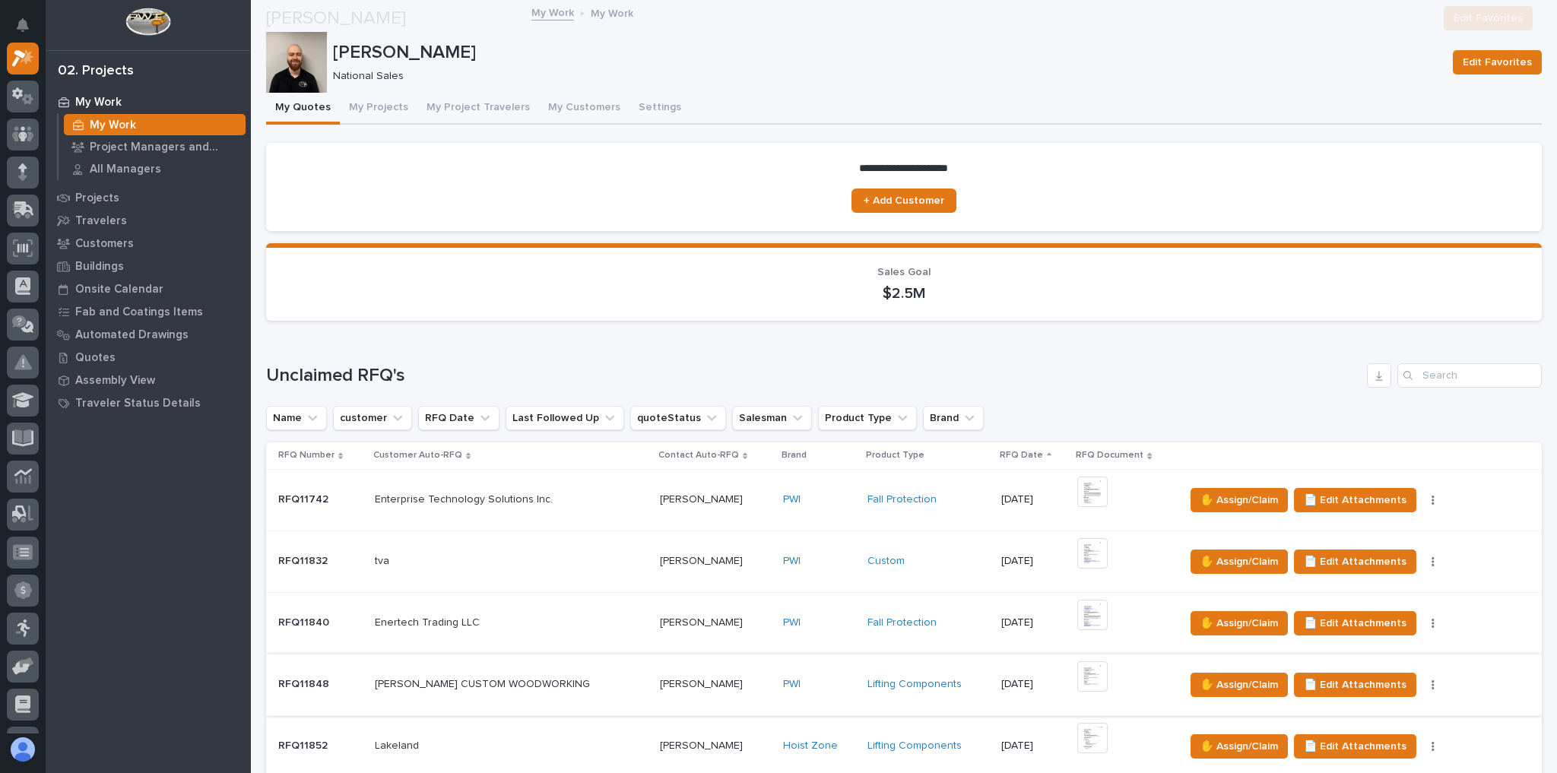
scroll to position [243, 0]
